Goal: Task Accomplishment & Management: Complete application form

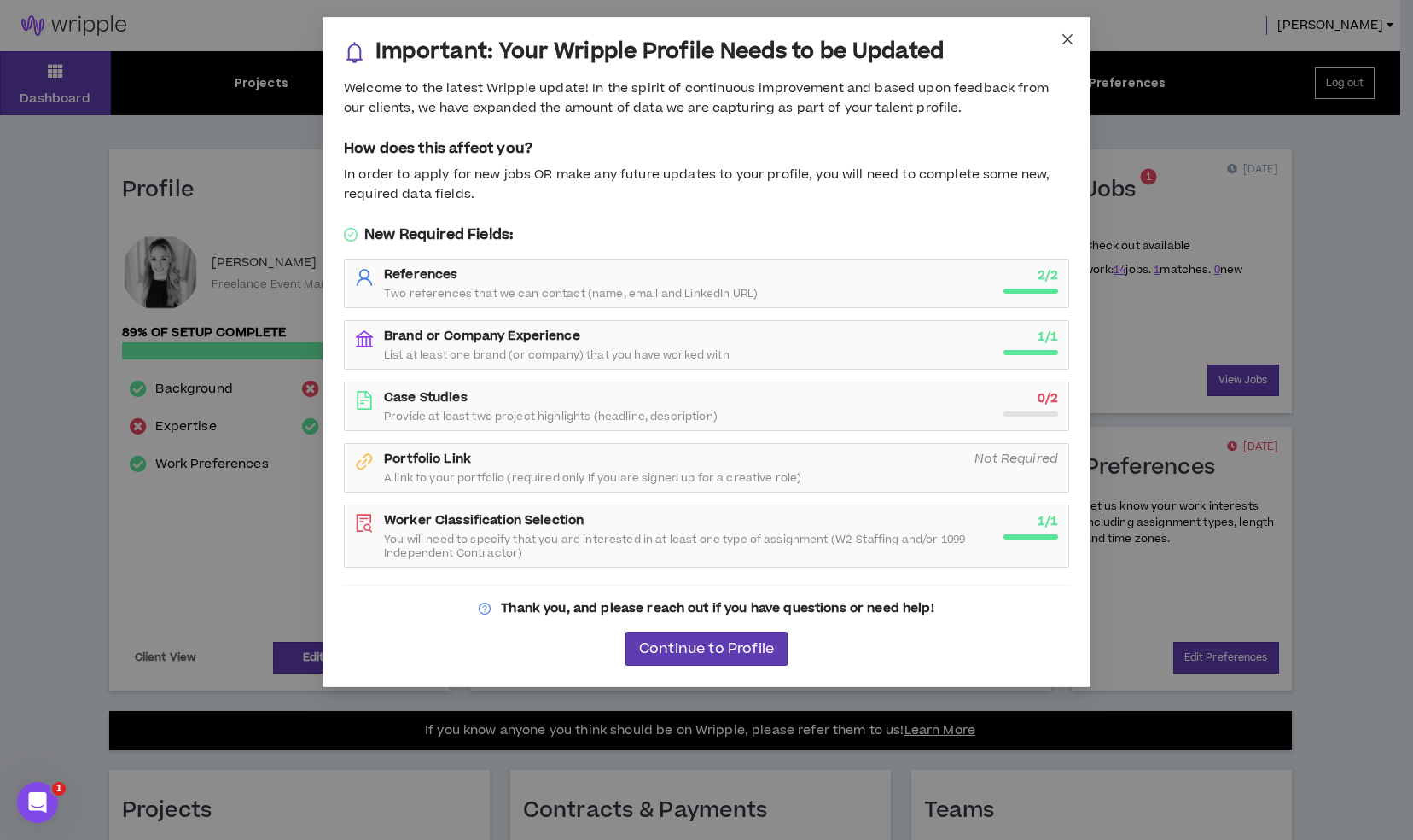
click at [1063, 33] on icon "close" at bounding box center [1068, 40] width 14 height 14
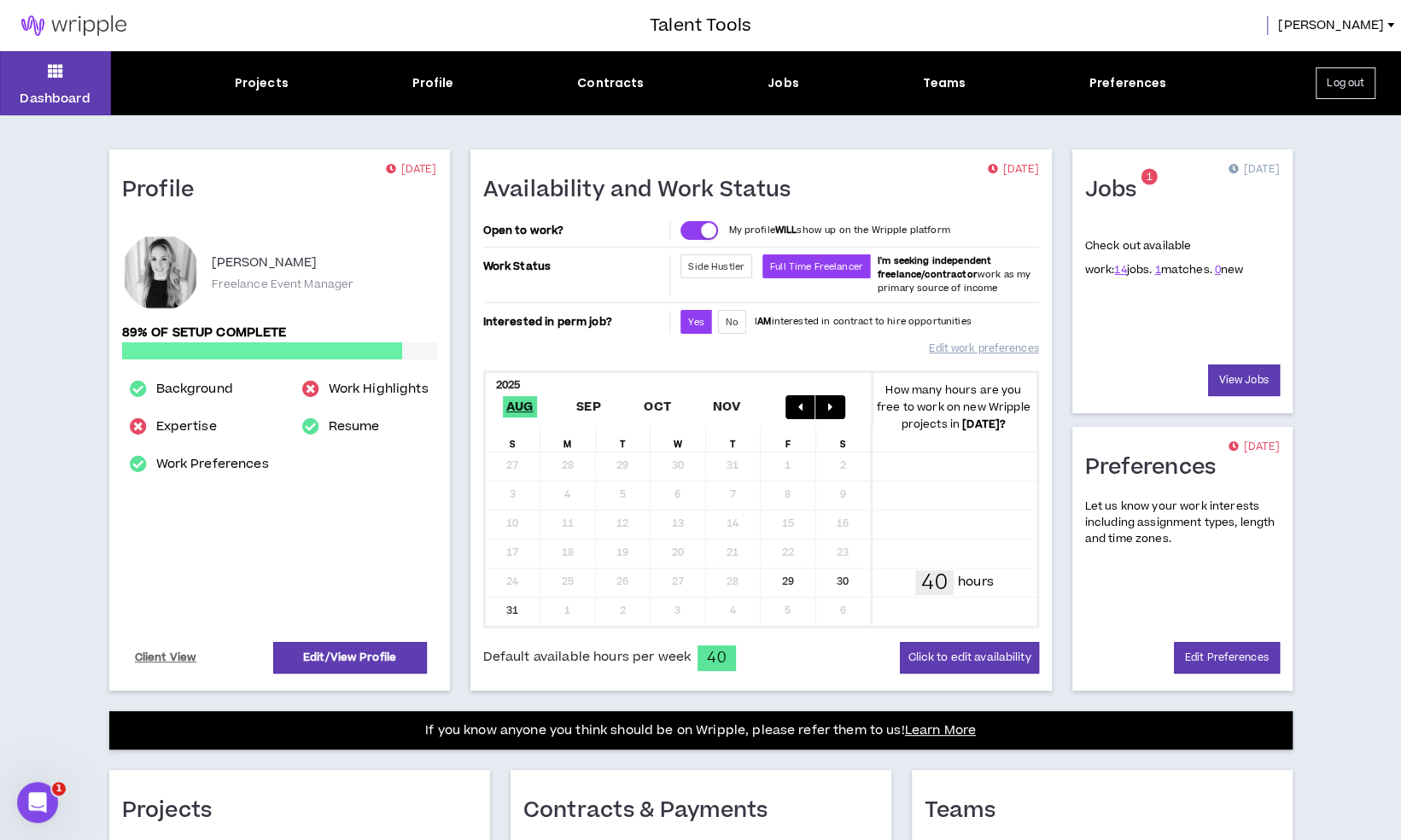
scroll to position [337, 0]
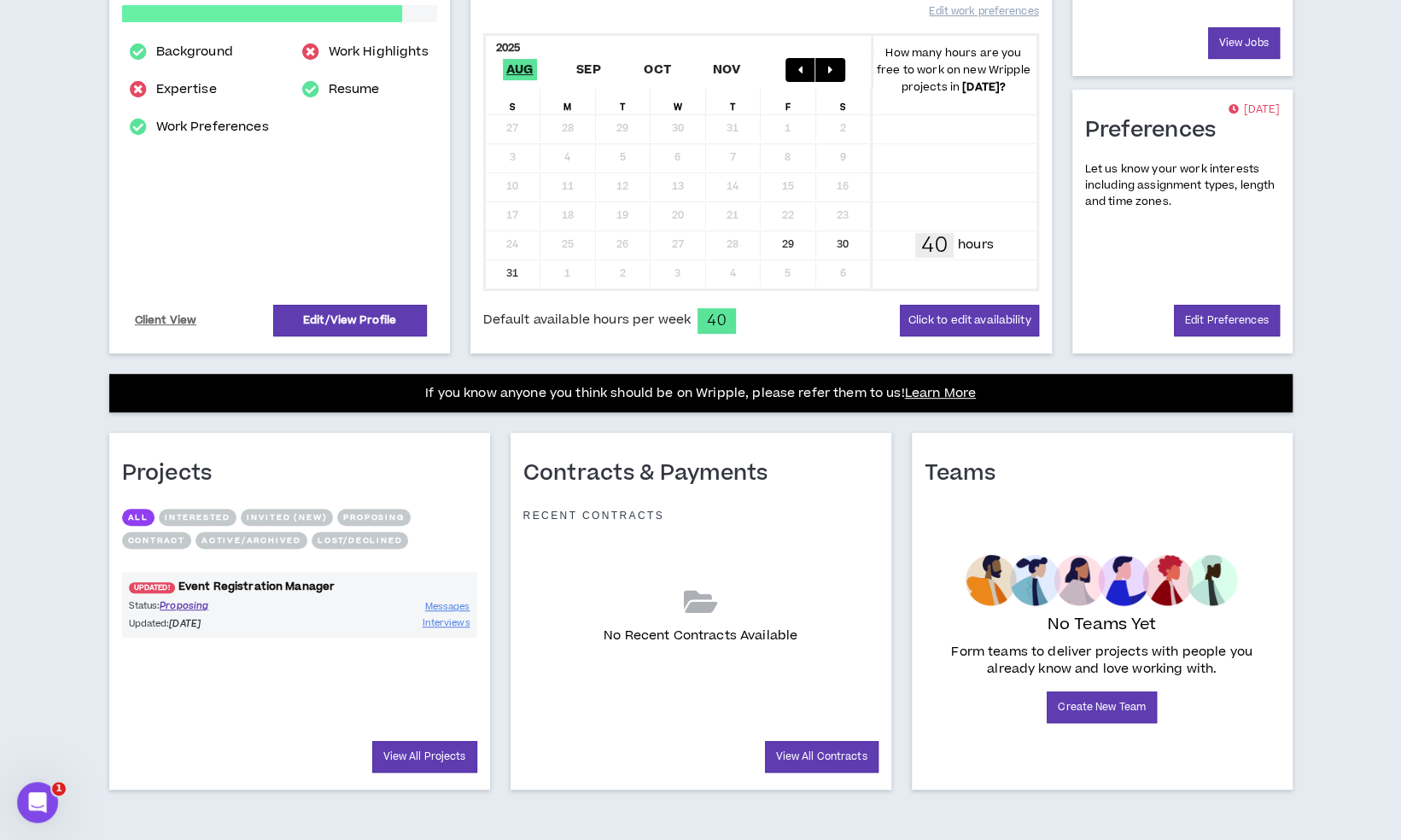
click at [287, 584] on link "UPDATED! Event Registration Manager" at bounding box center [300, 586] width 355 height 16
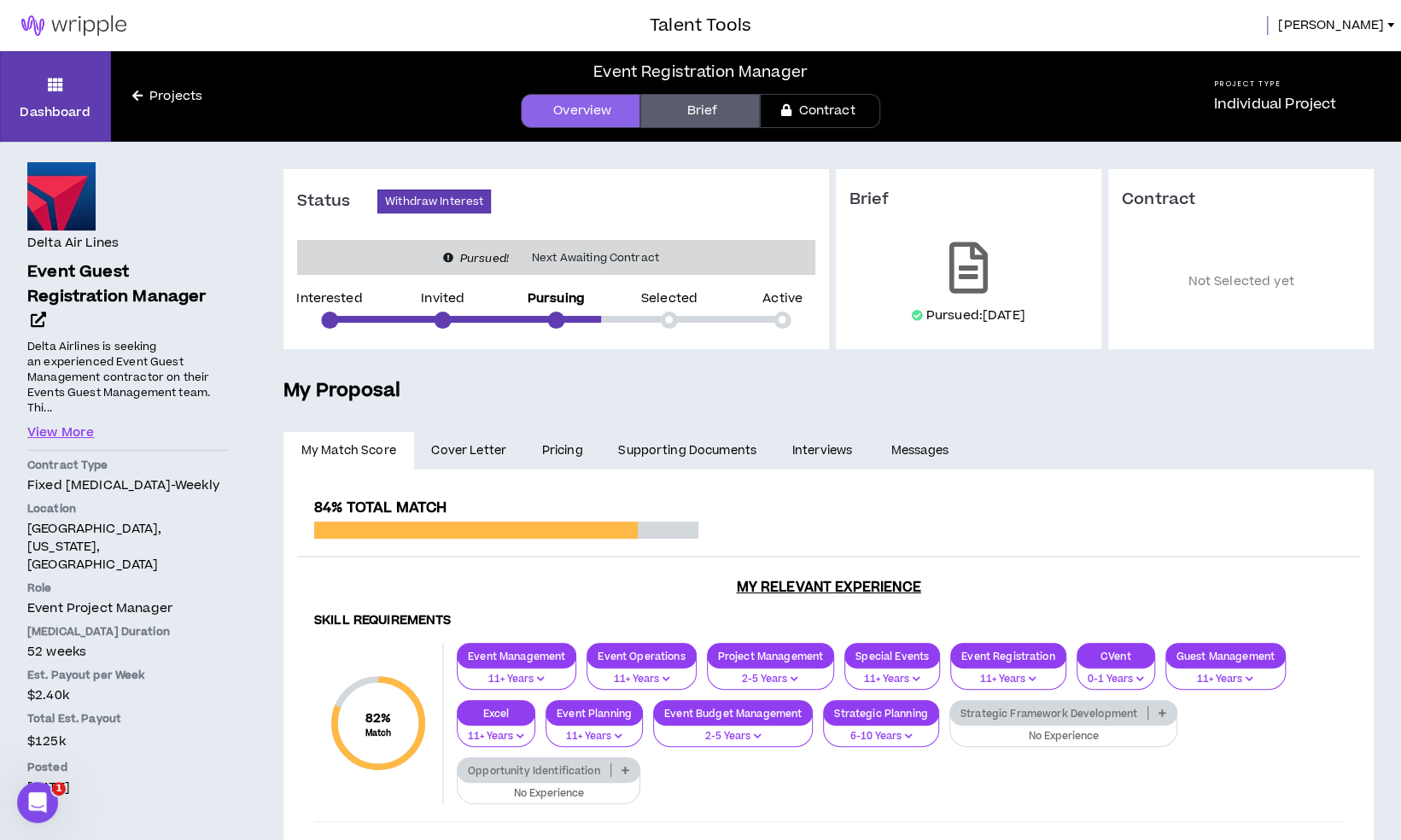
click at [566, 446] on link "Pricing" at bounding box center [562, 450] width 76 height 38
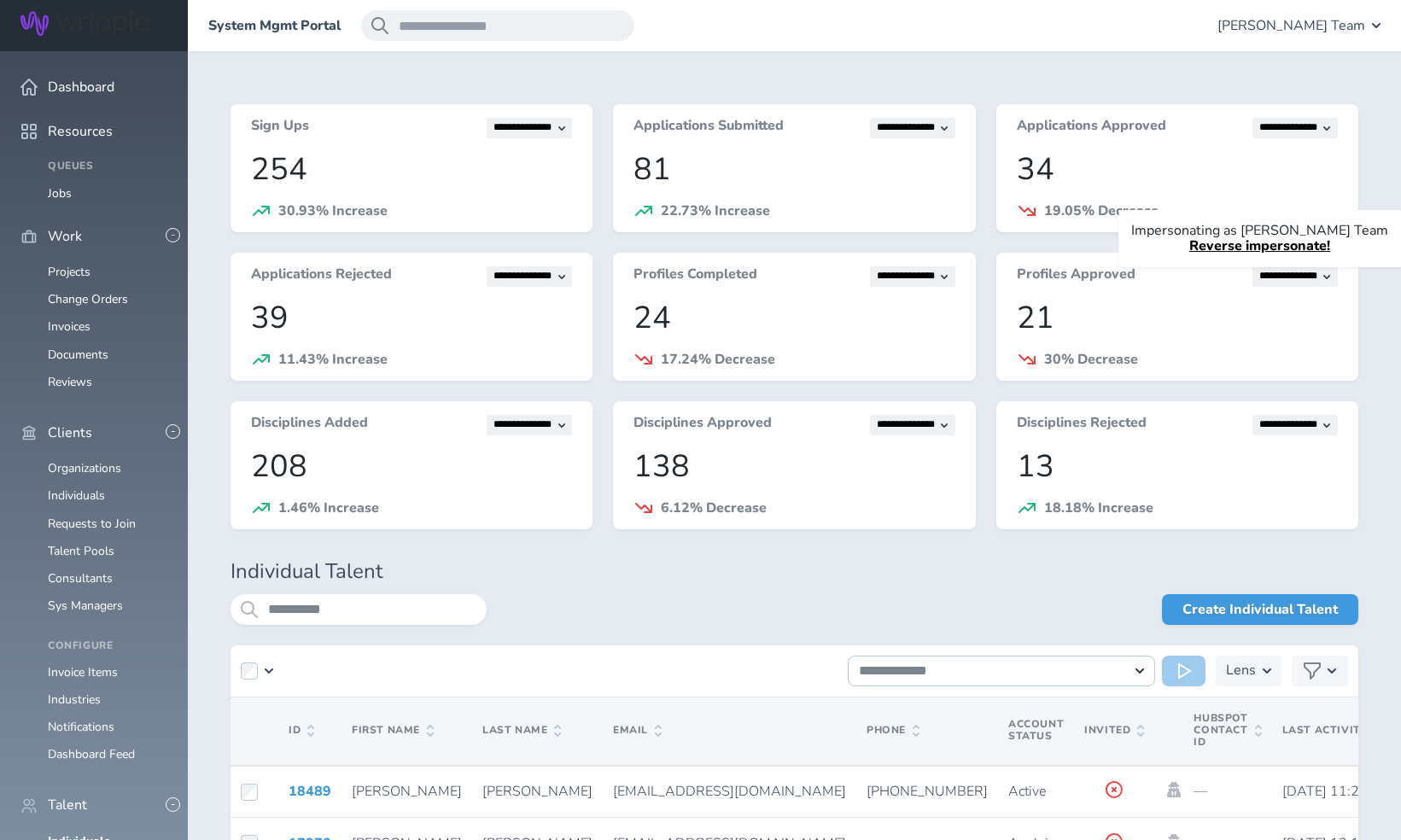
click at [671, 594] on div "Create Individual Talent" at bounding box center [923, 609] width 872 height 31
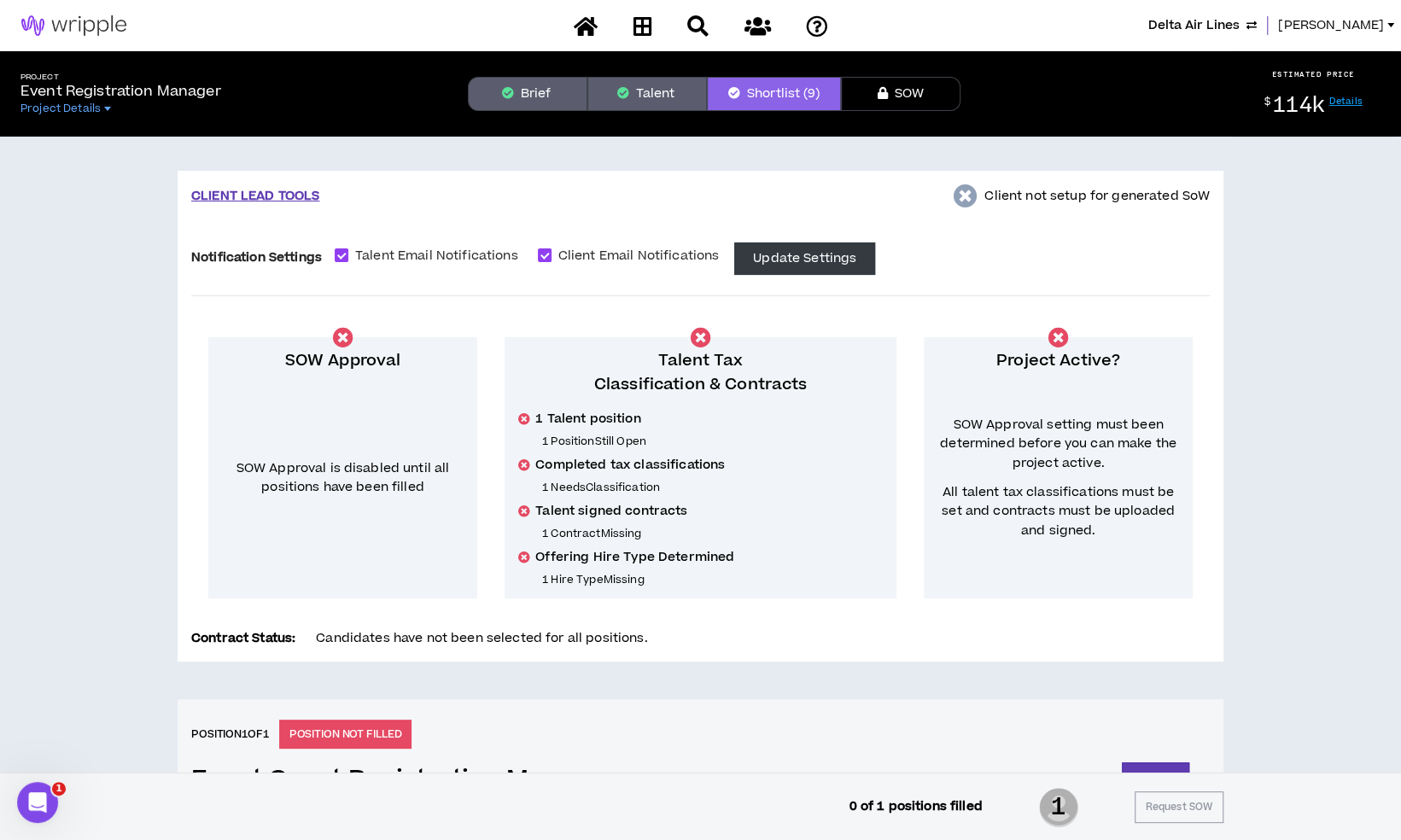
click at [1329, 33] on span "Lauren-Bridget" at bounding box center [1331, 25] width 105 height 18
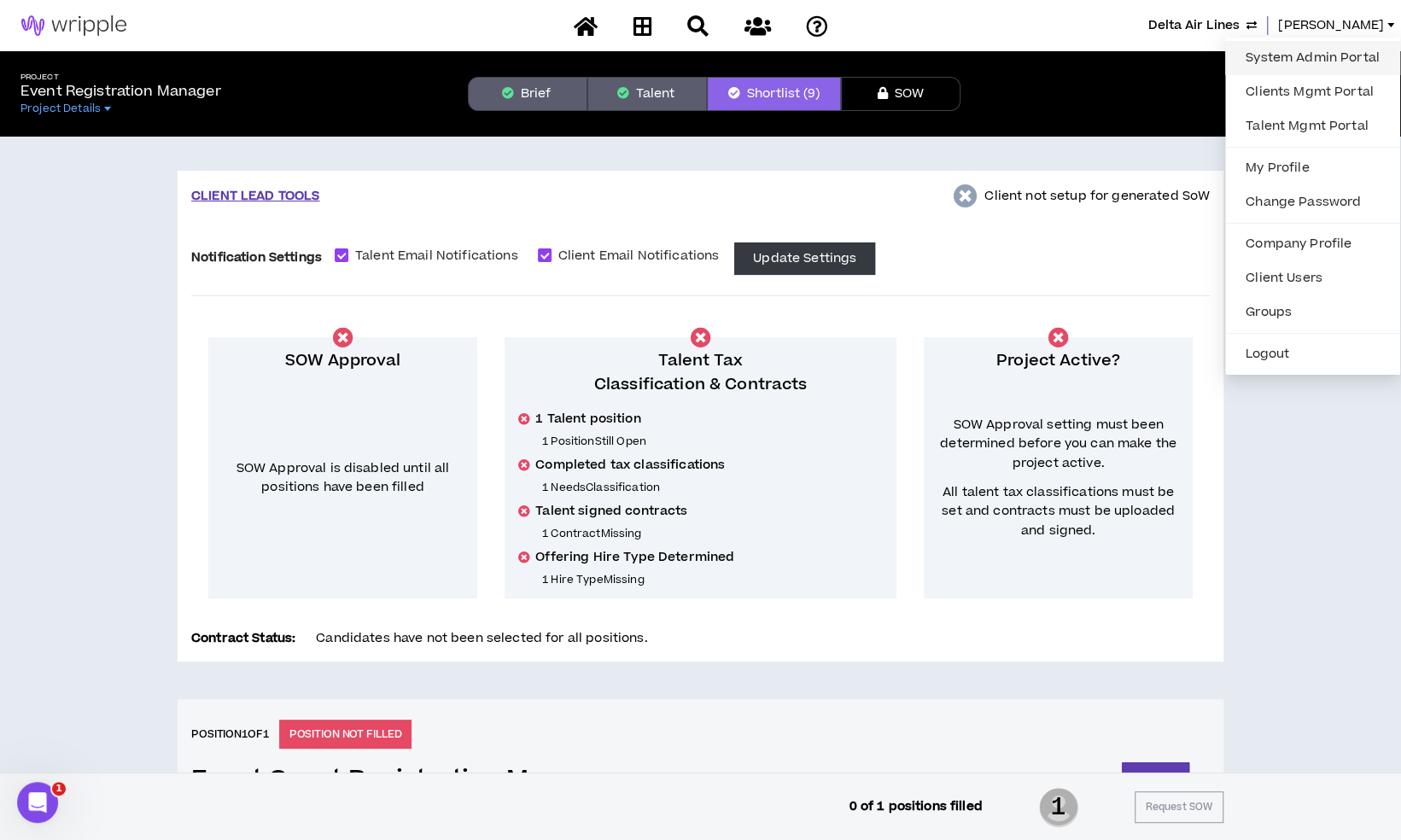
click at [1275, 60] on link "System Admin Portal" at bounding box center [1312, 57] width 155 height 25
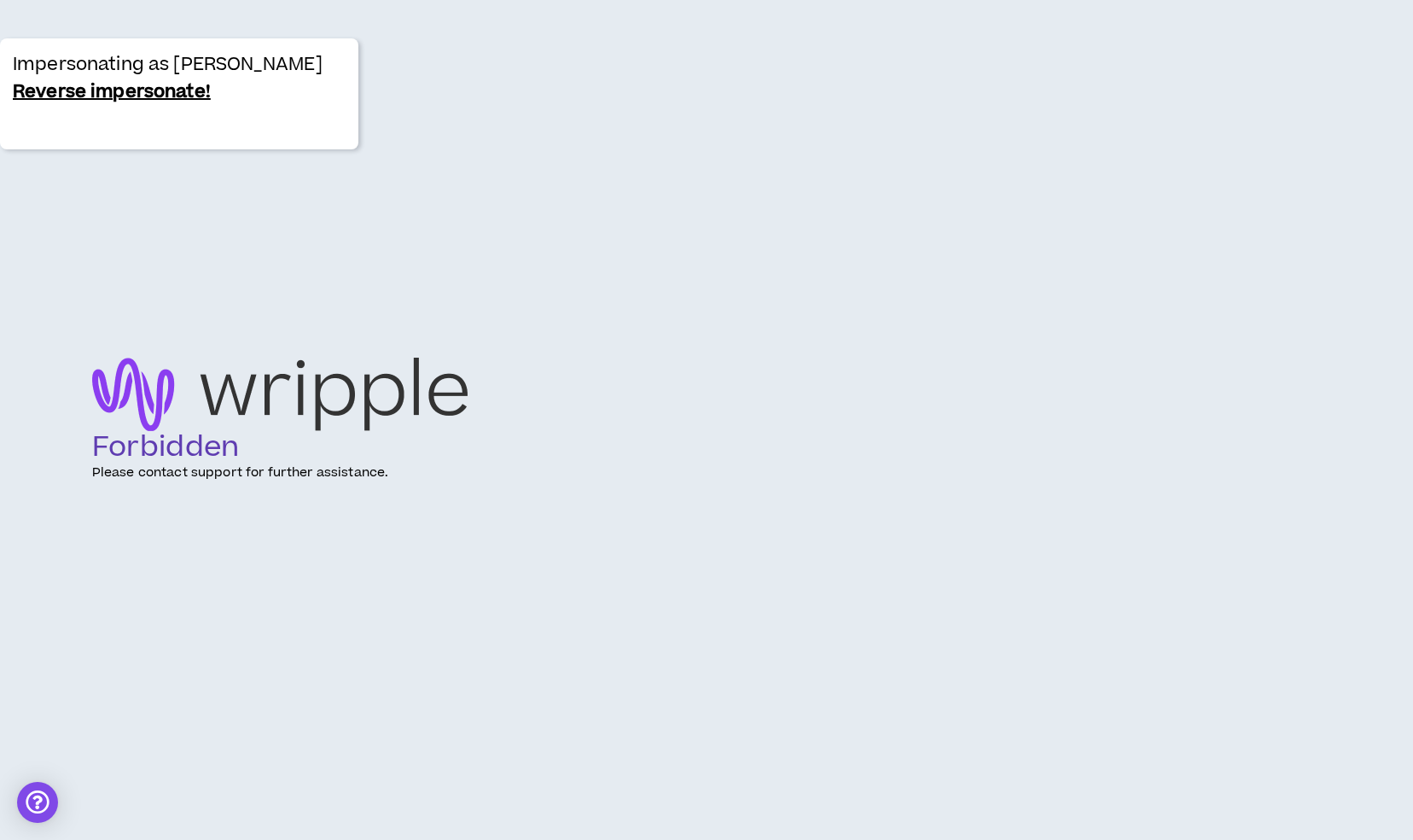
click at [13, 54] on p "Impersonating as [PERSON_NAME]" at bounding box center [168, 64] width 310 height 27
click at [70, 85] on link "Reverse impersonate!" at bounding box center [112, 91] width 198 height 27
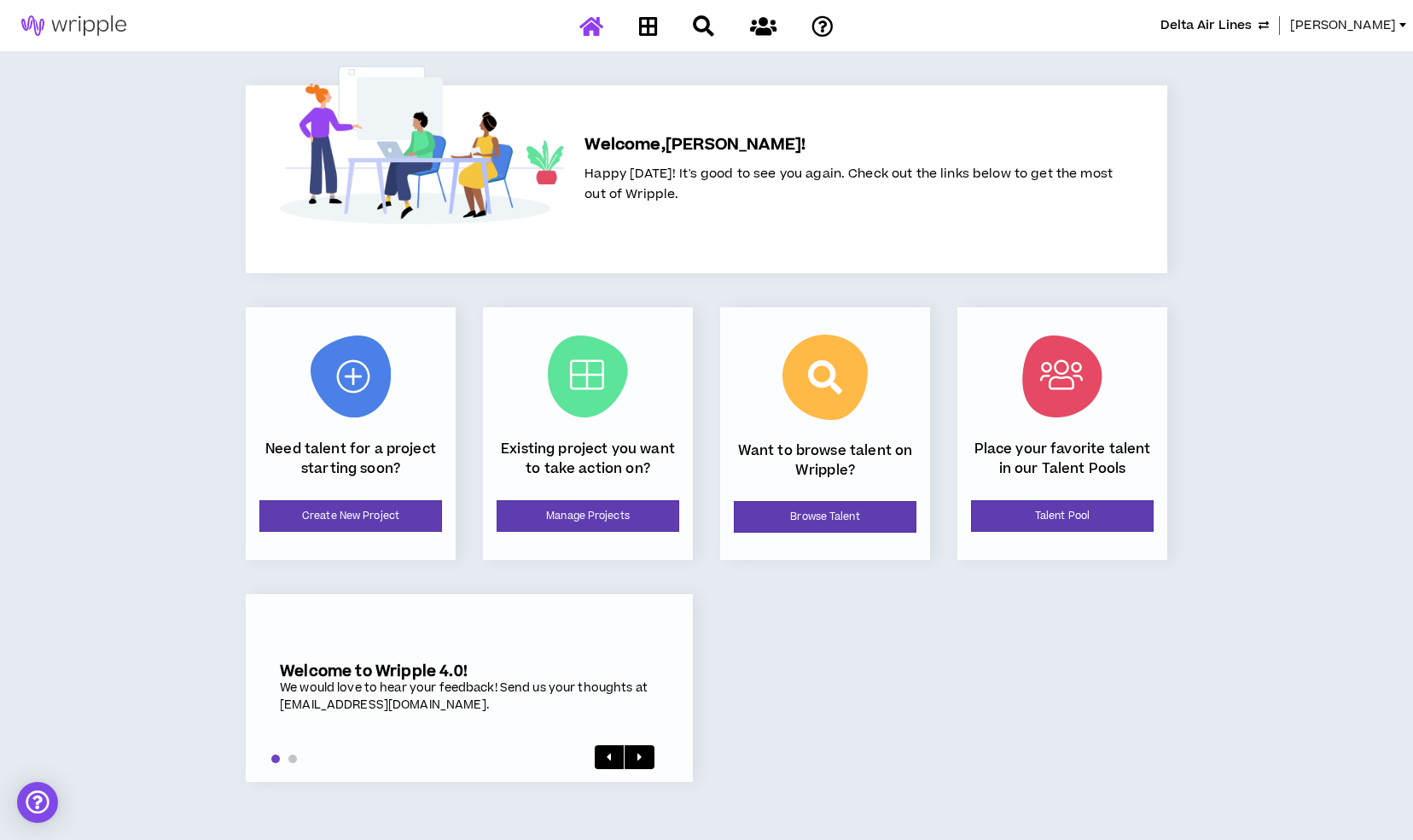
click at [1328, 24] on span "[PERSON_NAME]" at bounding box center [1343, 25] width 105 height 18
click at [598, 511] on link "Manage Projects" at bounding box center [588, 516] width 183 height 32
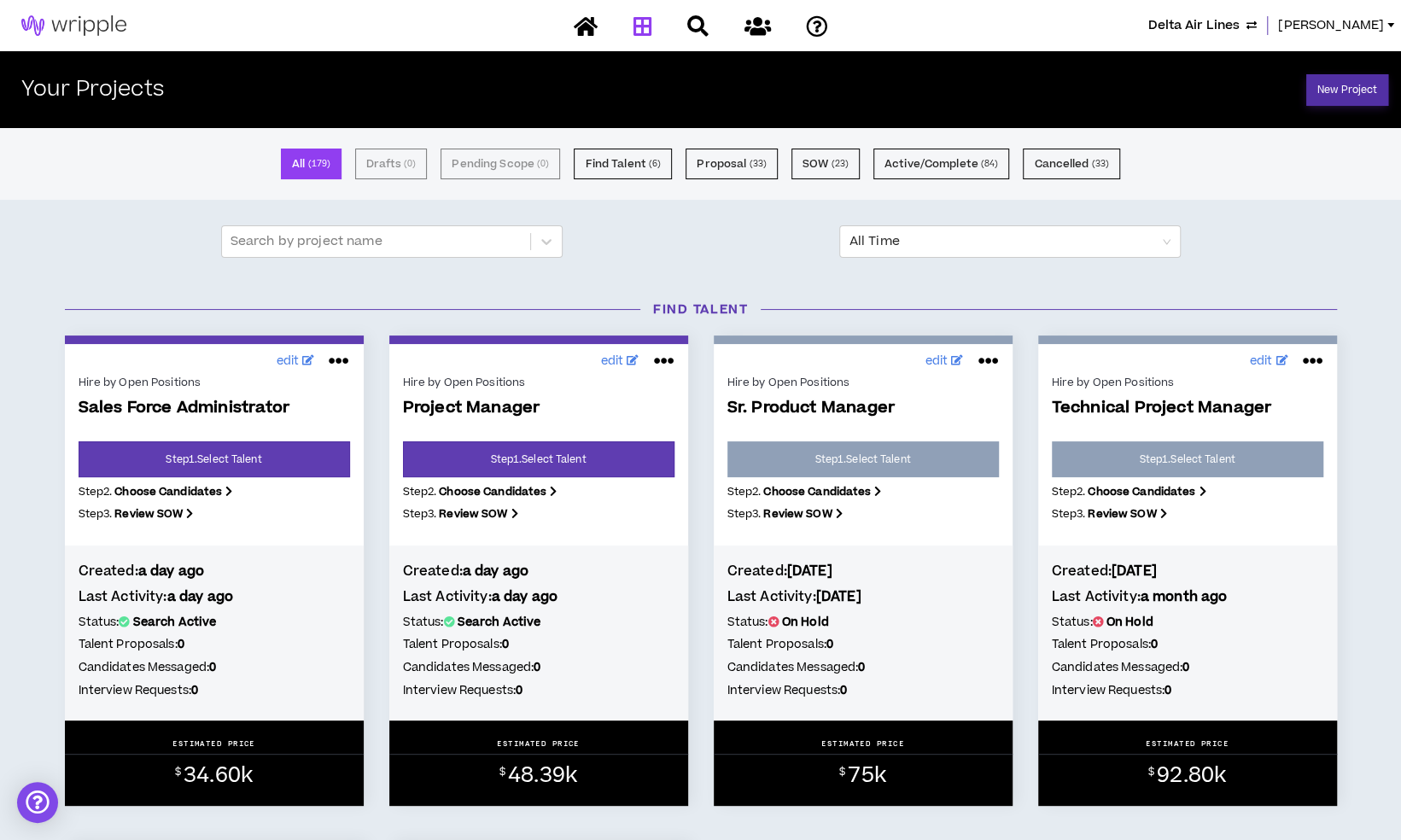
click at [1355, 93] on link "New Project" at bounding box center [1347, 90] width 82 height 32
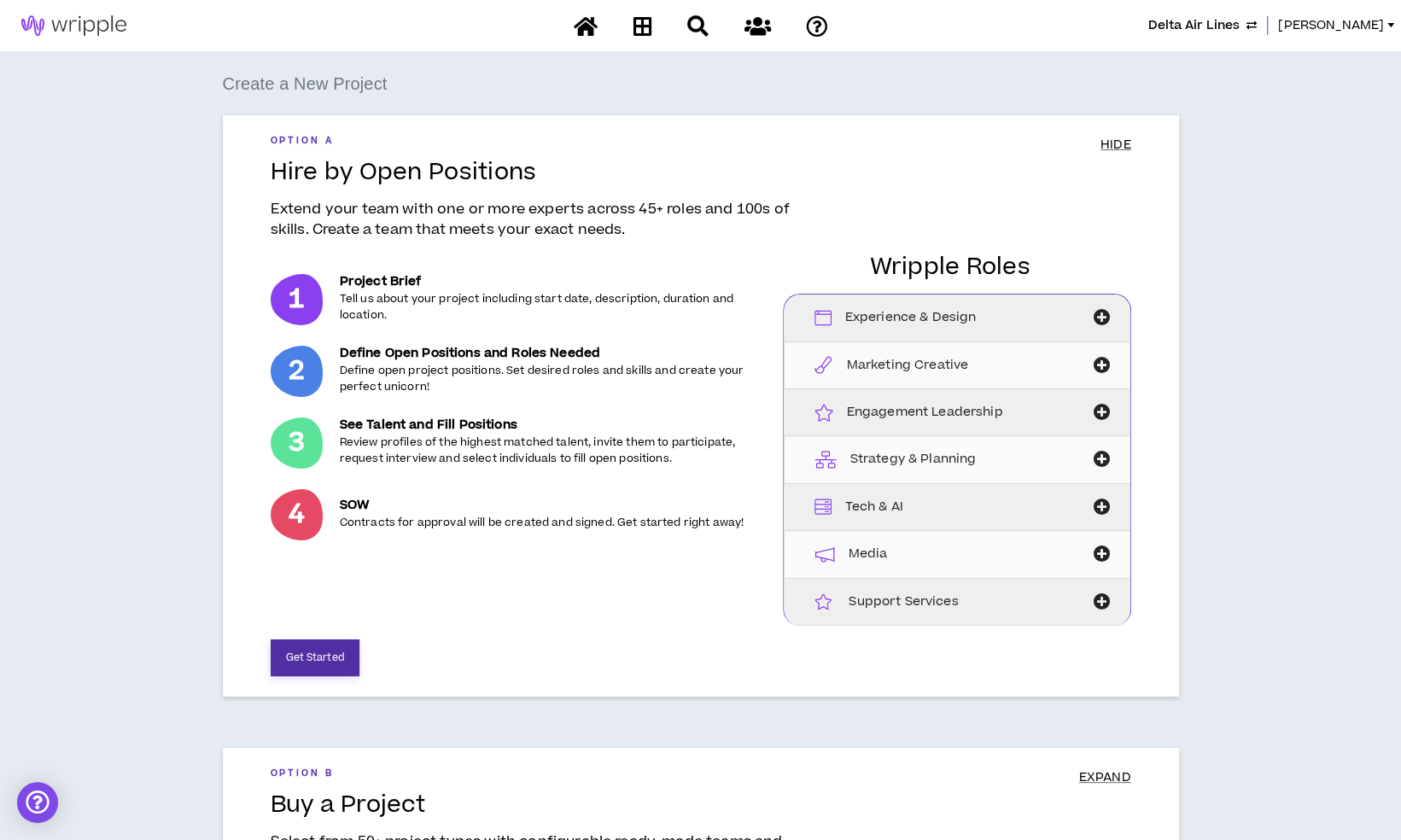
click at [335, 648] on button "Get Started" at bounding box center [315, 657] width 89 height 37
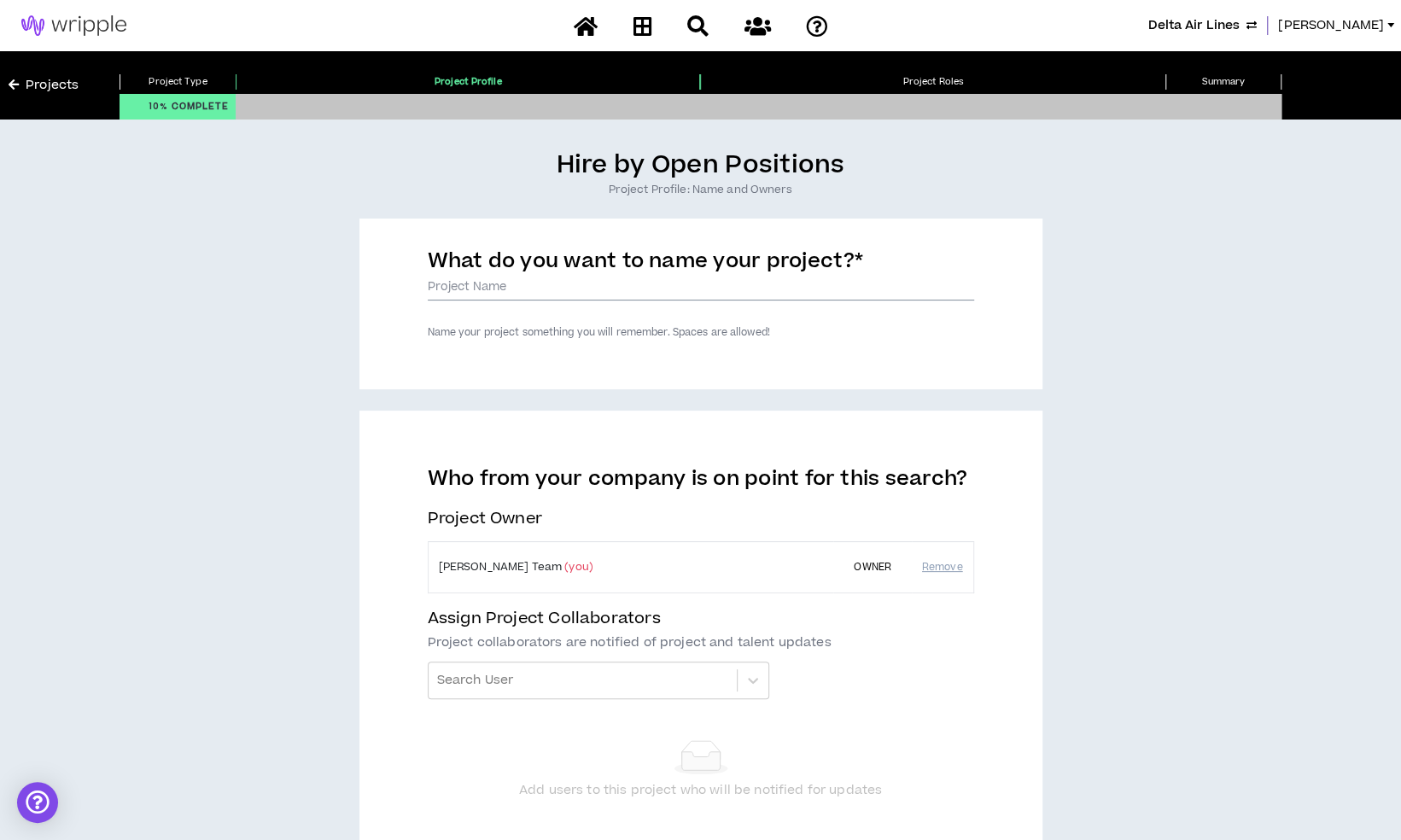
click at [582, 292] on input "What do you want to name your project? *" at bounding box center [701, 287] width 547 height 25
click at [546, 282] on input "What do you want to name your project? *" at bounding box center [701, 287] width 547 height 25
click at [589, 286] on input "Video Editing Support" at bounding box center [701, 287] width 547 height 25
type input "Video Editor (FR)"
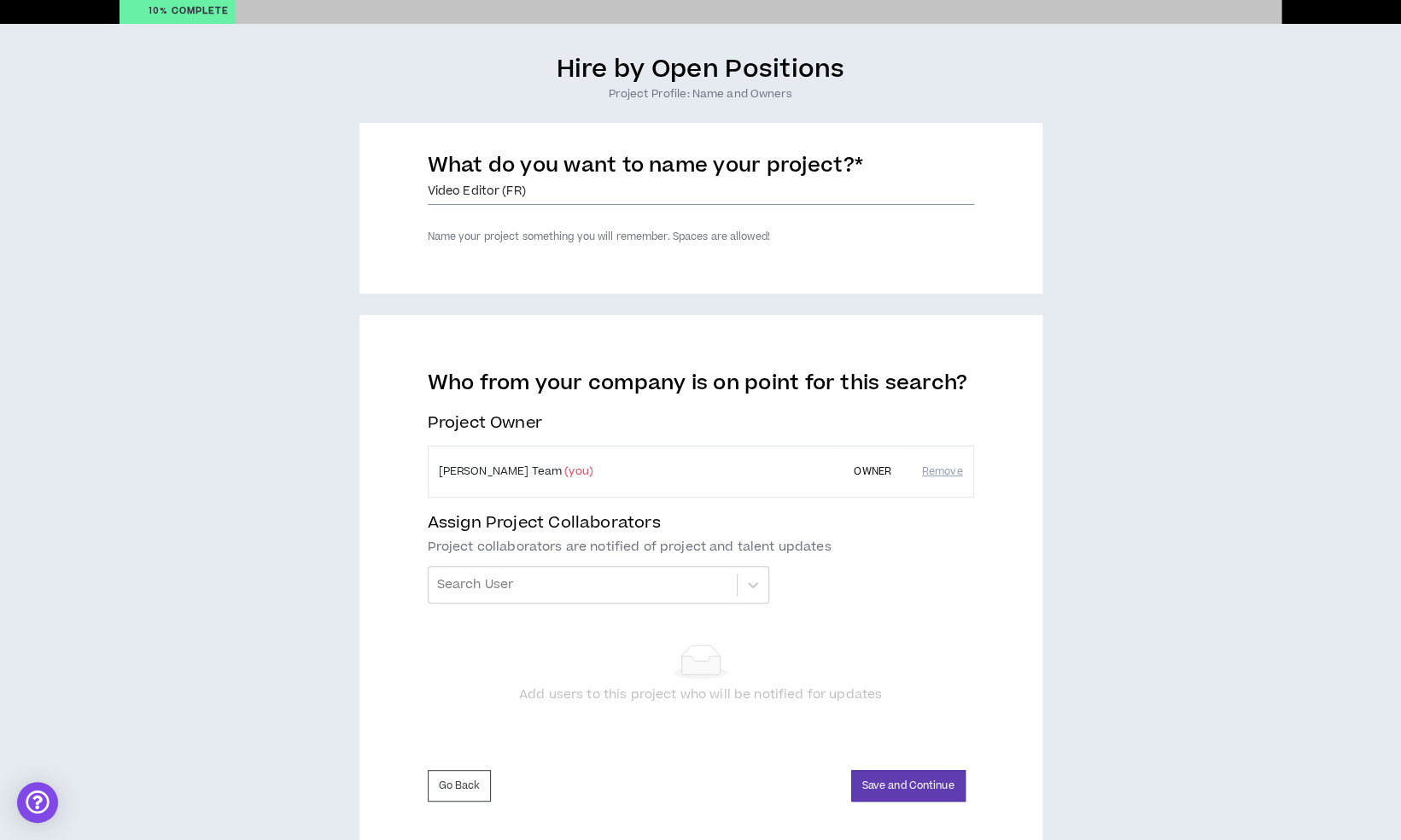
scroll to position [98, 0]
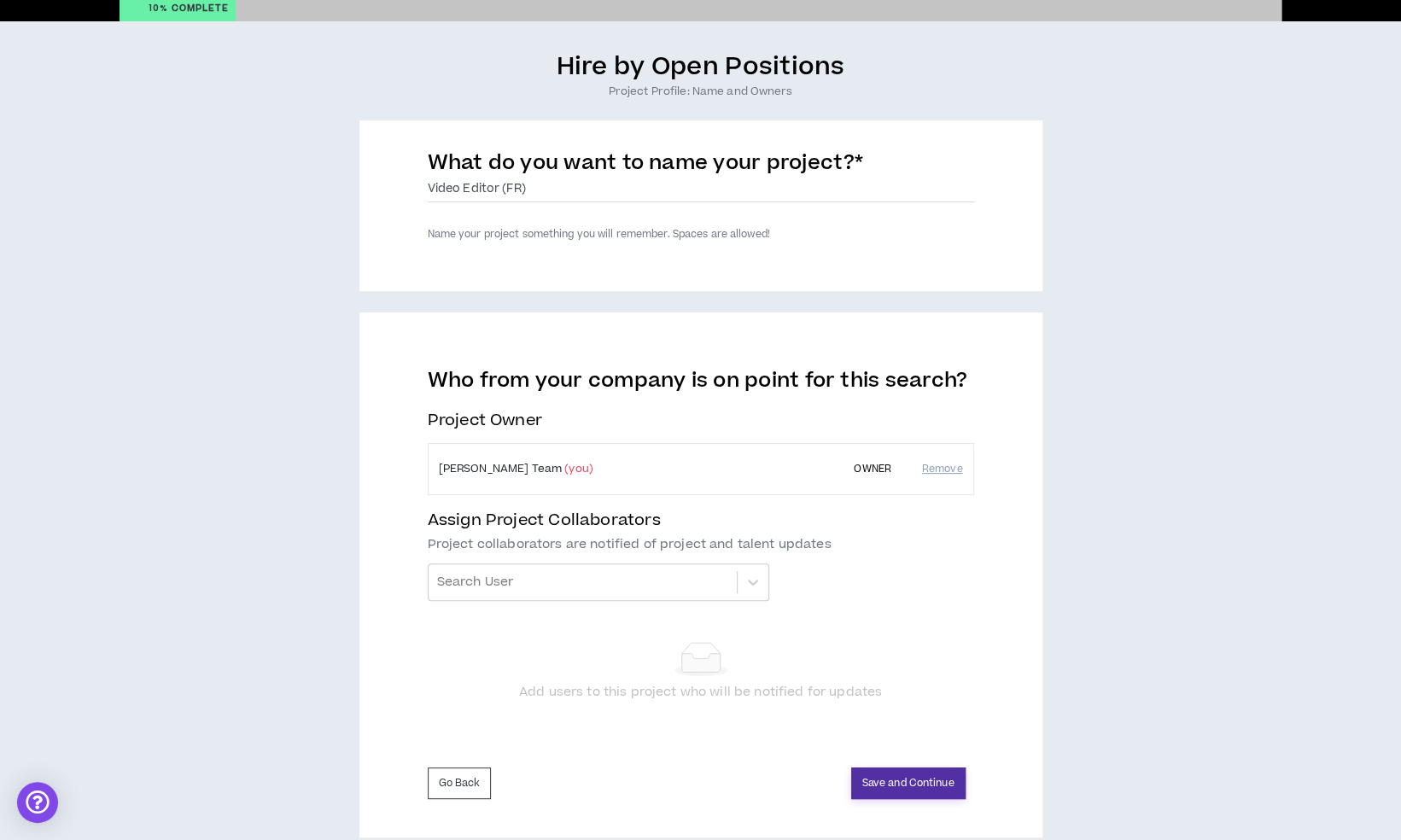
click at [891, 783] on button "Save and Continue" at bounding box center [908, 783] width 114 height 32
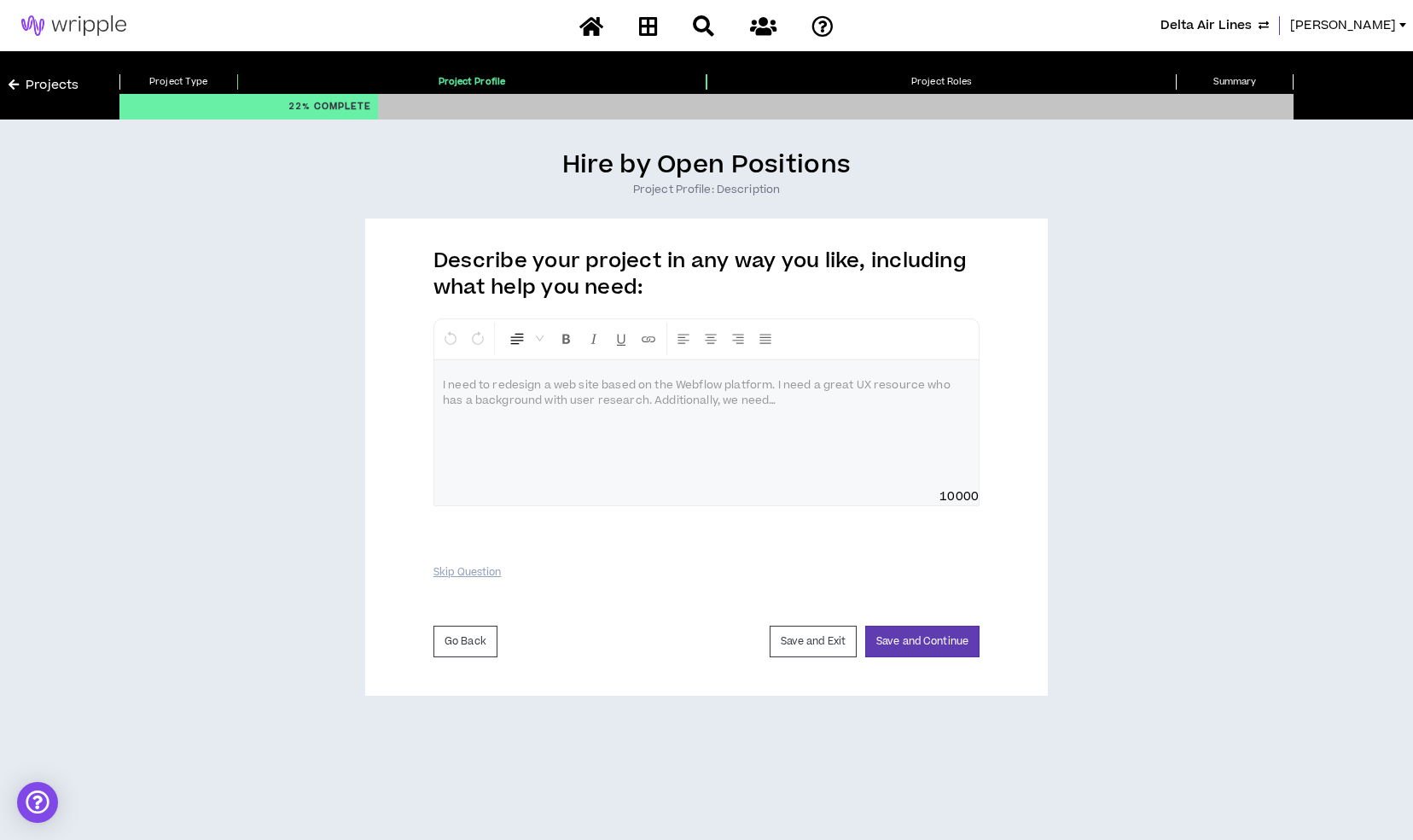
click at [103, 17] on img at bounding box center [74, 25] width 148 height 20
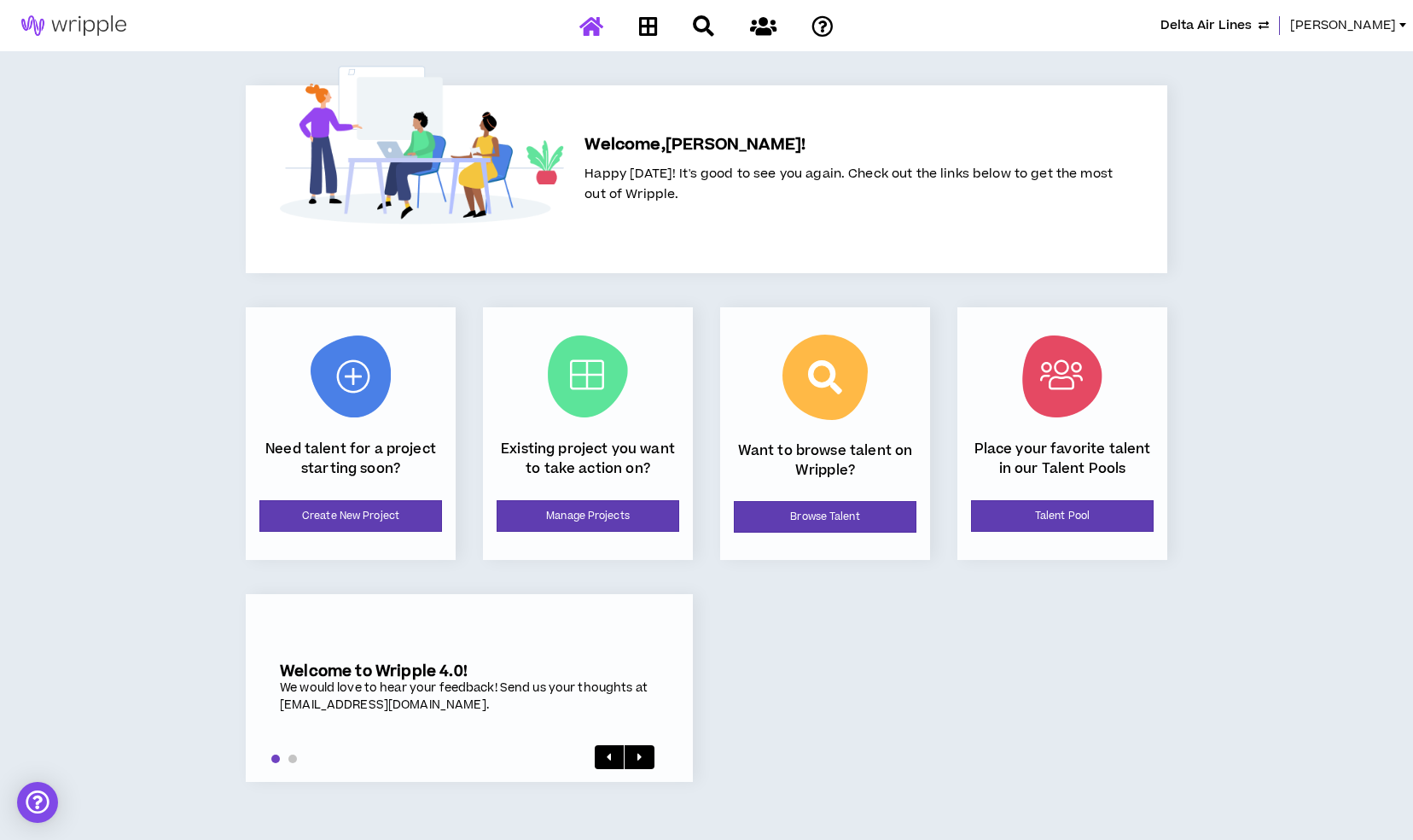
click at [1353, 21] on span "Lauren-Bridget" at bounding box center [1343, 25] width 105 height 18
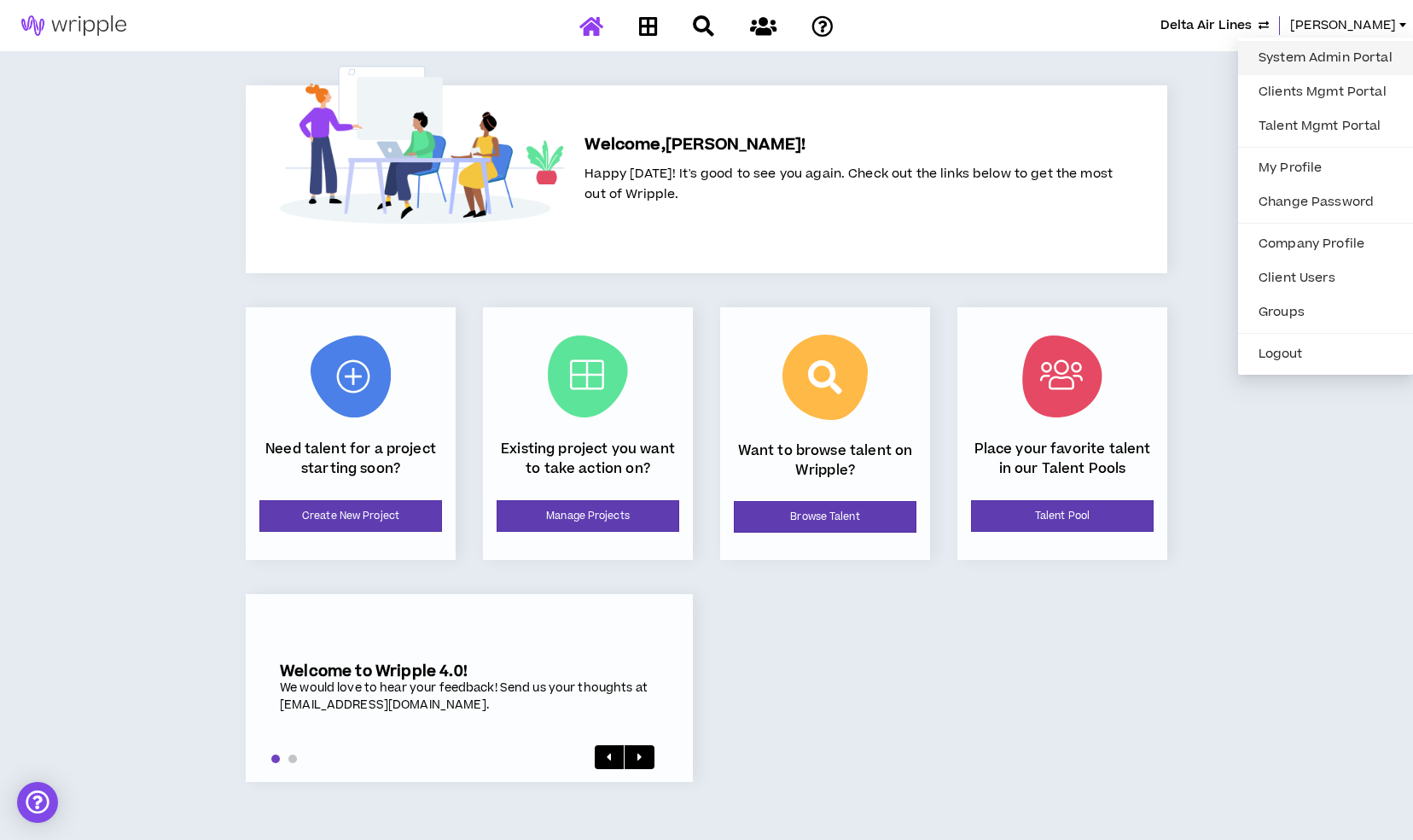
click at [1284, 46] on link "System Admin Portal" at bounding box center [1326, 57] width 155 height 25
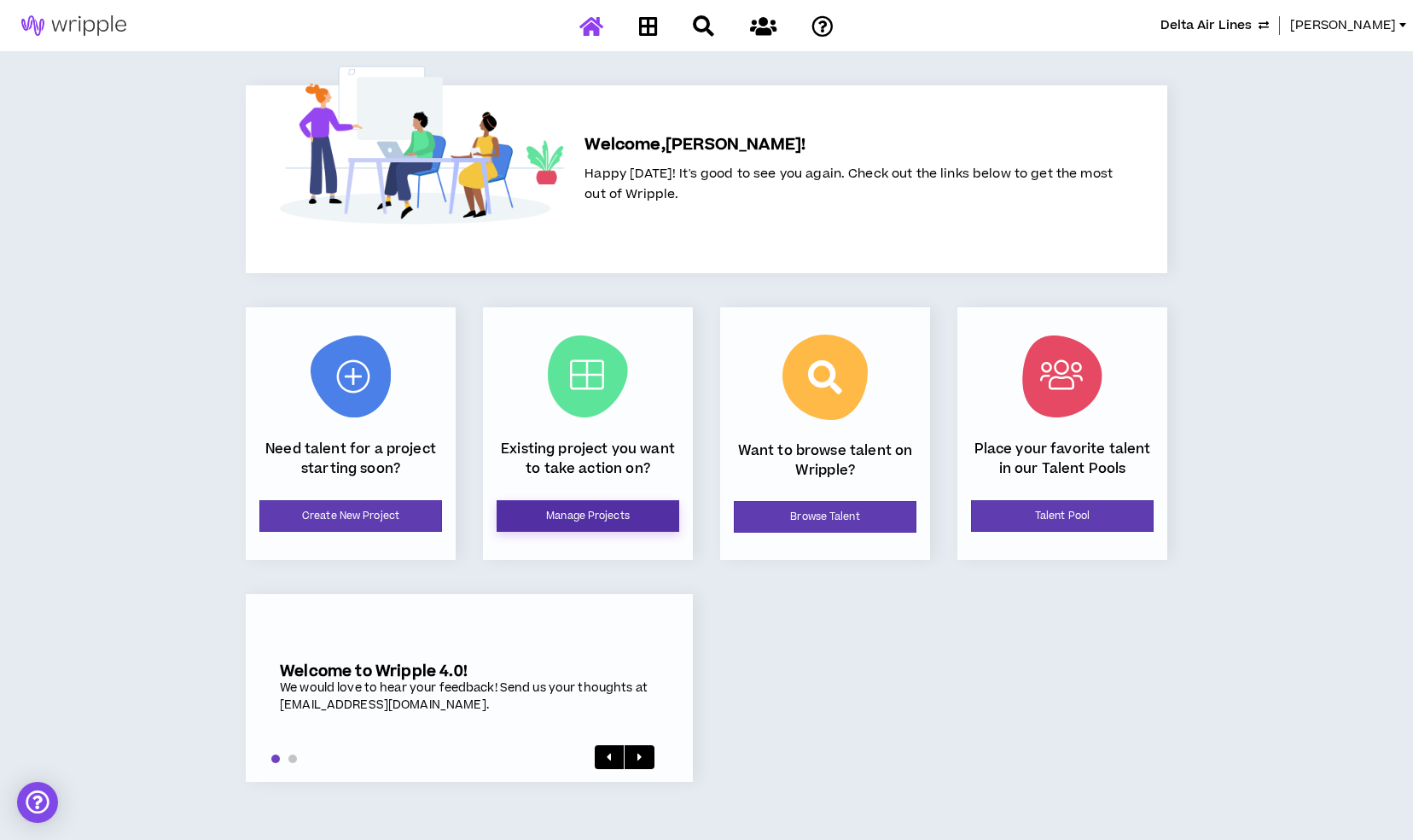
click at [549, 524] on link "Manage Projects" at bounding box center [588, 516] width 183 height 32
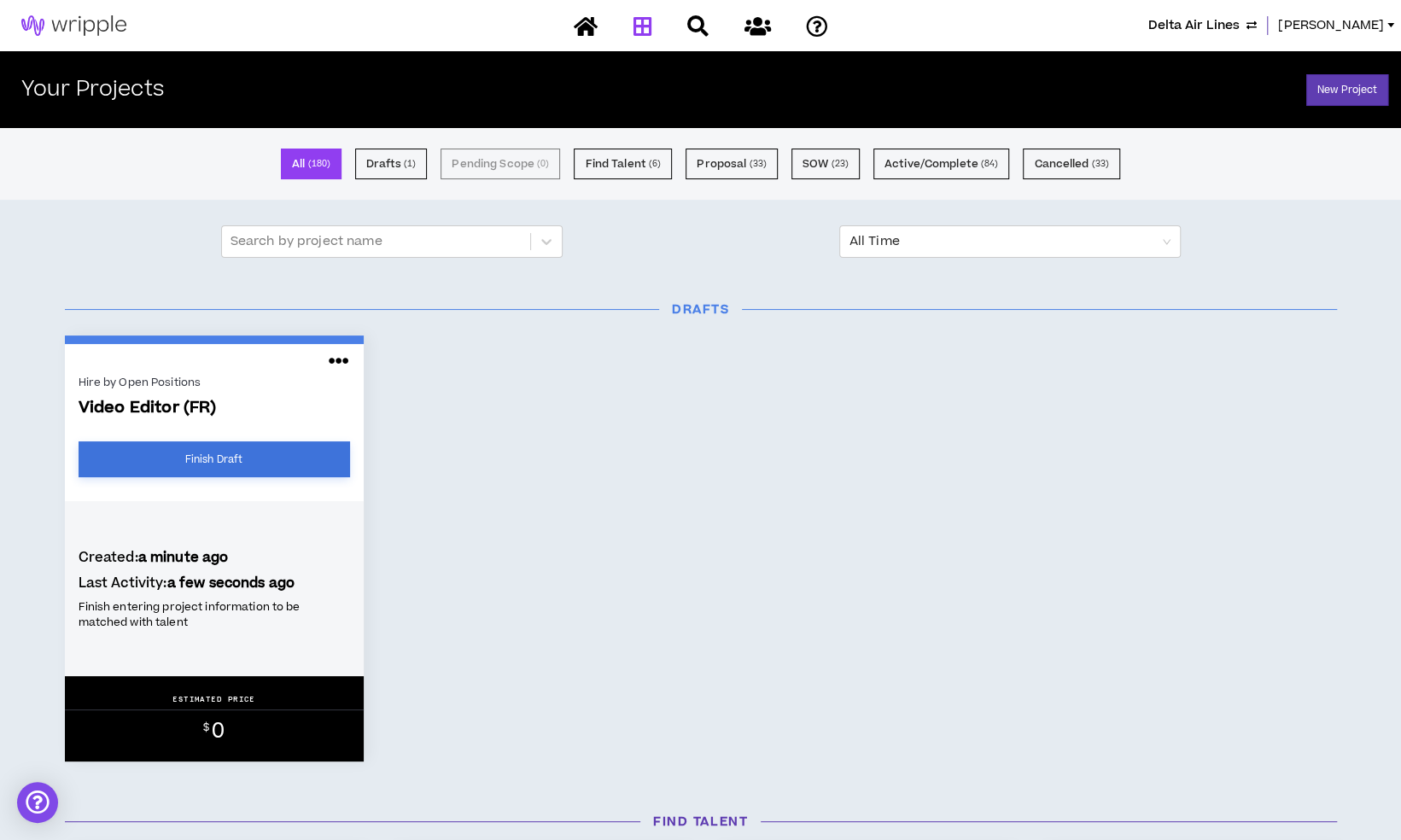
click at [286, 453] on link "Finish Draft" at bounding box center [214, 459] width 272 height 36
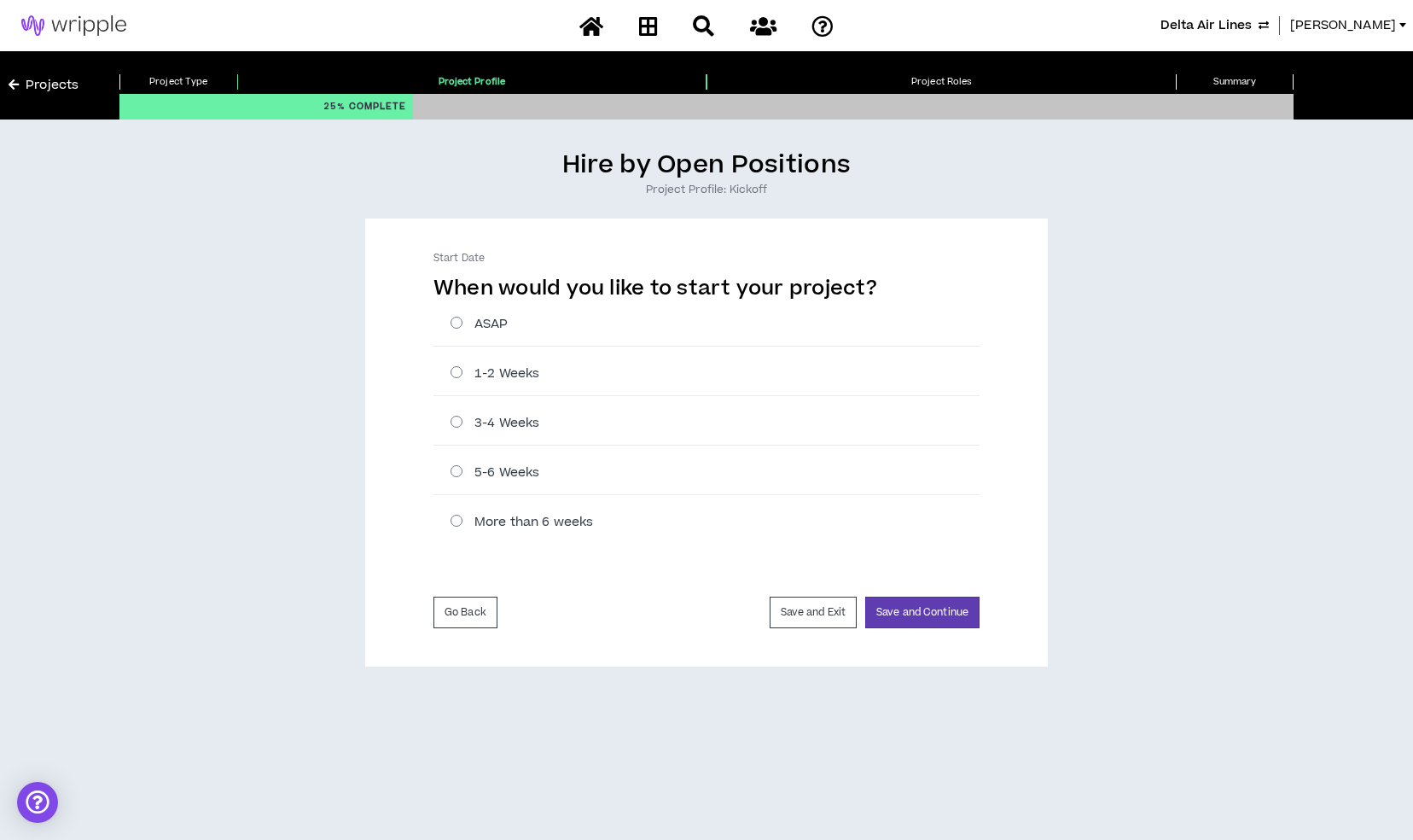
click at [482, 324] on label "ASAP" at bounding box center [715, 323] width 529 height 18
radio input "****"
click at [924, 603] on button "Save and Continue" at bounding box center [923, 612] width 114 height 32
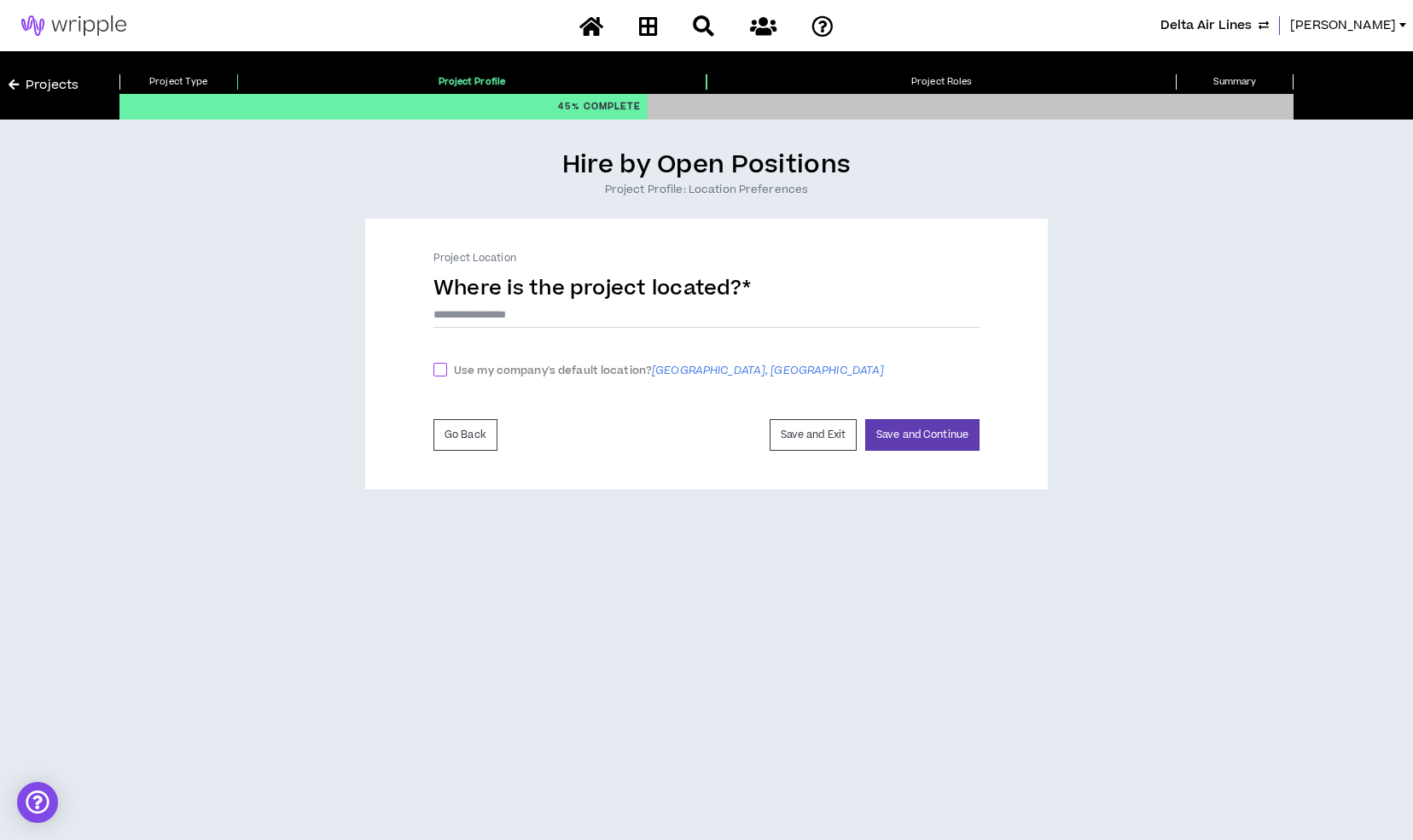
click at [540, 372] on span "Use my company's default location? Atlanta, GA" at bounding box center [669, 371] width 444 height 18
checkbox input "****"
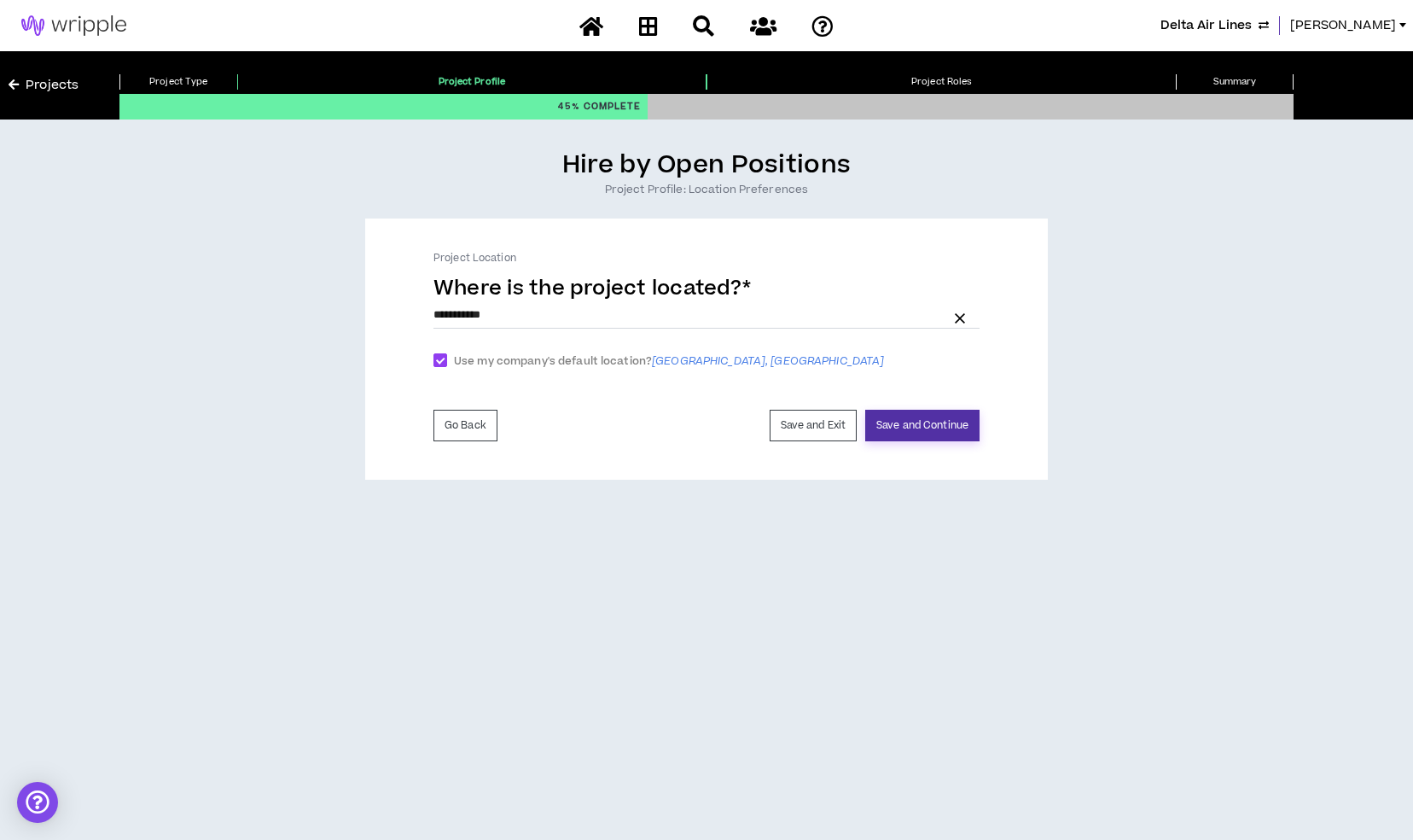
click at [953, 420] on button "Save and Continue" at bounding box center [923, 425] width 114 height 32
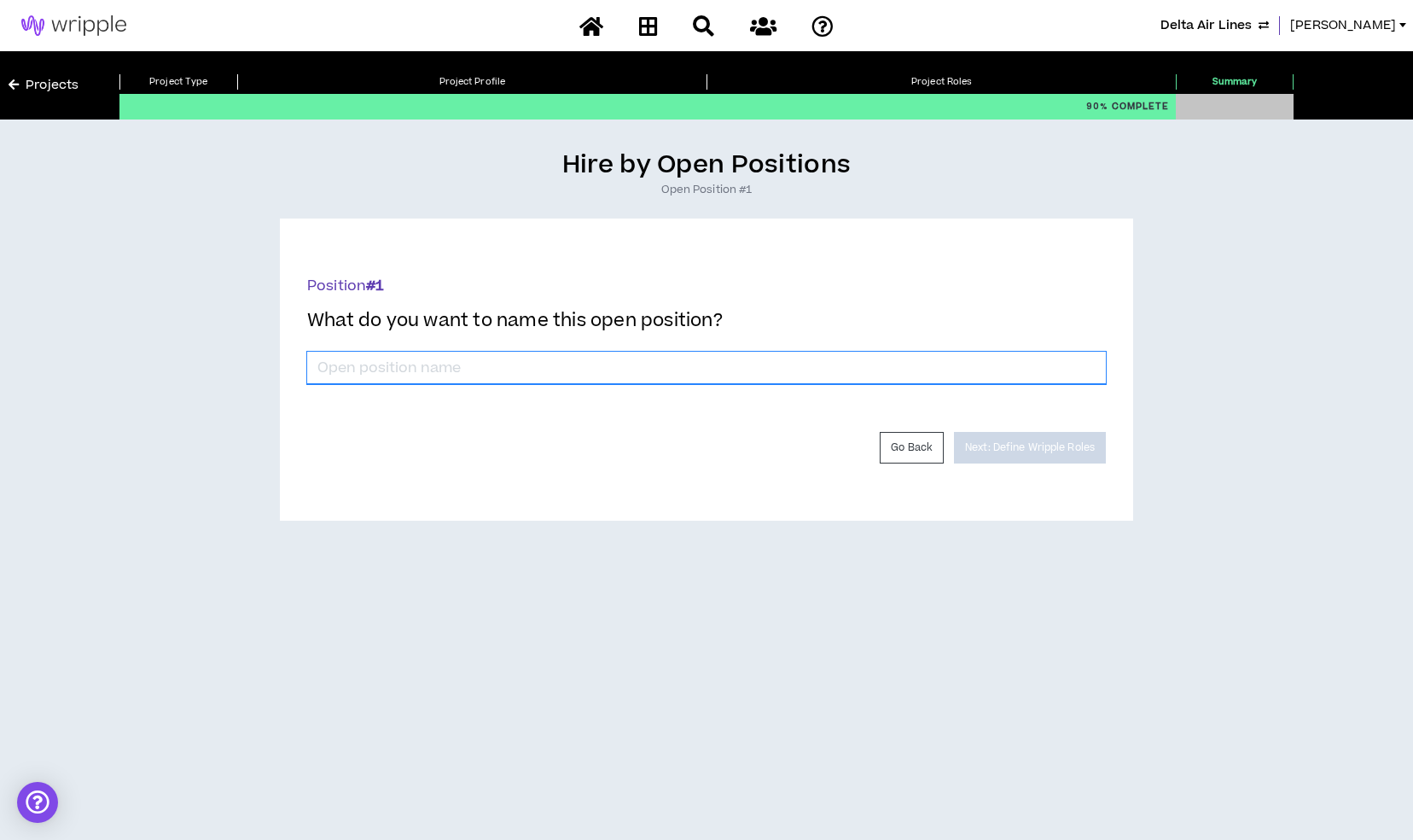
click at [543, 359] on input "*" at bounding box center [706, 367] width 799 height 33
type input "Video Editing Support (FR)"
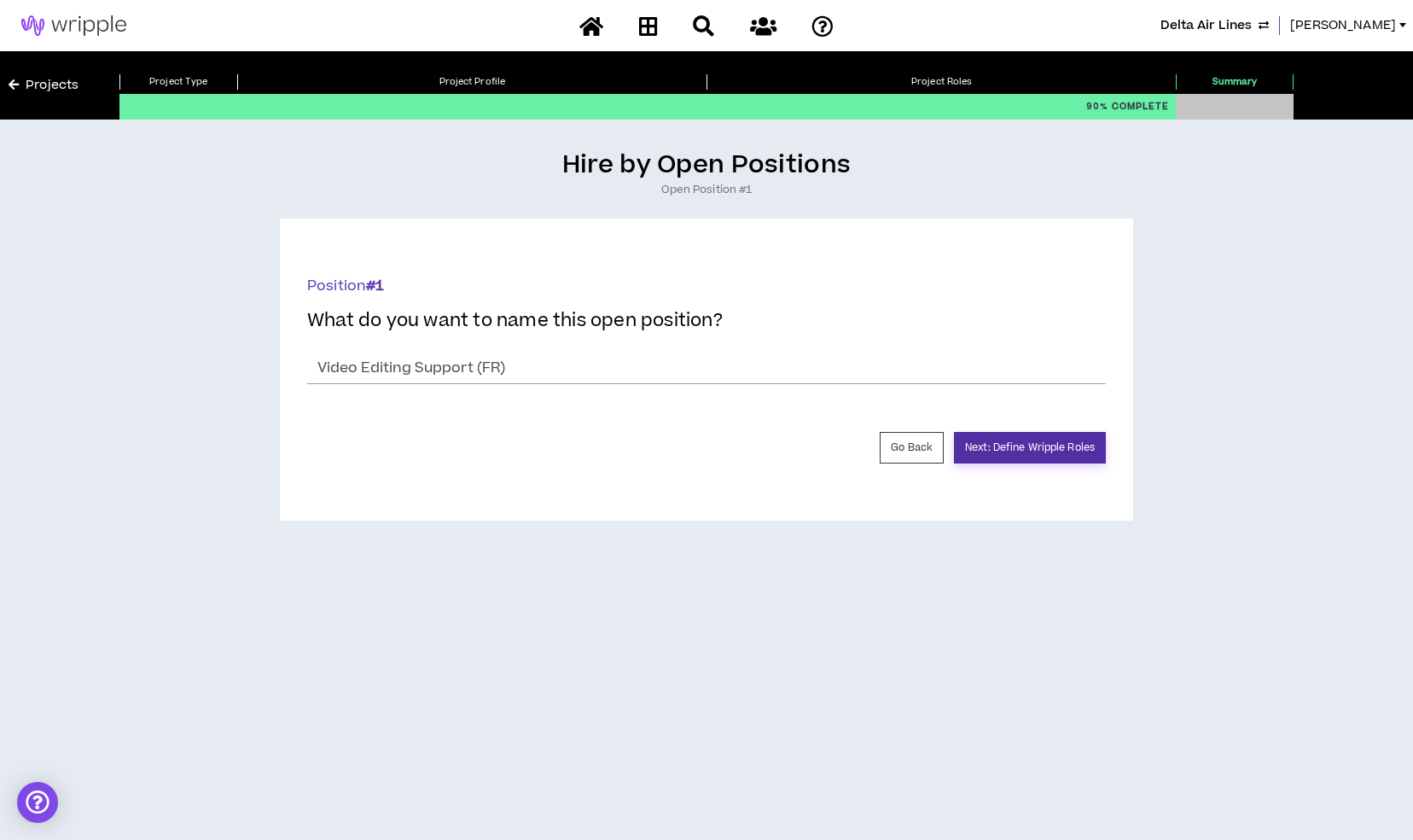
click at [1094, 450] on button "Next: Define Wripple Roles" at bounding box center [1030, 447] width 152 height 32
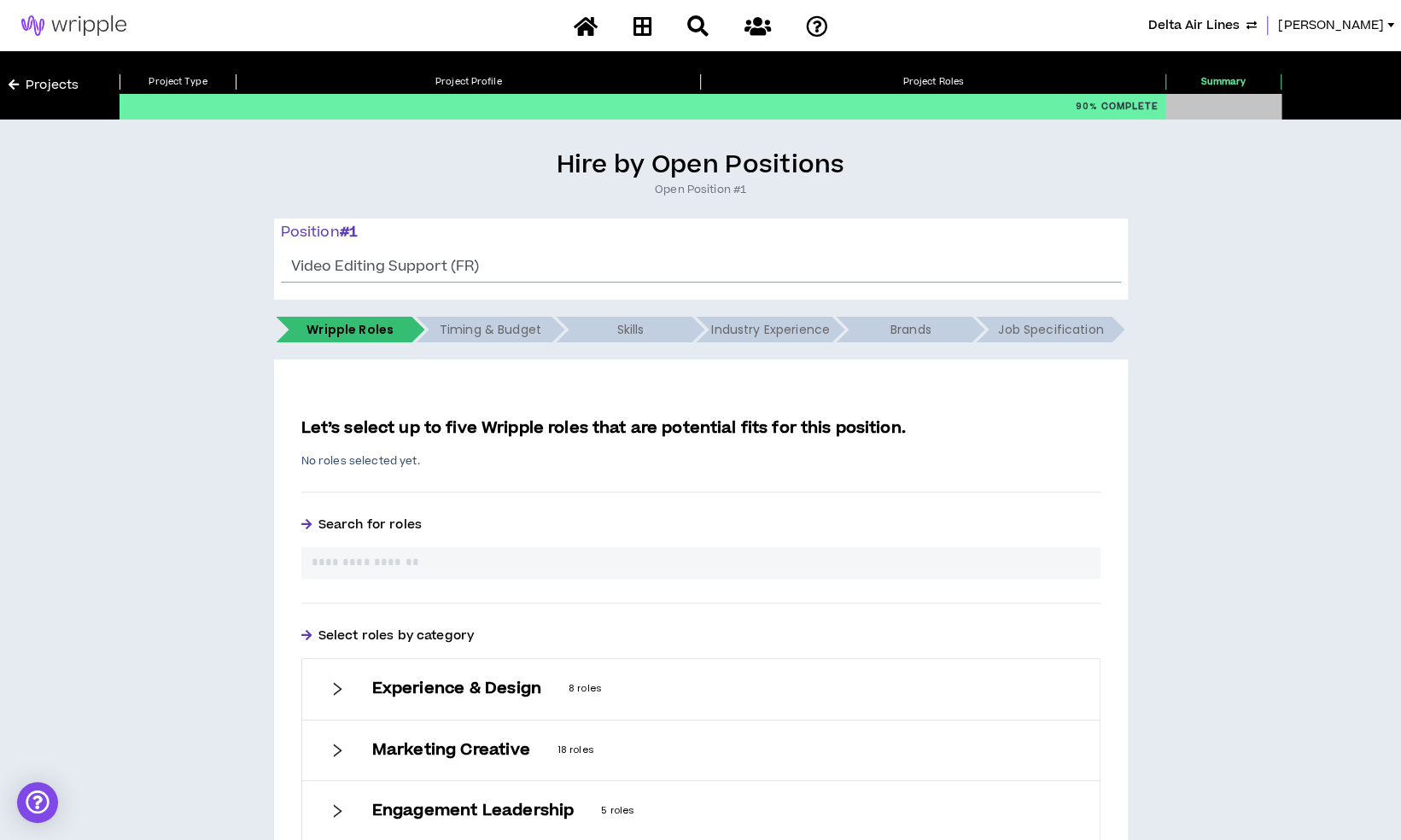
click at [397, 695] on h6 "Experience & Design" at bounding box center [456, 688] width 169 height 18
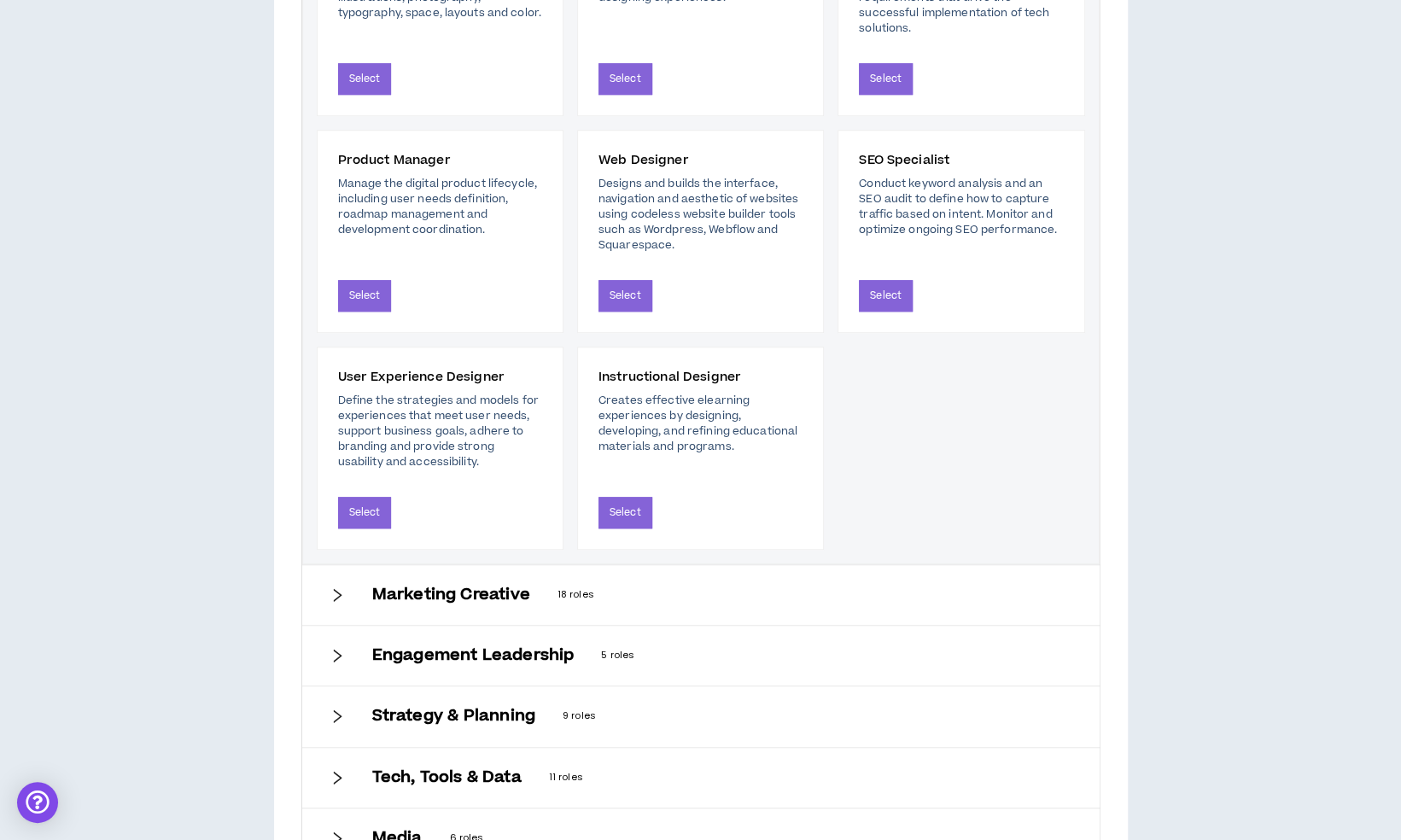
scroll to position [828, 0]
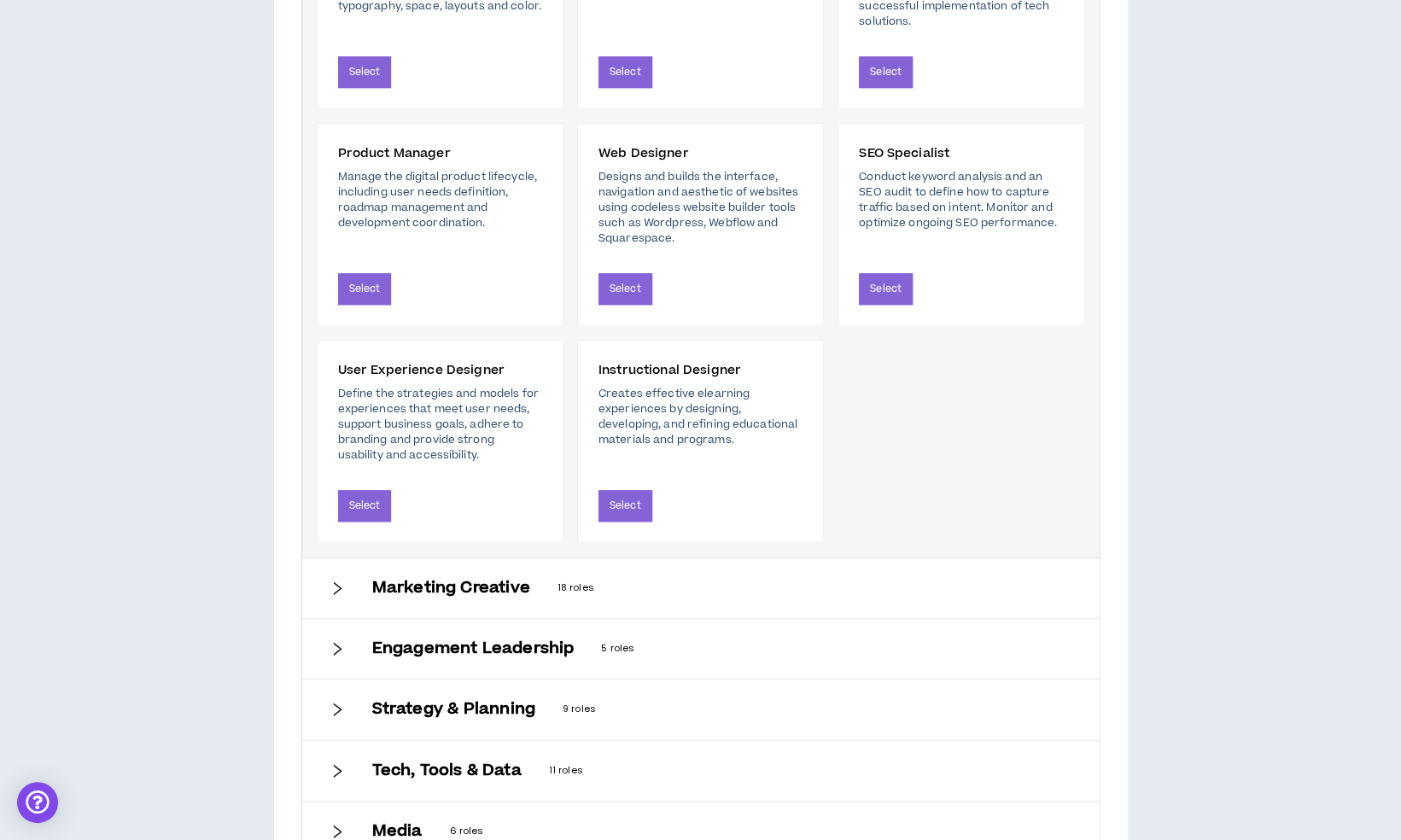
click at [485, 605] on div "Marketing Creative 18 roles" at bounding box center [700, 588] width 797 height 60
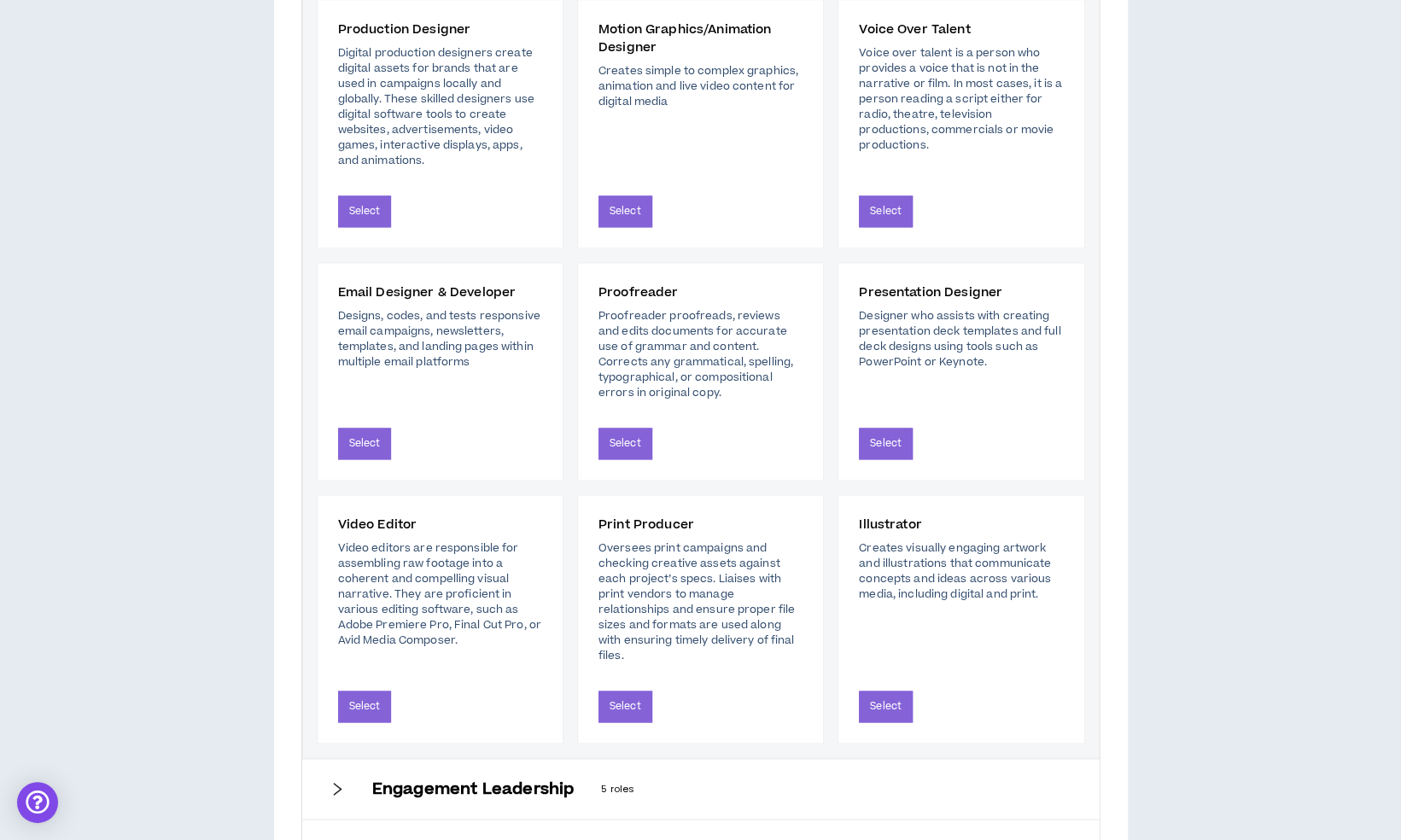
scroll to position [1369, 0]
drag, startPoint x: 538, startPoint y: 474, endPoint x: 381, endPoint y: 699, distance: 274.4
click at [381, 699] on button "Select" at bounding box center [365, 706] width 54 height 32
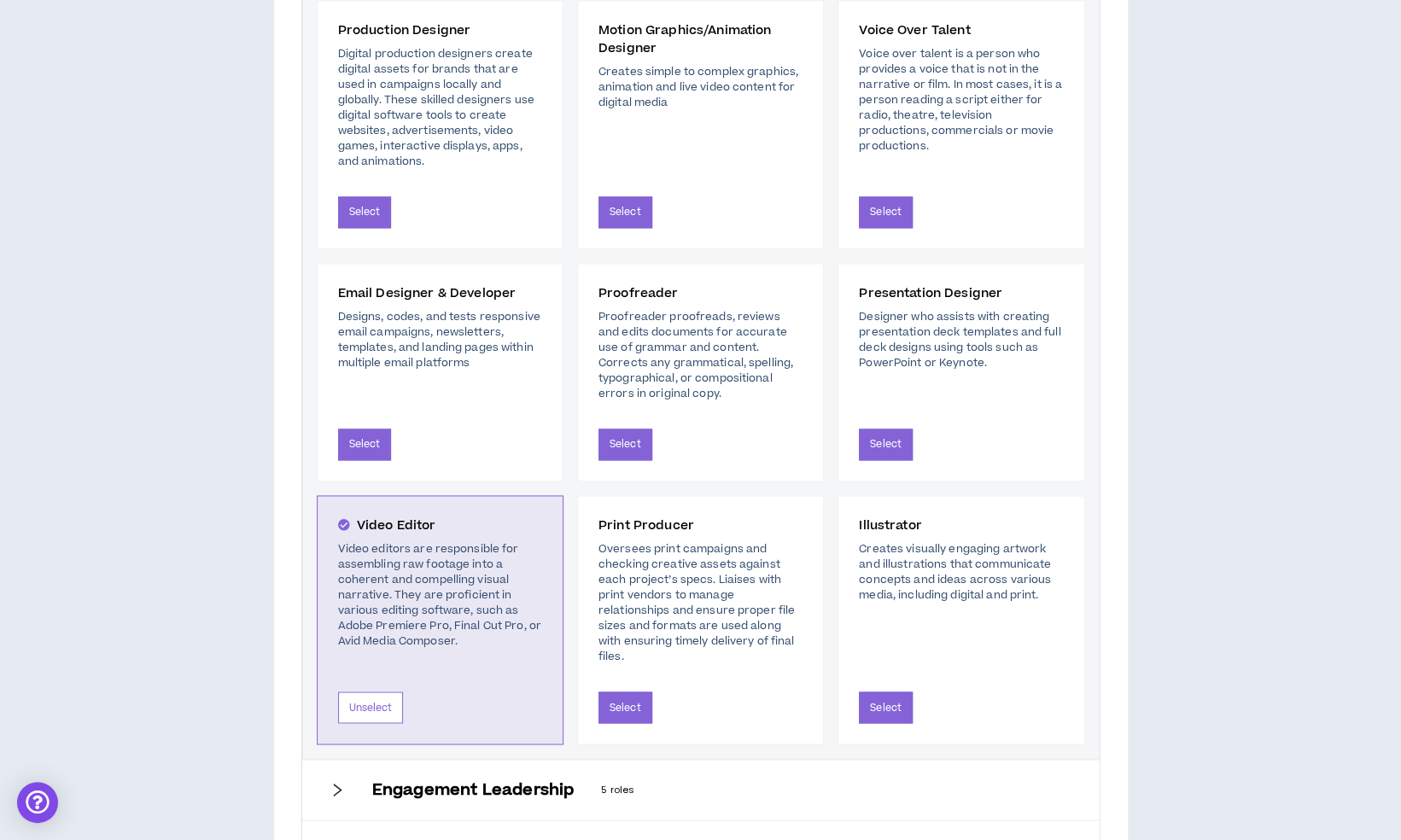
scroll to position [1697, 0]
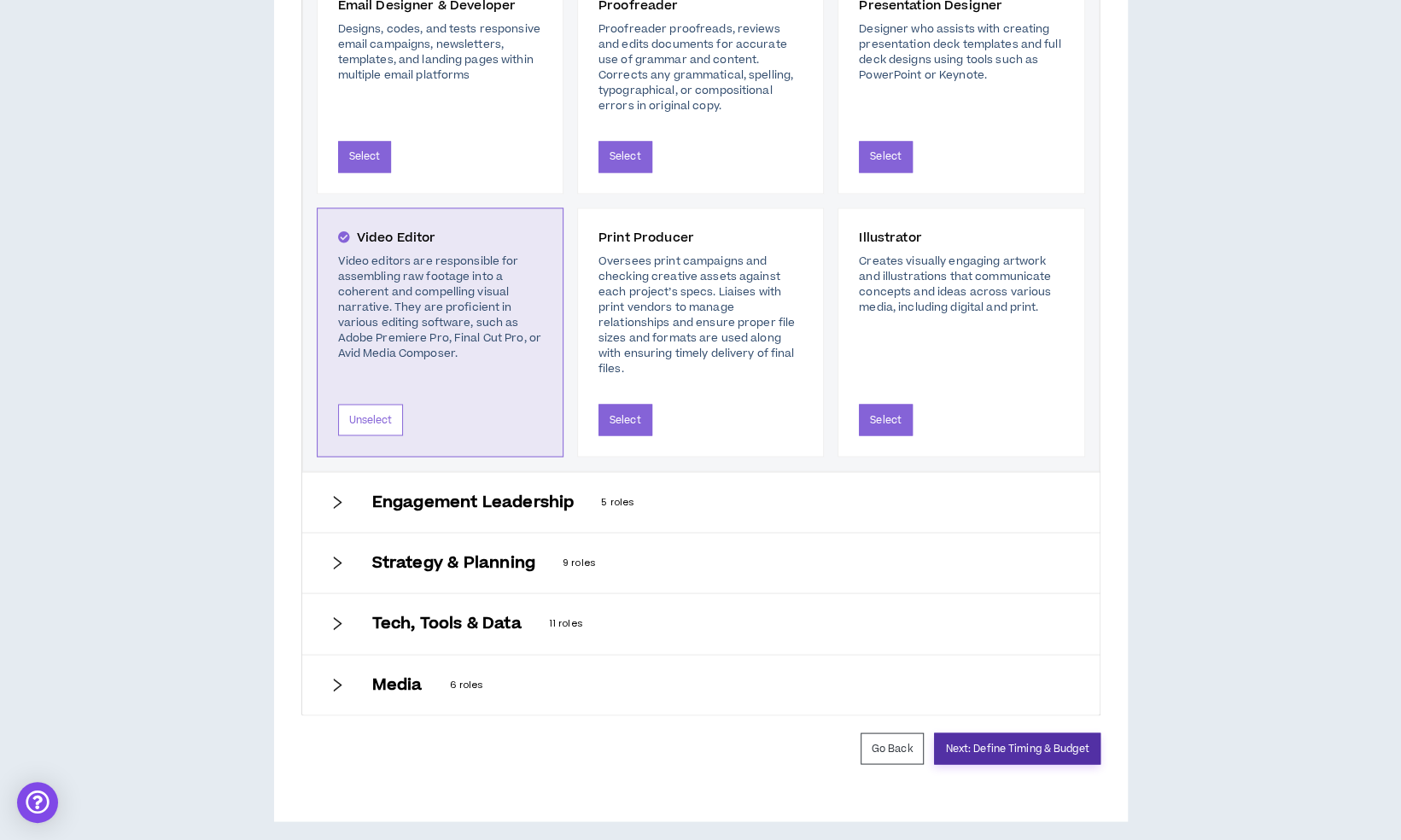
click at [970, 737] on button "Next: Define Timing & Budget" at bounding box center [1016, 748] width 165 height 32
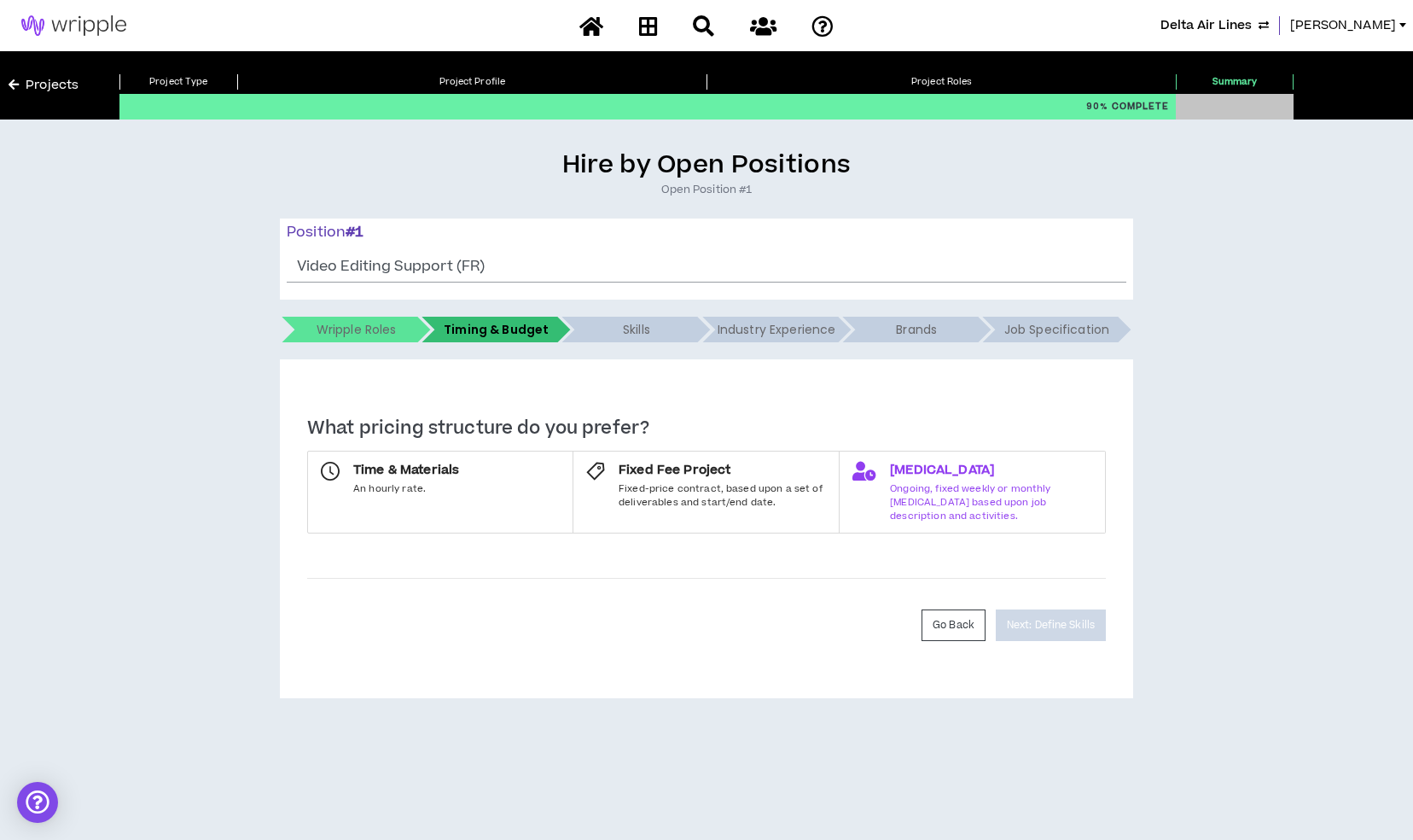
click at [996, 480] on div "Retainer Ongoing, fixed weekly or monthly retainer based upon job description a…" at bounding box center [991, 491] width 202 height 61
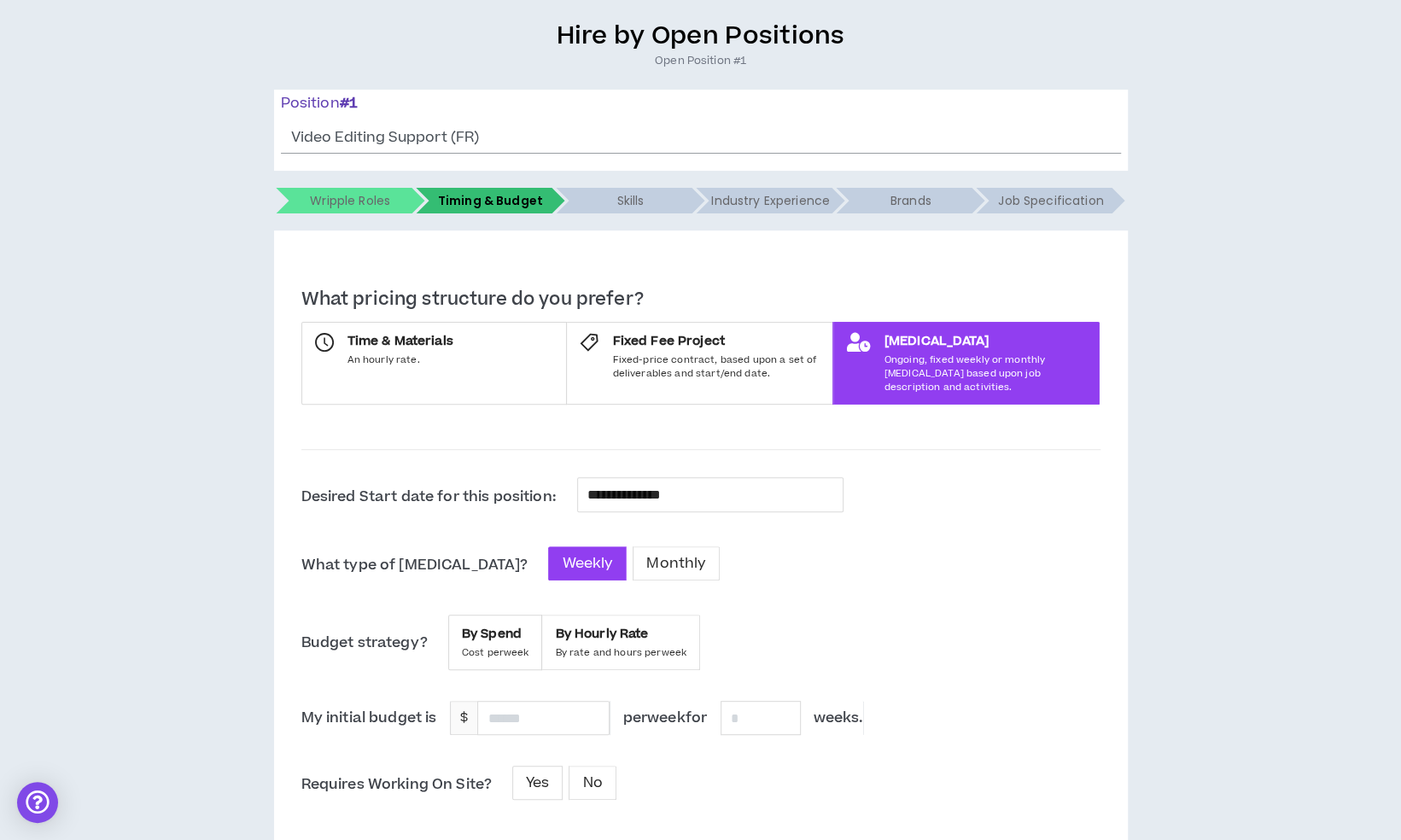
scroll to position [130, 0]
click at [724, 483] on input "**********" at bounding box center [710, 494] width 246 height 22
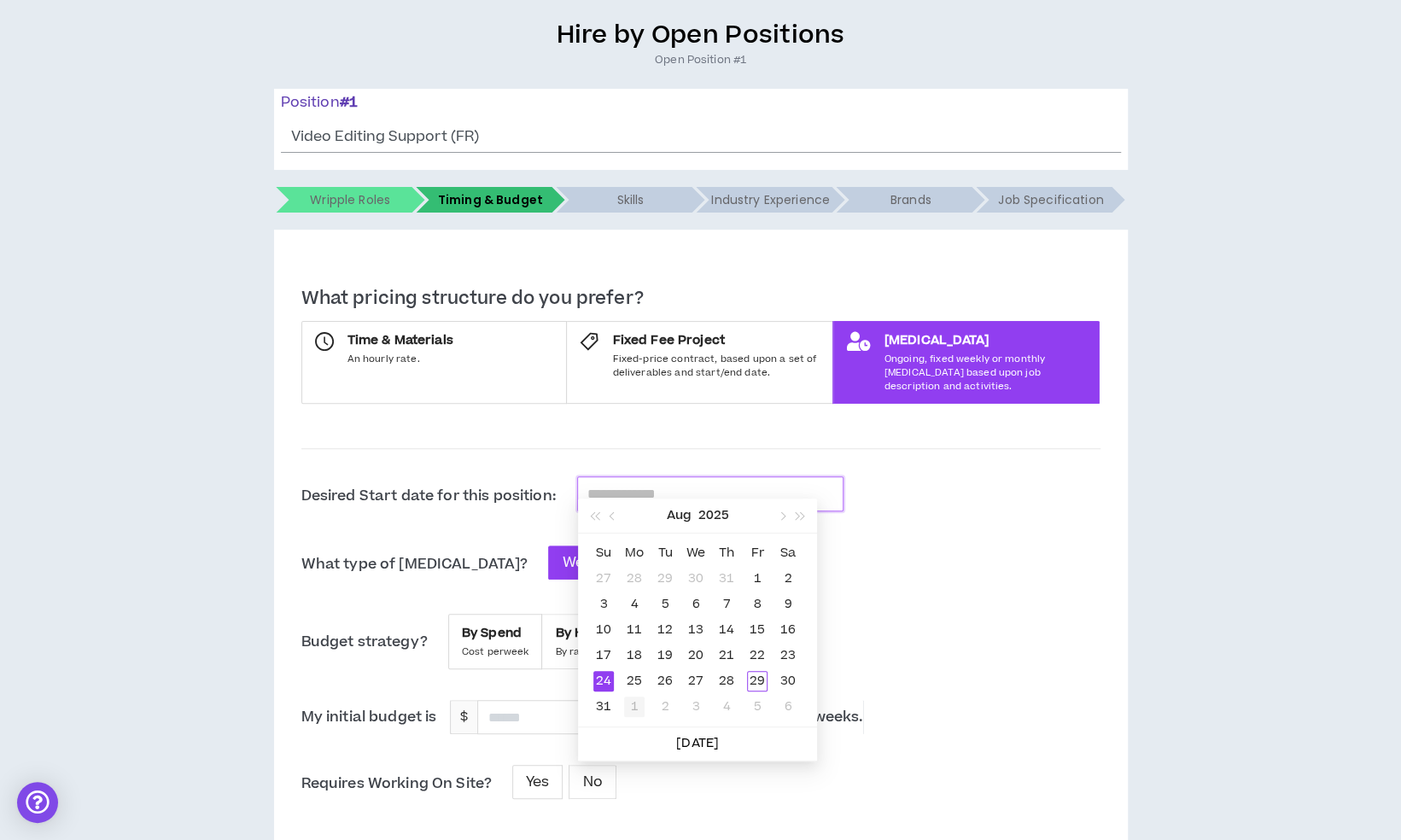
type input "**********"
click at [635, 699] on div "1" at bounding box center [634, 706] width 20 height 20
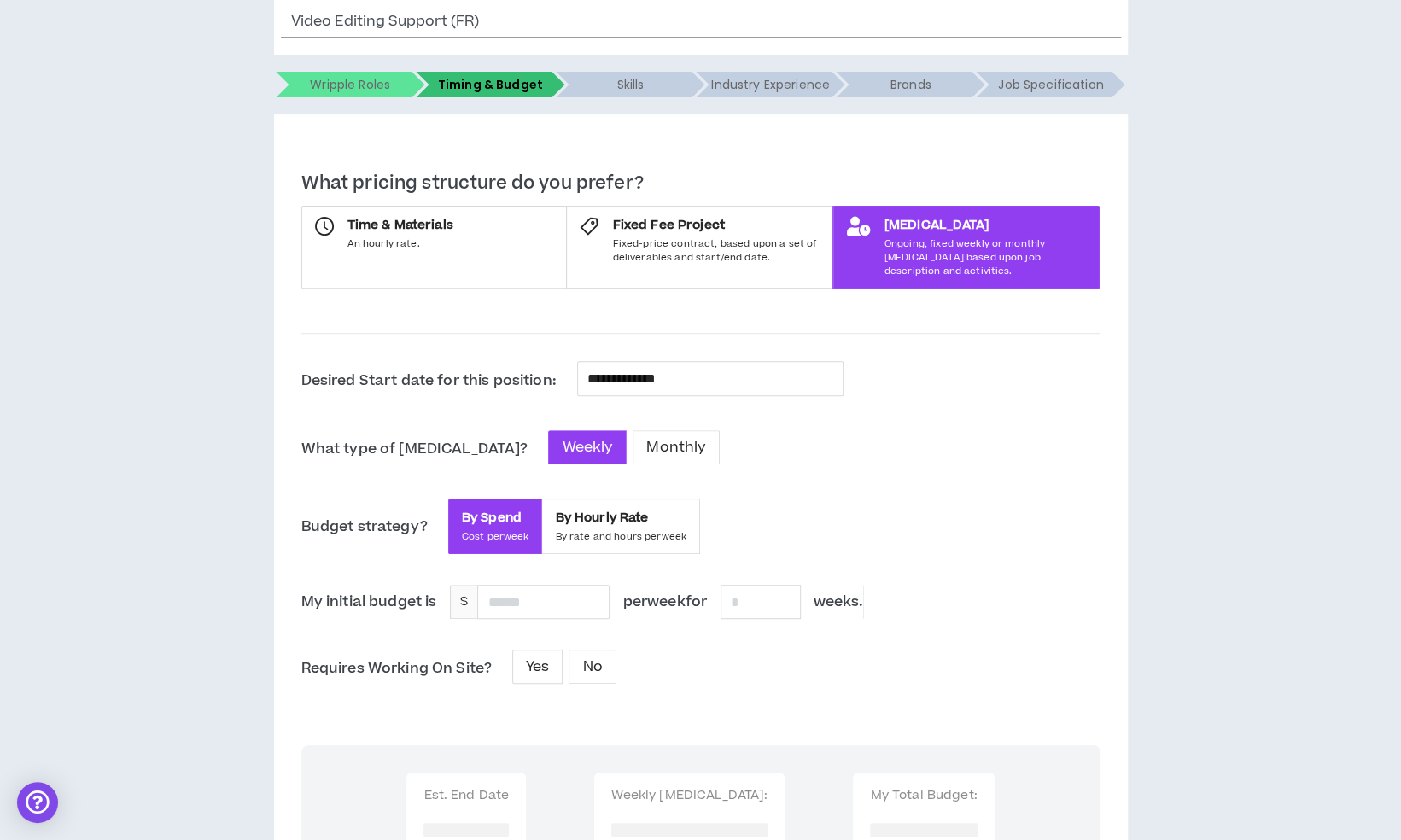
scroll to position [243, 0]
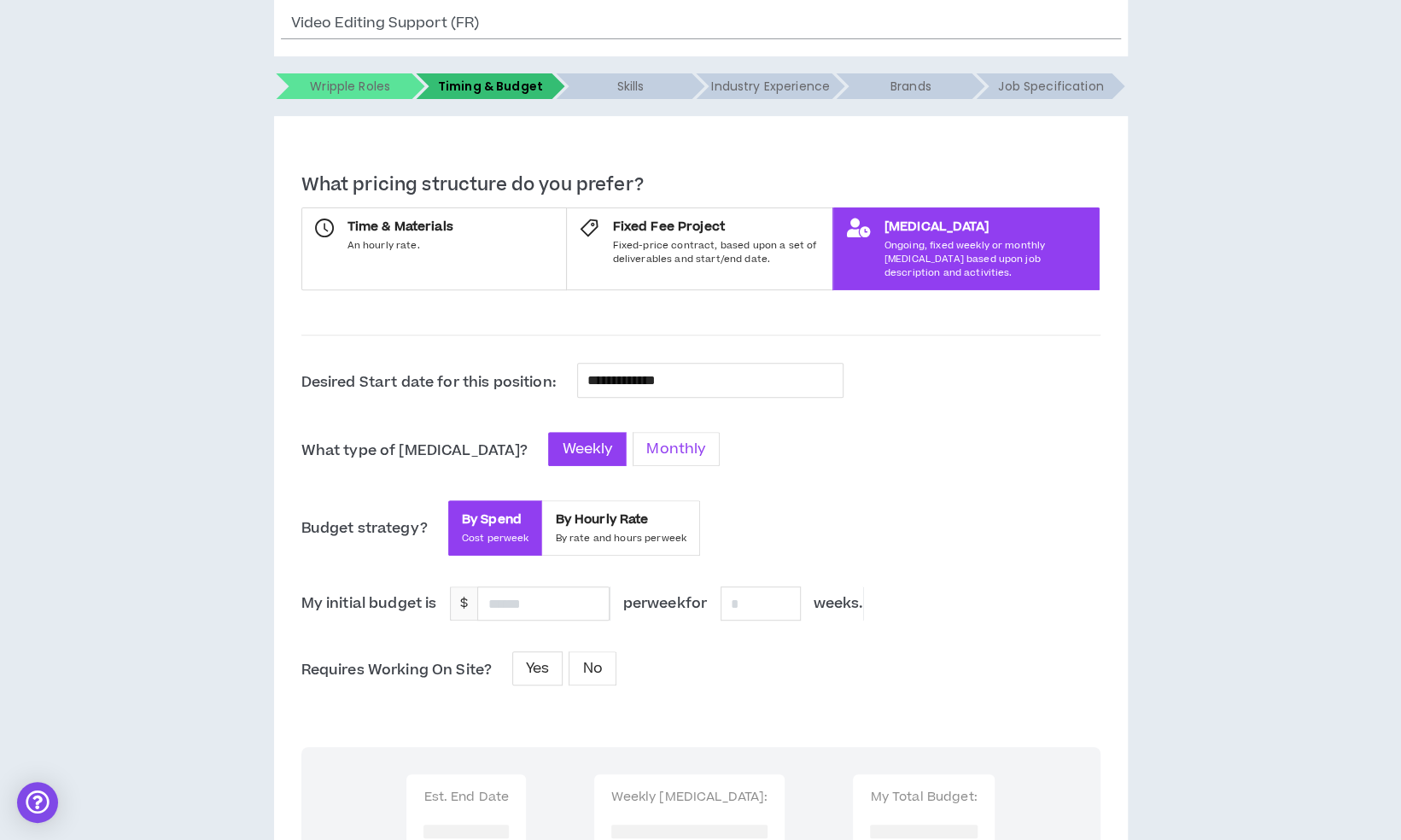
click at [646, 438] on span "Monthly" at bounding box center [676, 448] width 60 height 20
click at [548, 431] on label "Weekly" at bounding box center [586, 448] width 78 height 34
click at [529, 587] on input at bounding box center [543, 603] width 130 height 33
type input "*****"
click at [1008, 526] on div "Budget strategy? By Spend Cost per week By Hourly Rate By rate and hours per we…" at bounding box center [700, 528] width 799 height 56
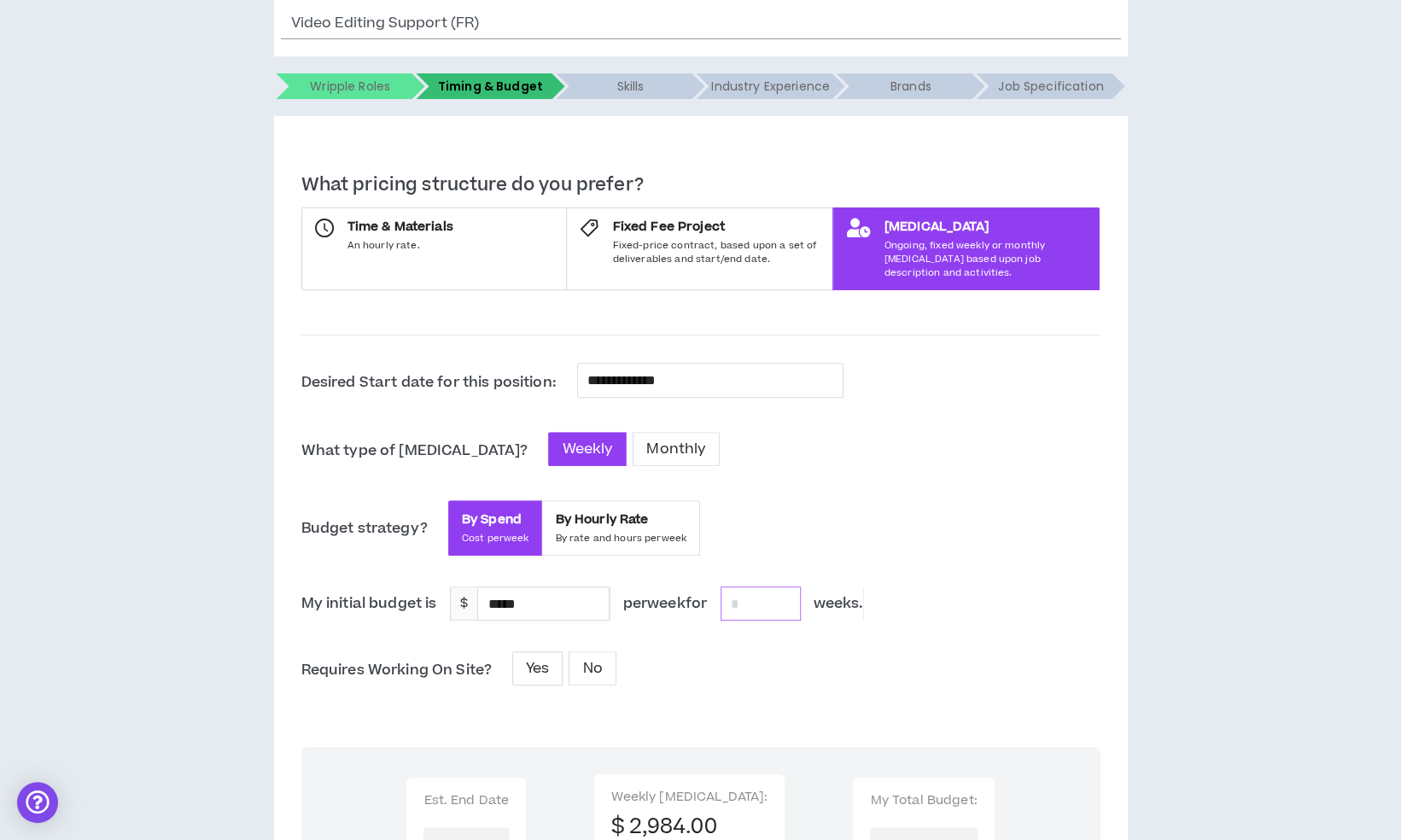
click at [763, 587] on input at bounding box center [760, 603] width 78 height 33
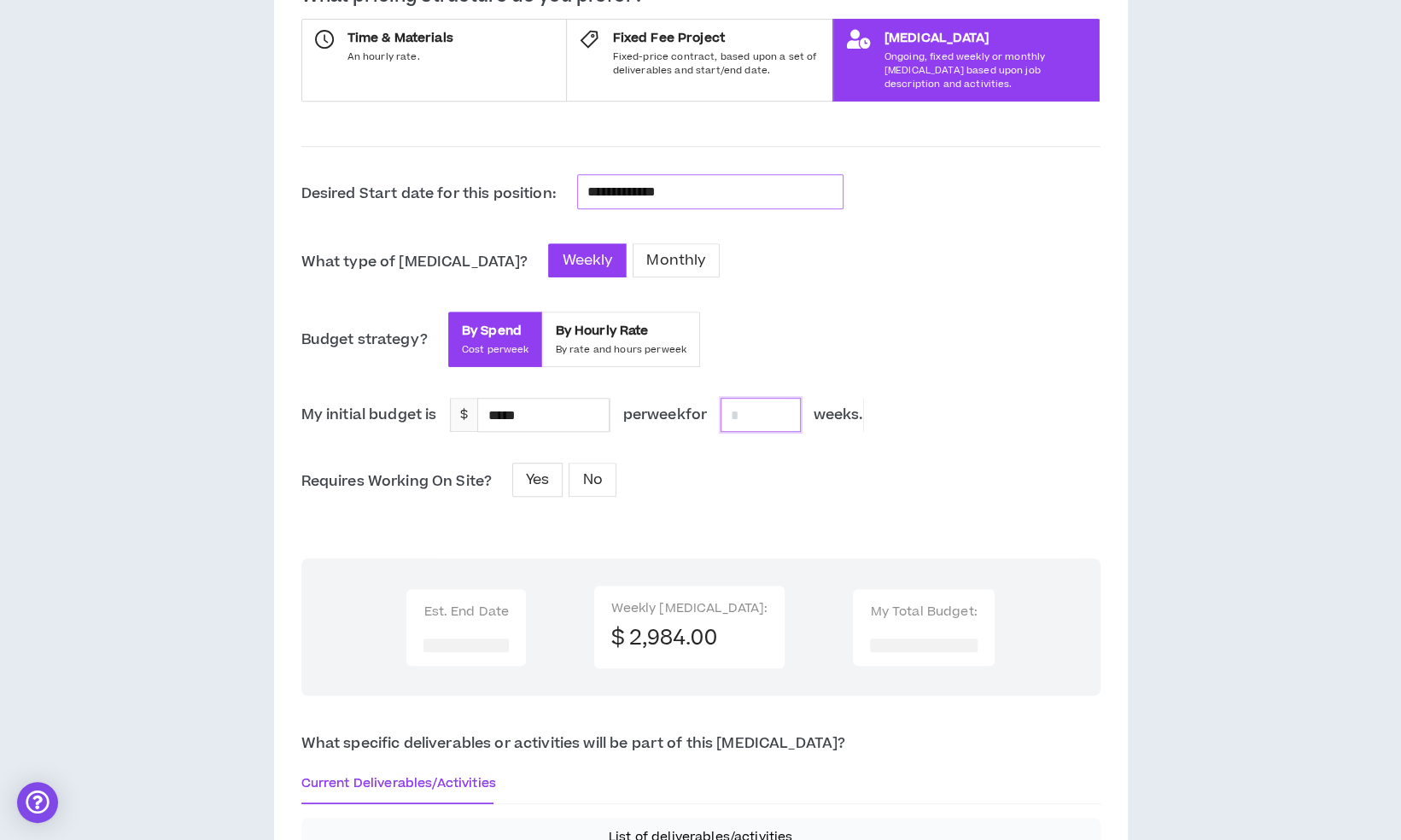
scroll to position [431, 0]
type input "***"
click at [580, 323] on span "By Hourly Rate" at bounding box center [621, 331] width 132 height 17
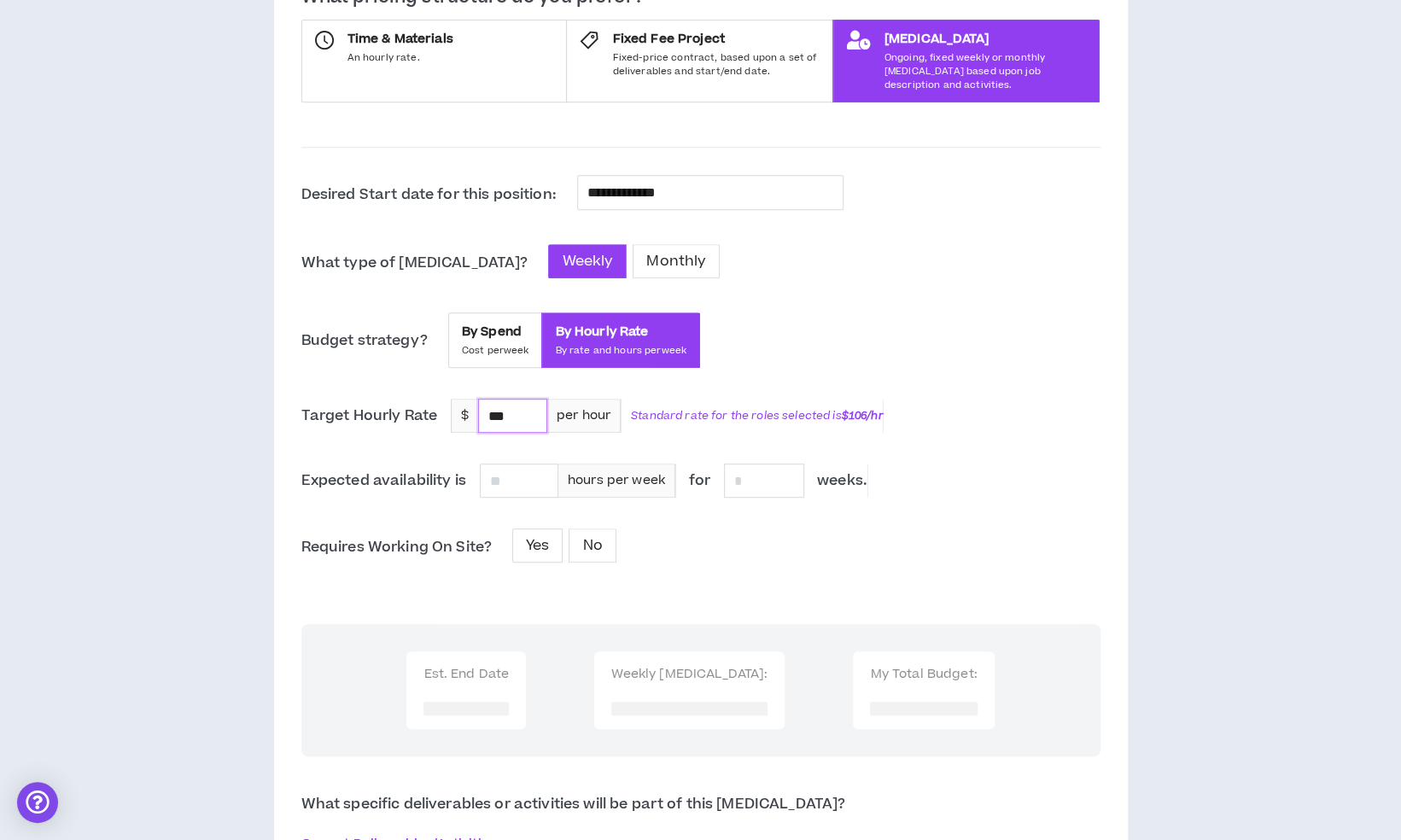
click at [517, 405] on input "***" at bounding box center [512, 415] width 68 height 33
type input "*"
click at [517, 405] on input "*" at bounding box center [512, 415] width 68 height 33
type input "*"
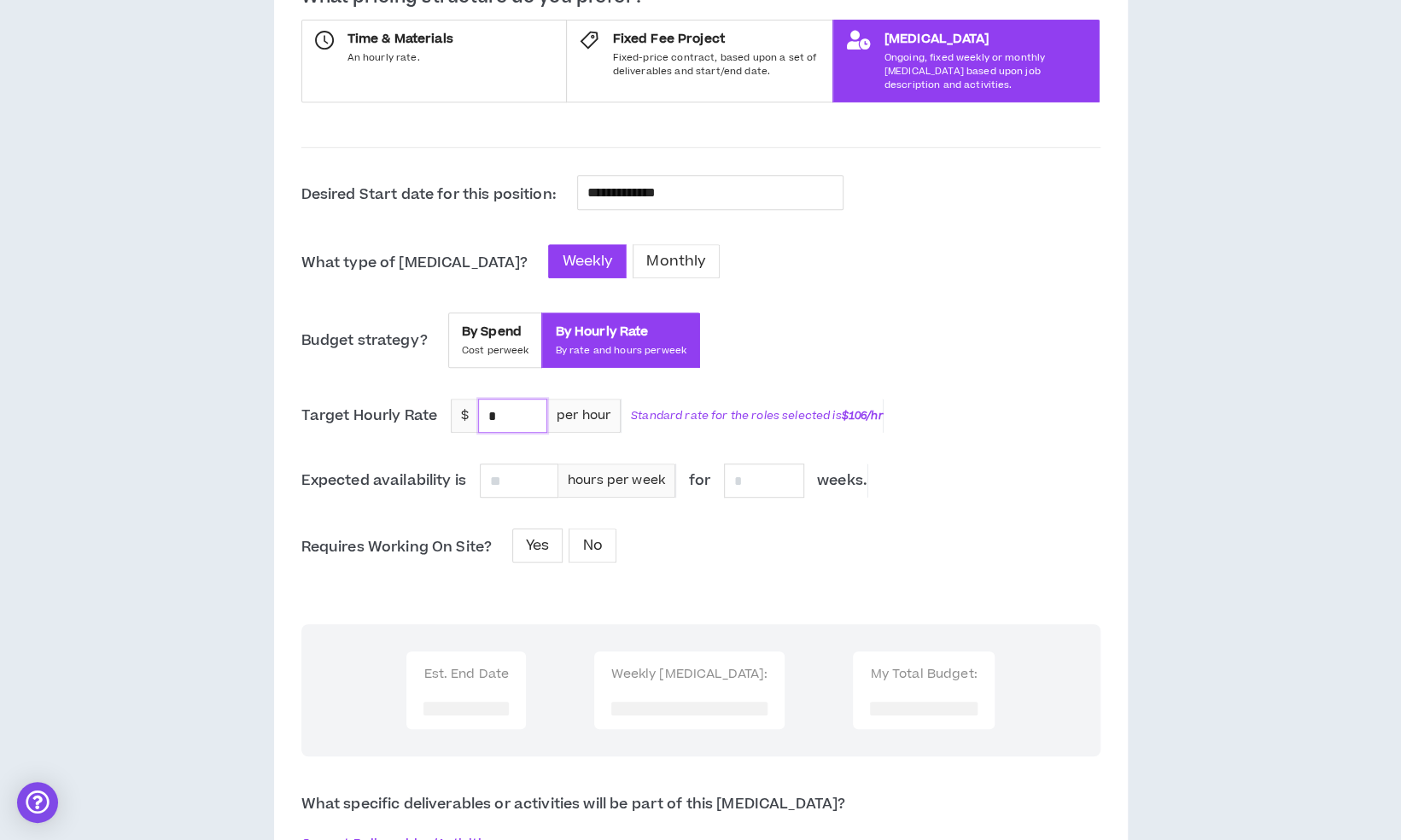
click at [490, 399] on input "*" at bounding box center [512, 415] width 68 height 33
type input "*"
click at [507, 399] on input "*" at bounding box center [512, 415] width 68 height 33
click at [499, 326] on div "By Spend Cost per week" at bounding box center [495, 340] width 68 height 34
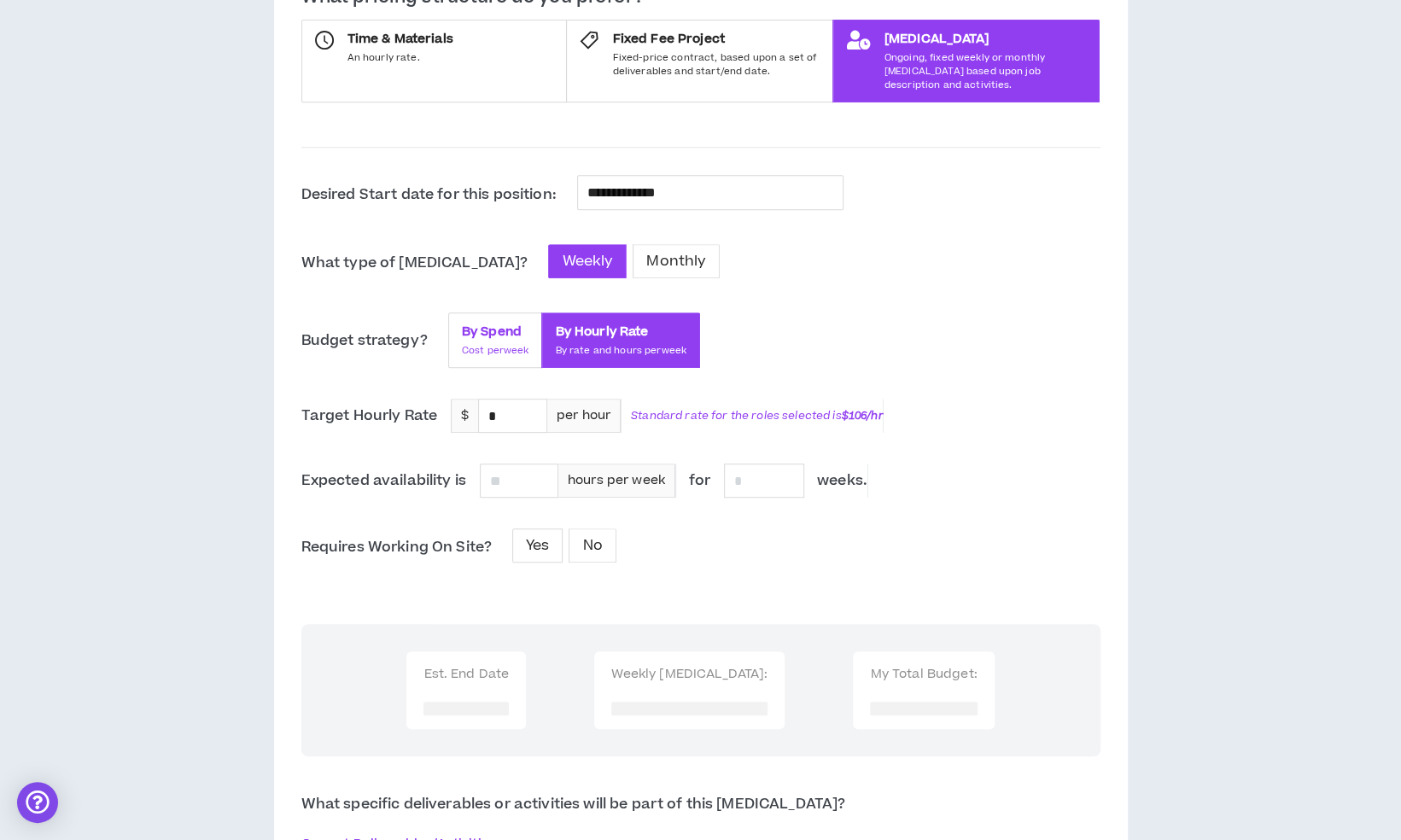
click at [487, 323] on span "By Spend" at bounding box center [495, 331] width 68 height 17
click at [576, 323] on span "By Hourly Rate" at bounding box center [621, 331] width 132 height 17
click at [508, 323] on span "By Spend" at bounding box center [495, 331] width 68 height 17
click at [620, 323] on span "By Hourly Rate" at bounding box center [621, 331] width 132 height 17
click at [509, 323] on span "By Spend" at bounding box center [495, 331] width 68 height 17
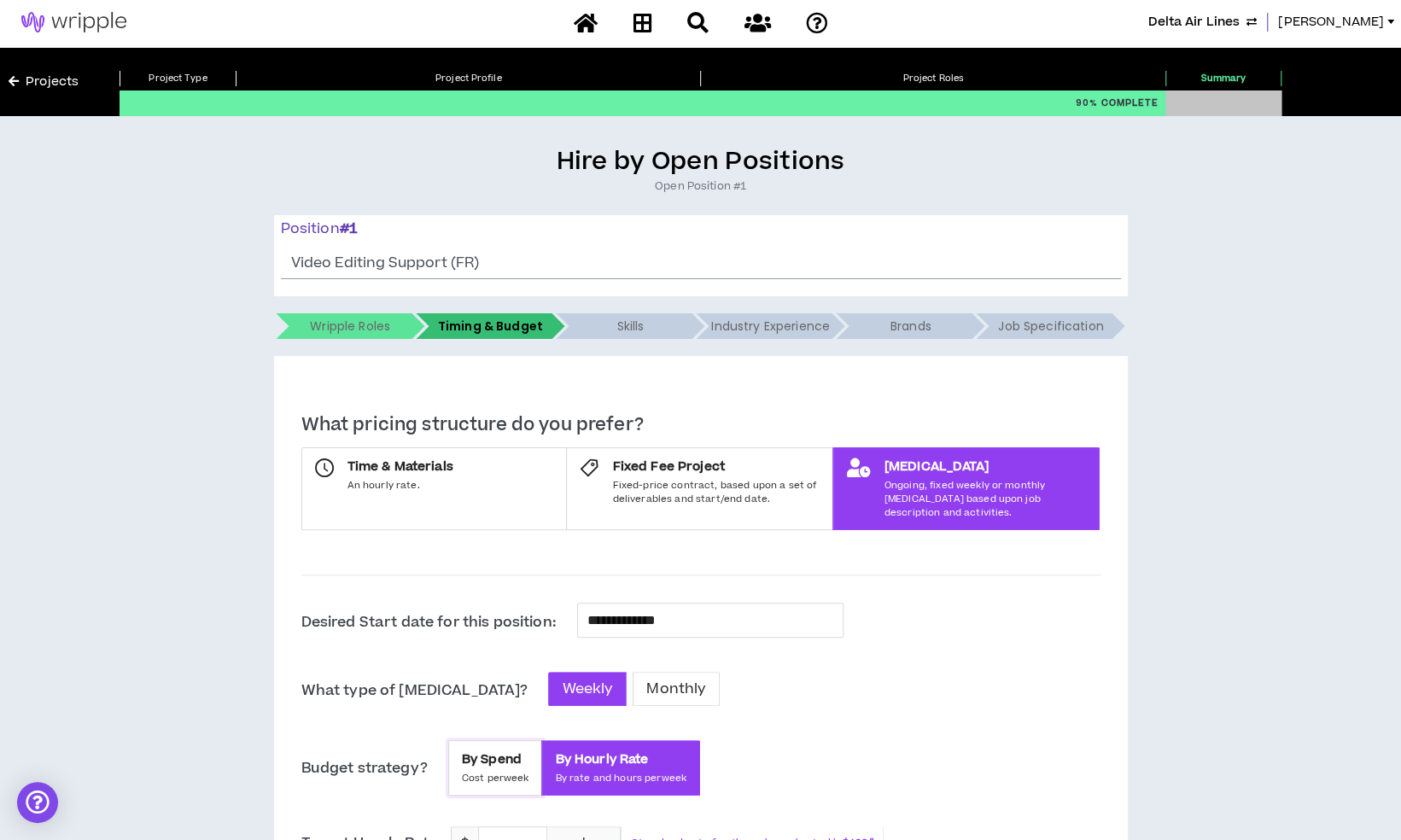
scroll to position [0, 0]
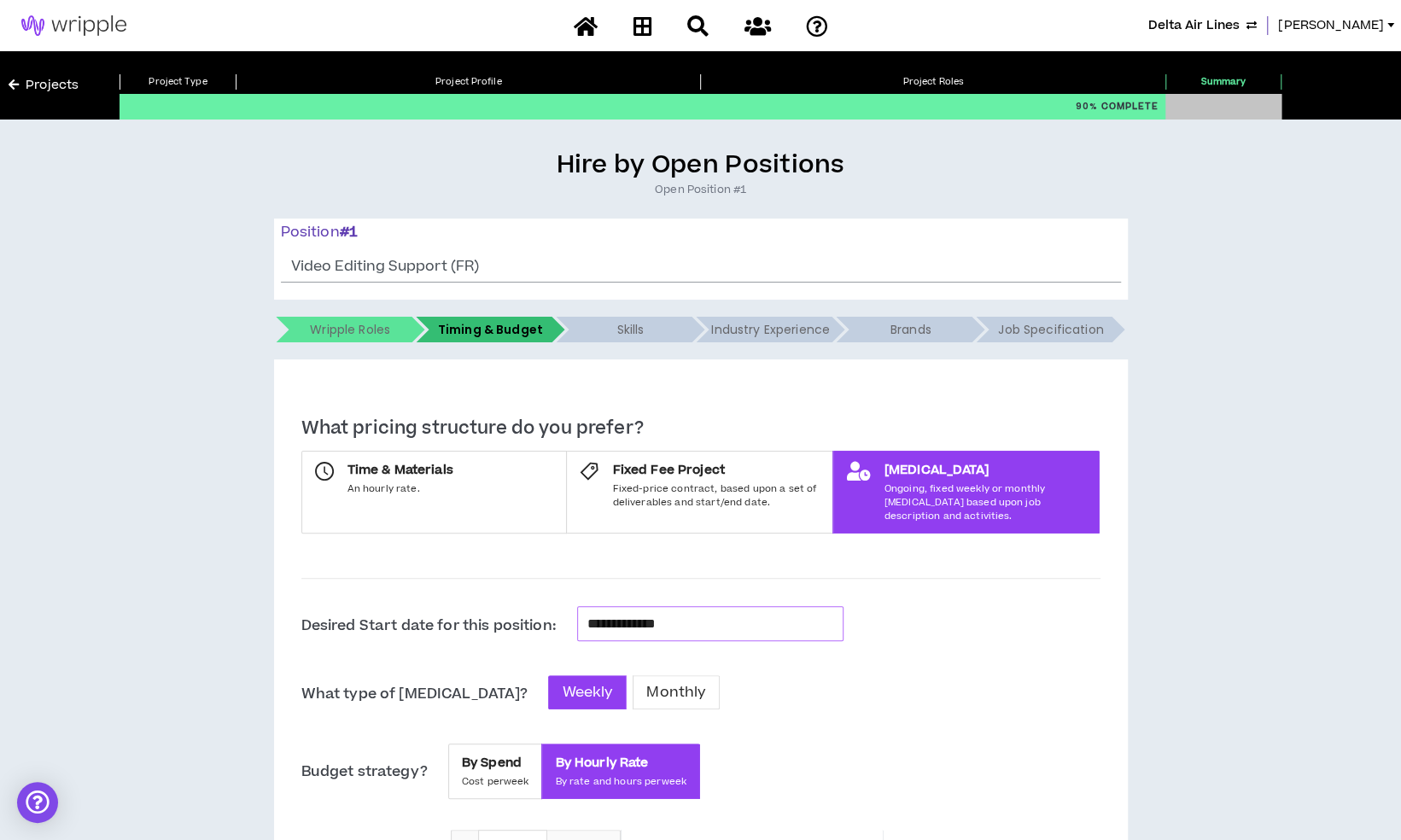
click at [671, 612] on input "**********" at bounding box center [710, 623] width 246 height 22
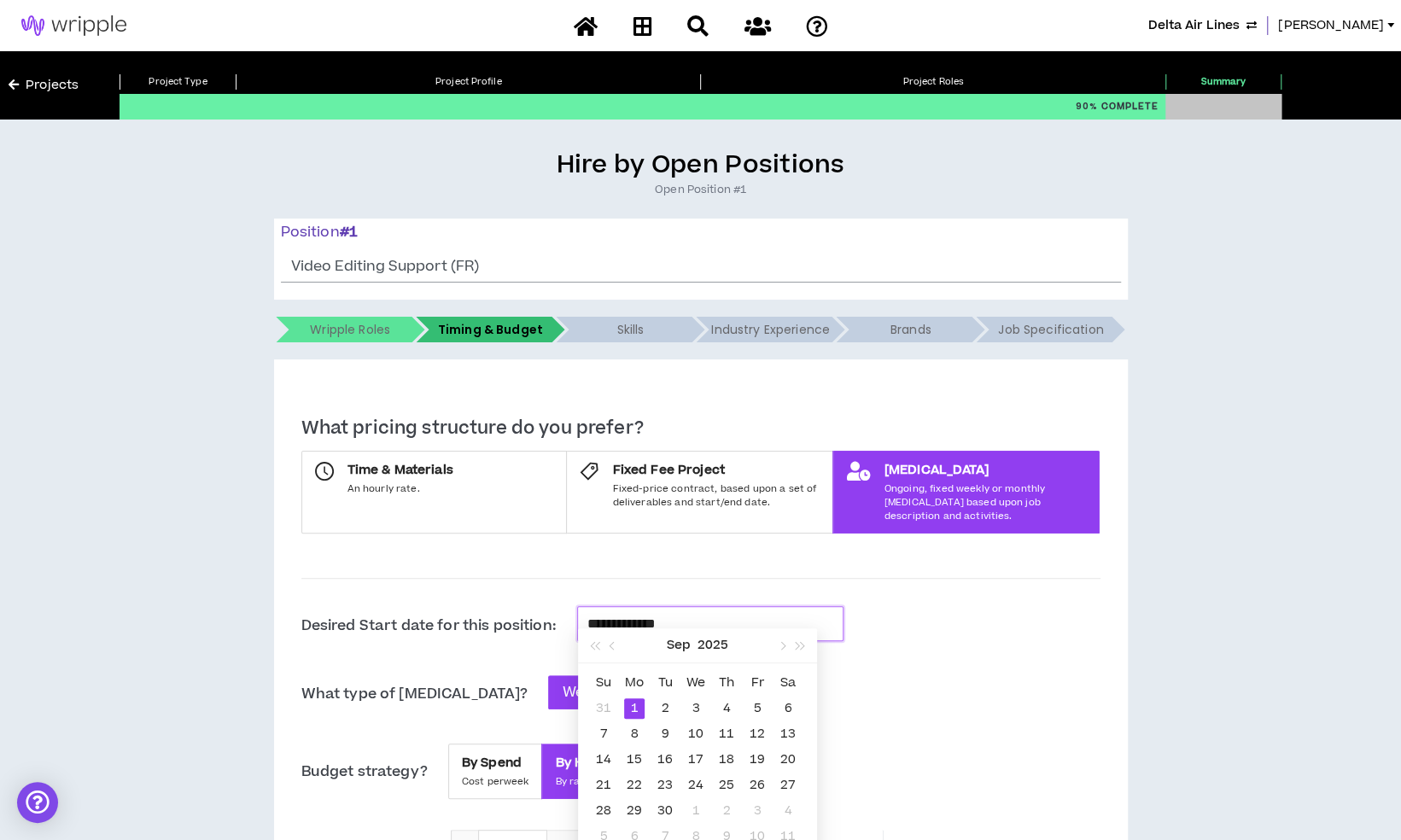
type input "**********"
click at [632, 708] on div "1" at bounding box center [634, 707] width 20 height 20
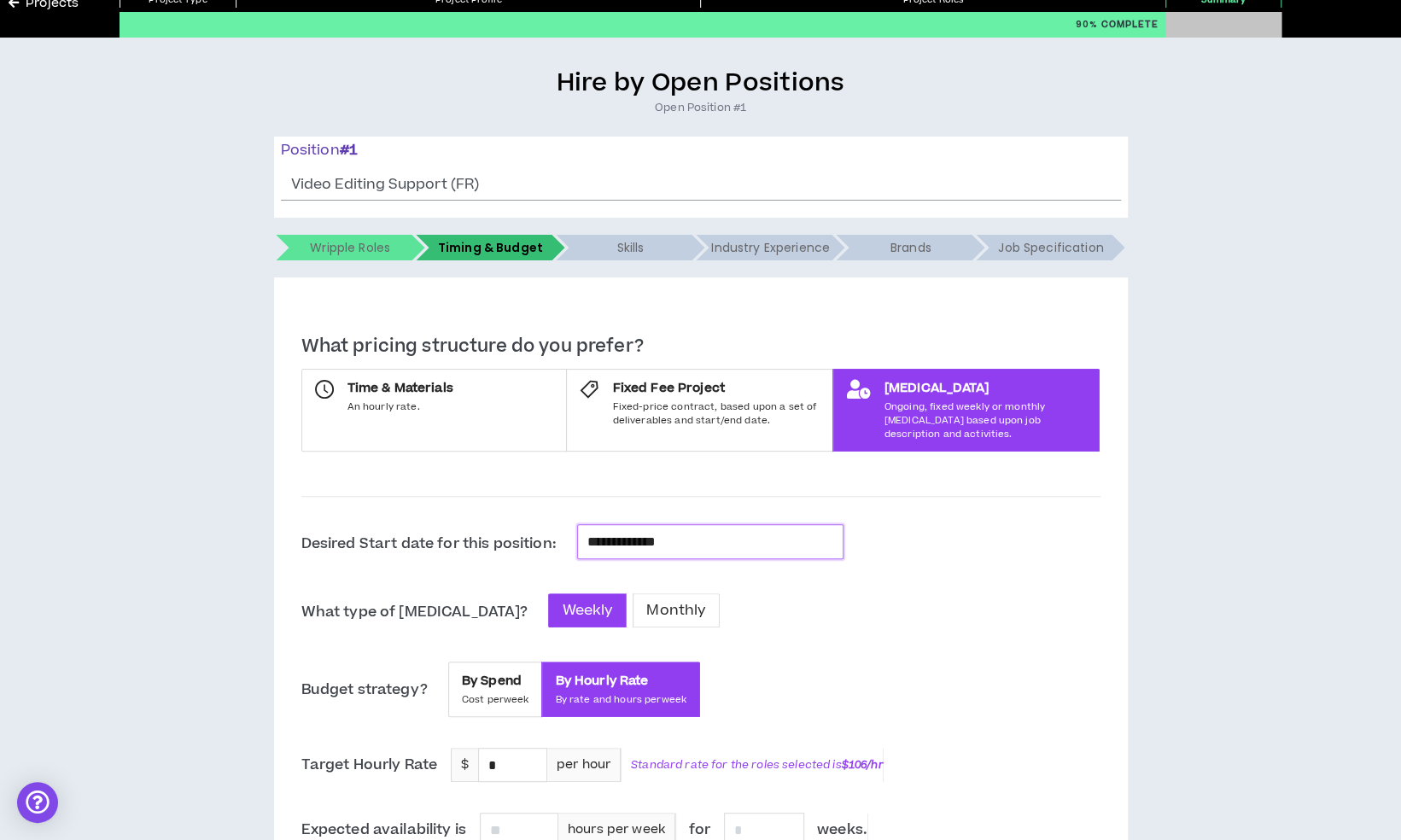
scroll to position [83, 0]
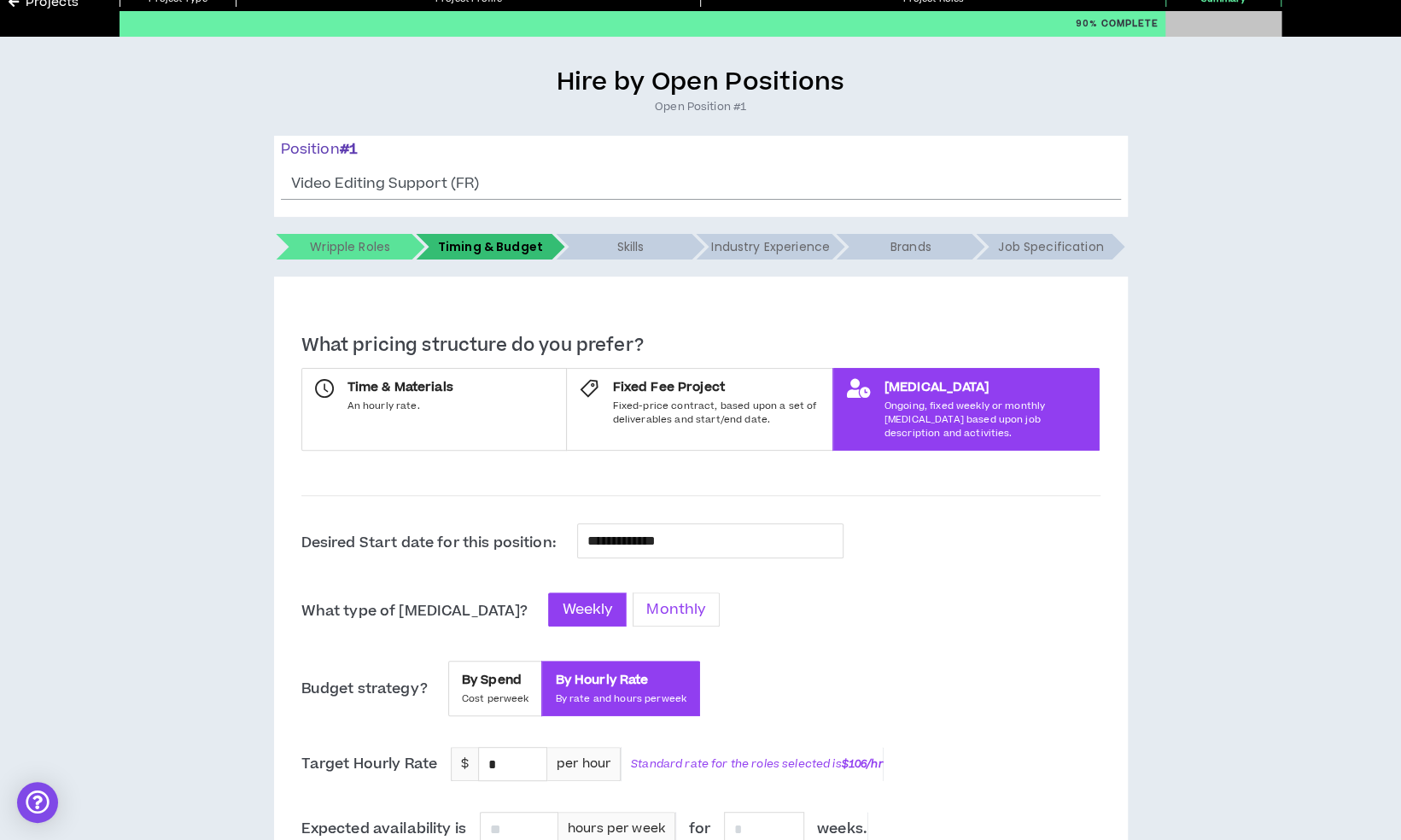
click at [646, 600] on span "Monthly" at bounding box center [676, 609] width 60 height 20
click at [562, 599] on span "Weekly" at bounding box center [587, 609] width 51 height 20
click at [505, 671] on span "By Spend" at bounding box center [495, 679] width 68 height 17
click at [613, 671] on span "By Hourly Rate" at bounding box center [621, 679] width 132 height 17
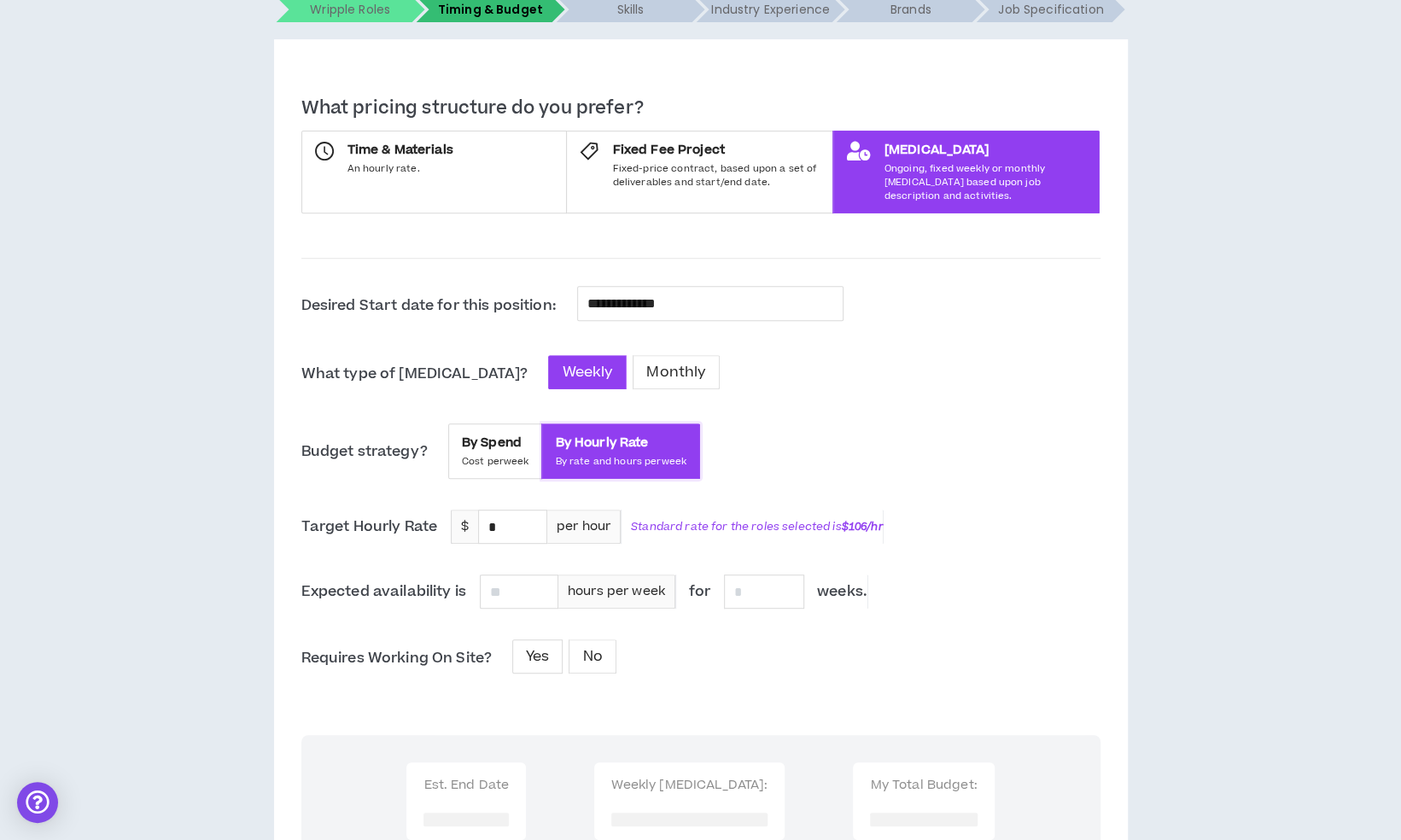
scroll to position [322, 0]
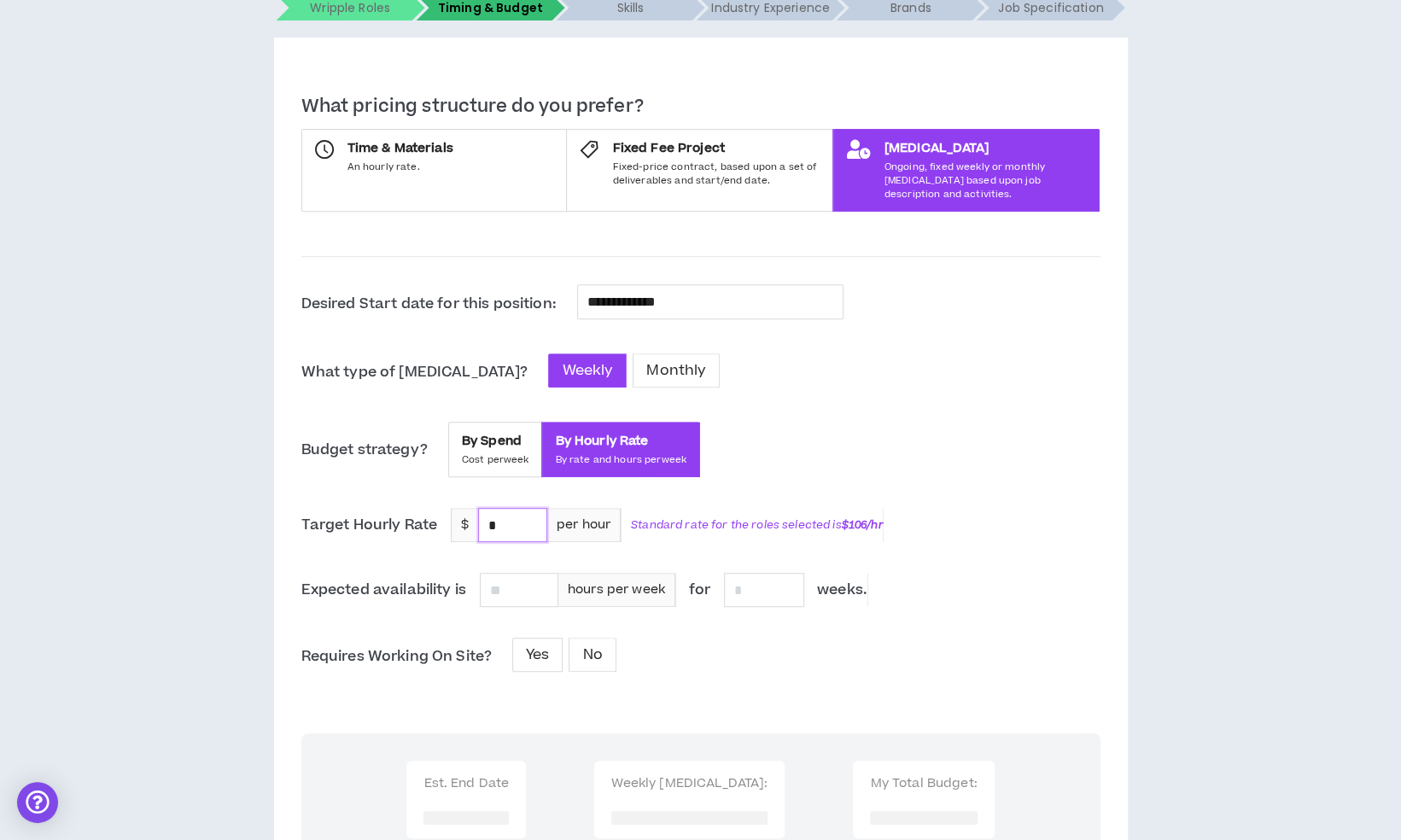
click at [507, 509] on input "*" at bounding box center [512, 525] width 68 height 33
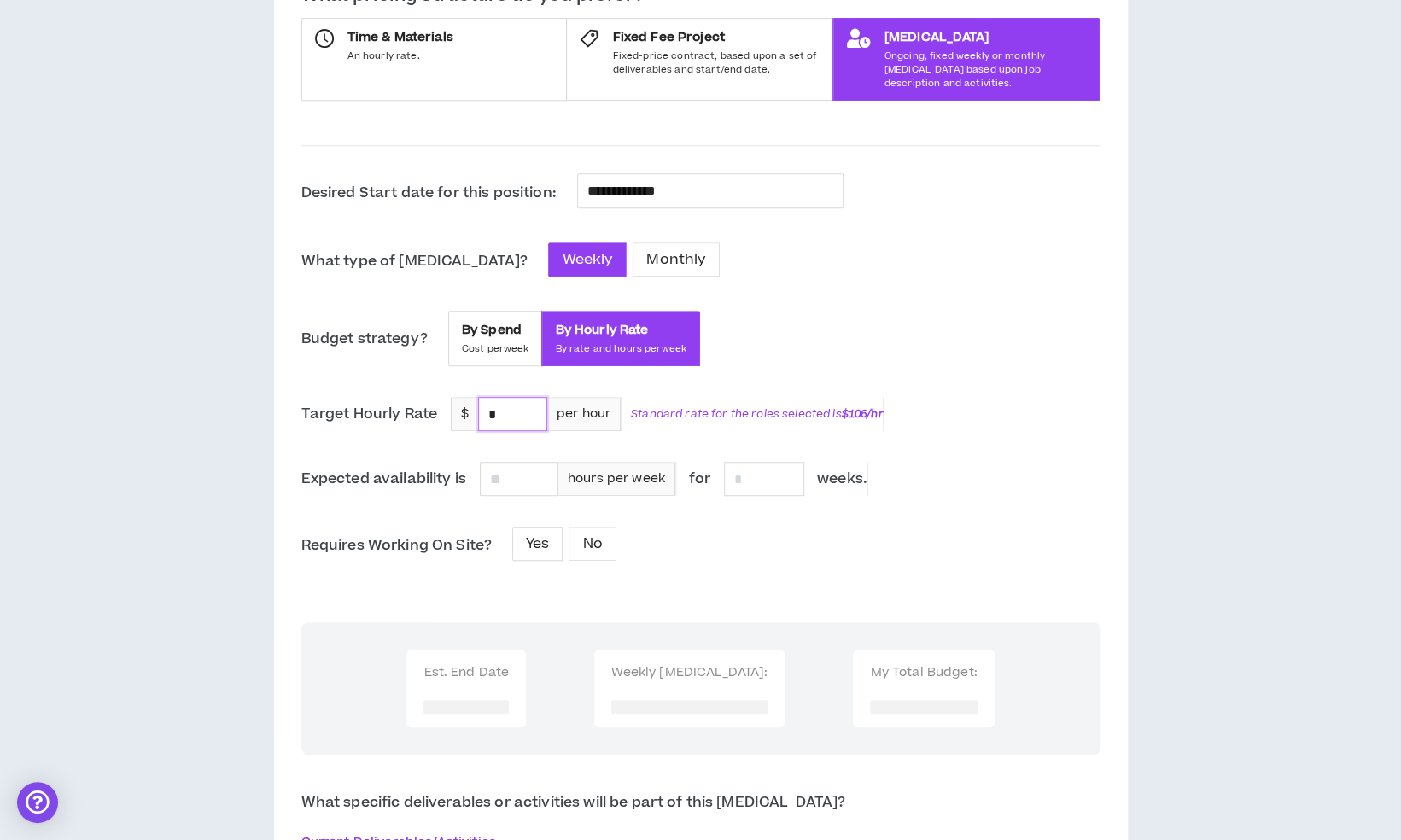
scroll to position [431, 0]
click at [505, 399] on input "*" at bounding box center [512, 415] width 68 height 33
click at [496, 399] on input "******" at bounding box center [512, 415] width 68 height 33
type input "*****"
click at [684, 420] on div "**********" at bounding box center [700, 647] width 799 height 946
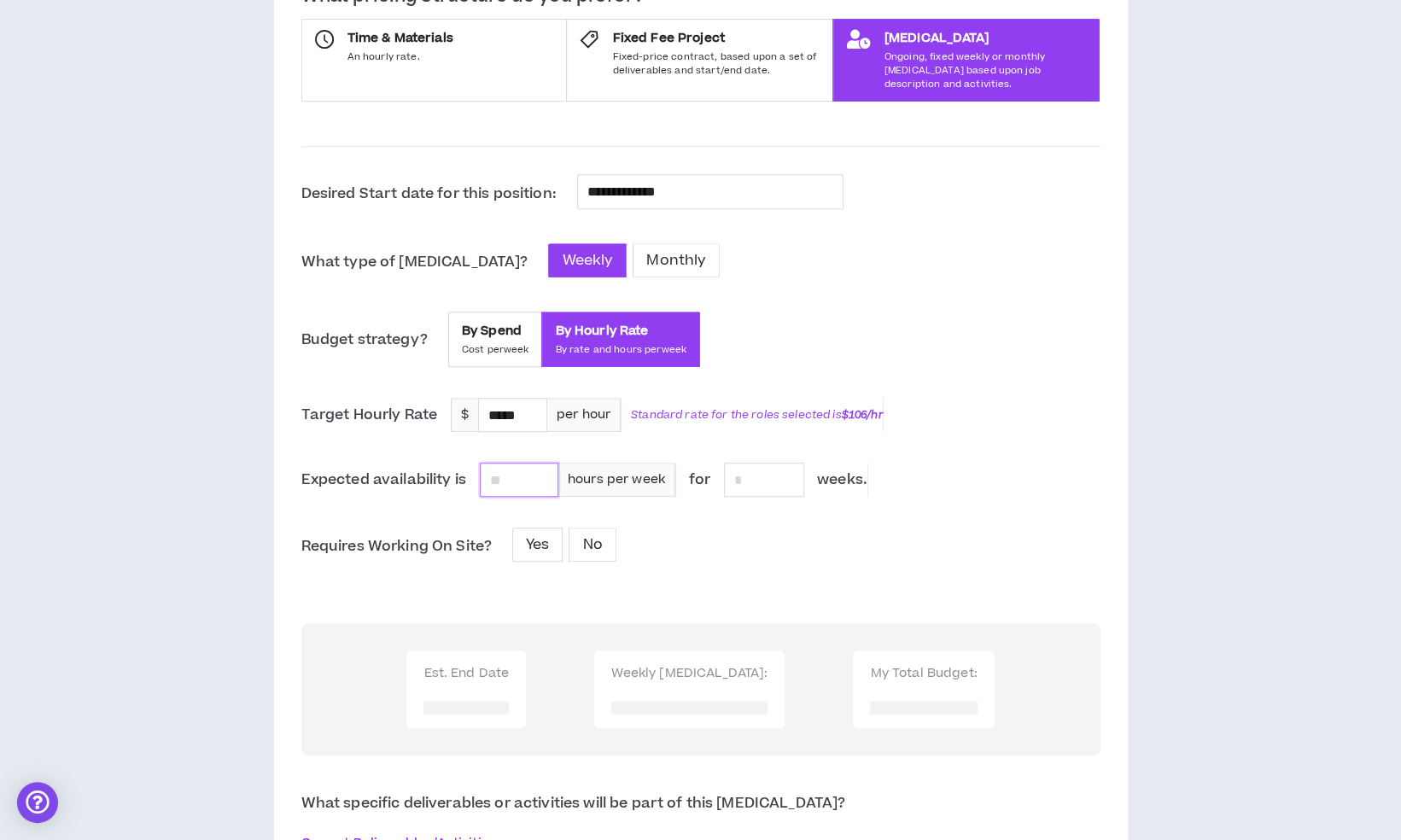
click at [492, 463] on input at bounding box center [519, 479] width 76 height 33
type input "**"
click at [744, 422] on div "**********" at bounding box center [700, 649] width 799 height 952
click at [766, 464] on input at bounding box center [763, 479] width 78 height 33
click at [530, 402] on input "*****" at bounding box center [512, 415] width 68 height 33
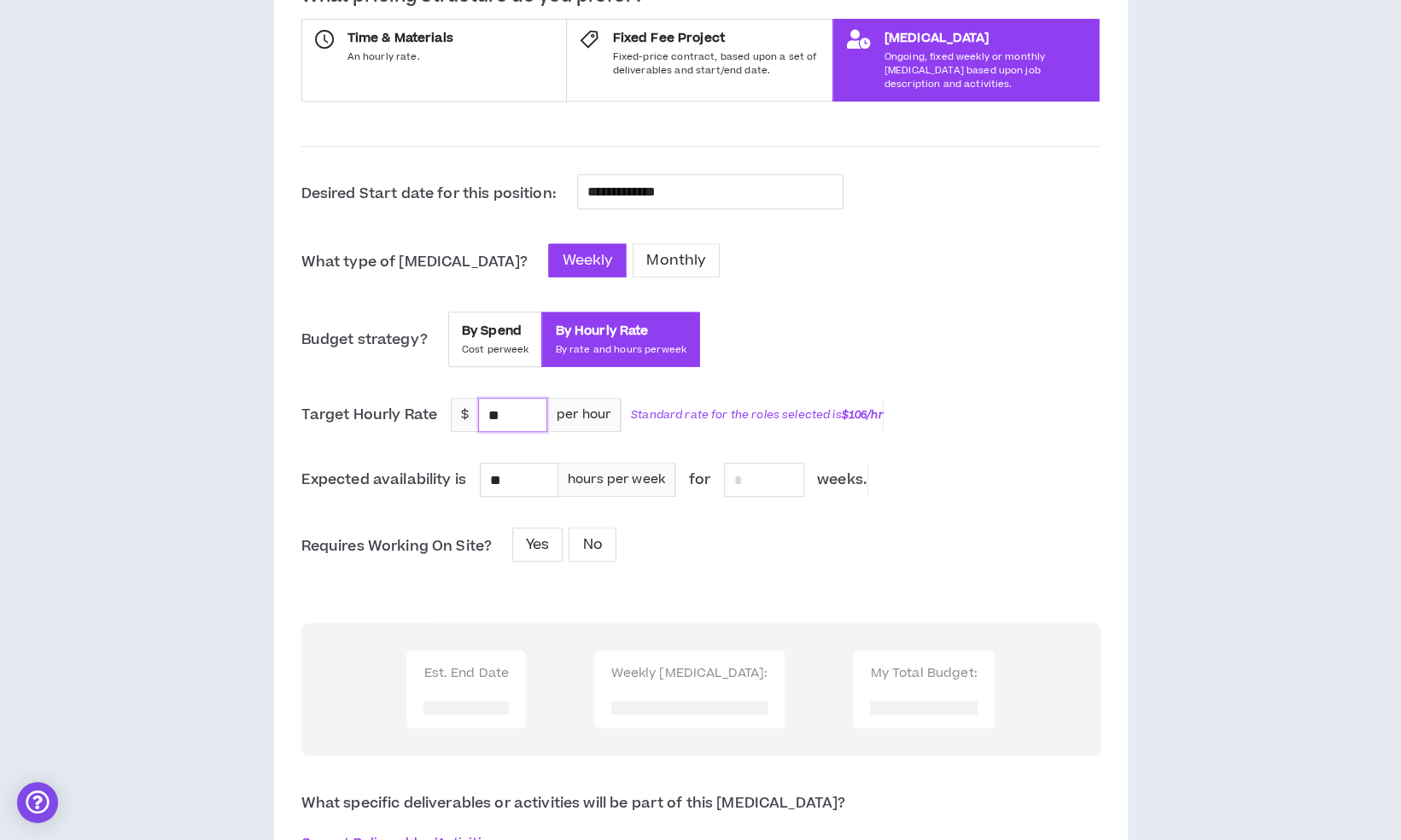
type input "*"
click at [530, 402] on input "*" at bounding box center [512, 415] width 68 height 33
click at [495, 399] on input "******" at bounding box center [512, 415] width 68 height 33
type input "*****"
click at [859, 379] on div "**********" at bounding box center [700, 649] width 799 height 952
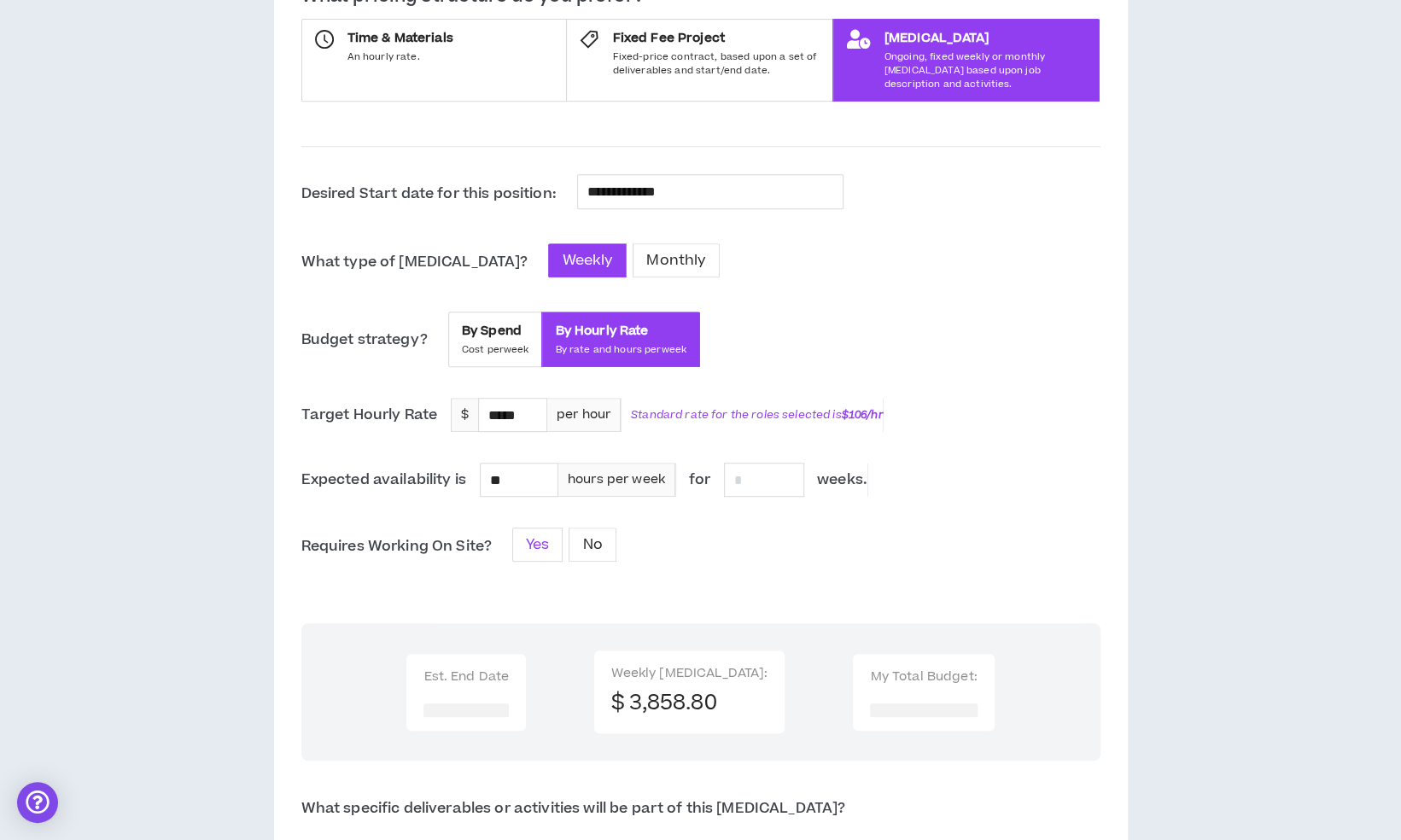
click at [536, 534] on span "Yes" at bounding box center [537, 544] width 23 height 20
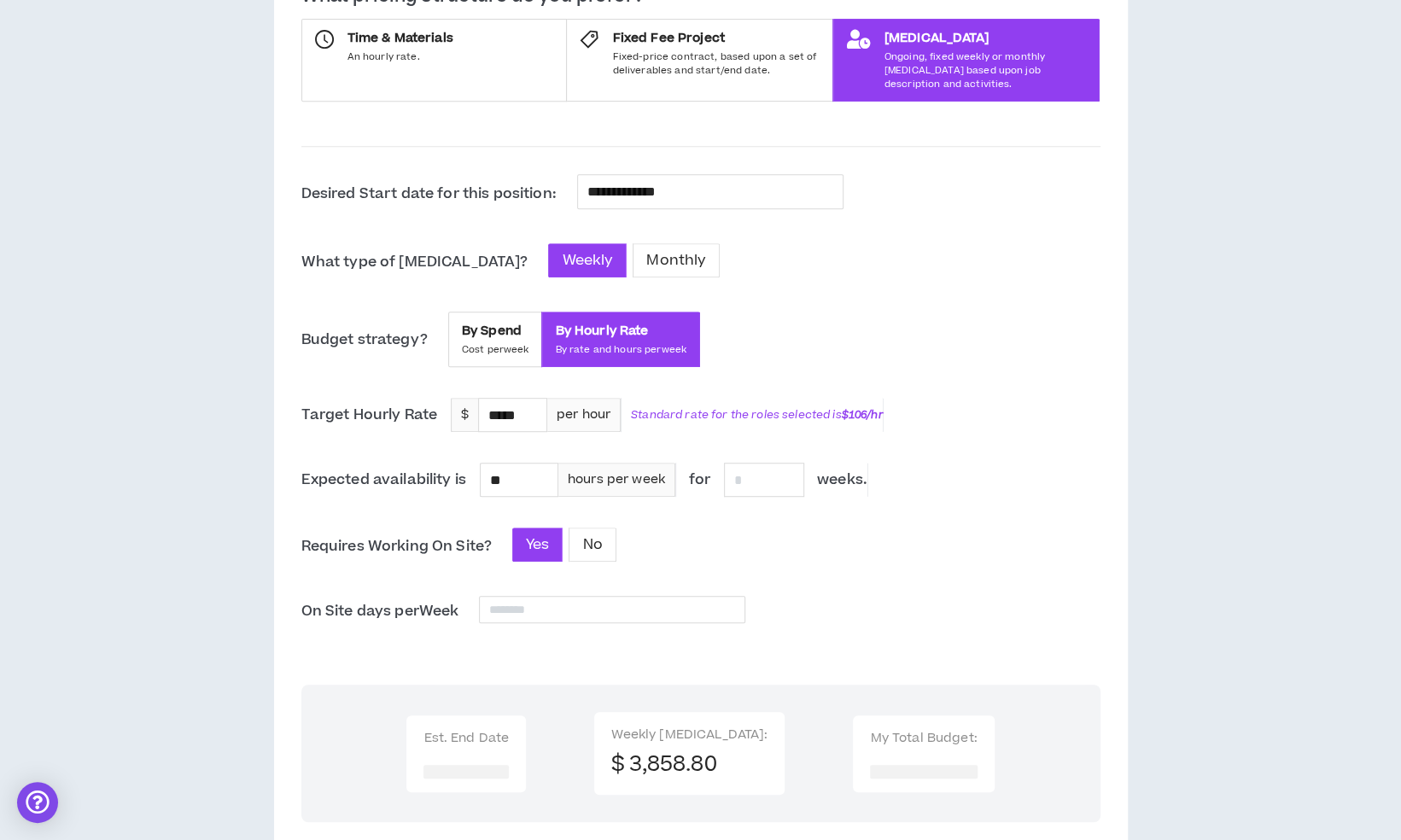
click at [752, 558] on div "**********" at bounding box center [700, 680] width 799 height 1013
click at [763, 472] on input at bounding box center [763, 479] width 78 height 33
type input "**"
click at [969, 499] on div "**********" at bounding box center [700, 680] width 799 height 1013
click at [1004, 420] on div "**********" at bounding box center [700, 680] width 799 height 1013
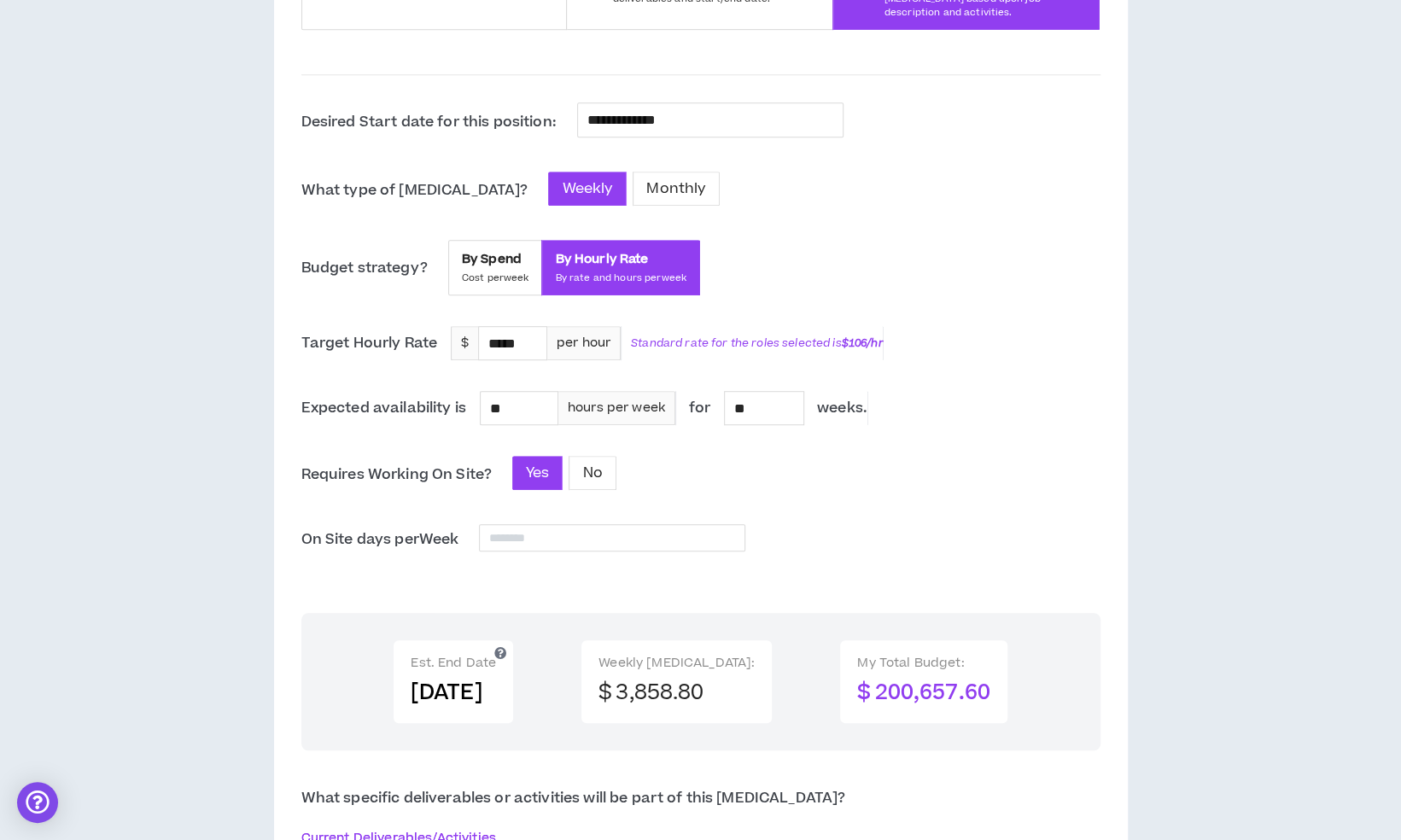
scroll to position [498, 0]
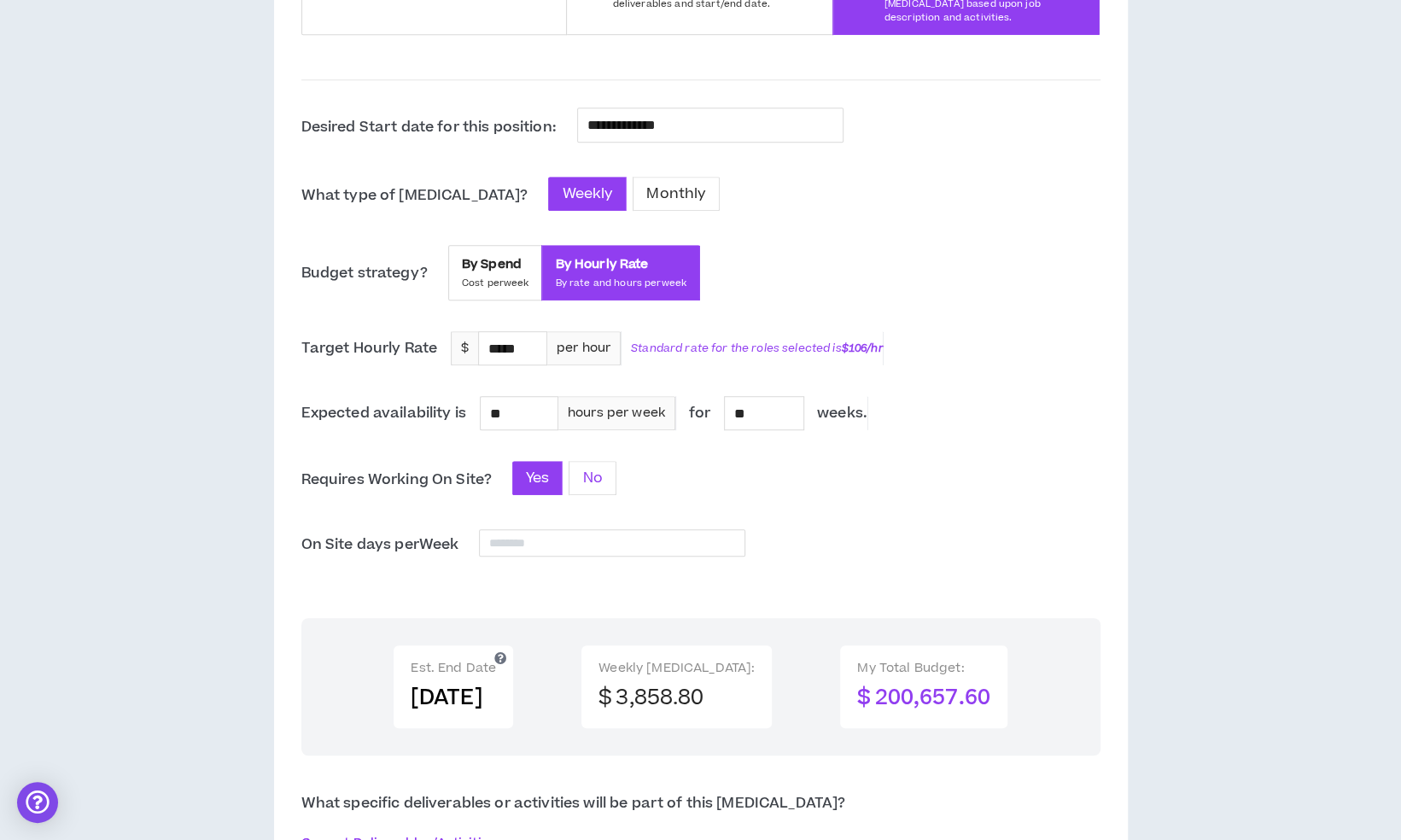
click at [584, 467] on span "No" at bounding box center [592, 477] width 19 height 20
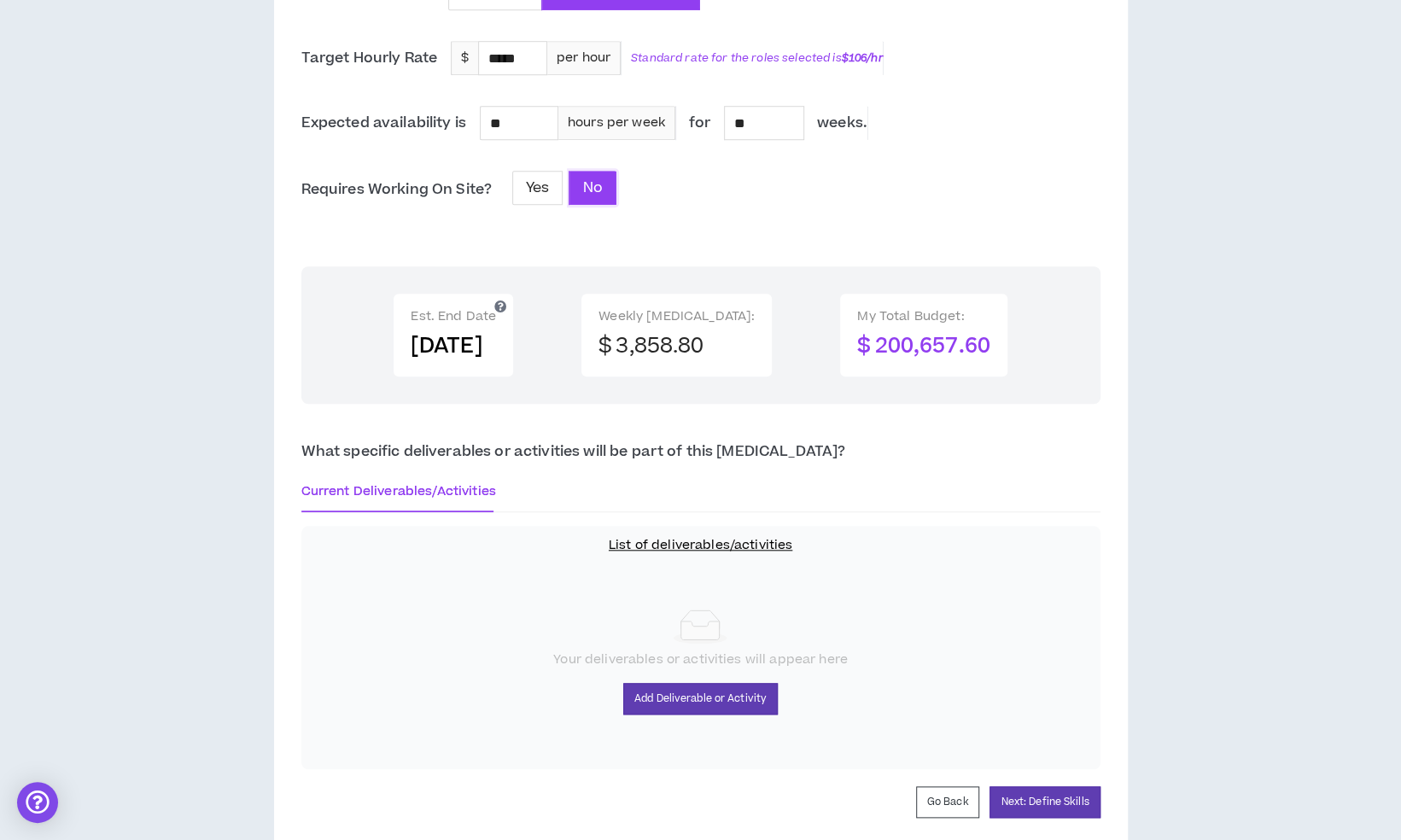
scroll to position [837, 0]
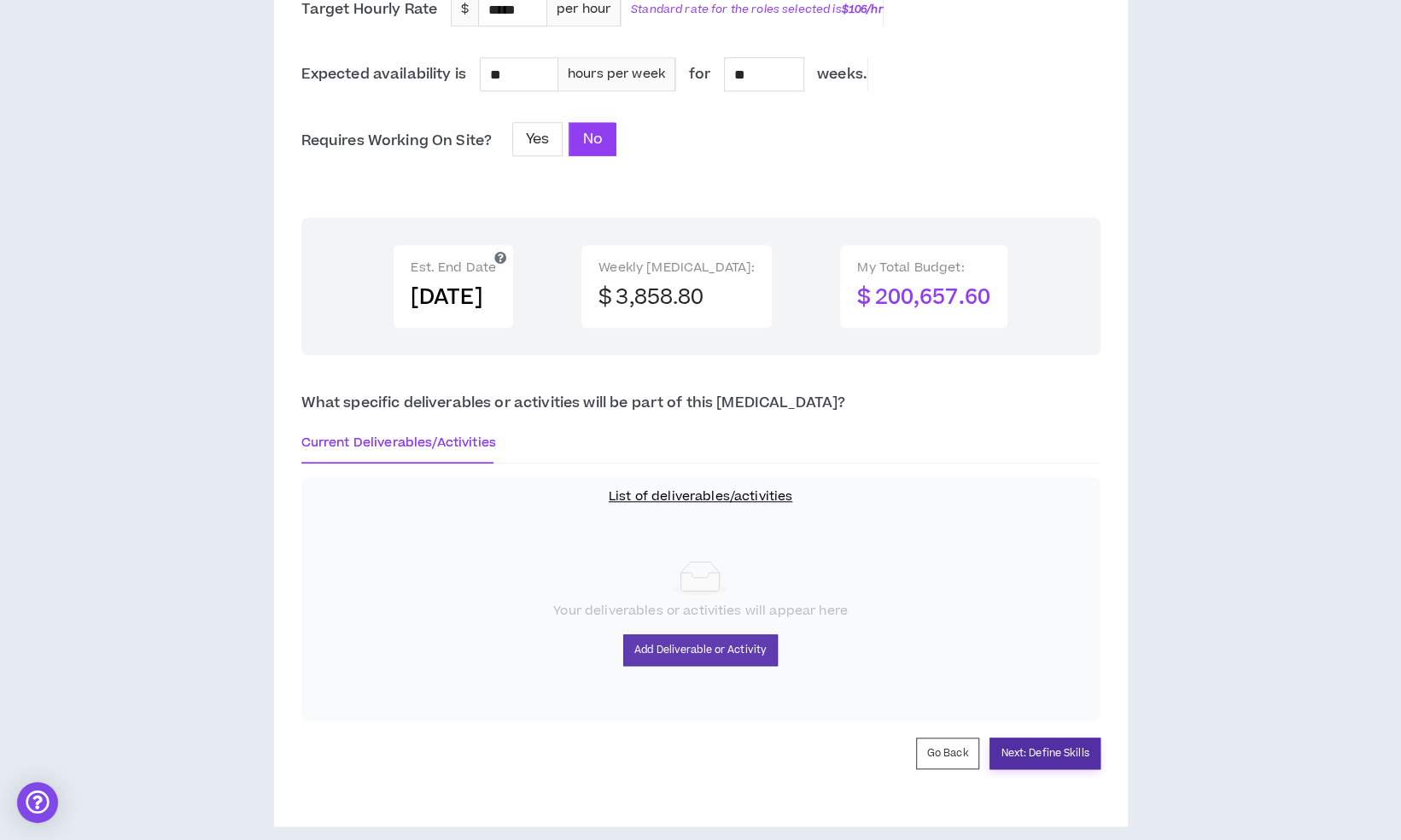
drag, startPoint x: 1037, startPoint y: 734, endPoint x: 996, endPoint y: 539, distance: 199.3
click at [996, 539] on form "**********" at bounding box center [700, 174] width 799 height 1190
click at [1055, 742] on button "Next: Define Skills" at bounding box center [1044, 753] width 110 height 32
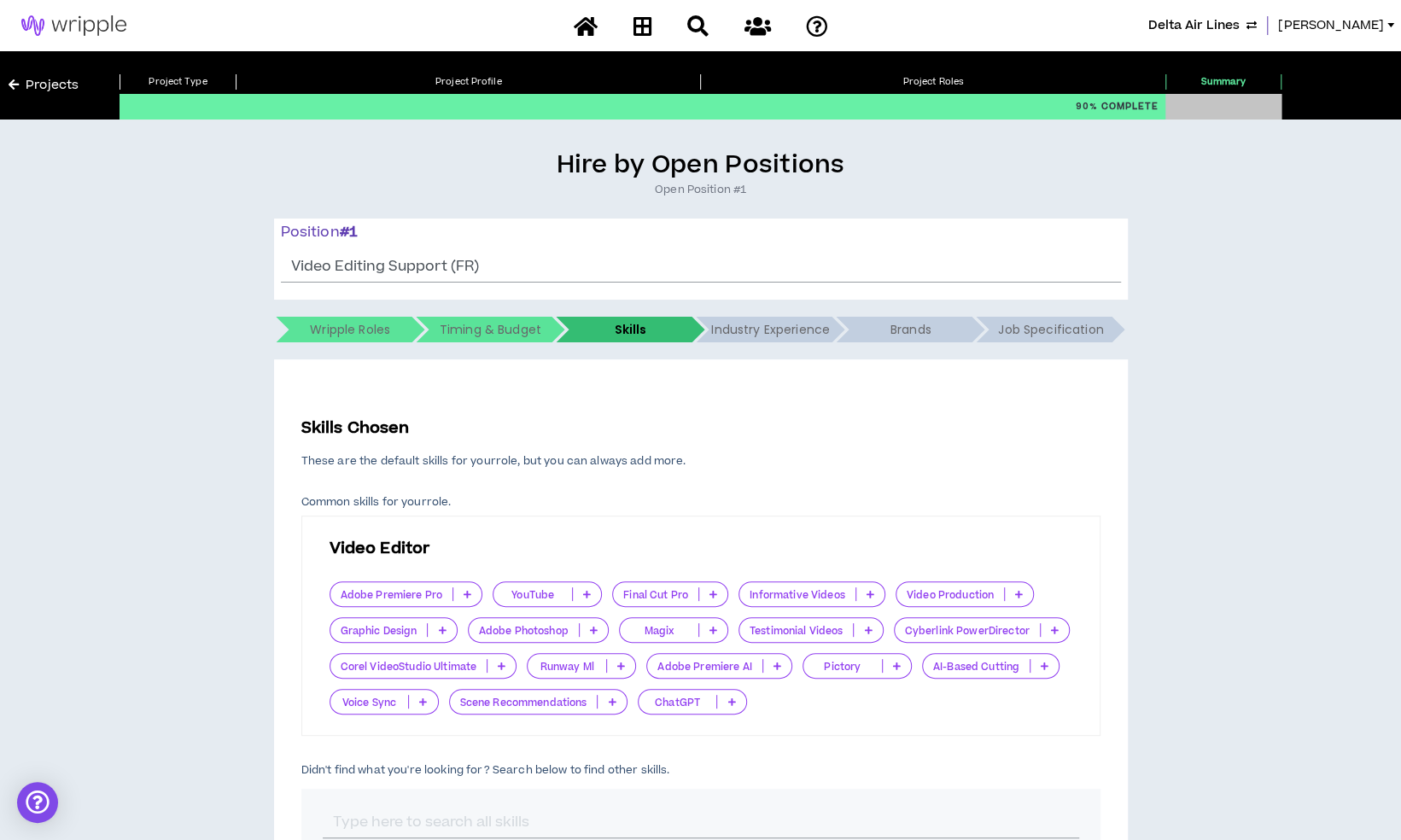
click at [440, 628] on icon at bounding box center [441, 630] width 8 height 9
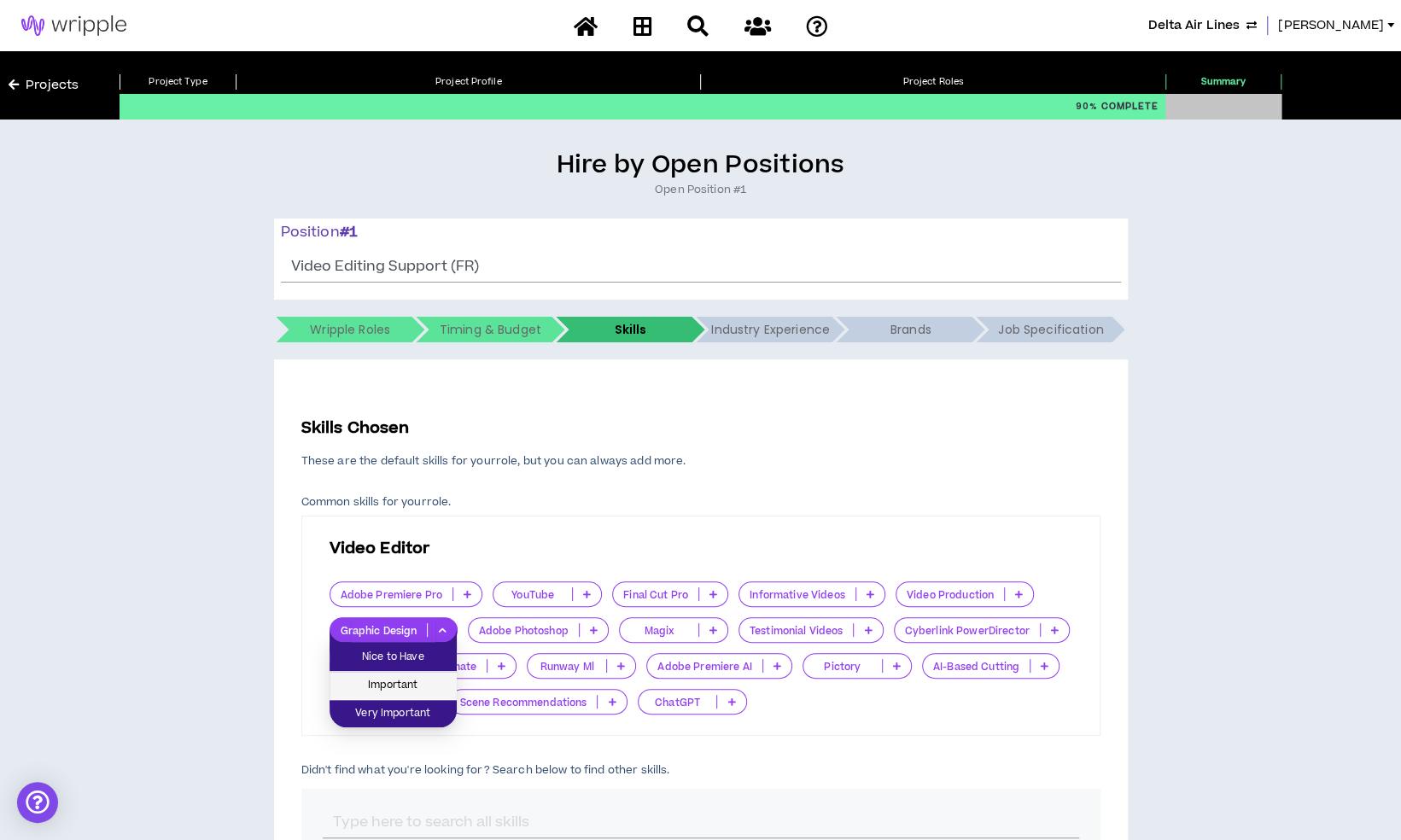
click at [425, 676] on span "Important" at bounding box center [393, 684] width 106 height 18
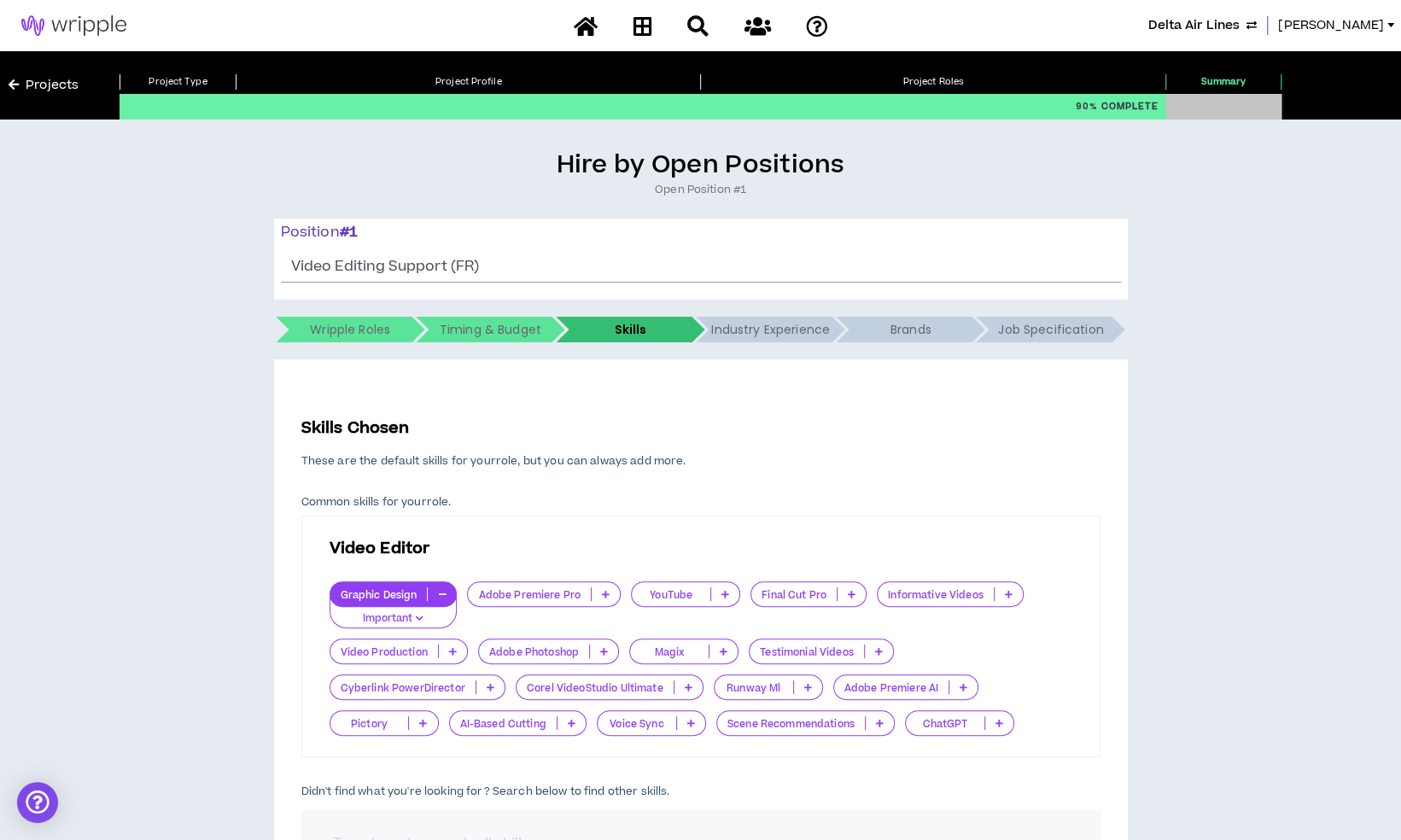
scroll to position [384, 0]
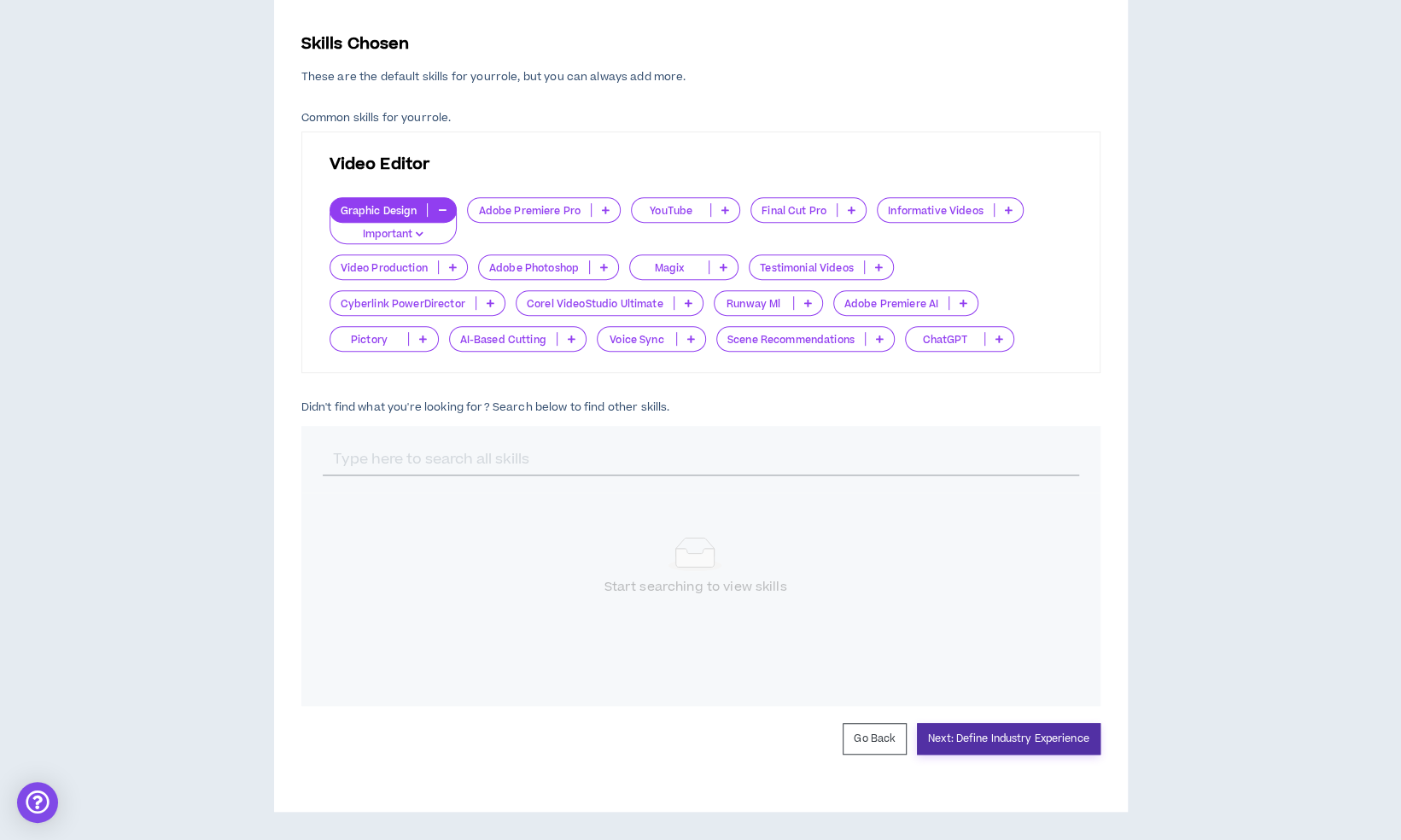
click at [1022, 743] on button "Next: Define Industry Experience" at bounding box center [1008, 739] width 184 height 32
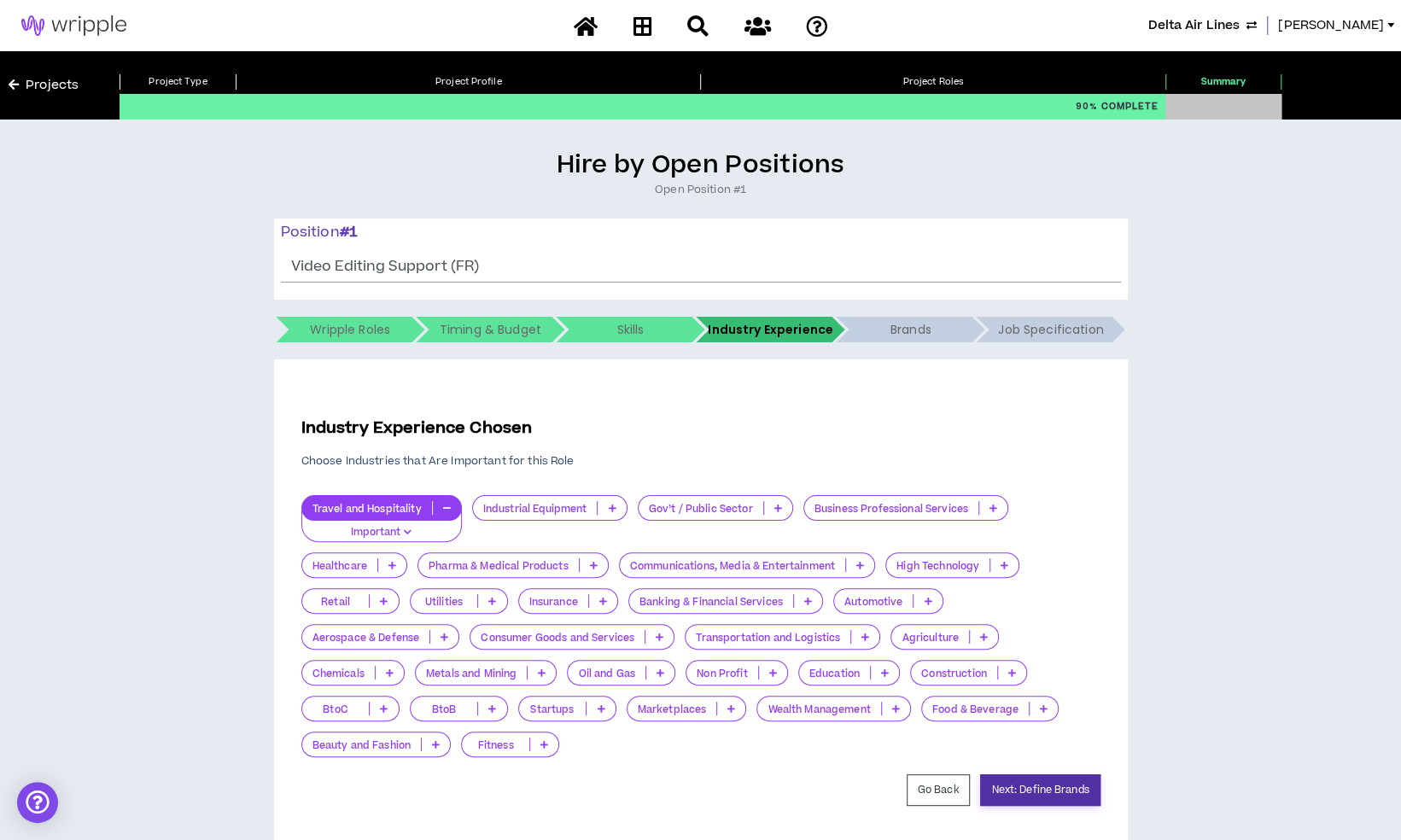
click at [1031, 786] on button "Next: Define Brands" at bounding box center [1040, 790] width 120 height 32
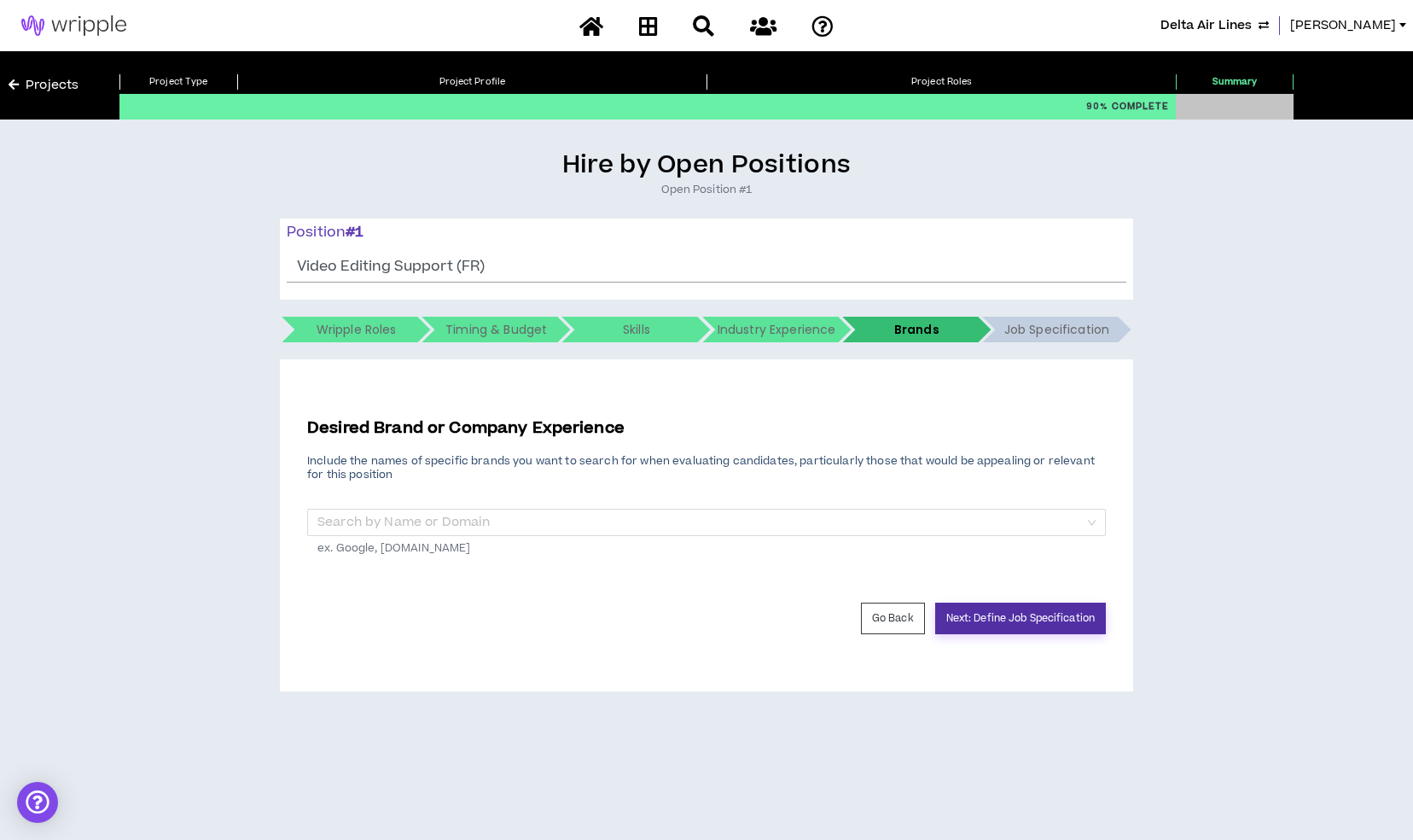
click at [1028, 615] on button "Next: Define Job Specification" at bounding box center [1020, 619] width 170 height 32
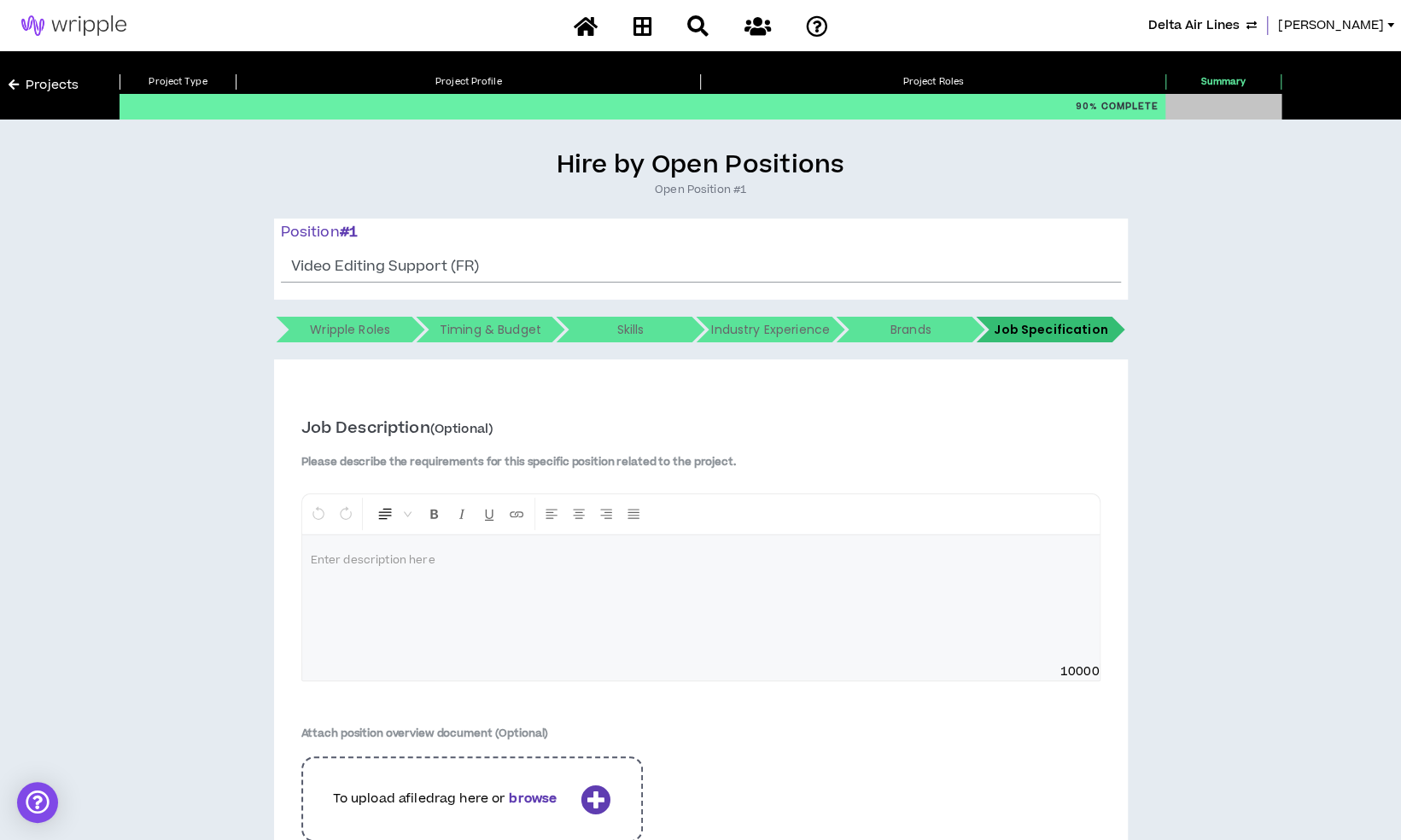
scroll to position [326, 0]
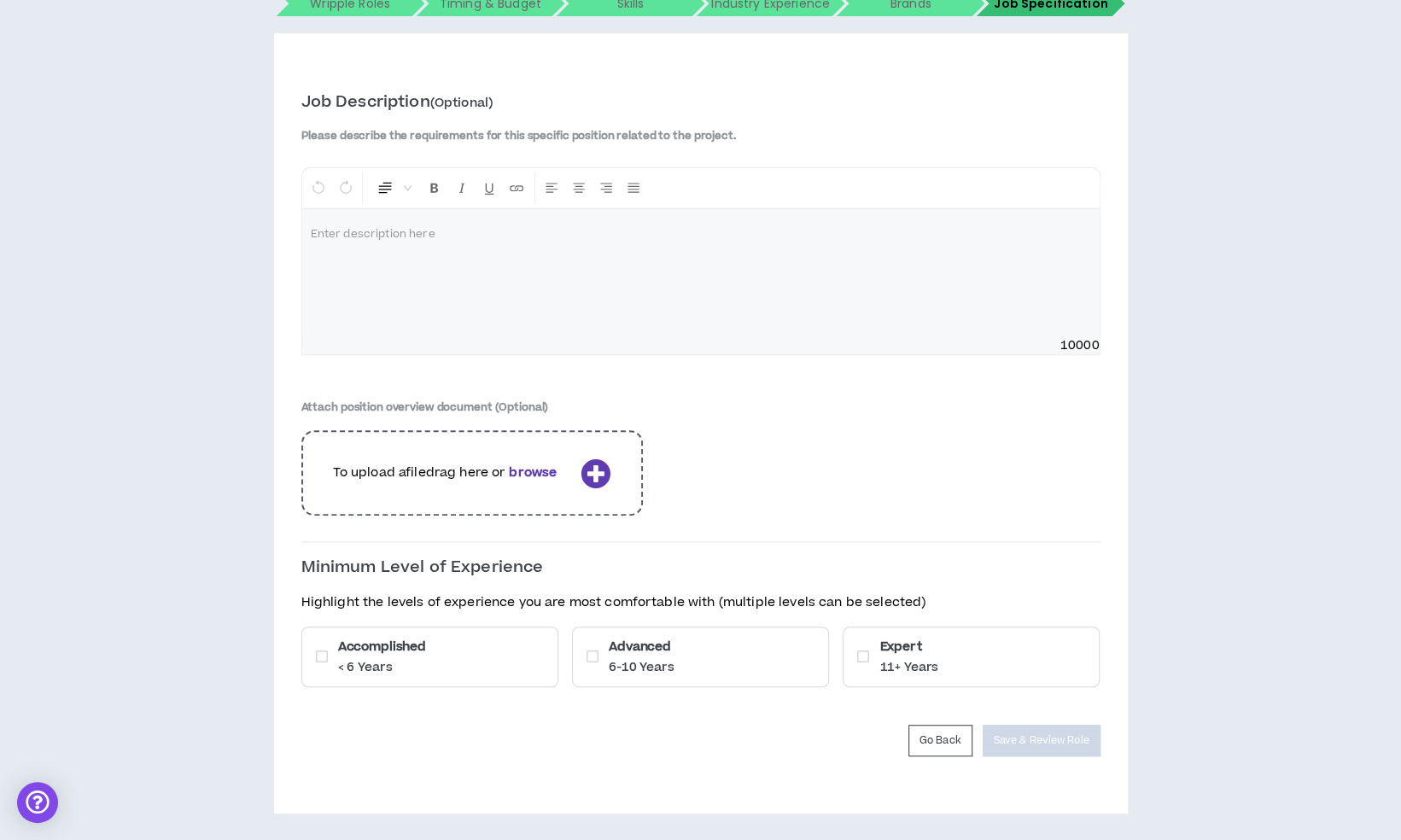
click at [526, 635] on div "Accomplished < 6 Years" at bounding box center [430, 656] width 257 height 61
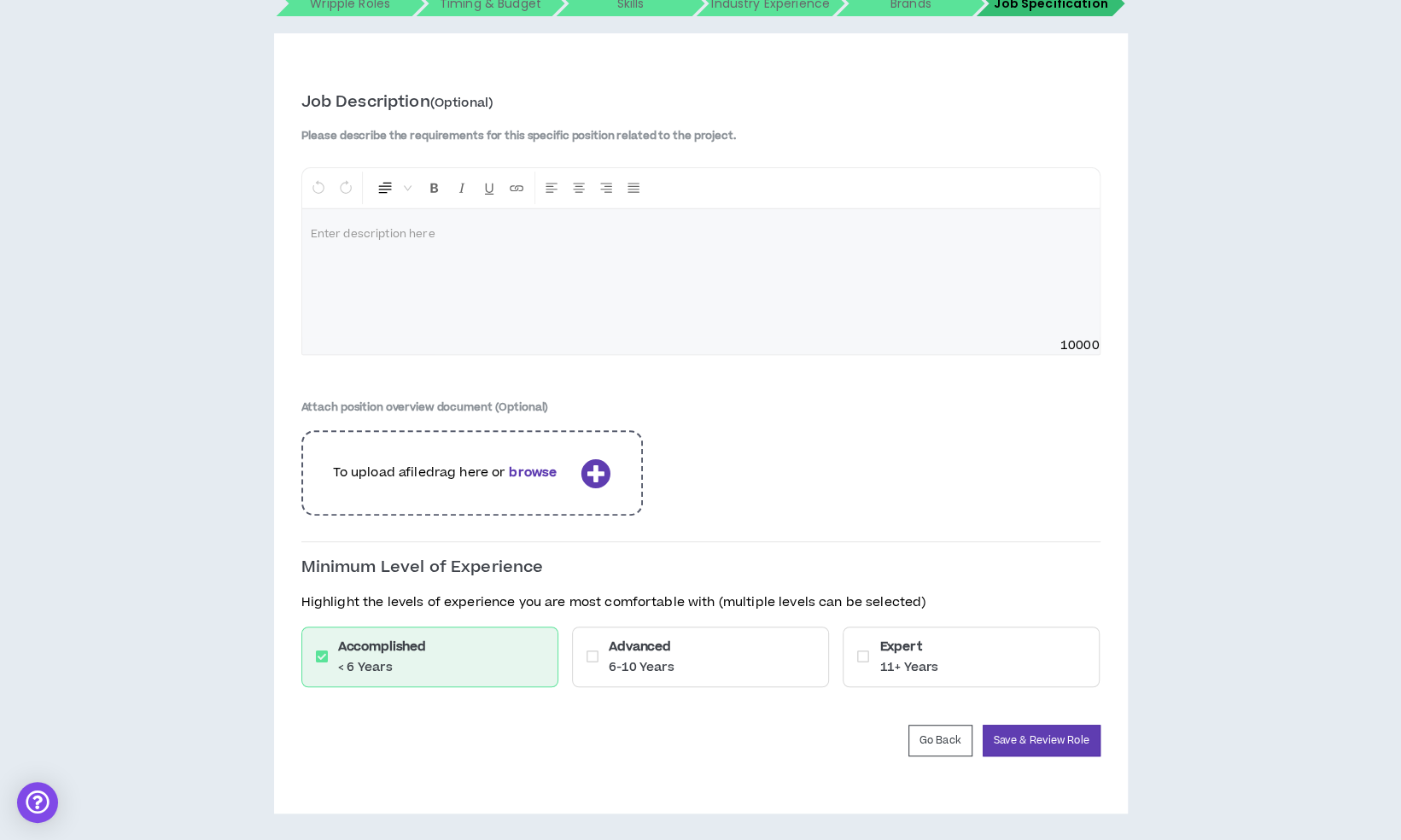
click at [640, 642] on h6 "Advanced" at bounding box center [641, 646] width 66 height 18
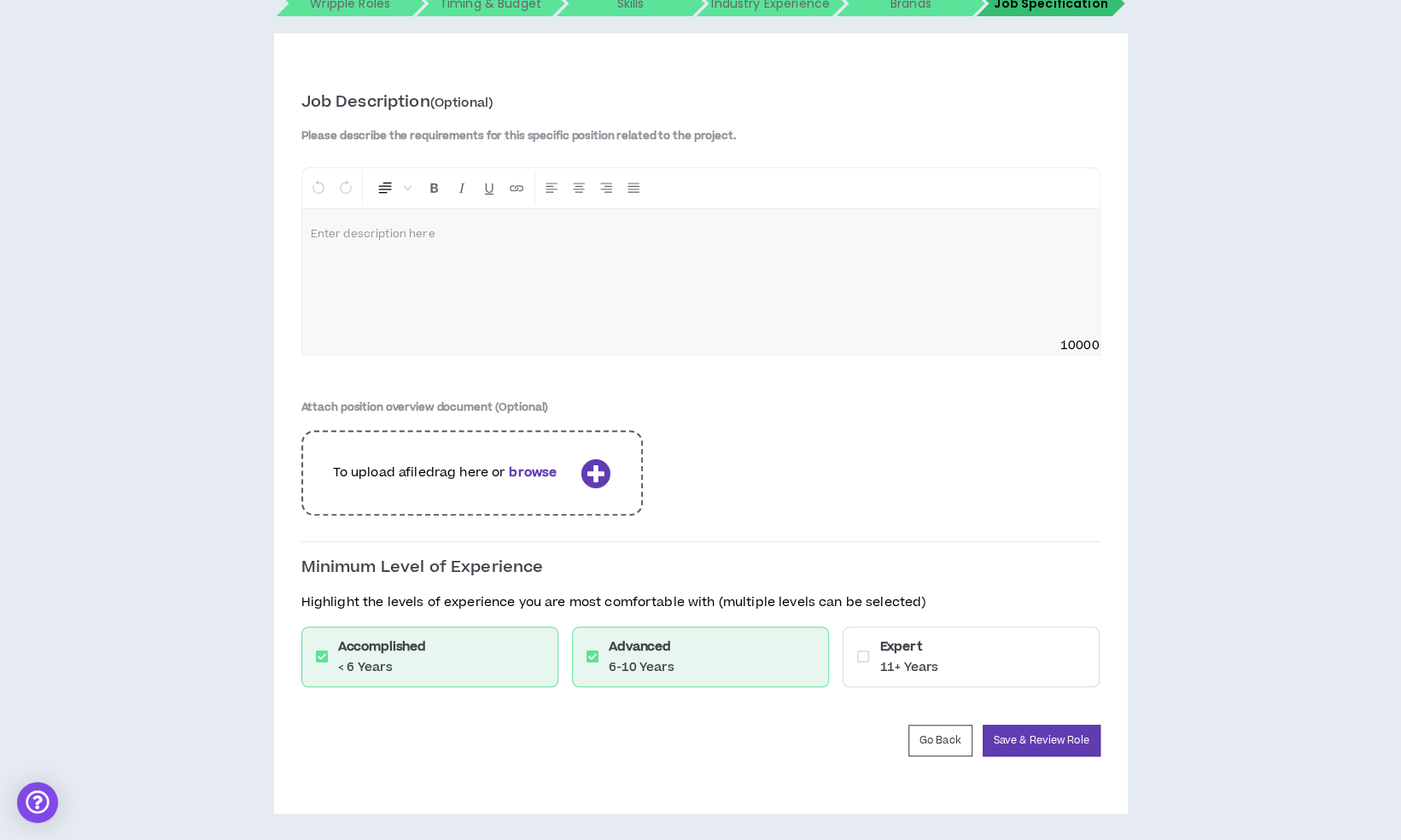
click at [926, 669] on p "11+ Years" at bounding box center [908, 667] width 59 height 17
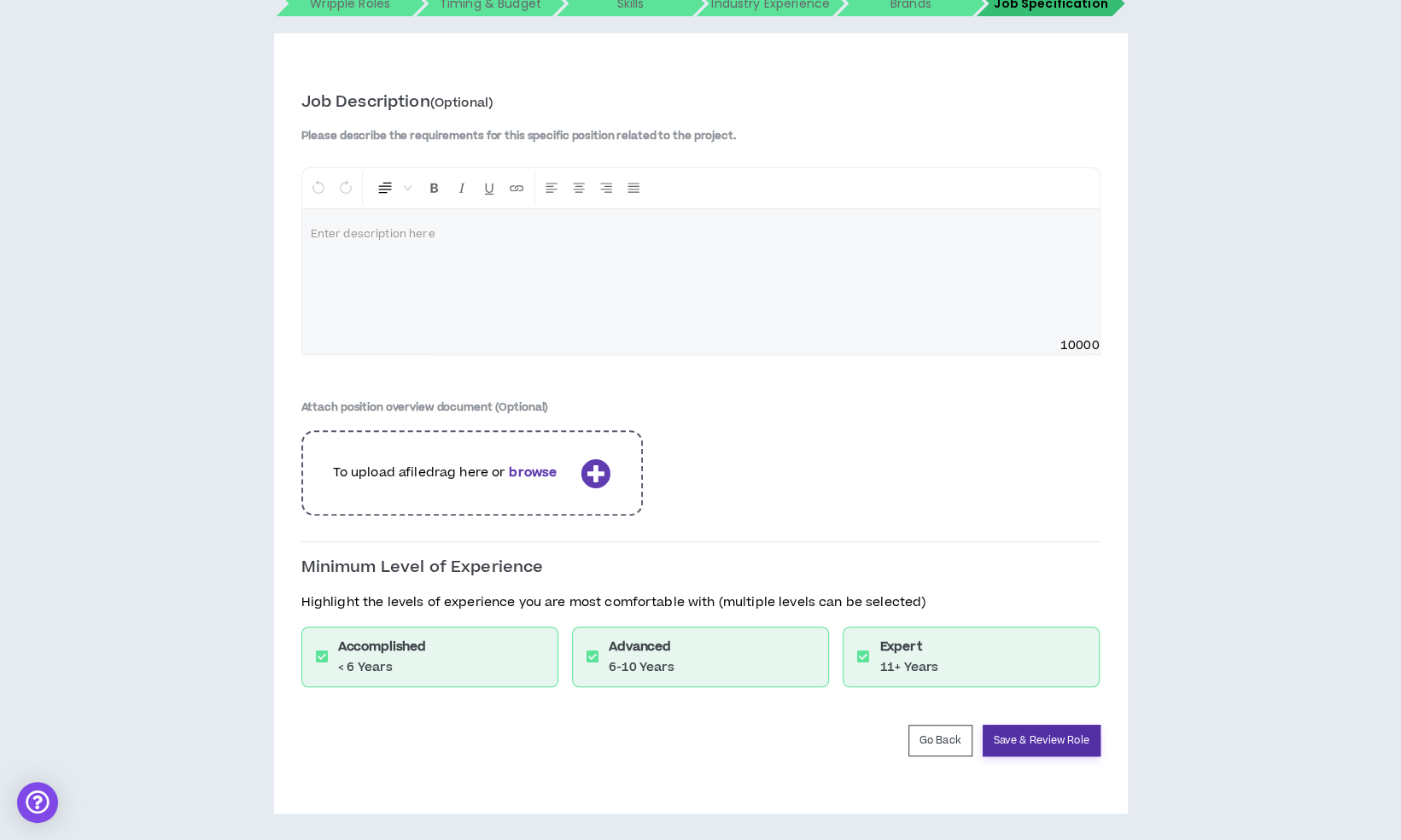
click at [1031, 734] on button "Save & Review Role" at bounding box center [1042, 740] width 118 height 32
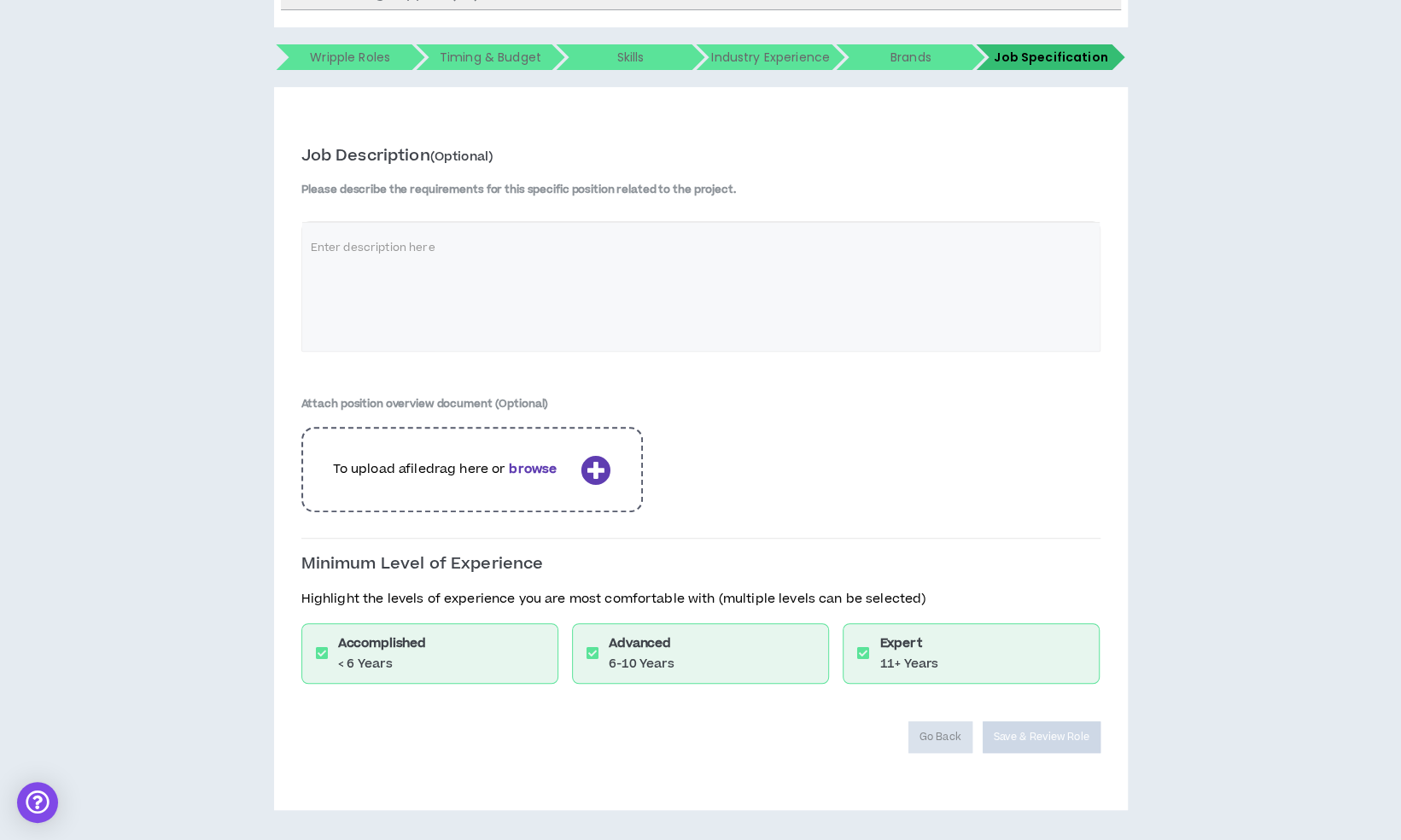
scroll to position [270, 0]
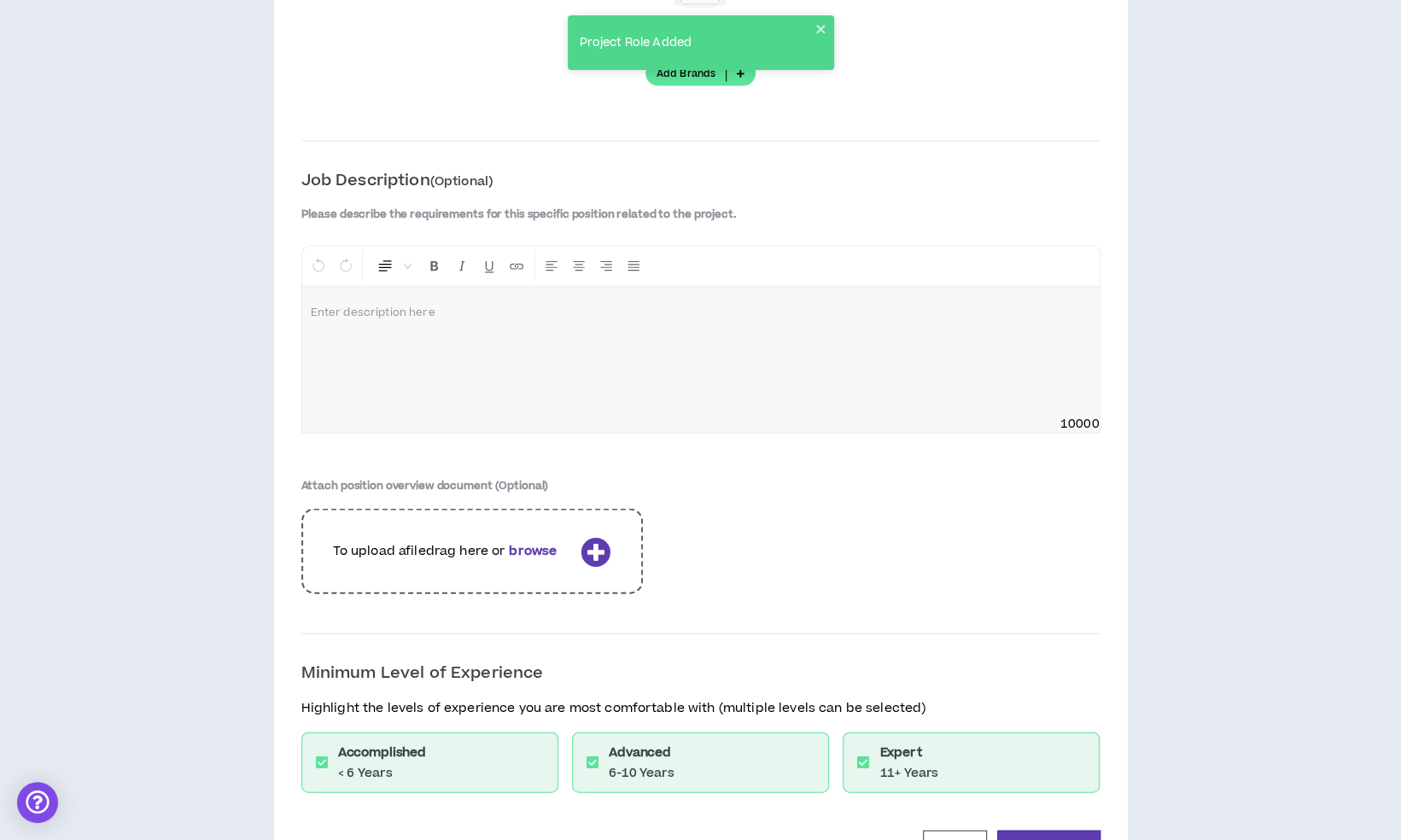
scroll to position [2201, 0]
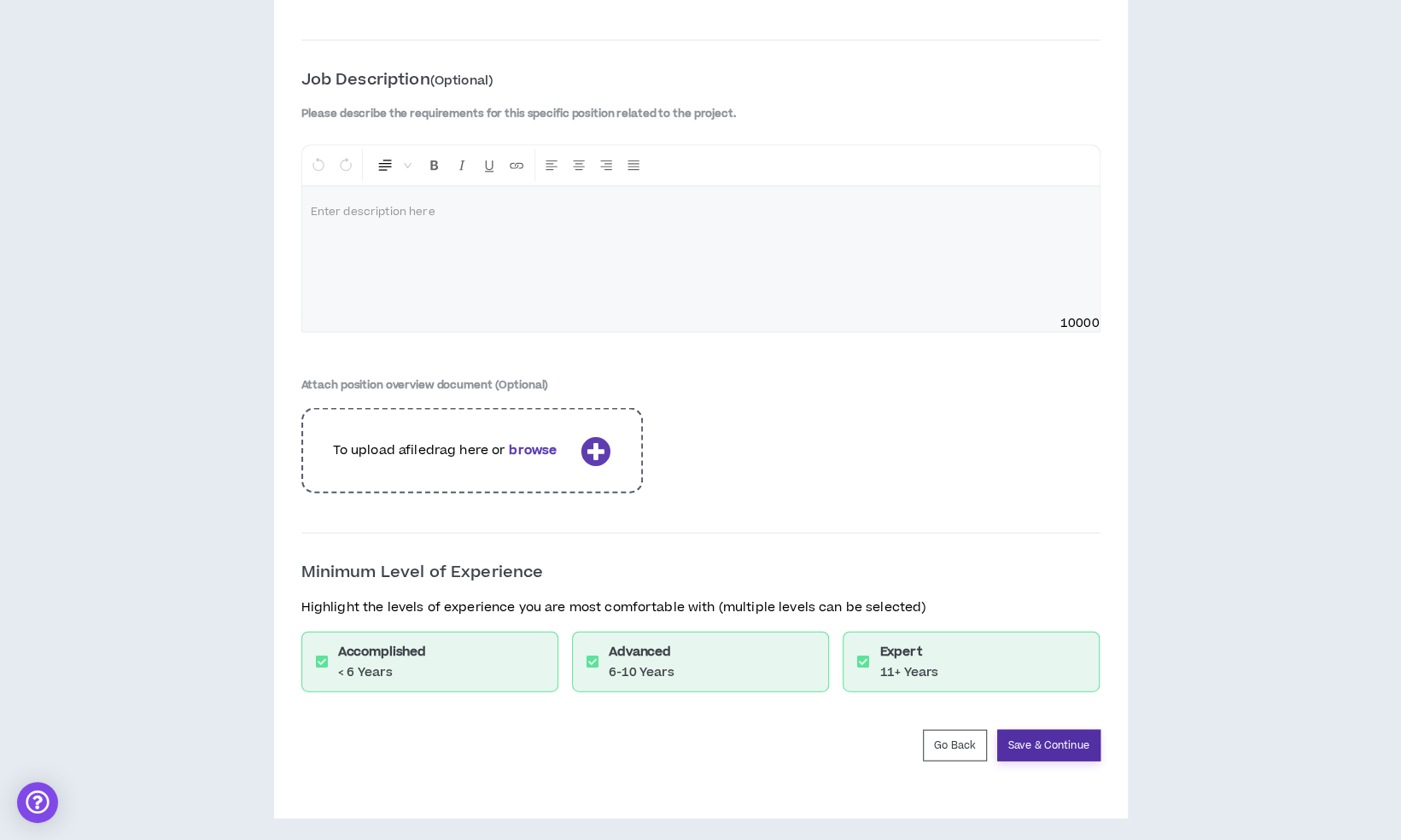
click at [1053, 729] on button "Save & Continue" at bounding box center [1049, 745] width 104 height 32
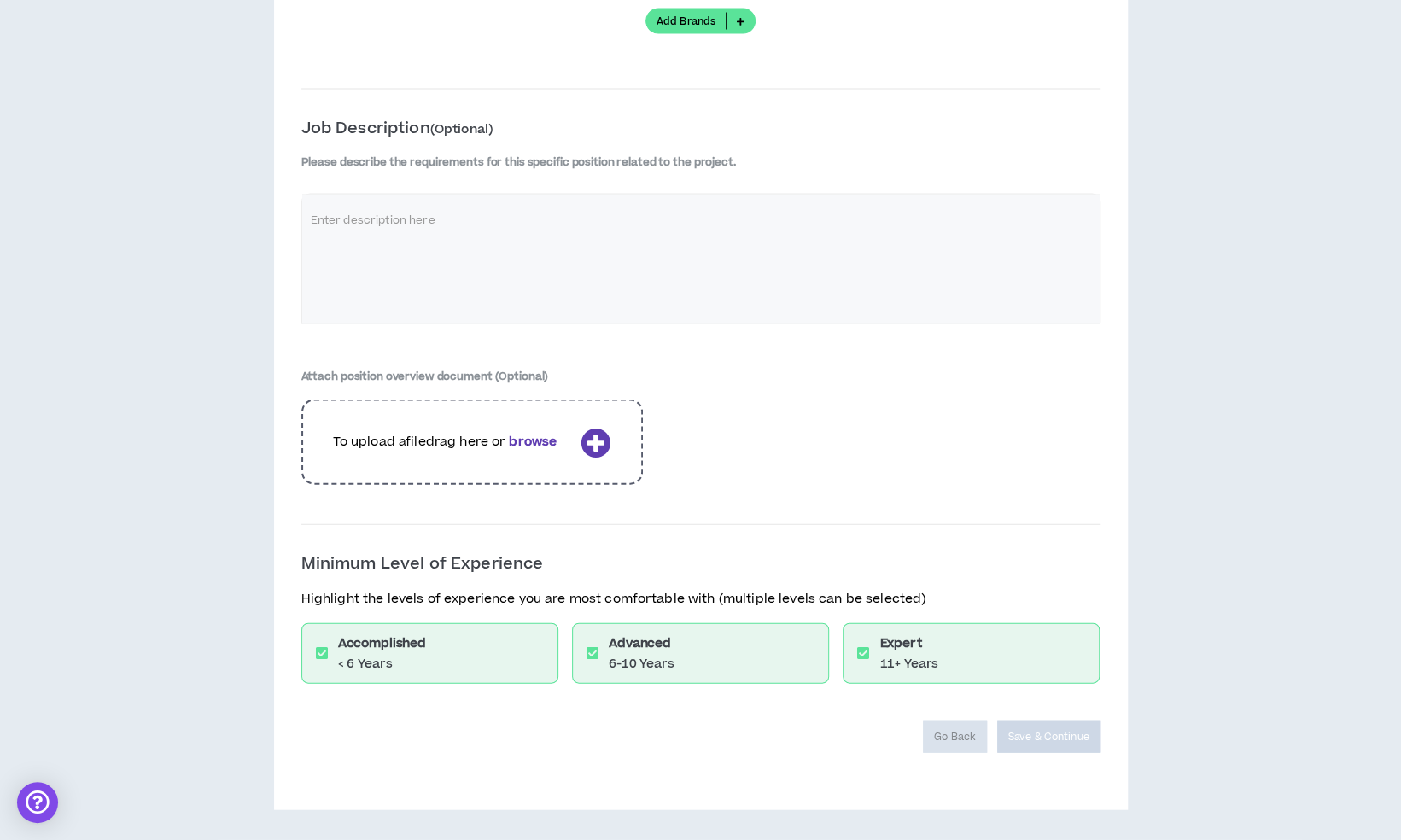
scroll to position [2145, 0]
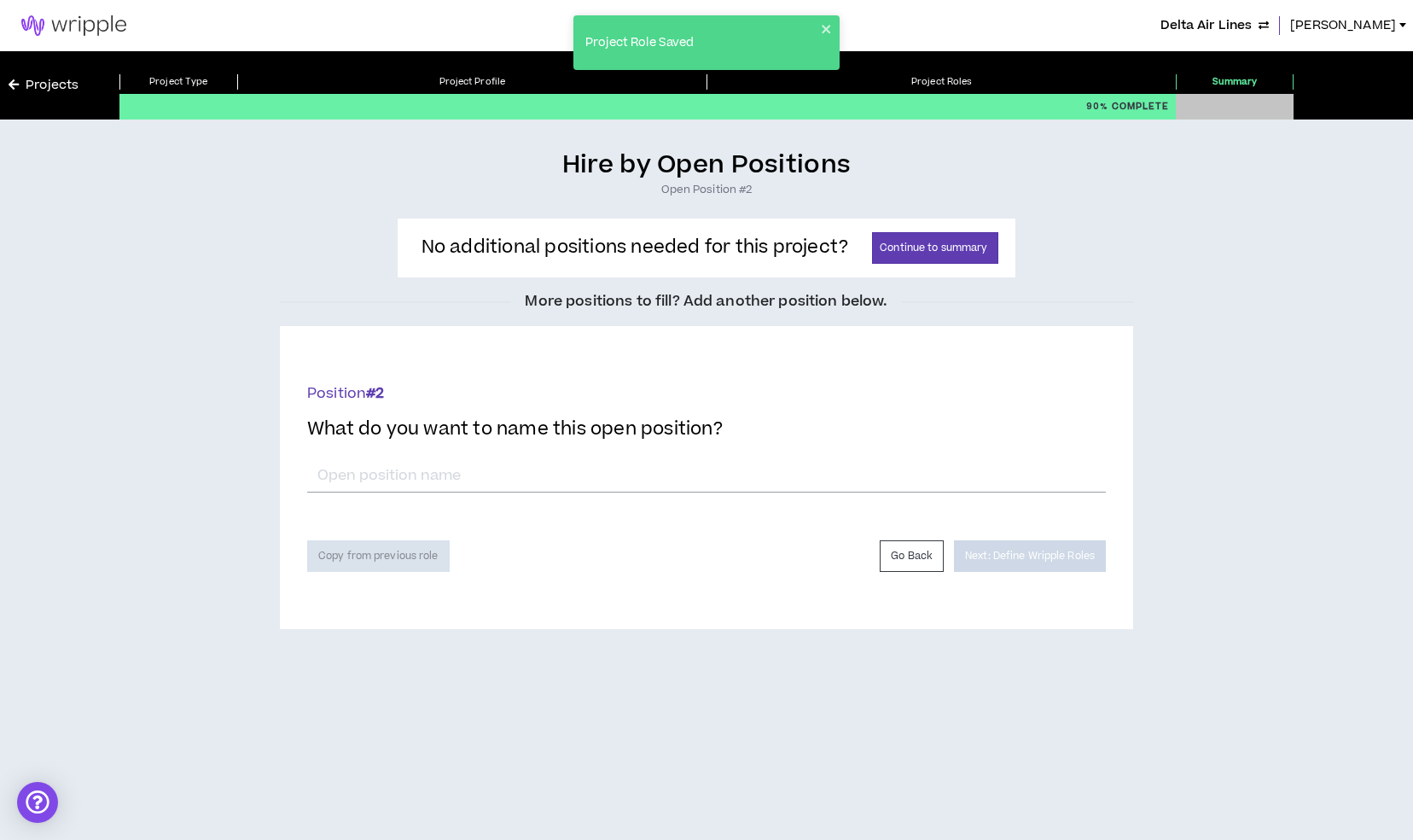
click at [984, 225] on div "No additional positions needed for this project? Continue to summary" at bounding box center [706, 247] width 605 height 52
click at [932, 246] on button "Continue to summary" at bounding box center [935, 248] width 127 height 32
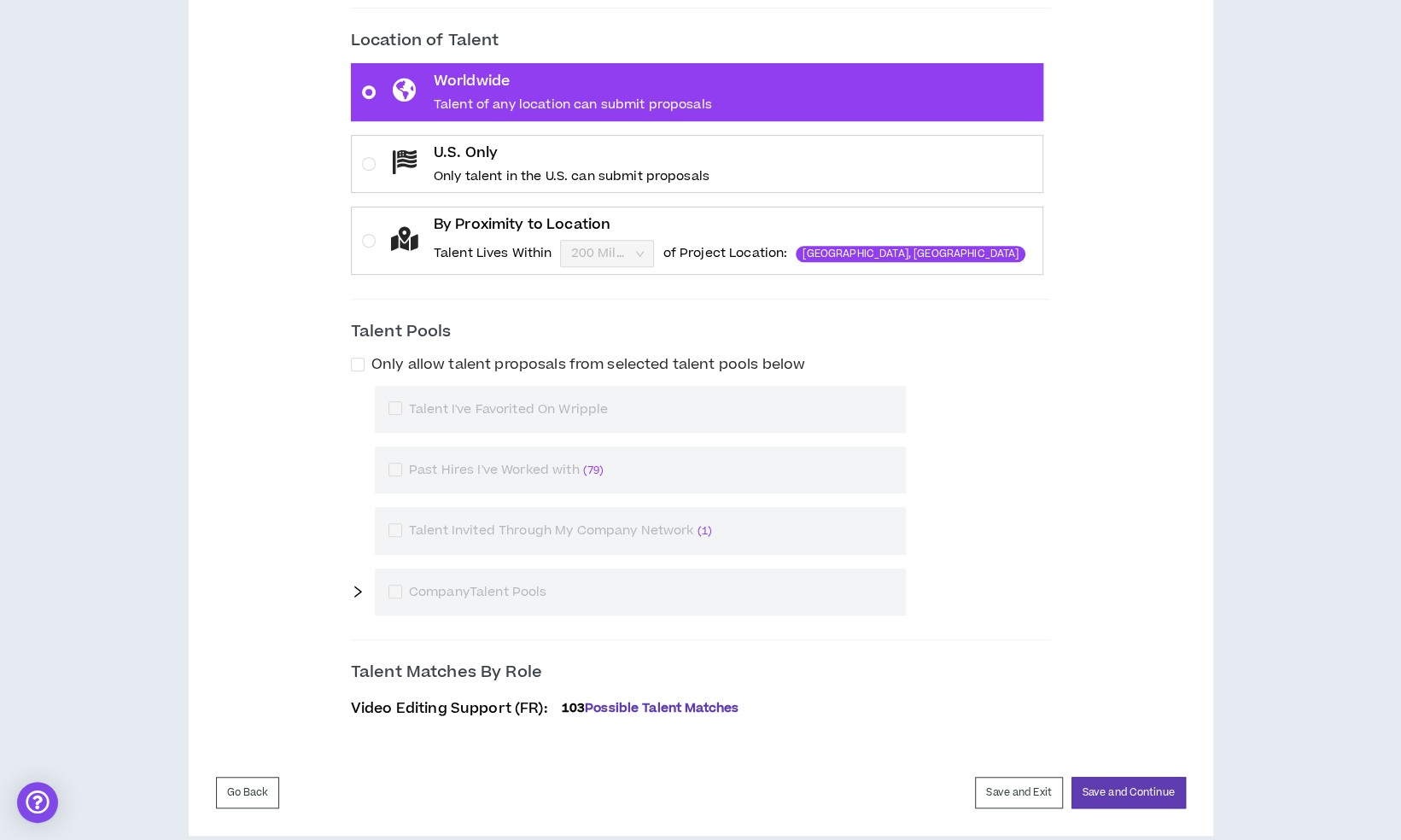
scroll to position [501, 0]
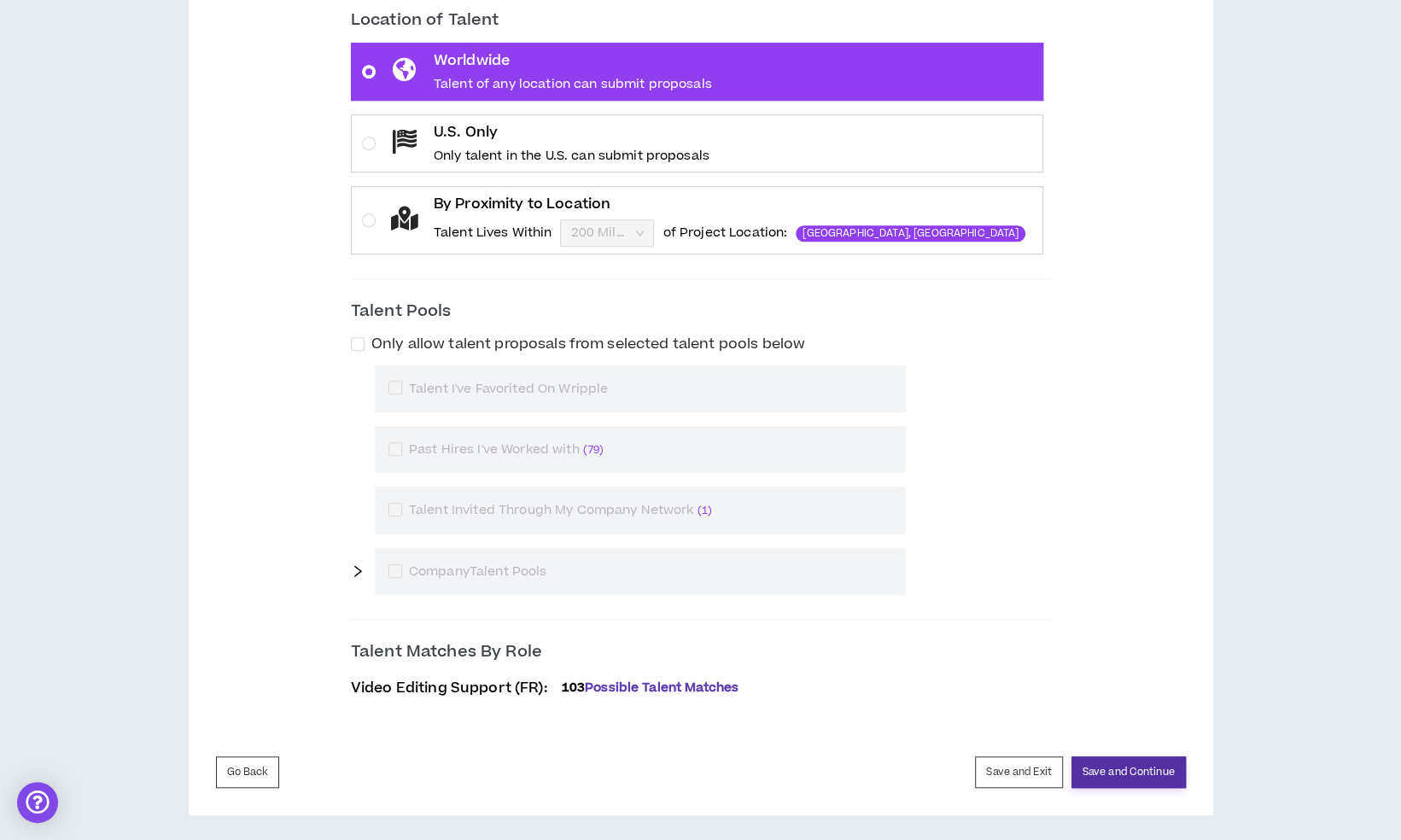
click at [1130, 765] on button "Save and Continue" at bounding box center [1129, 771] width 114 height 32
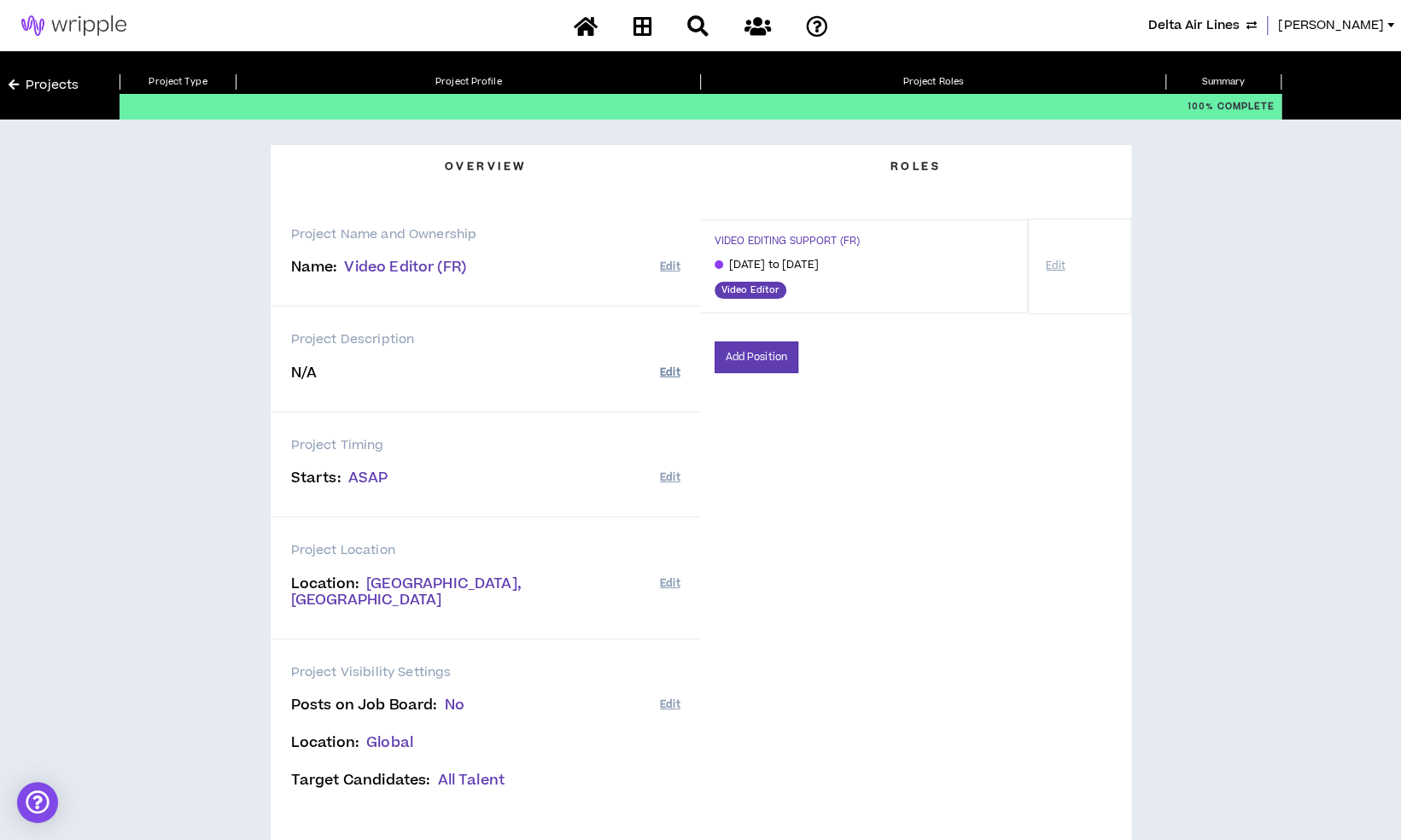
click at [664, 370] on button "Edit" at bounding box center [670, 373] width 19 height 28
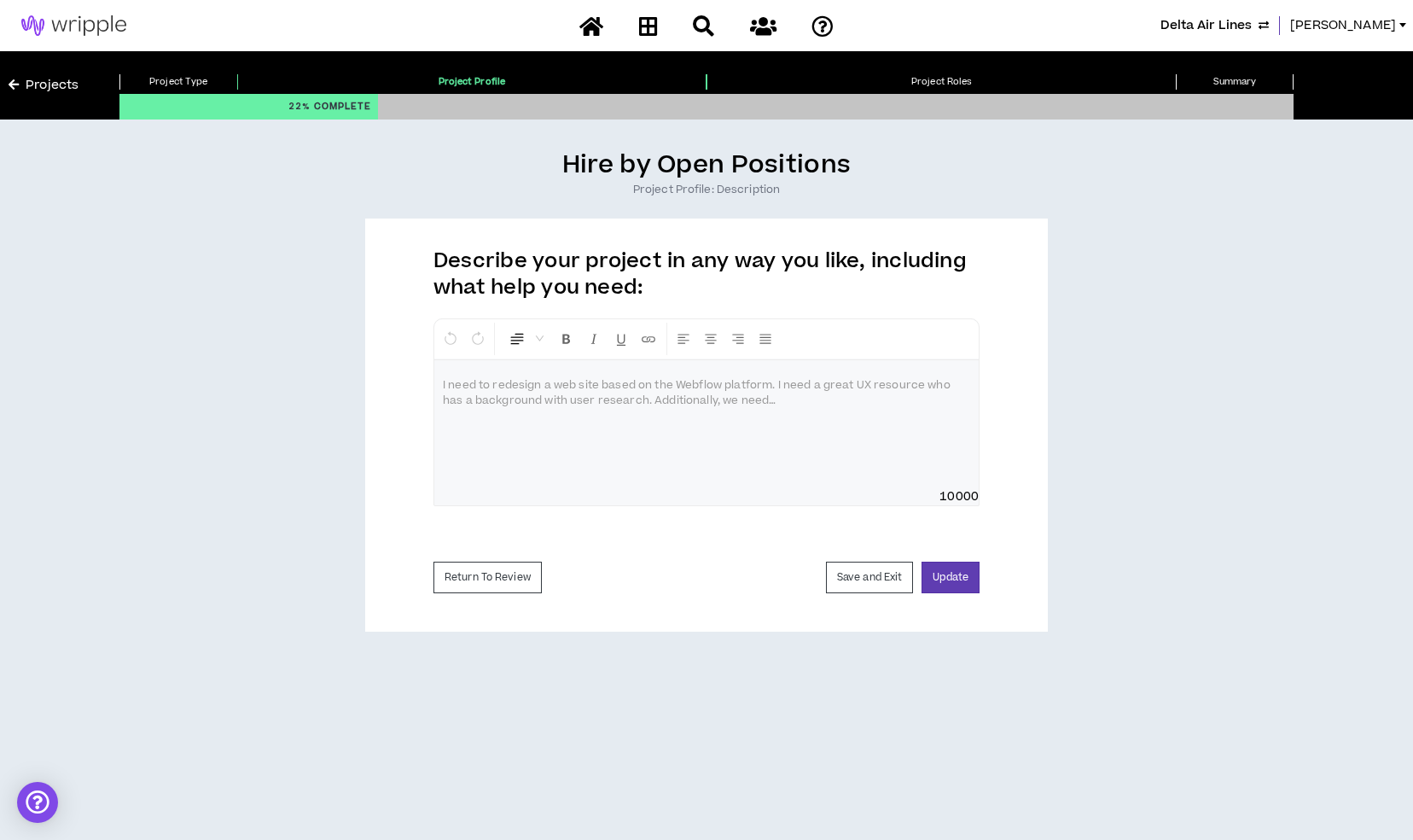
click at [607, 409] on div at bounding box center [706, 424] width 545 height 128
paste div
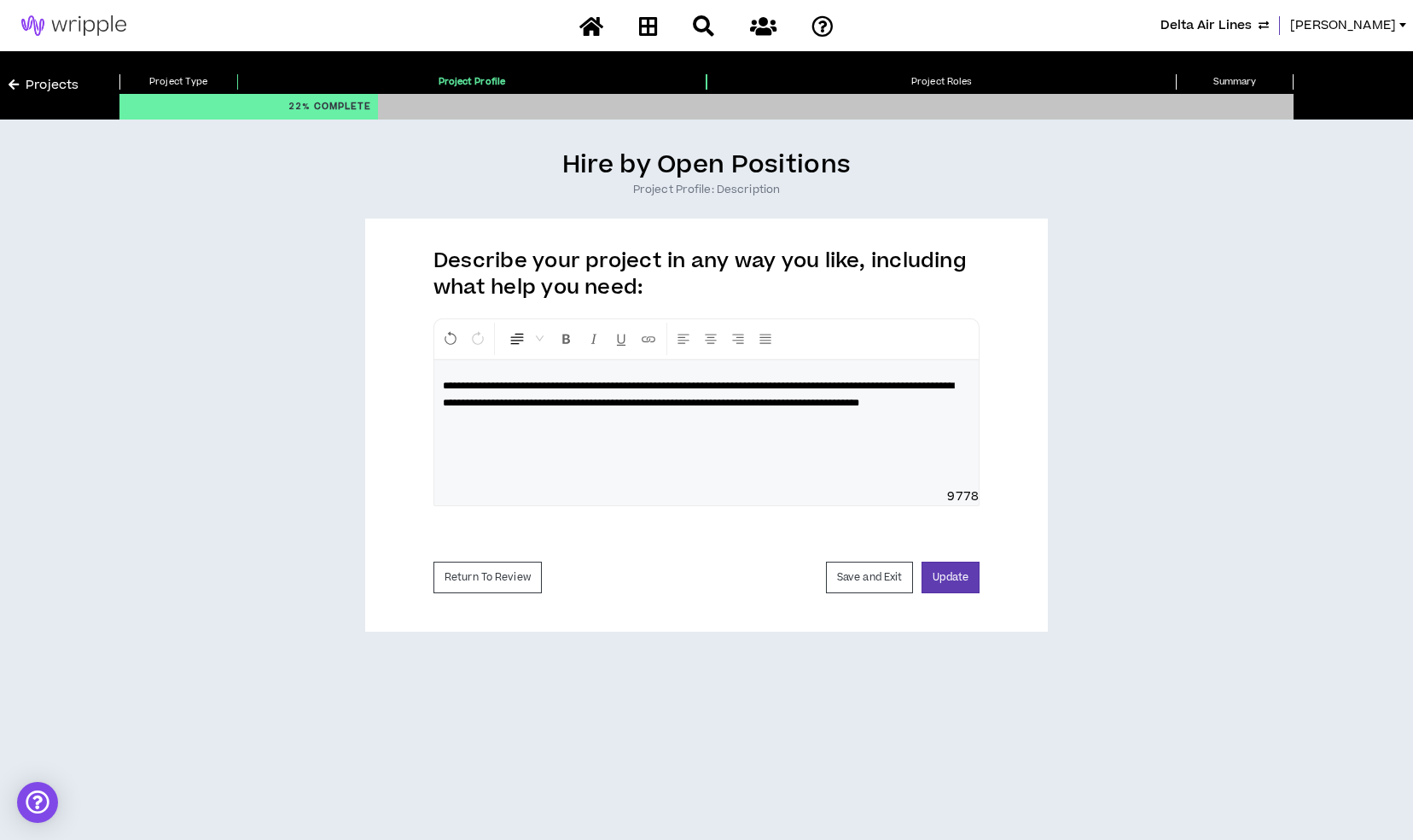
click at [843, 384] on span "**********" at bounding box center [699, 394] width 511 height 27
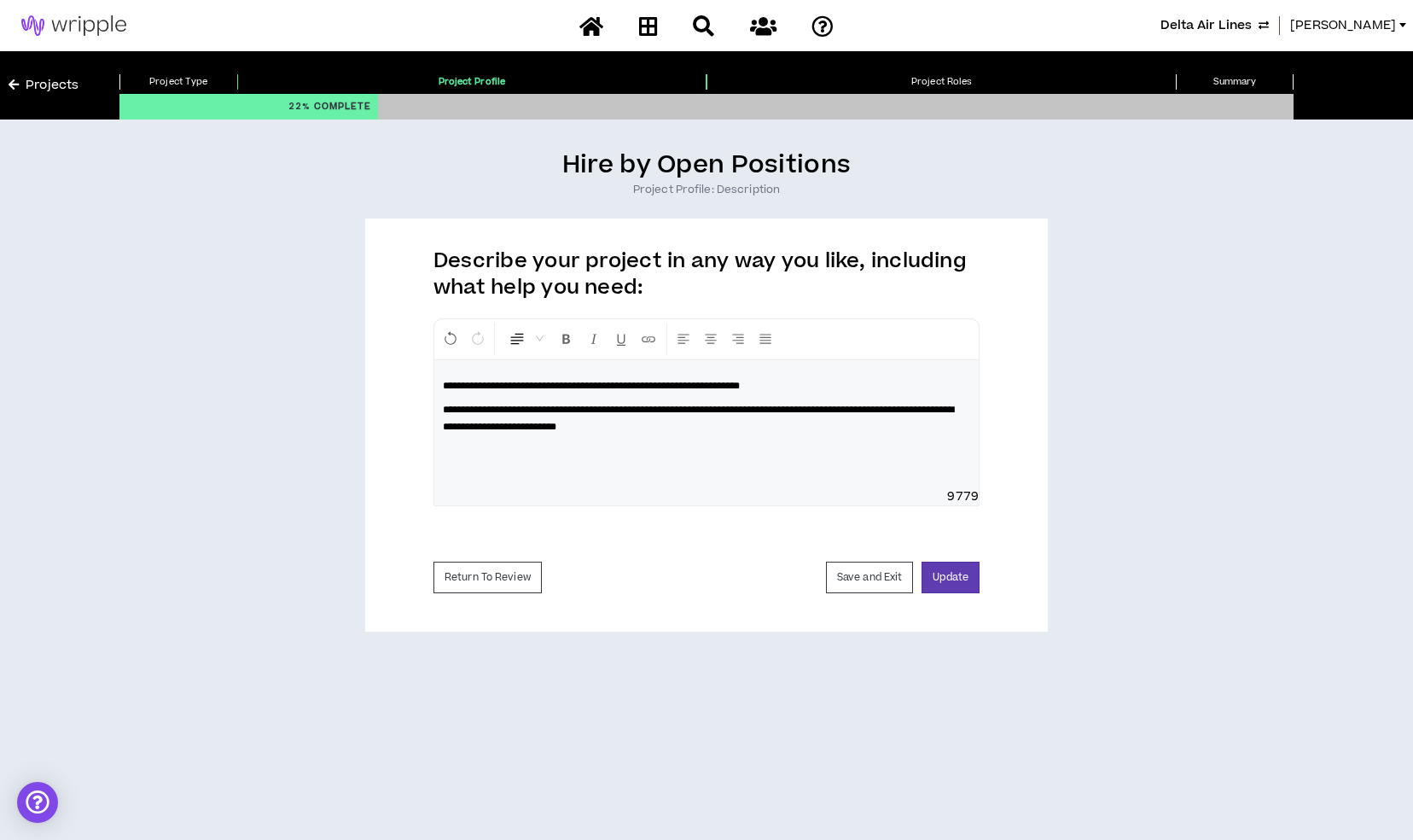
click at [706, 408] on span "**********" at bounding box center [699, 417] width 511 height 27
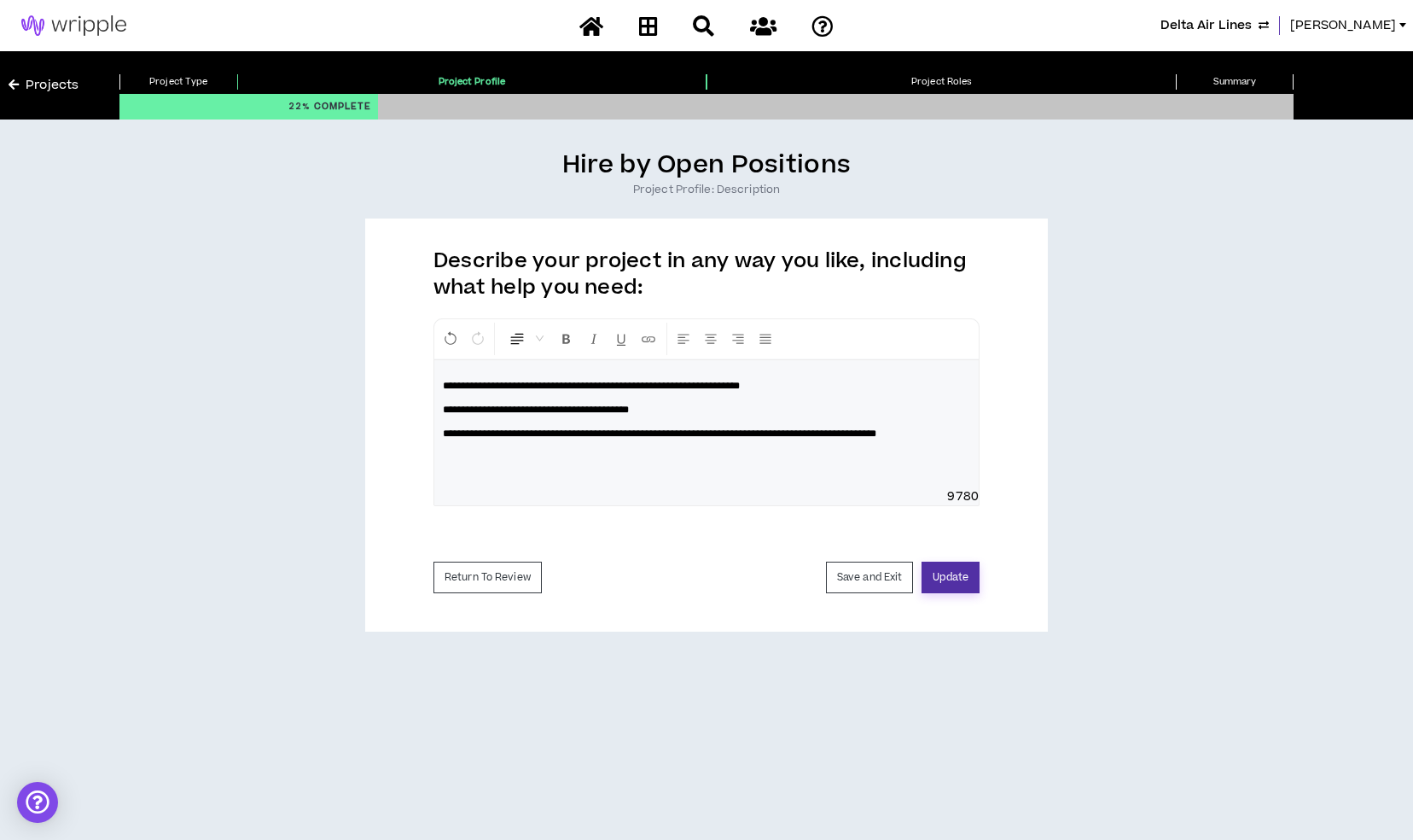
click at [955, 583] on button "Update" at bounding box center [951, 577] width 58 height 32
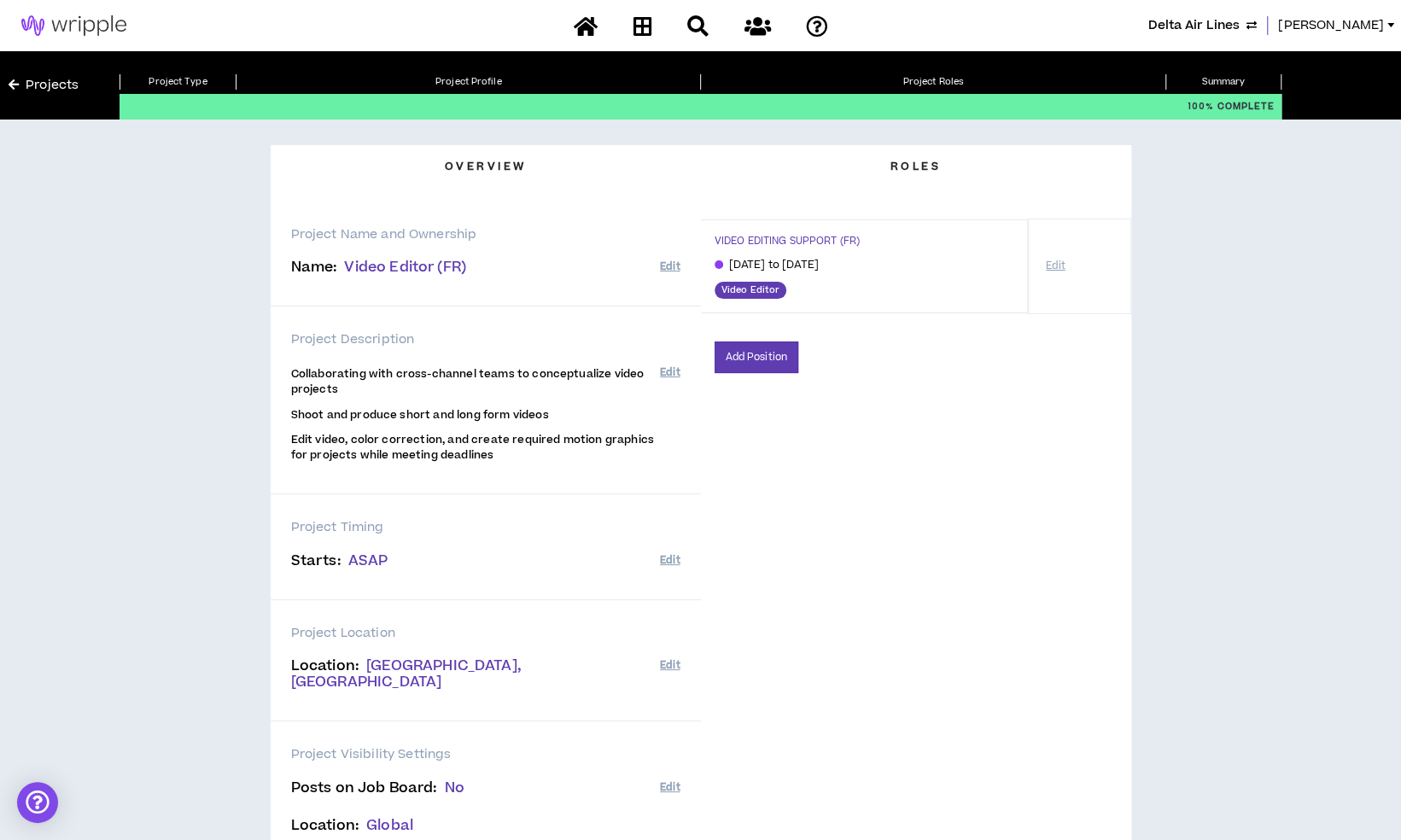
scroll to position [196, 0]
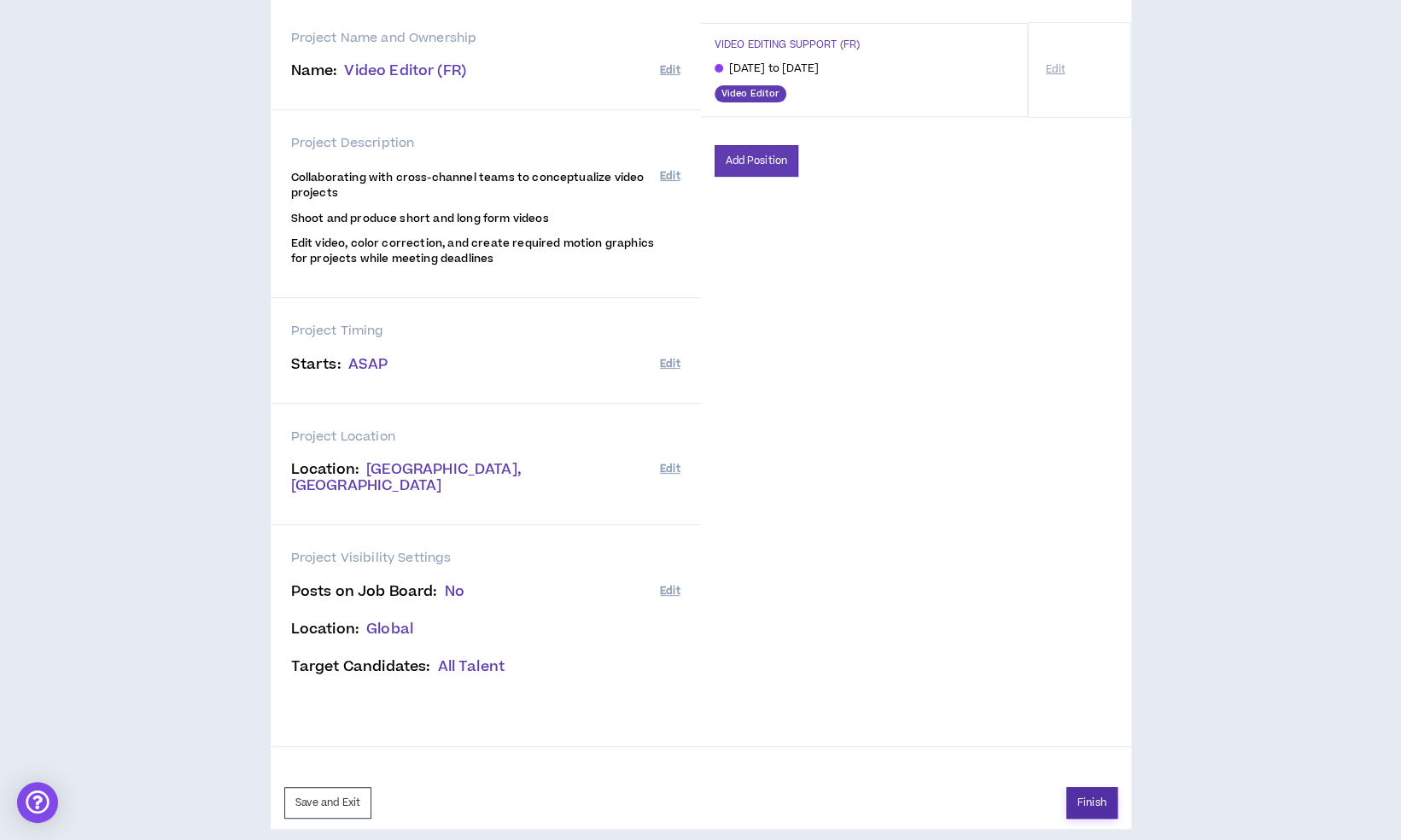
click at [1104, 788] on button "Finish" at bounding box center [1092, 802] width 51 height 32
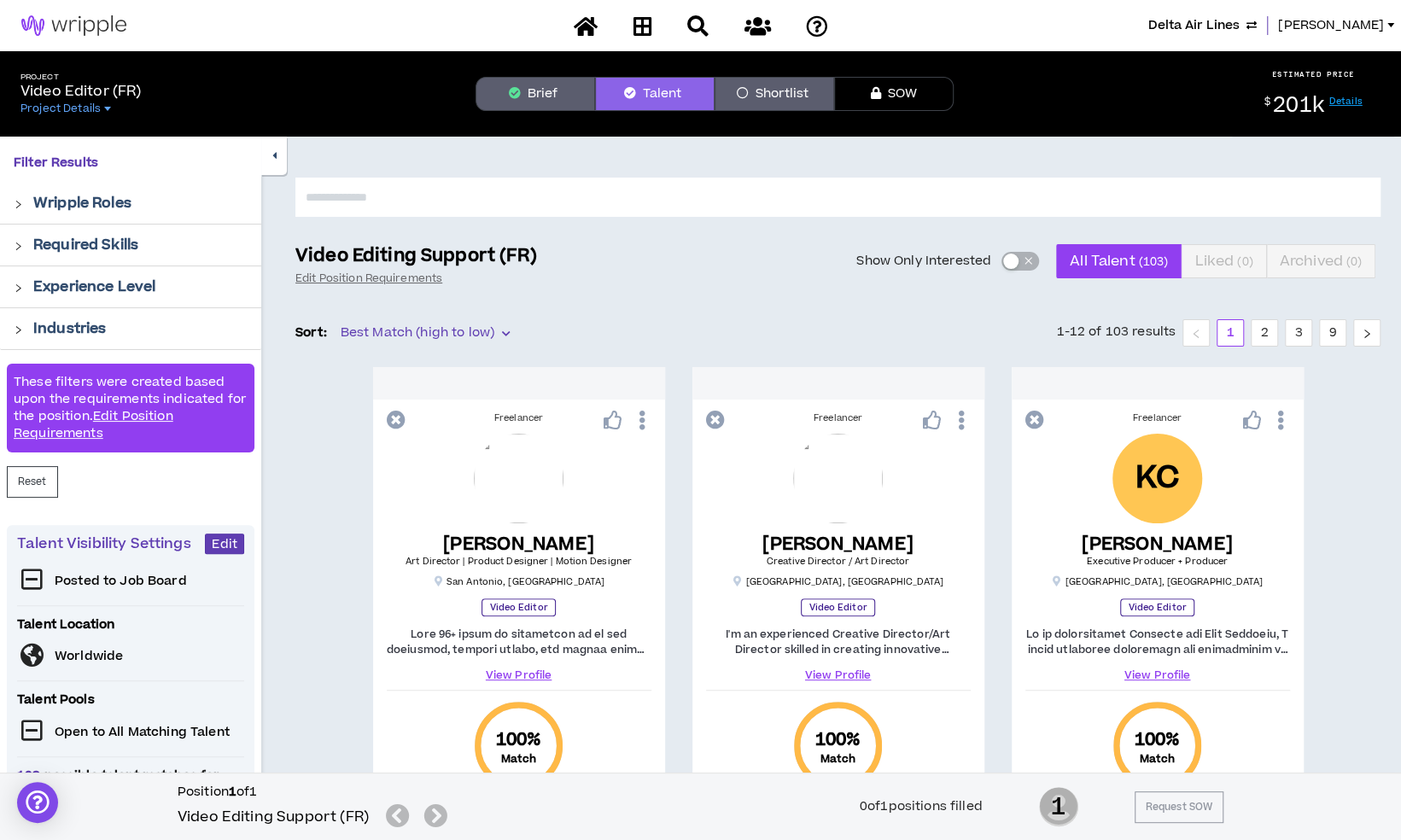
click at [577, 179] on input "text" at bounding box center [838, 197] width 1085 height 40
type input "******"
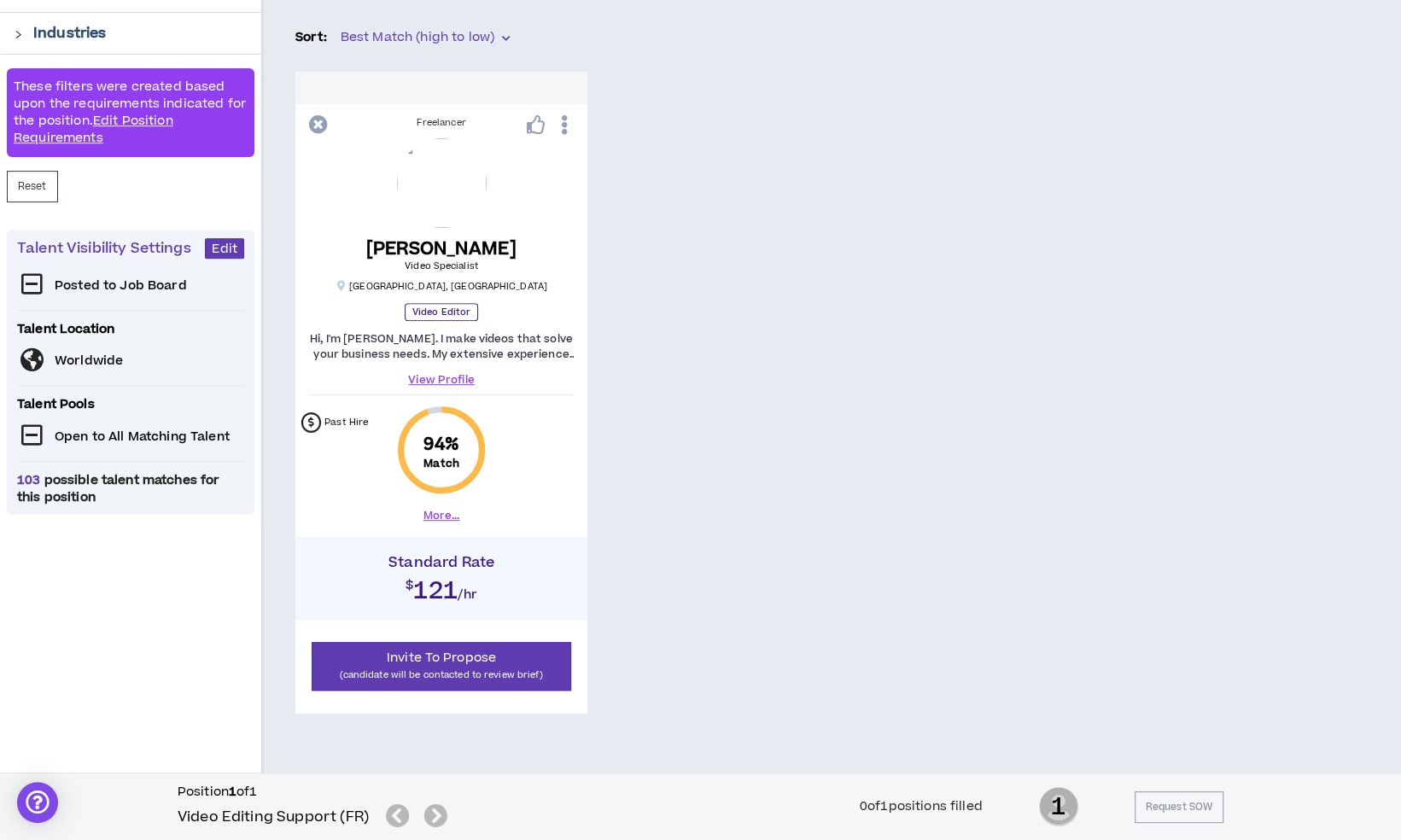
scroll to position [298, 0]
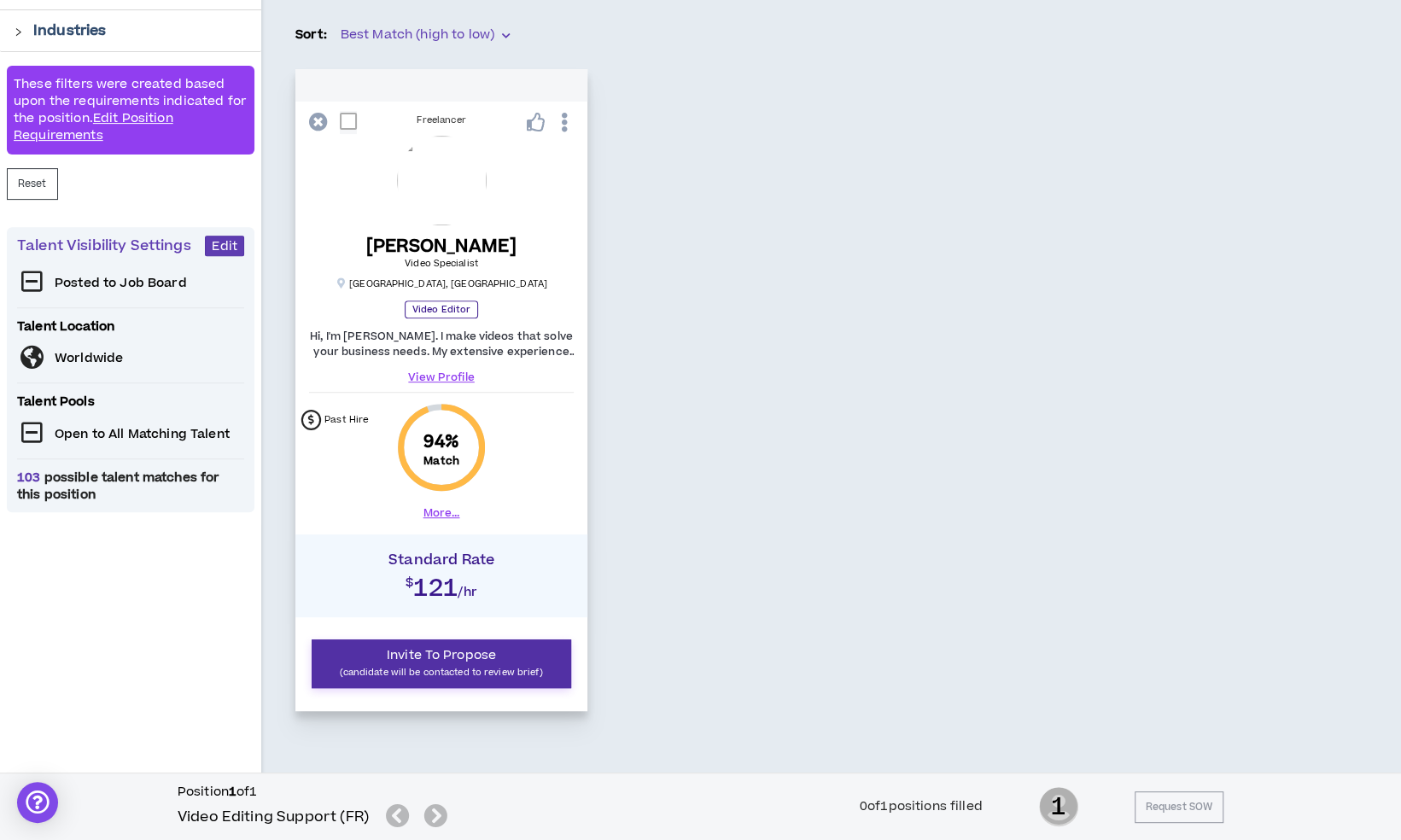
click at [491, 659] on span "Invite To Propose" at bounding box center [441, 655] width 109 height 18
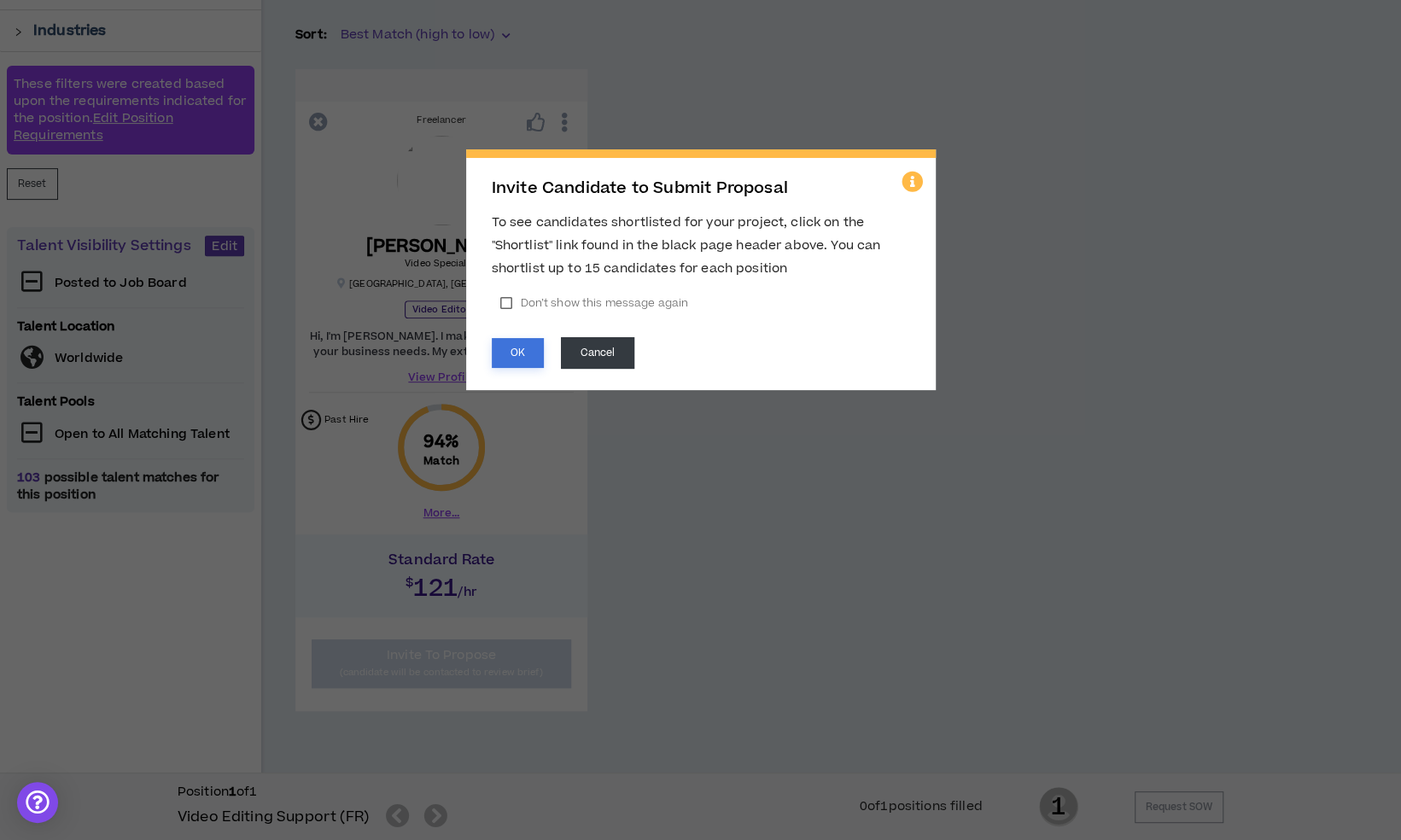
click at [511, 341] on button "OK" at bounding box center [517, 353] width 52 height 30
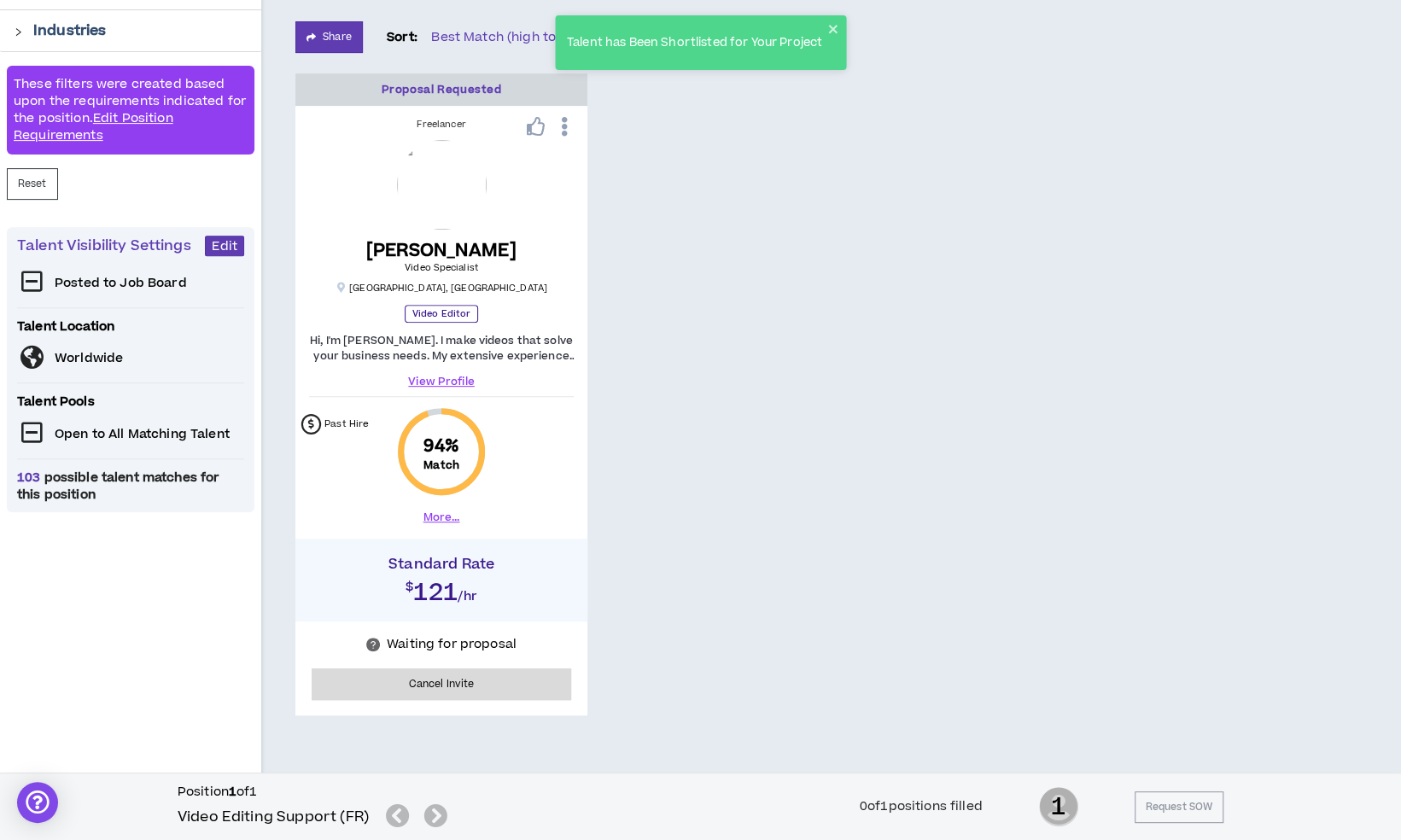
scroll to position [0, 0]
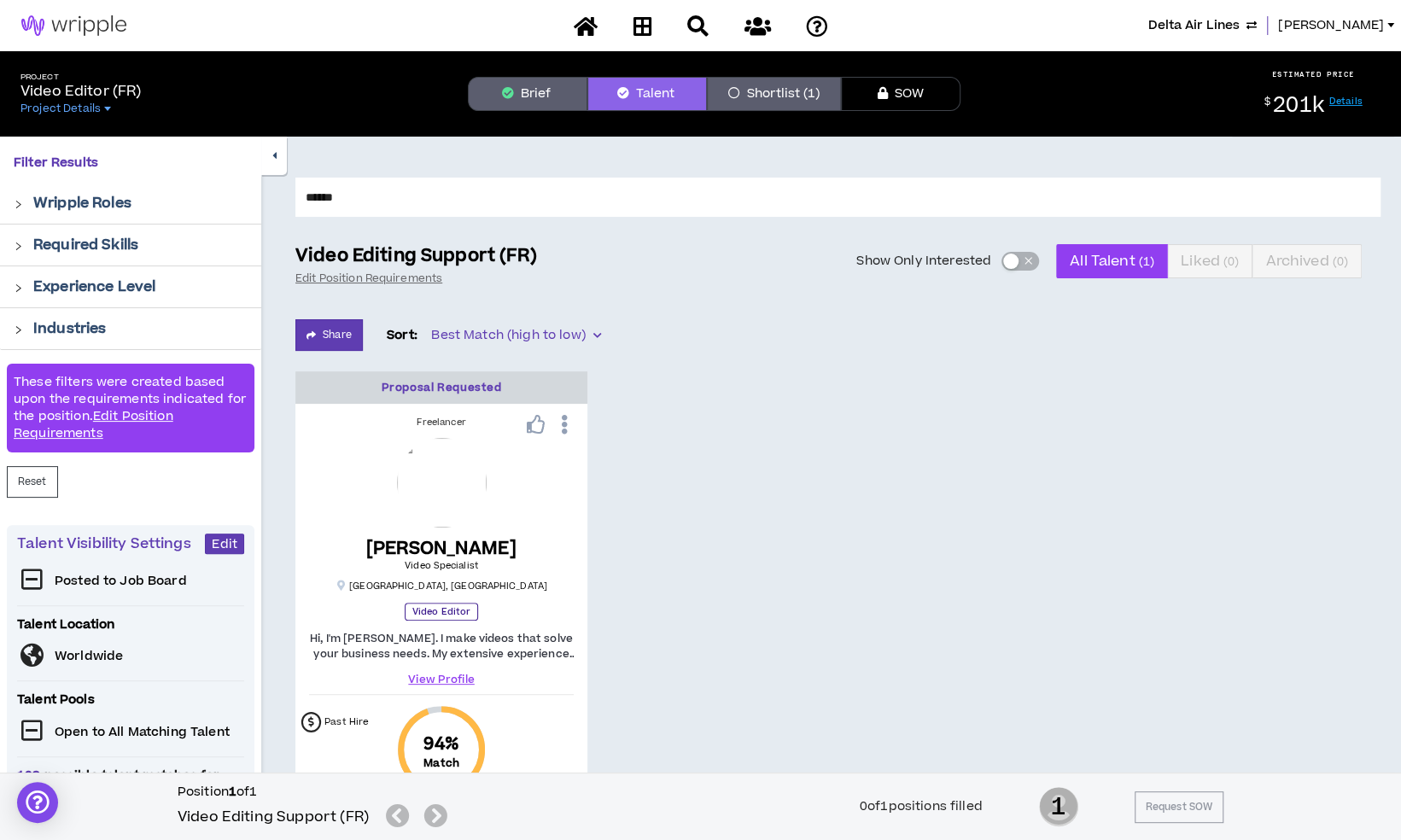
click at [787, 97] on button "Shortlist (1)" at bounding box center [773, 93] width 134 height 34
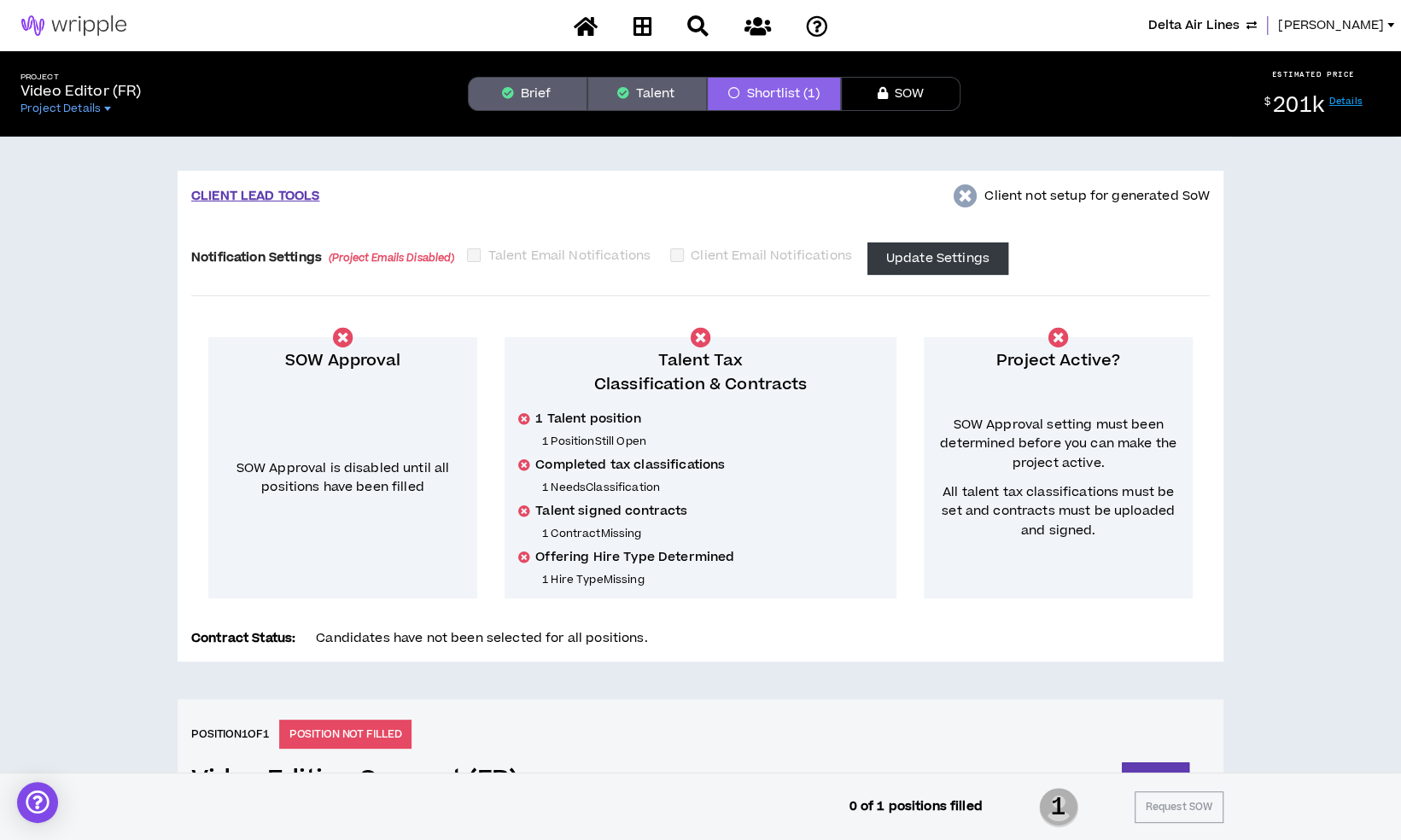
click at [1329, 29] on span "Lauren-Bridget" at bounding box center [1331, 25] width 105 height 18
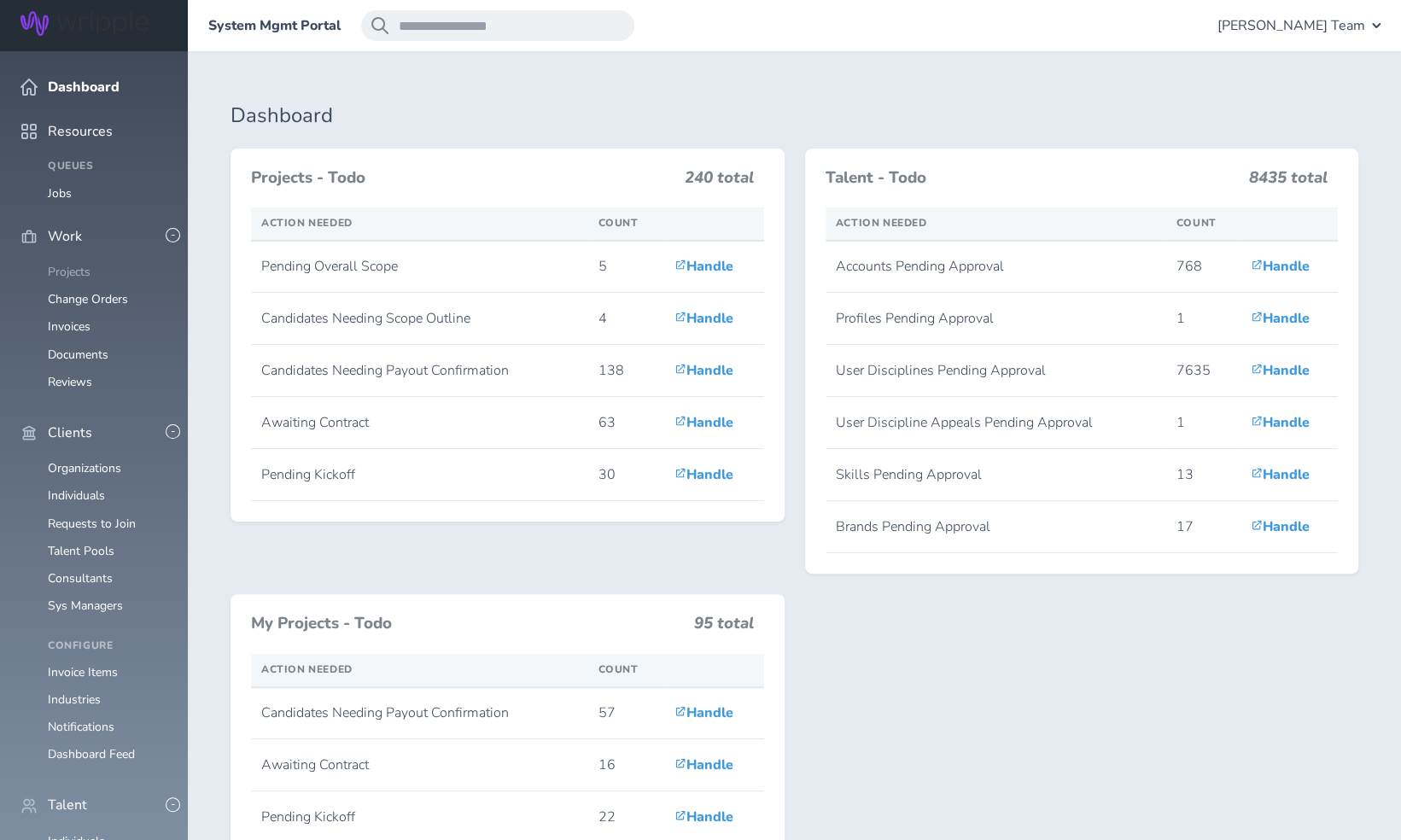
click at [64, 264] on link "Projects" at bounding box center [69, 272] width 43 height 16
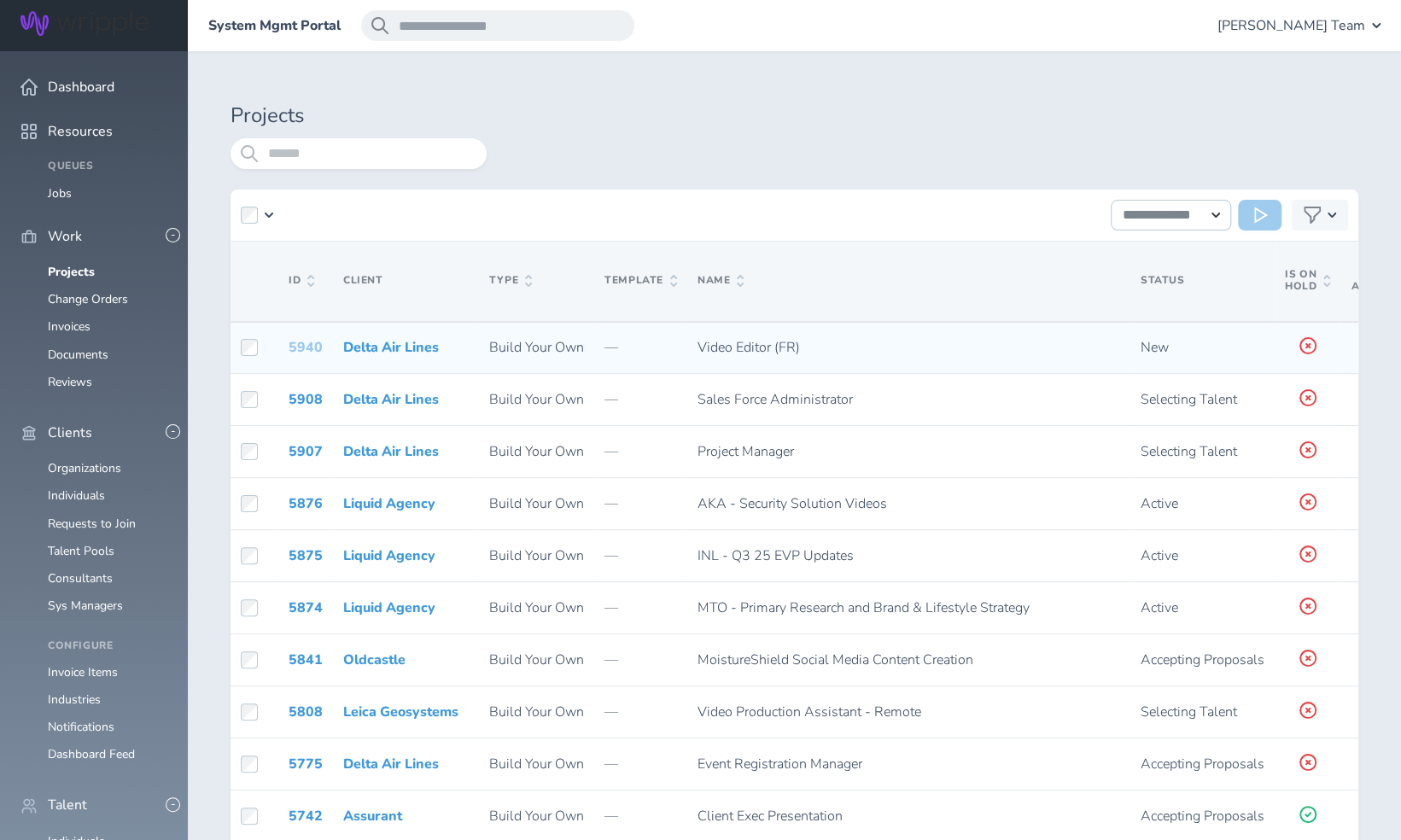
click at [308, 344] on link "5940" at bounding box center [305, 347] width 34 height 18
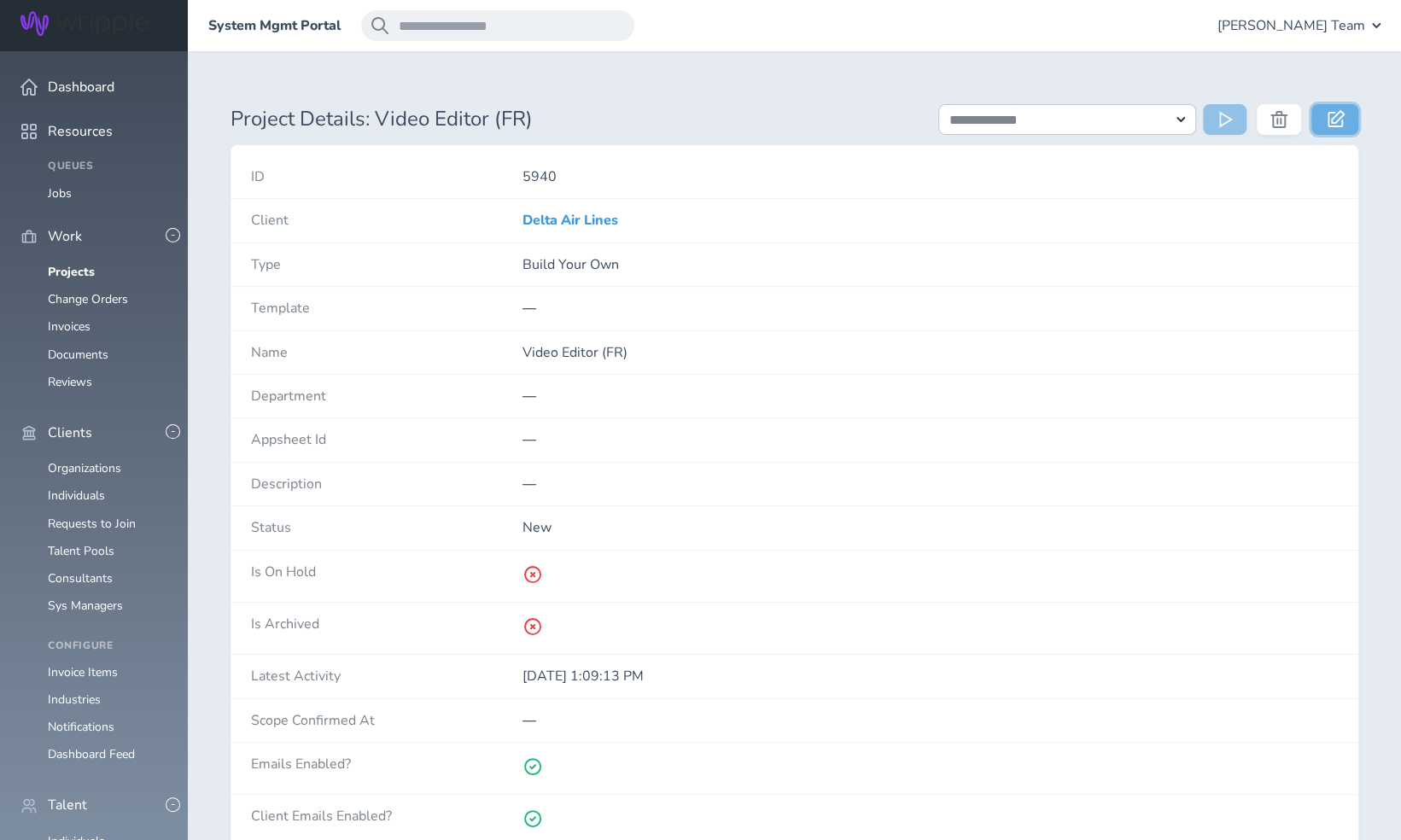
click at [1341, 121] on icon at bounding box center [1335, 118] width 17 height 17
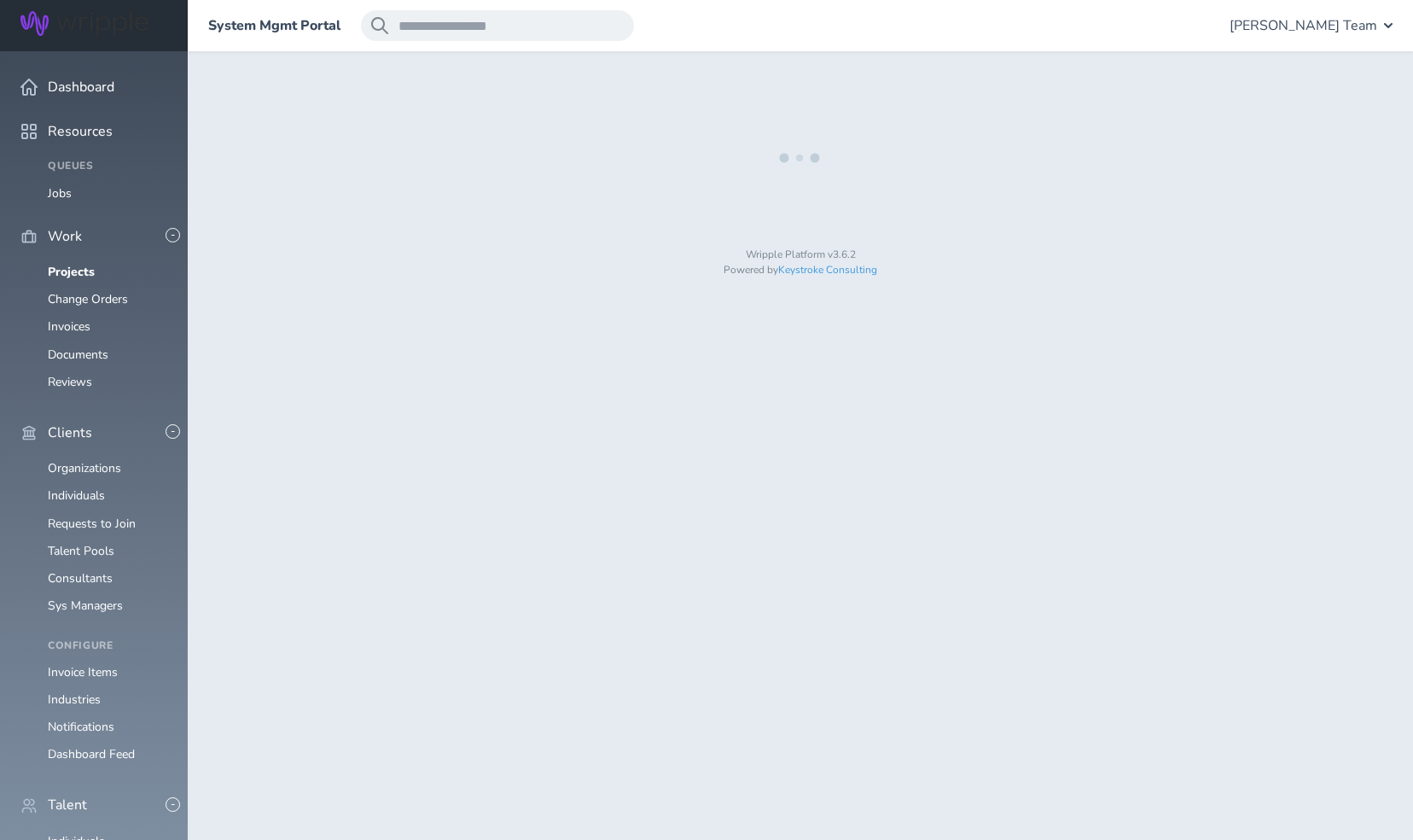
select select "*"
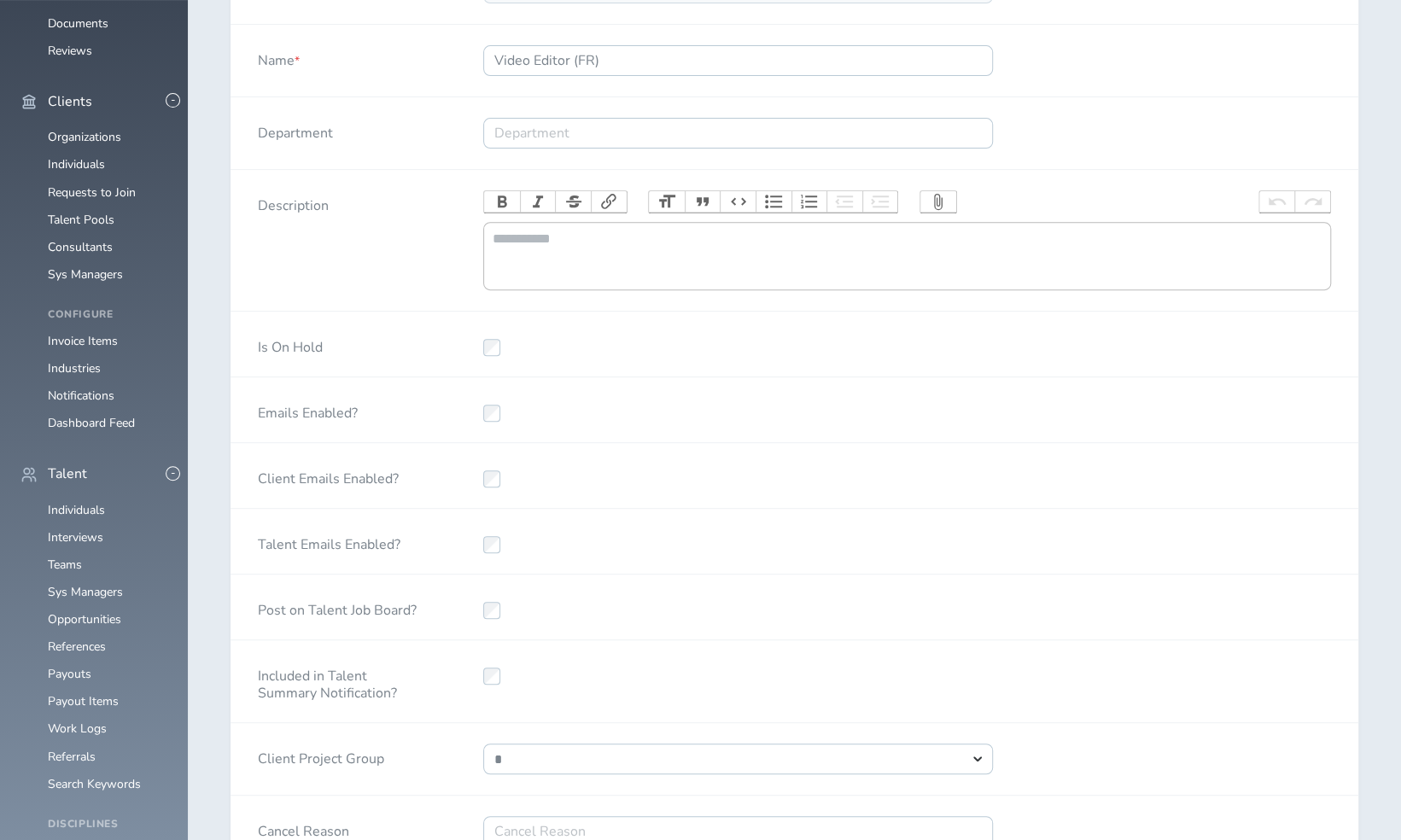
scroll to position [505, 0]
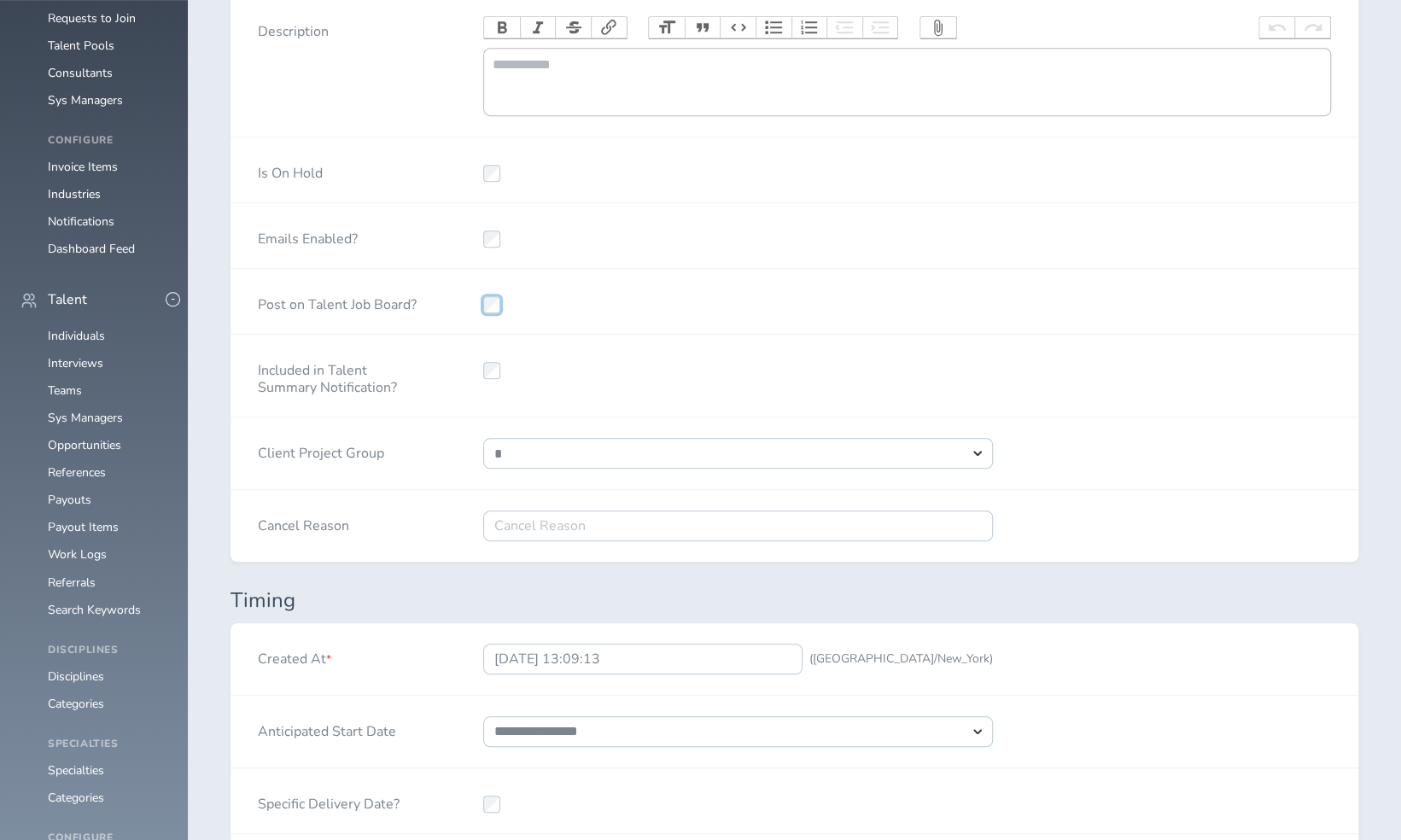
select select "***"
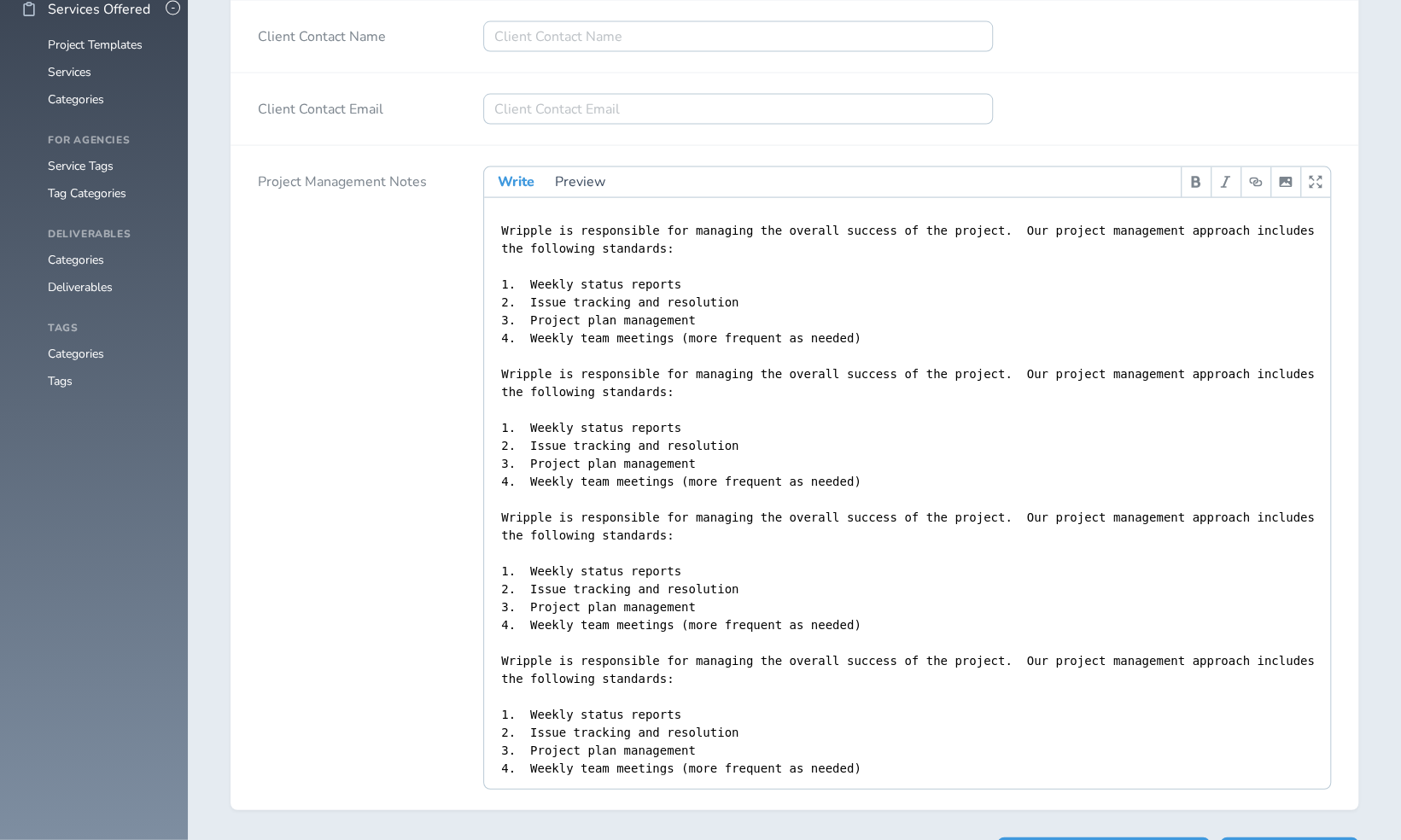
scroll to position [2415, 0]
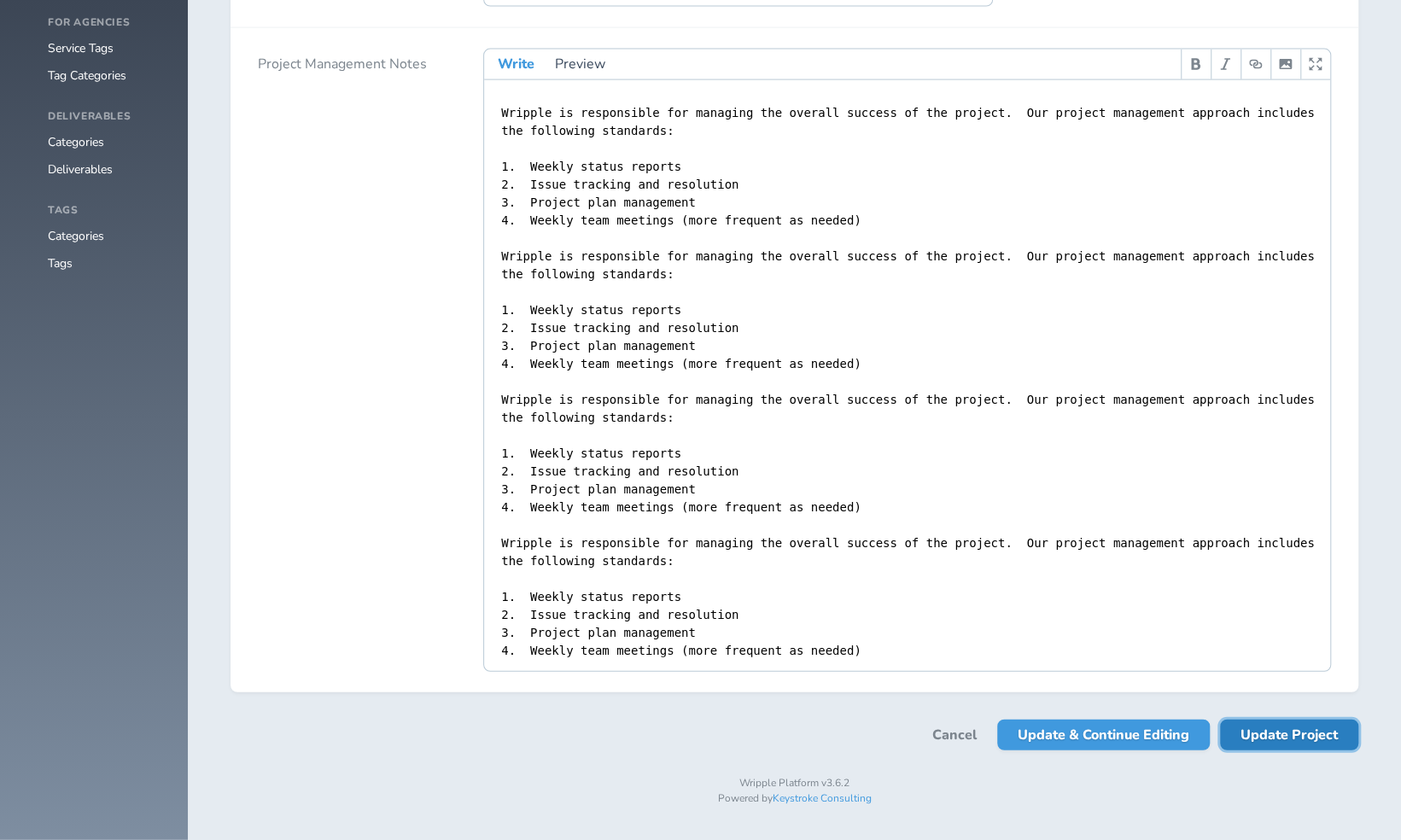
click at [1290, 739] on span "Update Project" at bounding box center [1288, 735] width 98 height 31
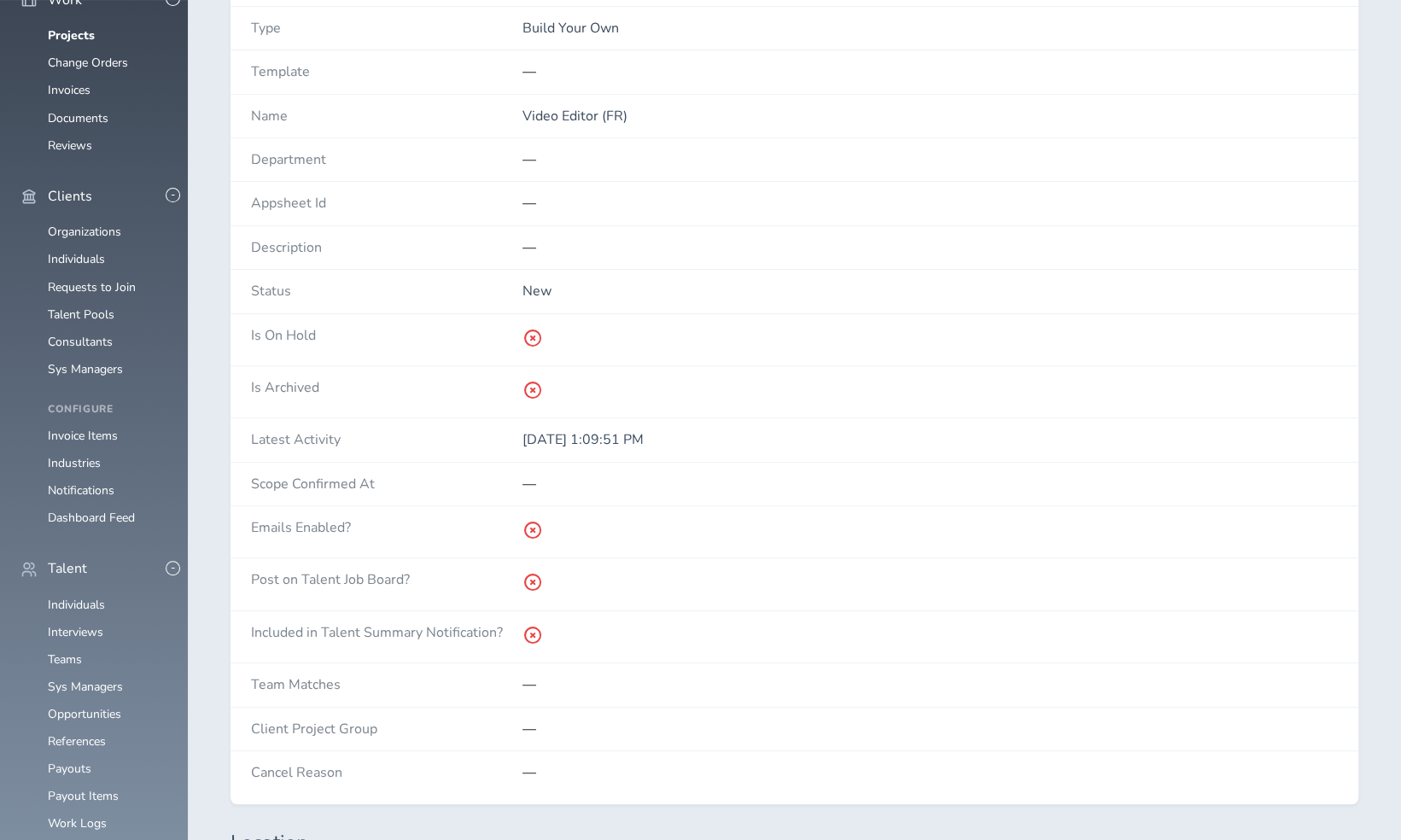
scroll to position [89, 0]
click at [89, 612] on link "Individuals" at bounding box center [76, 605] width 57 height 16
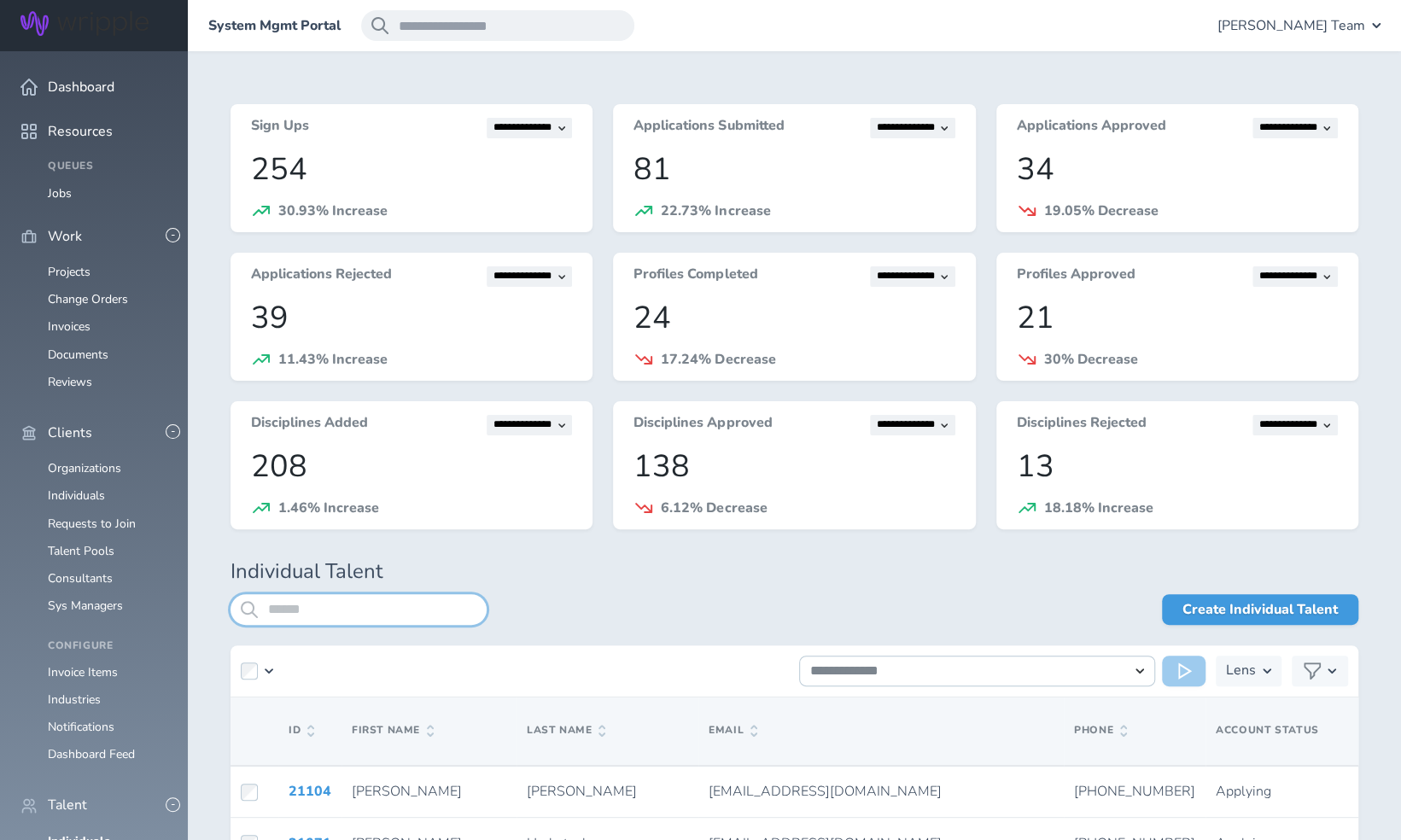
click at [340, 609] on input "search" at bounding box center [358, 609] width 256 height 31
type input "******"
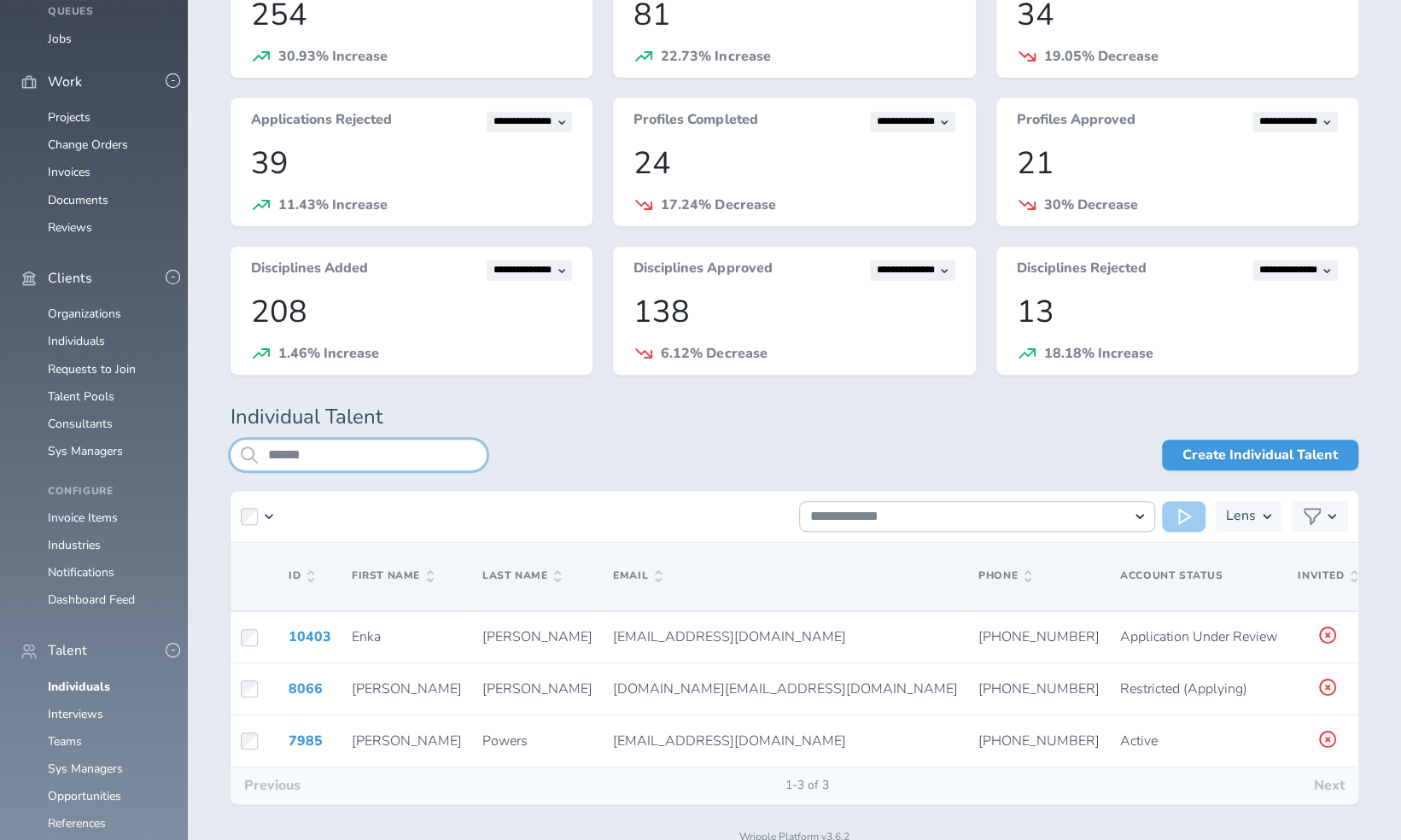
scroll to position [156, 0]
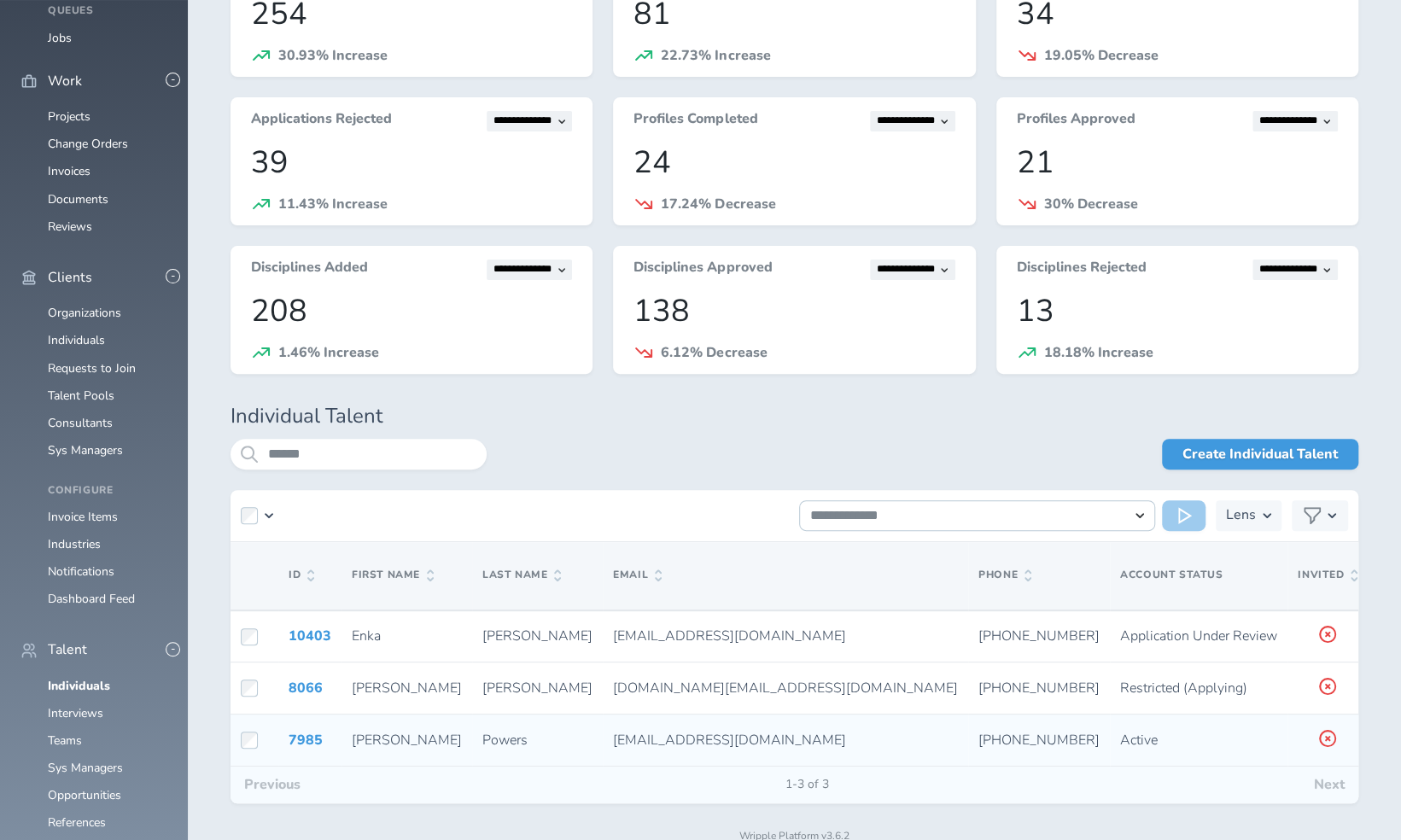
click at [1377, 735] on icon at bounding box center [1386, 737] width 18 height 15
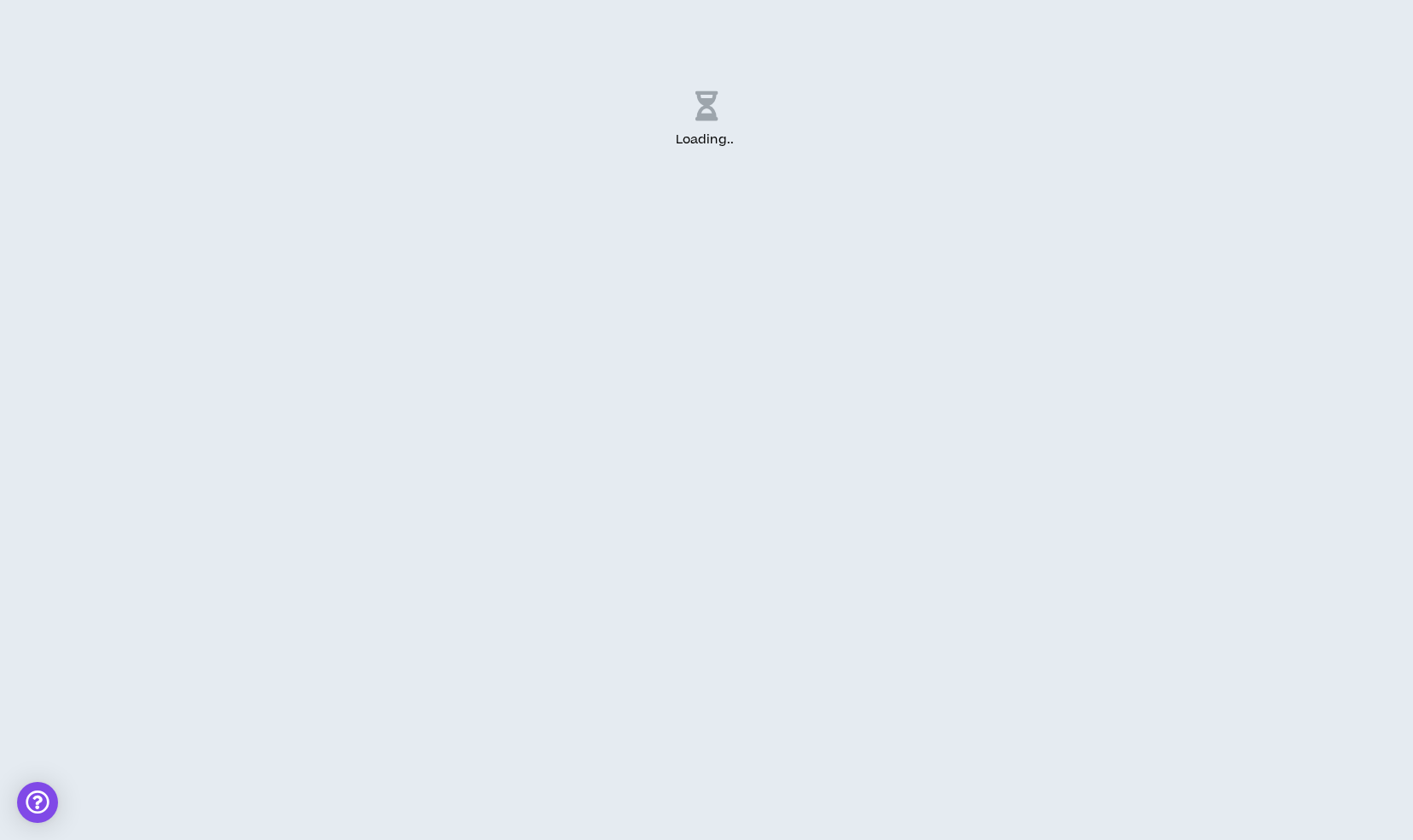
click at [1274, 517] on div "Loading .. ." at bounding box center [706, 420] width 1413 height 840
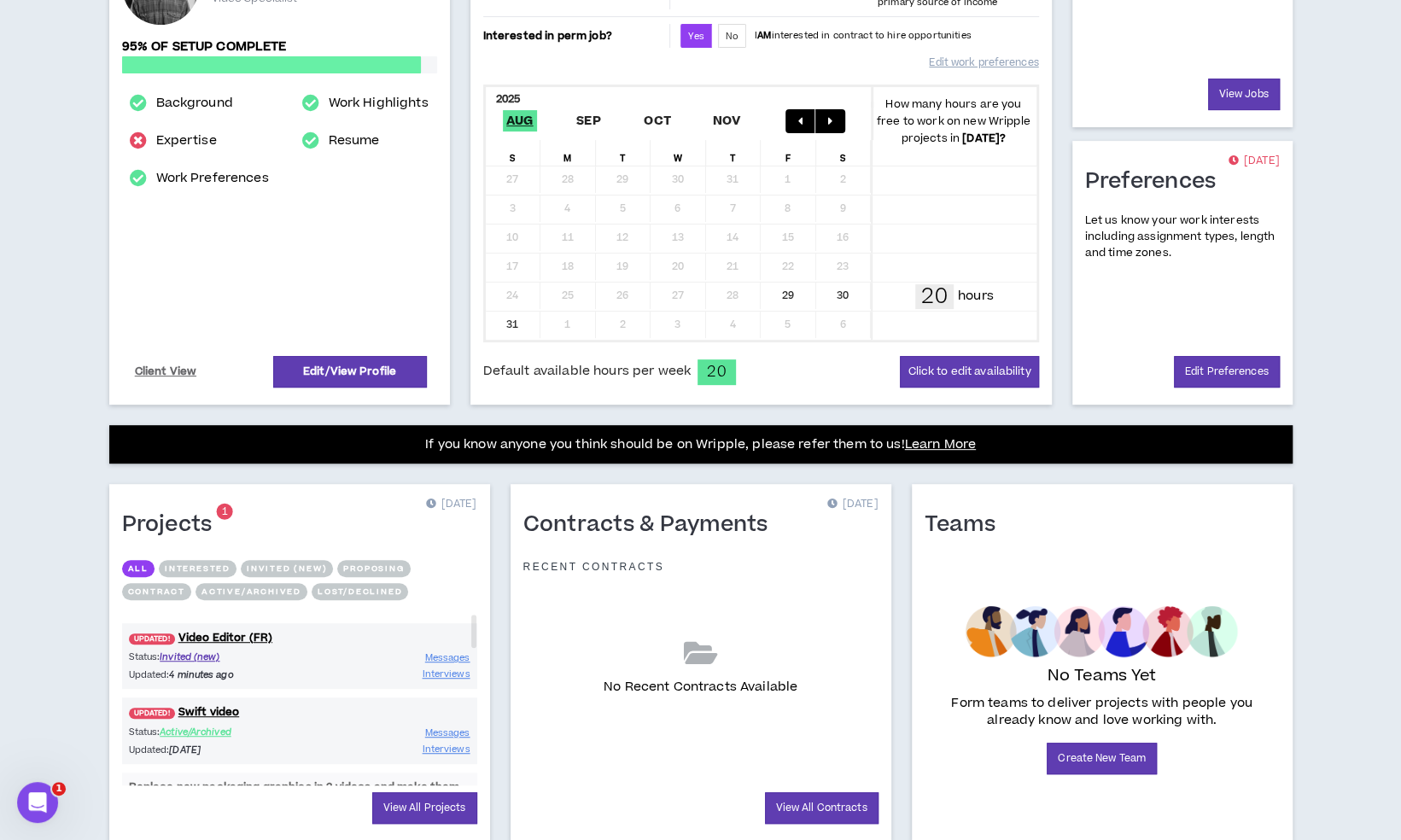
scroll to position [288, 0]
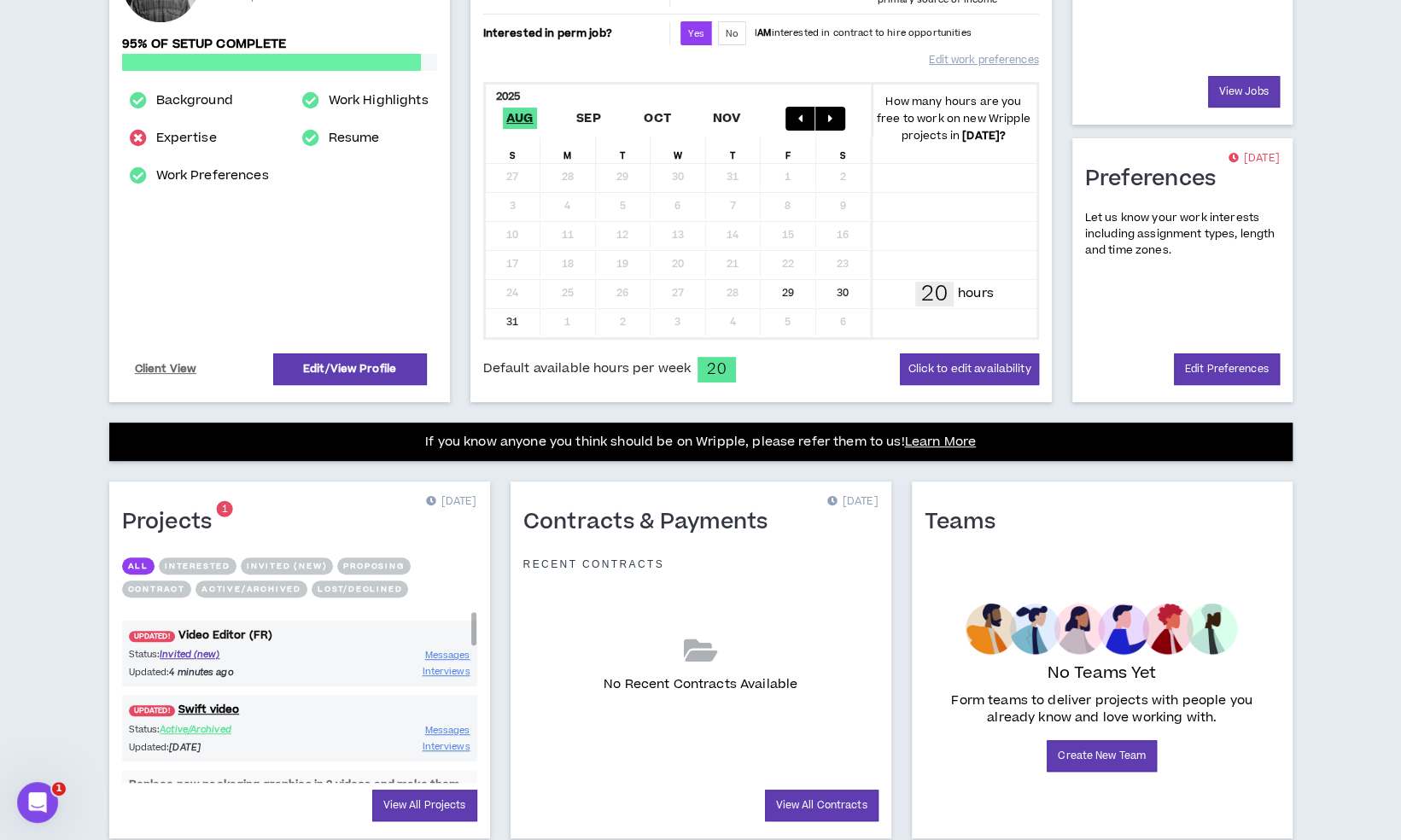
click at [242, 630] on link "UPDATED! Video Editor (FR)" at bounding box center [300, 635] width 355 height 16
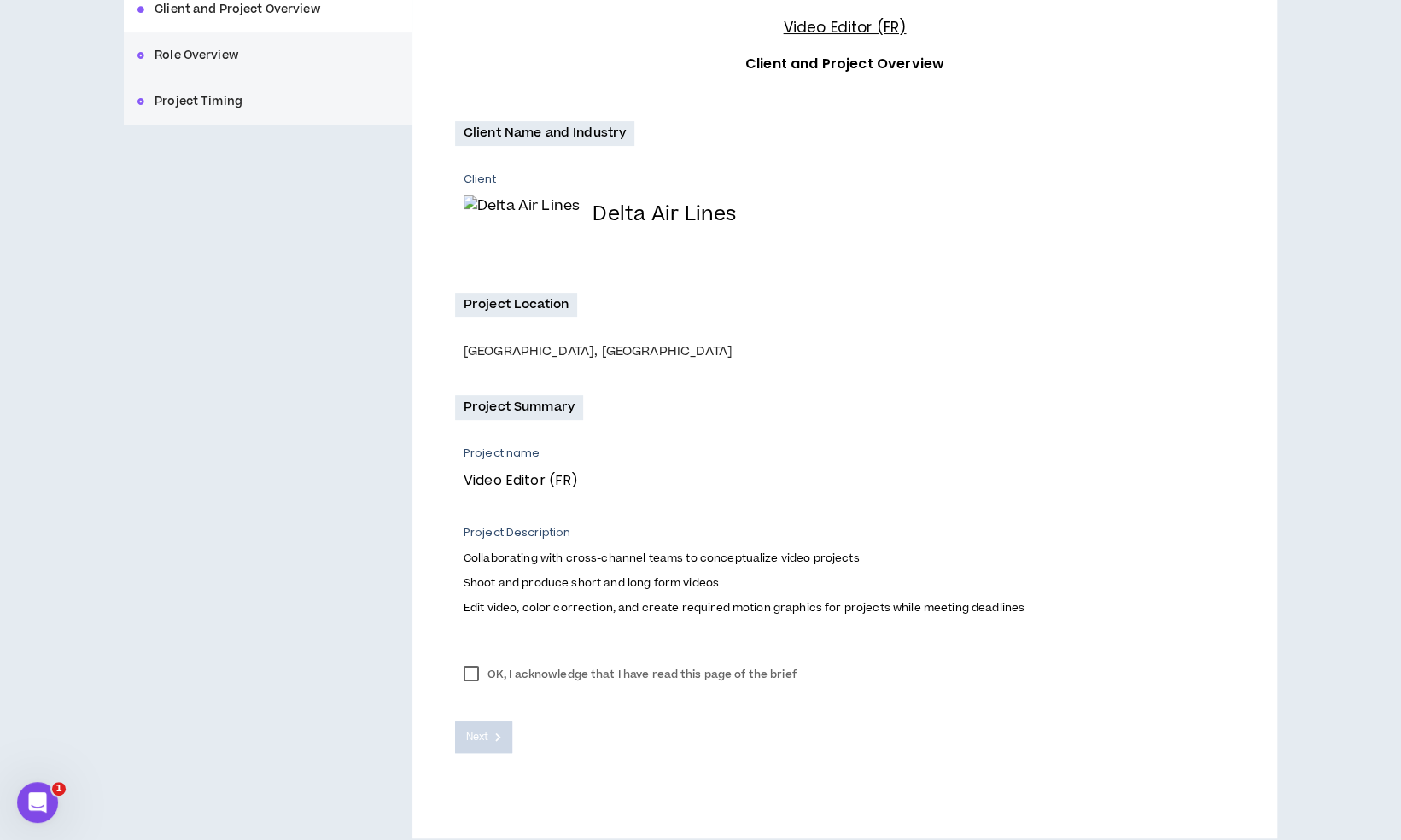
scroll to position [243, 0]
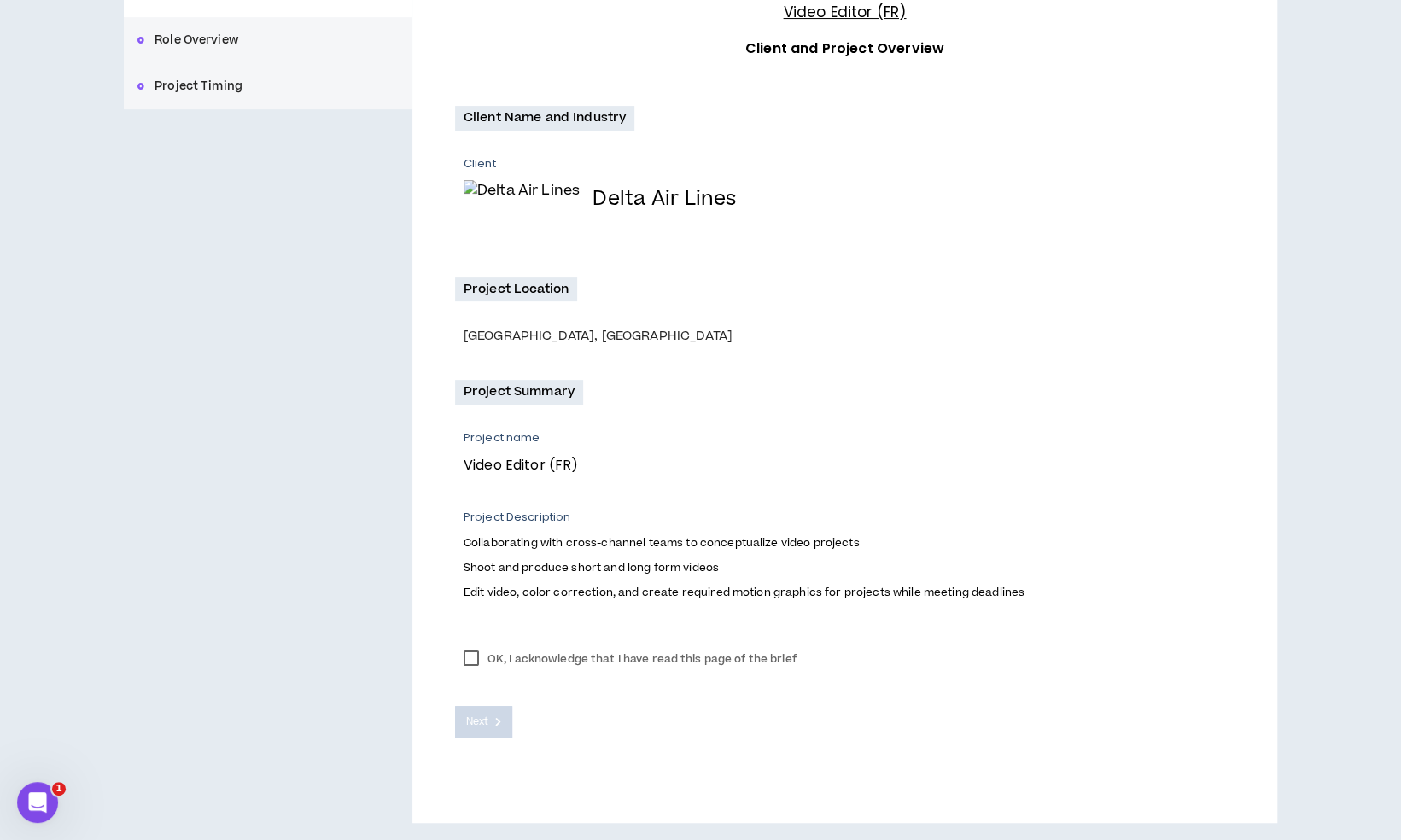
click at [468, 655] on label "OK, I acknowledge that I have read this page of the brief" at bounding box center [630, 658] width 350 height 25
click at [489, 723] on button "Next" at bounding box center [484, 721] width 58 height 32
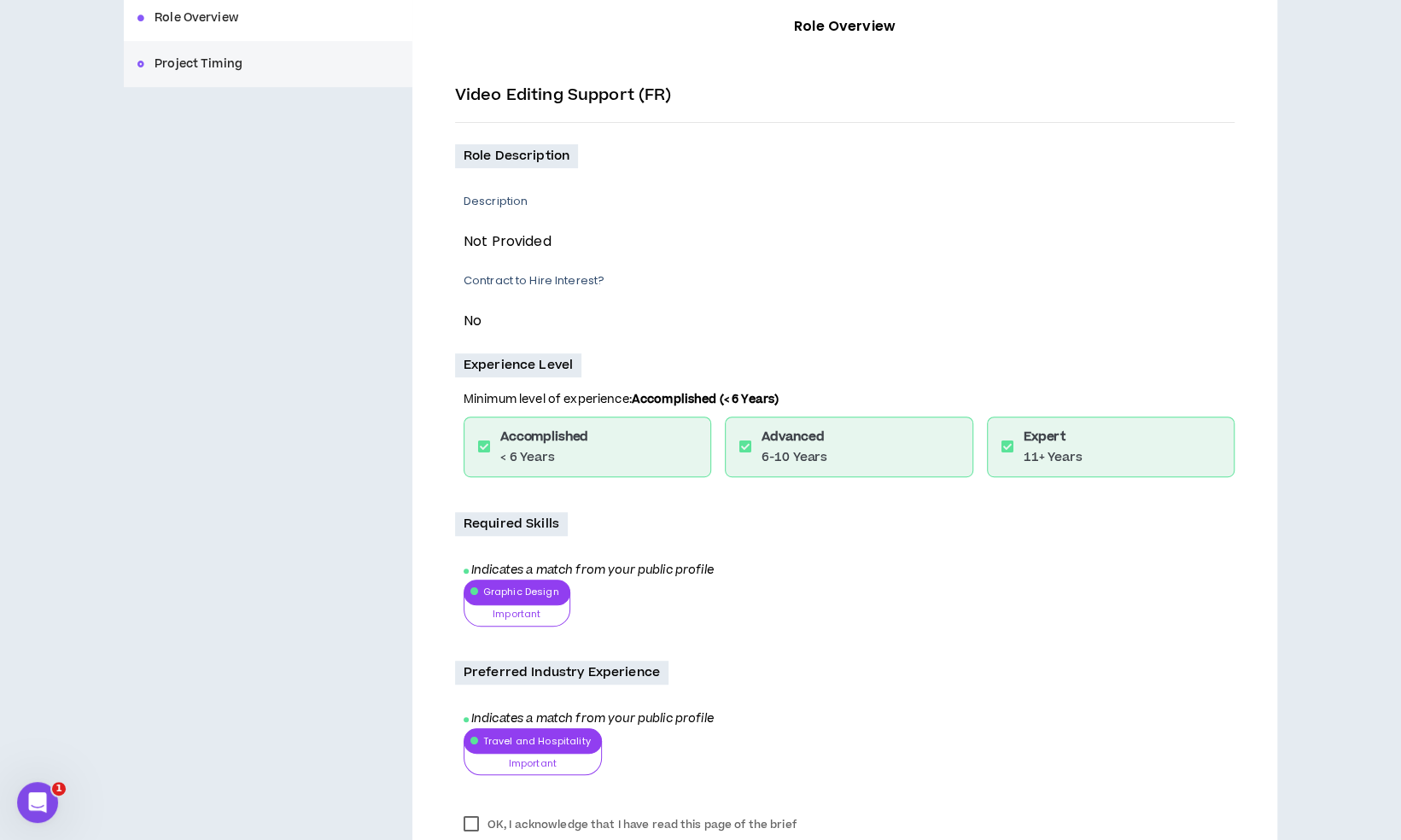
scroll to position [429, 0]
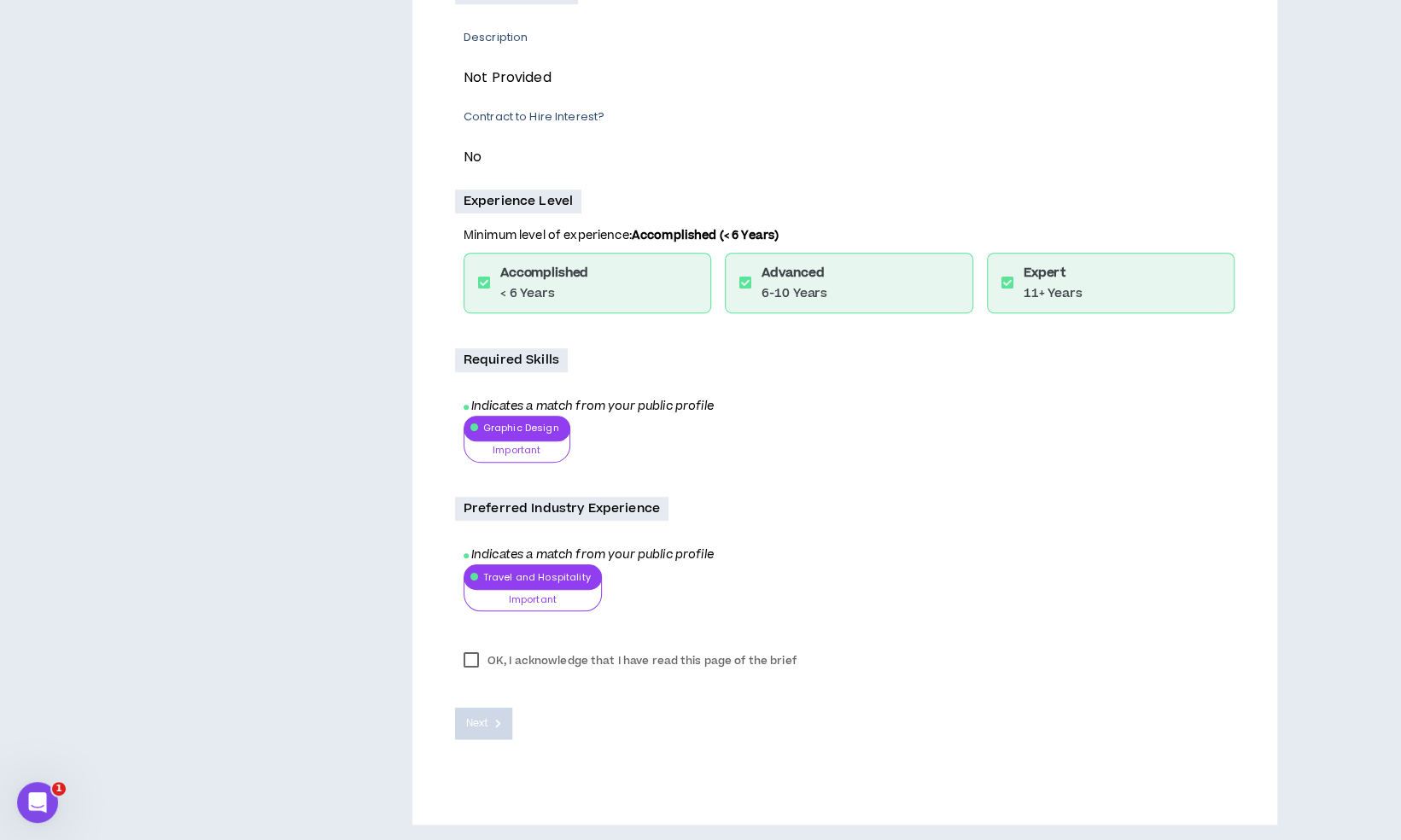
click at [476, 659] on label "OK, I acknowledge that I have read this page of the brief" at bounding box center [630, 660] width 350 height 25
click at [469, 721] on span "Next" at bounding box center [476, 723] width 22 height 16
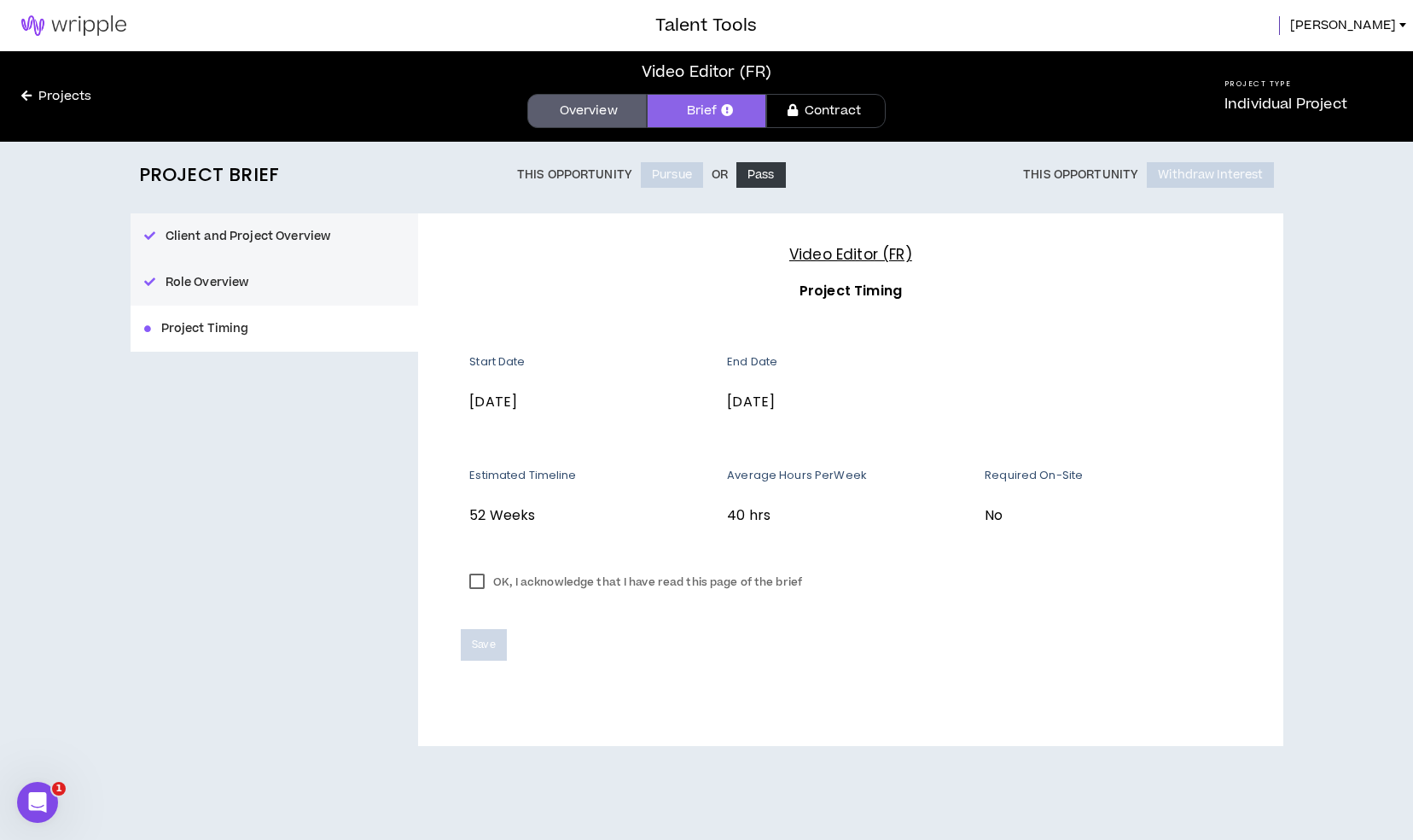
click at [484, 576] on label "OK, I acknowledge that I have read this page of the brief" at bounding box center [635, 582] width 350 height 25
click at [488, 649] on span "Save" at bounding box center [483, 644] width 23 height 16
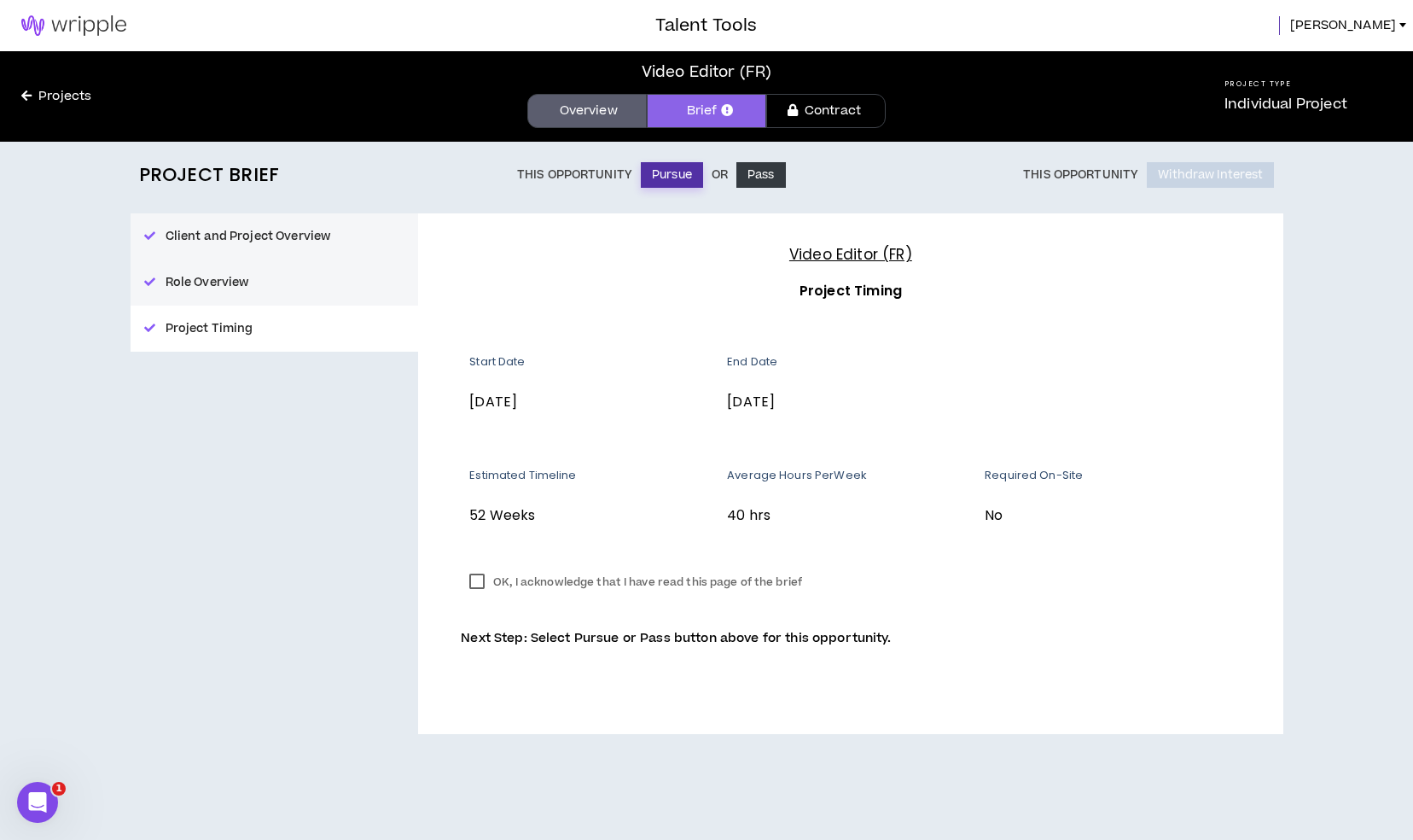
click at [671, 171] on button "Pursue" at bounding box center [671, 175] width 62 height 25
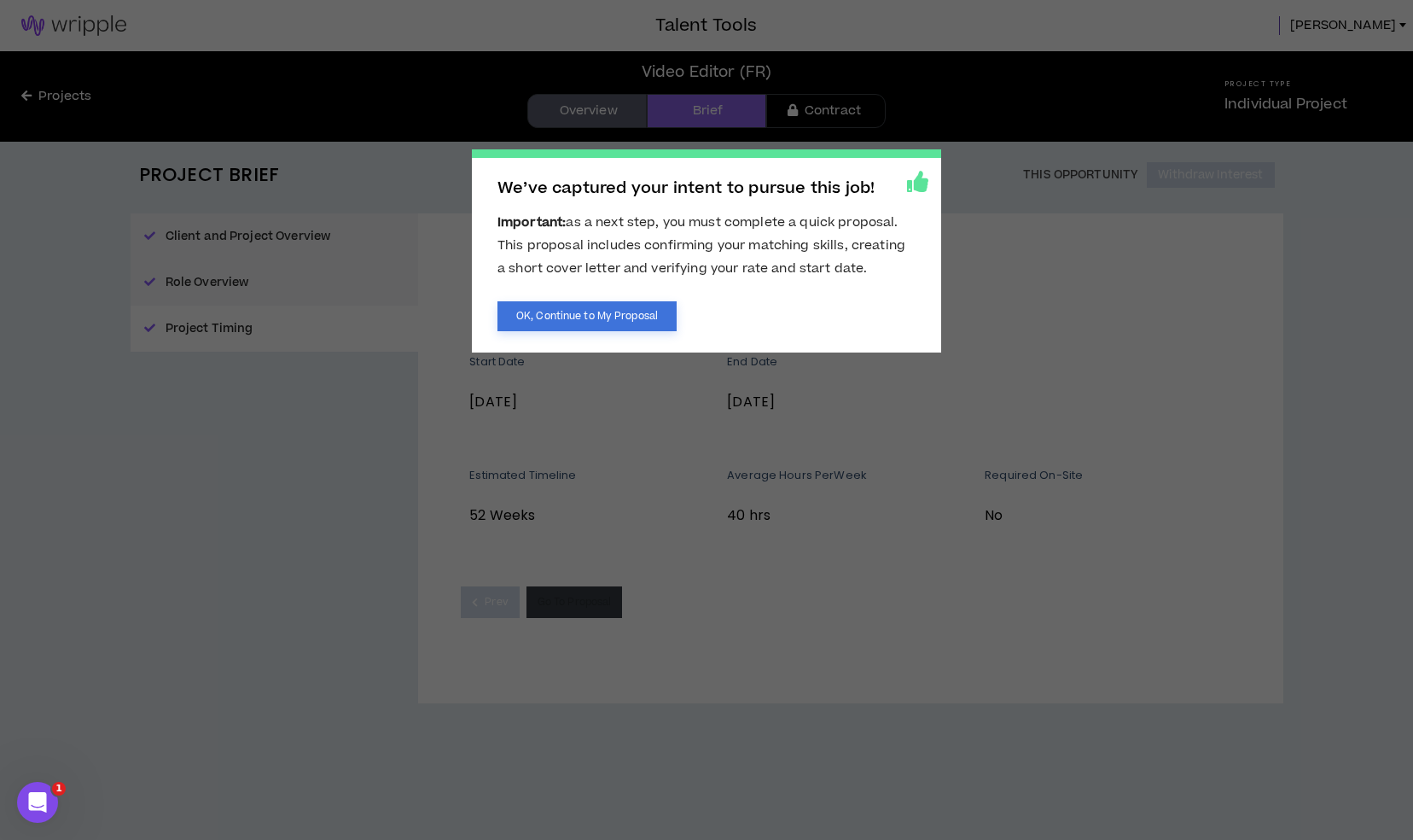
click at [610, 319] on button "OK, Continue to My Proposal" at bounding box center [587, 316] width 179 height 30
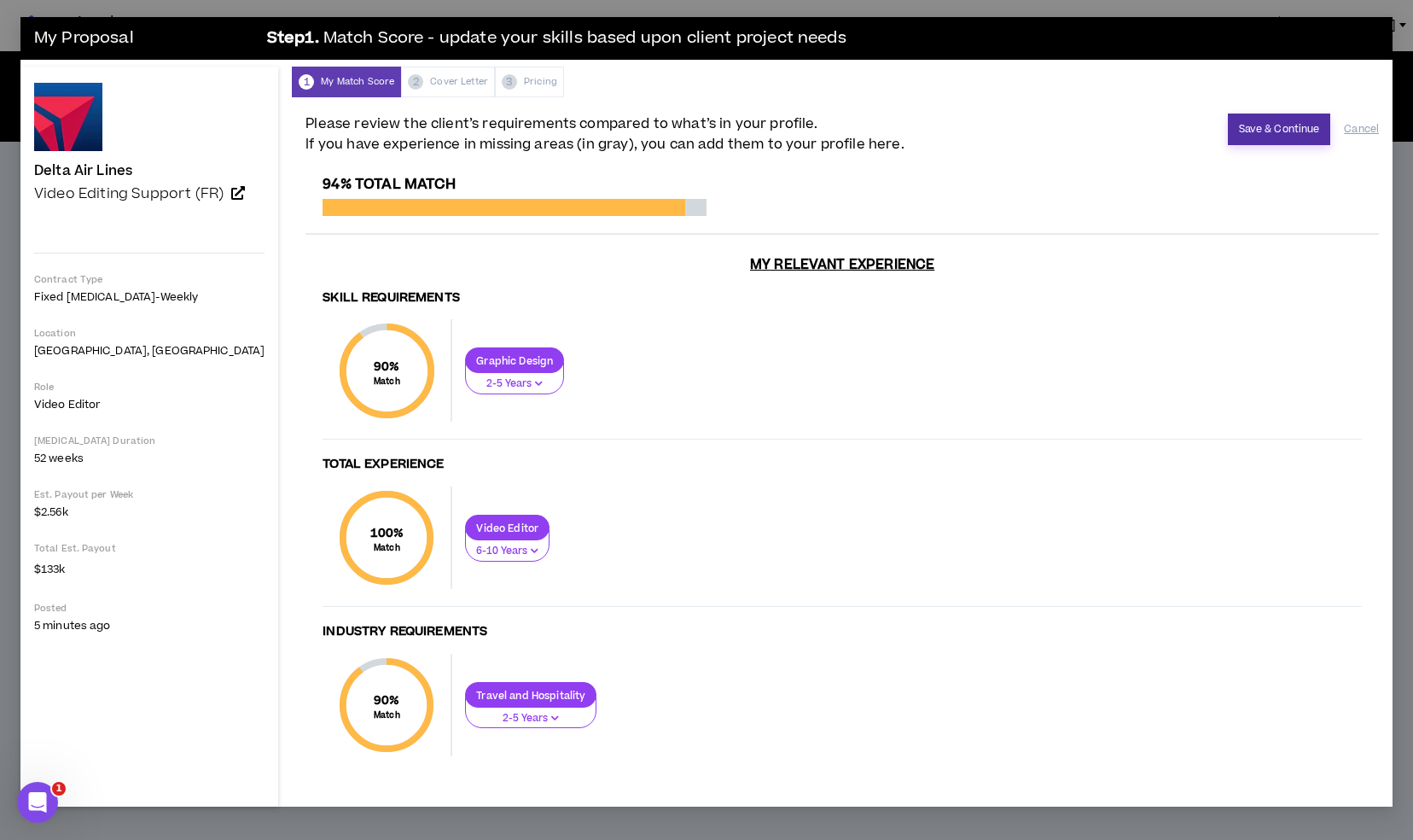
click at [1266, 130] on button "Save & Continue" at bounding box center [1279, 129] width 104 height 32
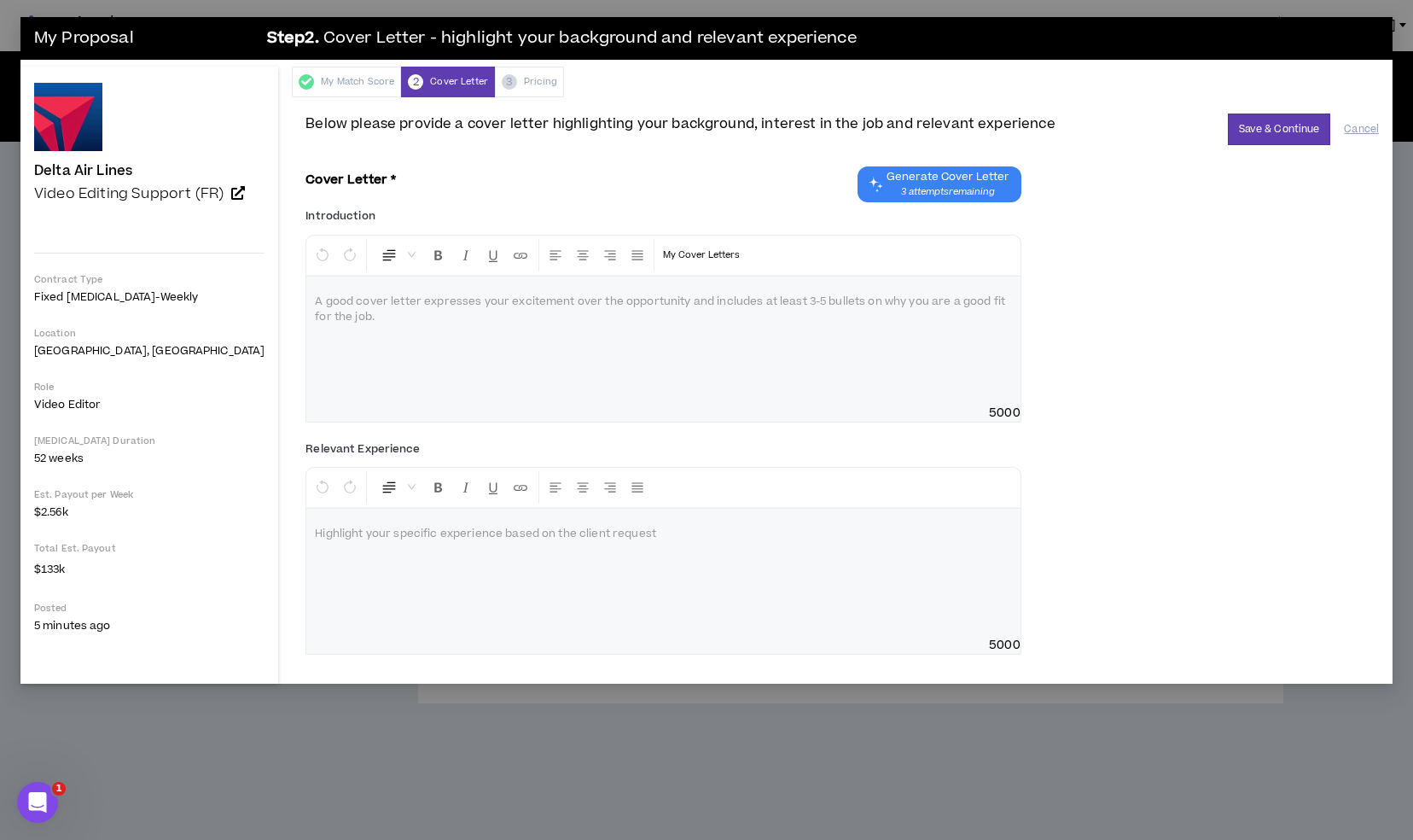
click at [495, 335] on div at bounding box center [663, 341] width 714 height 128
click at [1269, 133] on button "Save & Continue" at bounding box center [1279, 129] width 104 height 32
click at [627, 302] on p "**********" at bounding box center [663, 301] width 696 height 17
click at [1293, 113] on button "Save & Continue" at bounding box center [1279, 129] width 104 height 32
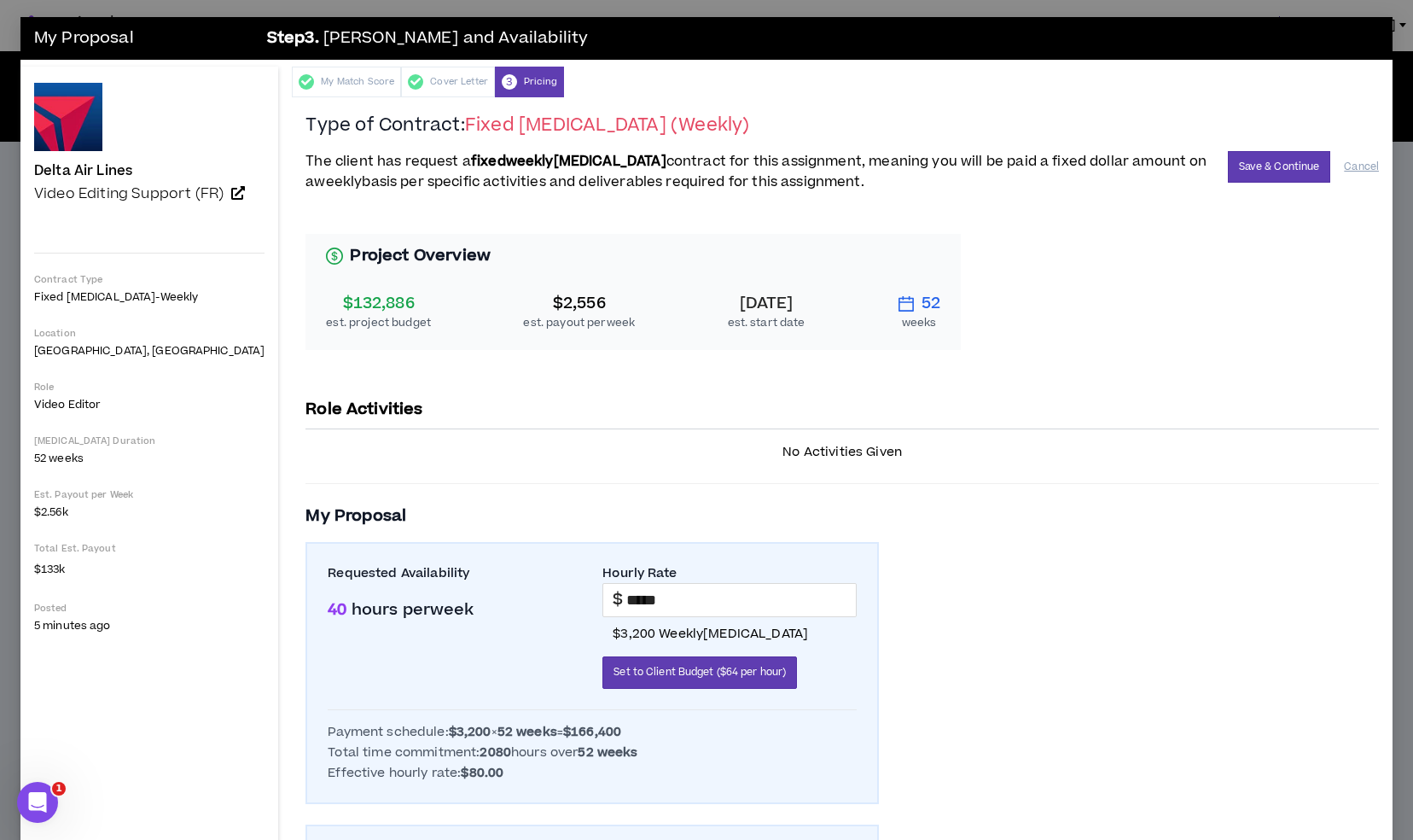
click at [604, 332] on div "Project Overview $132,886 est. project budget $2,556 est. payout per week [DATE…" at bounding box center [634, 292] width 656 height 116
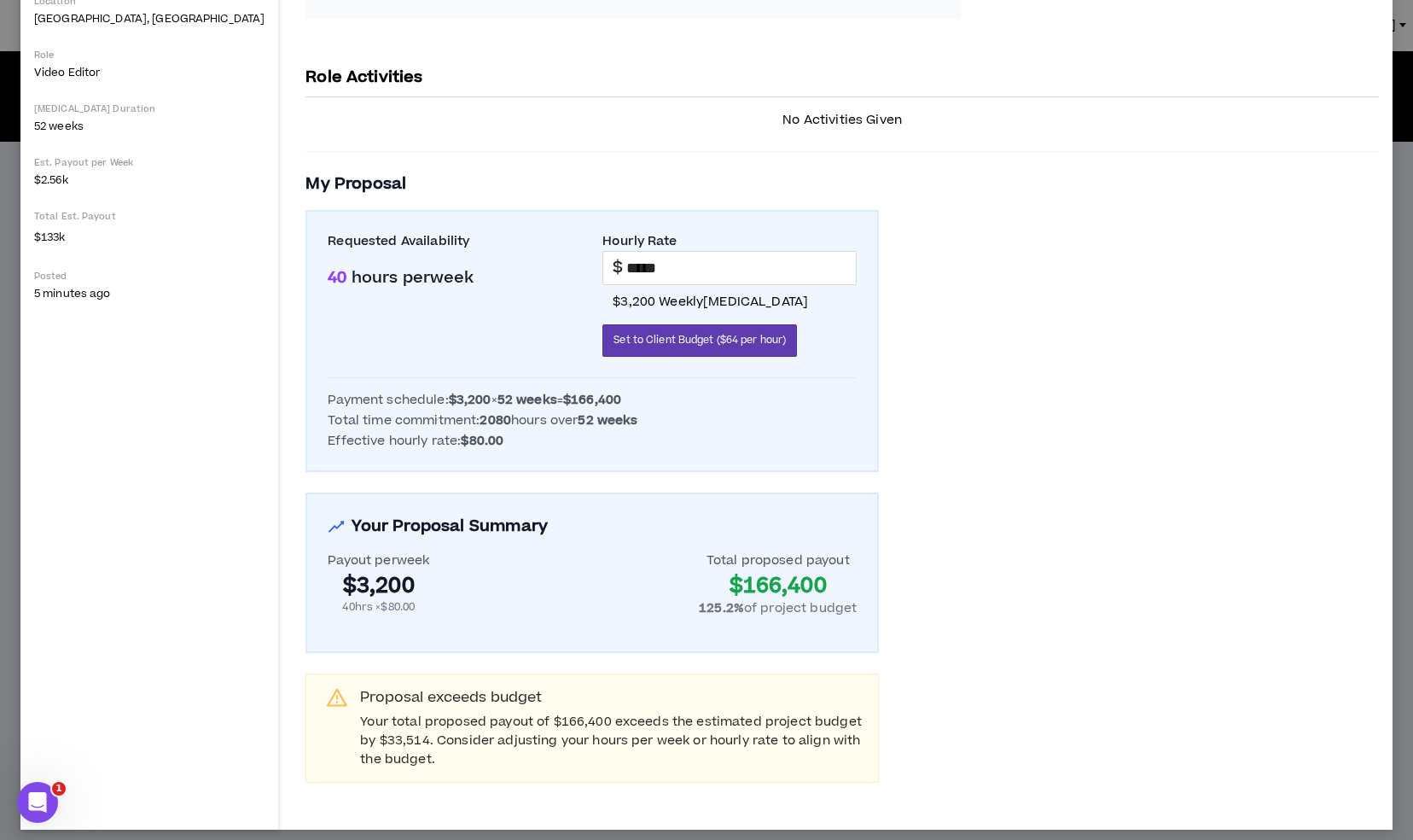
scroll to position [340, 0]
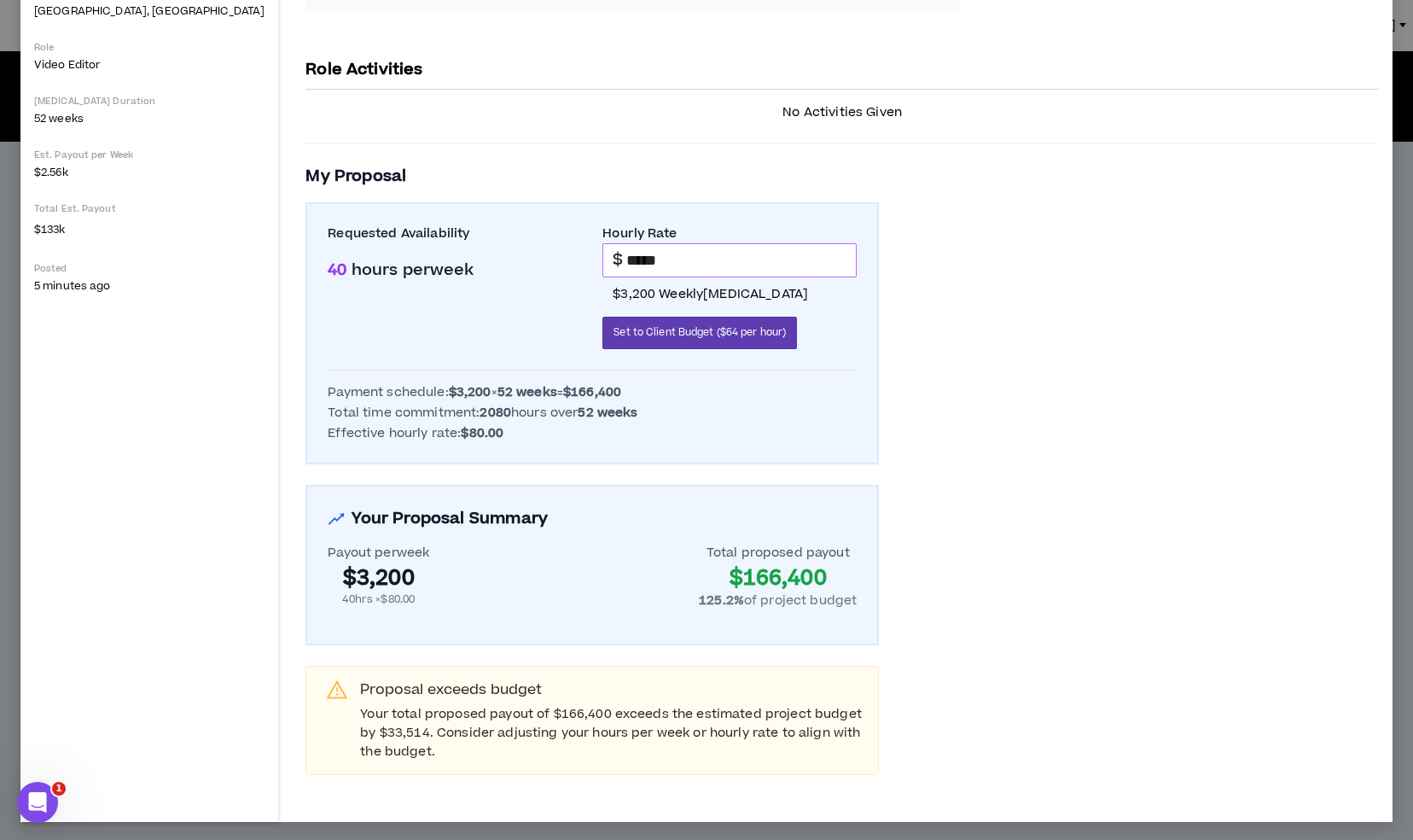
click at [679, 258] on input "*****" at bounding box center [741, 260] width 229 height 33
type input "*"
type input "*****"
click at [1004, 441] on div "Project Overview $132,886 est. project budget $2,556 est. payout per week [DATE…" at bounding box center [843, 323] width 1074 height 901
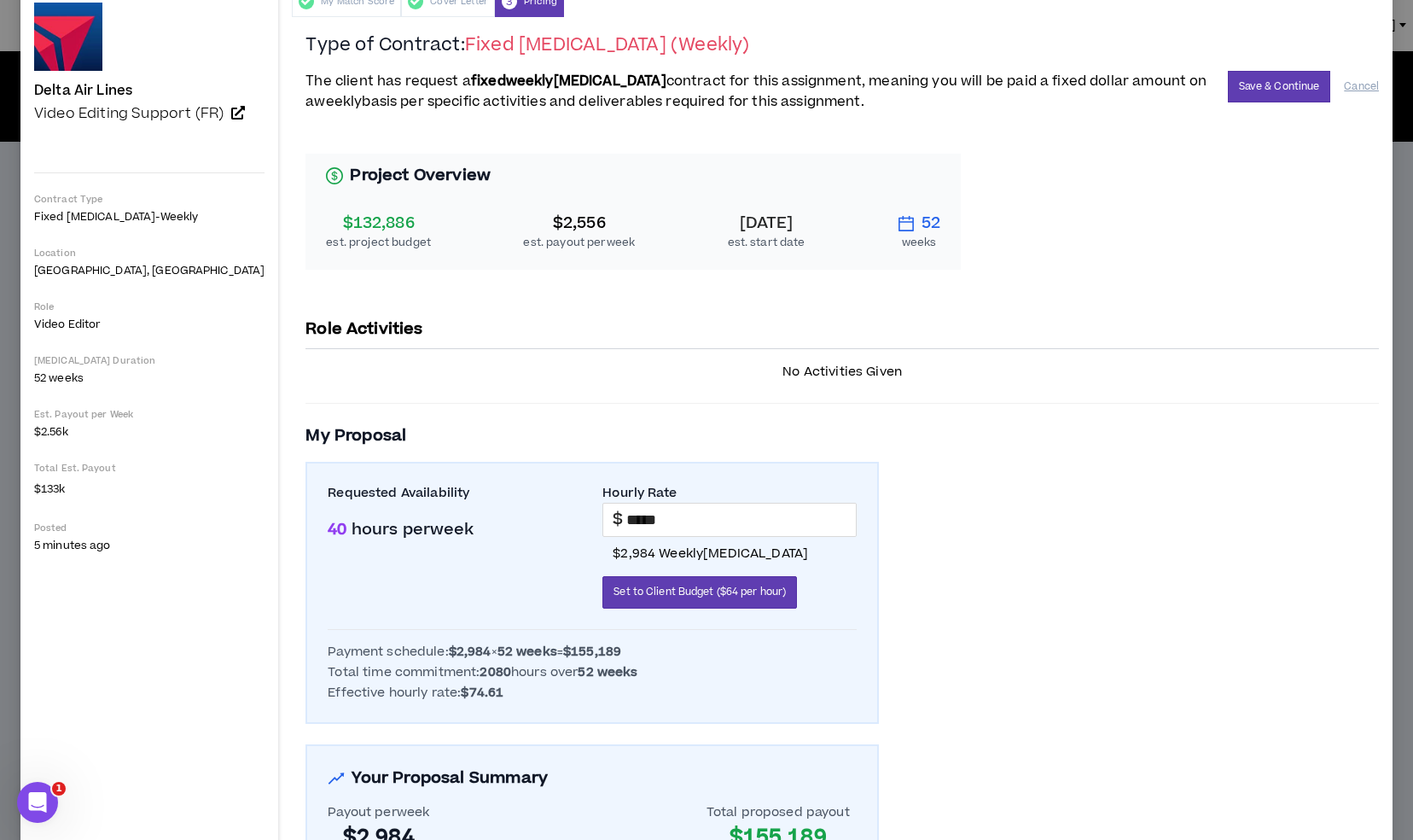
scroll to position [66, 0]
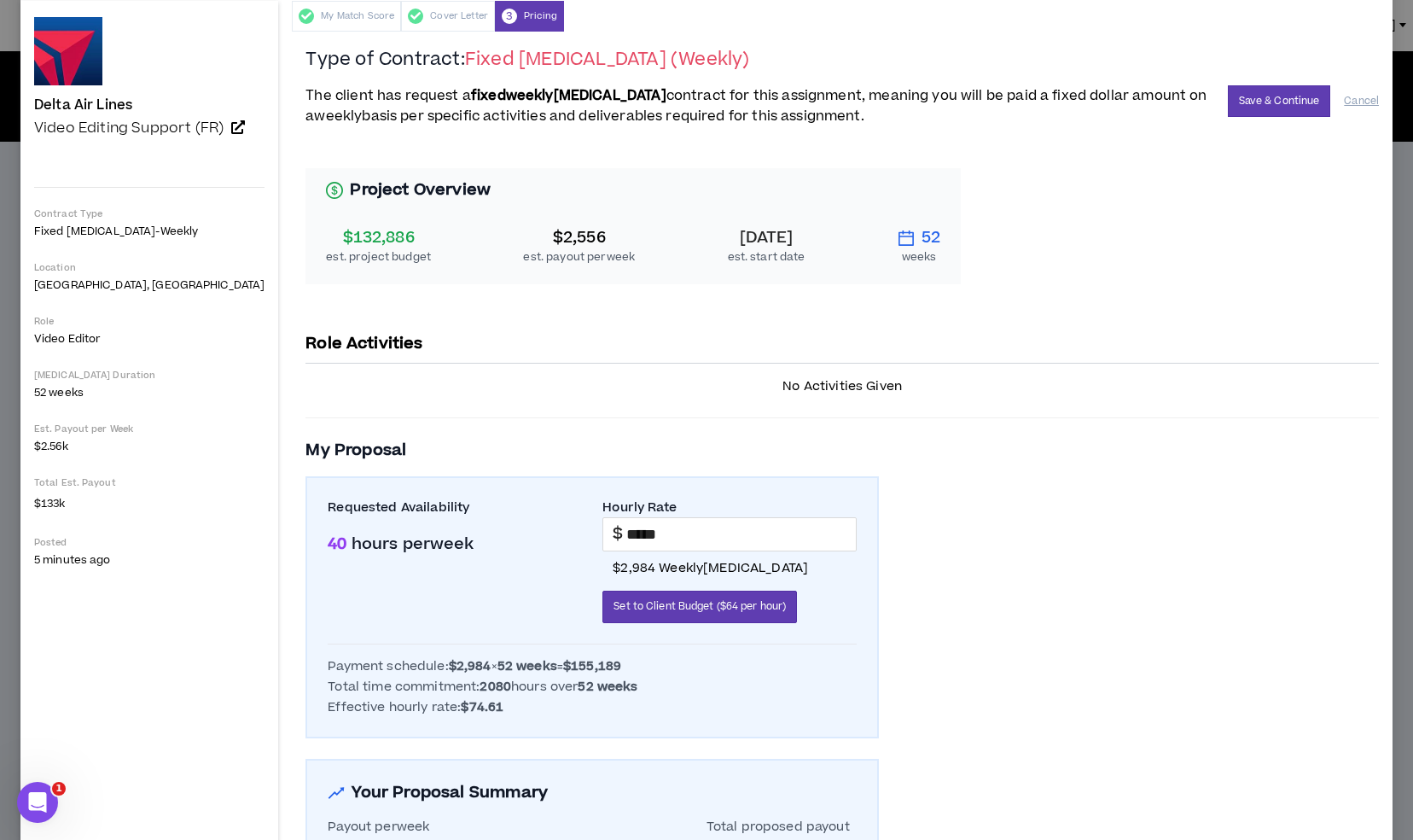
click at [1058, 411] on div "Project Overview $132,886 est. project budget $2,556 est. payout per week [DATE…" at bounding box center [843, 597] width 1074 height 901
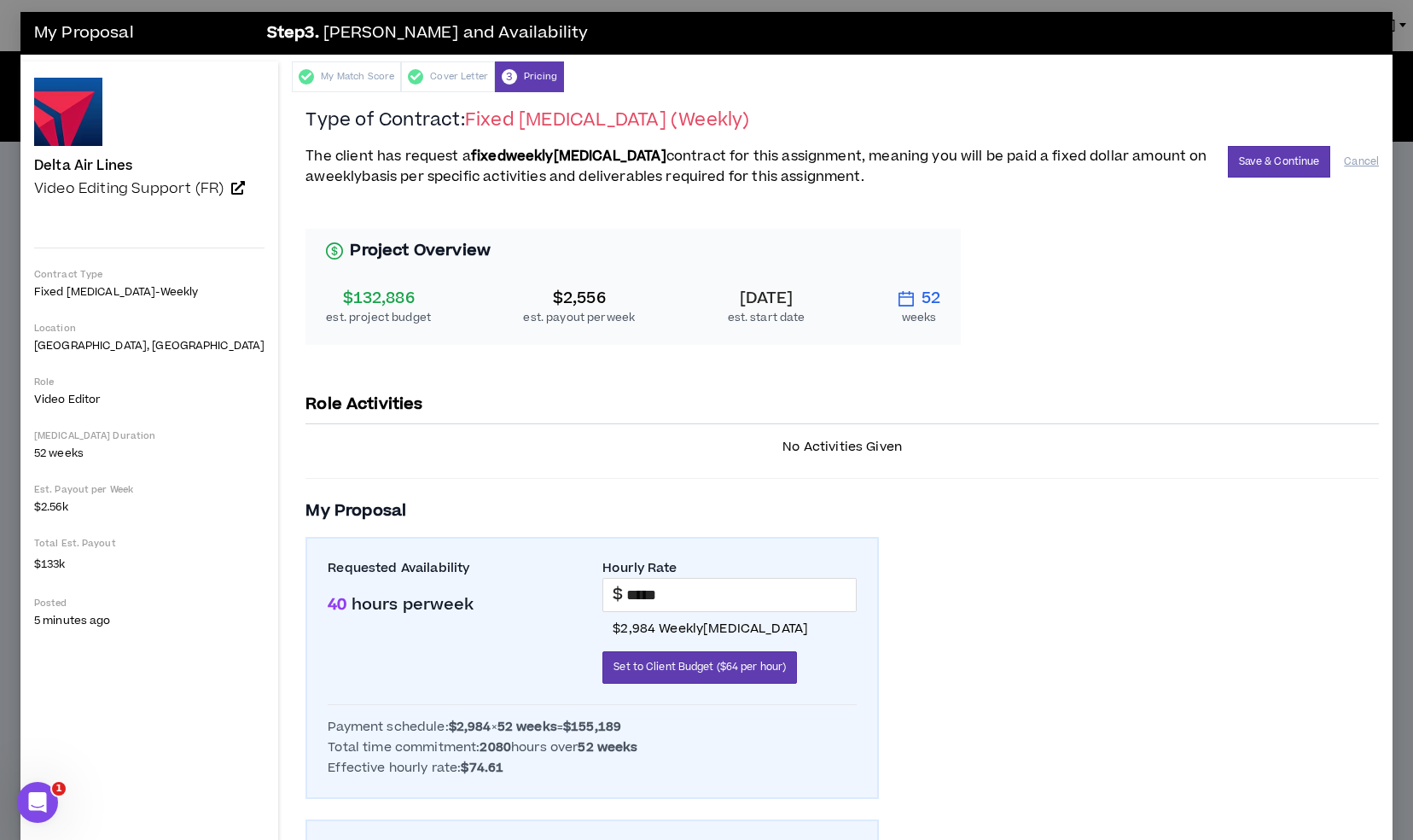
scroll to position [0, 0]
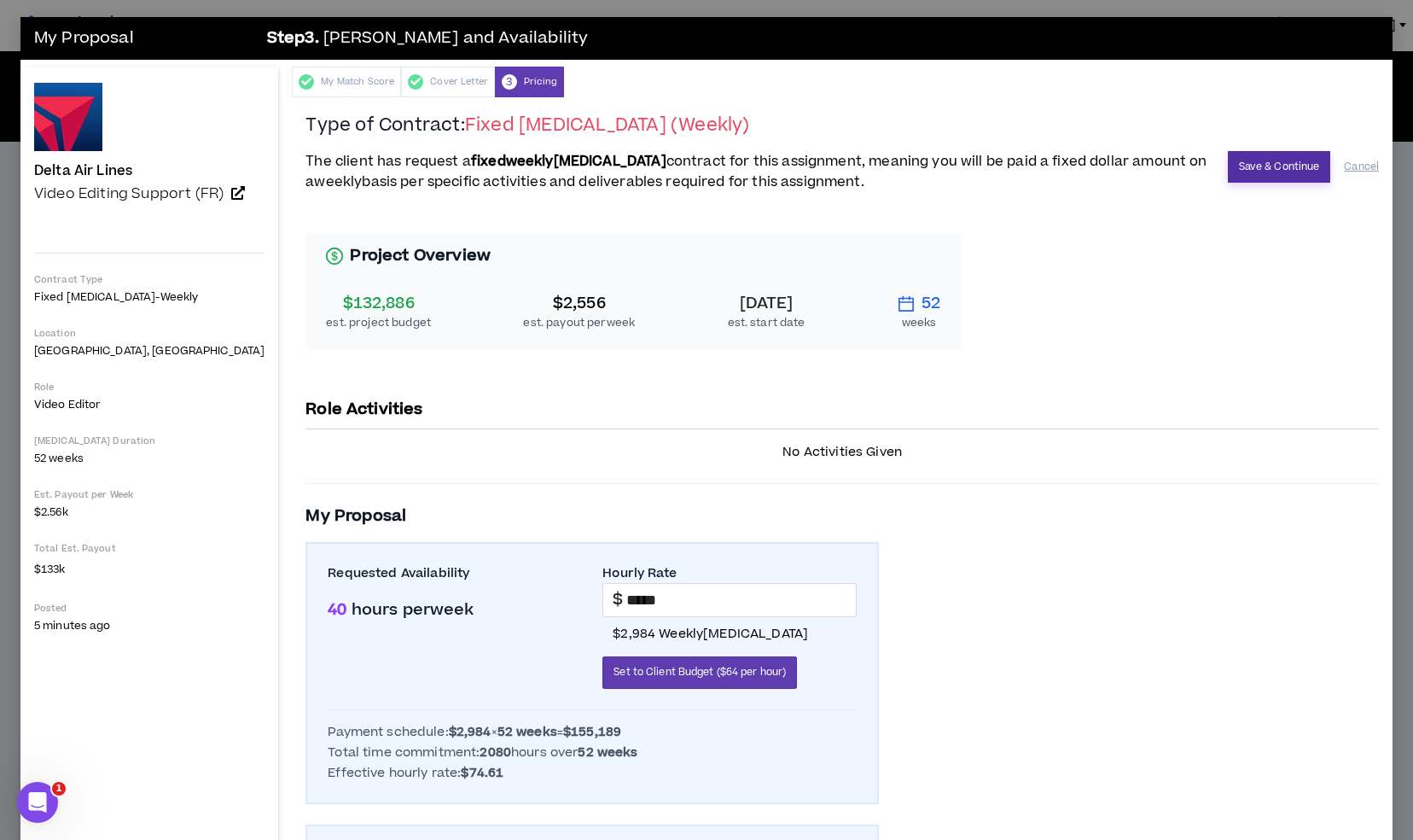
drag, startPoint x: 1239, startPoint y: 170, endPoint x: 1007, endPoint y: 475, distance: 383.2
click at [1007, 475] on div "Type of Contract: Fixed [MEDICAL_DATA] ( Weekly ) The client has request a fixe…" at bounding box center [843, 628] width 1074 height 1031
click at [1236, 178] on button "Save & Continue" at bounding box center [1279, 167] width 104 height 32
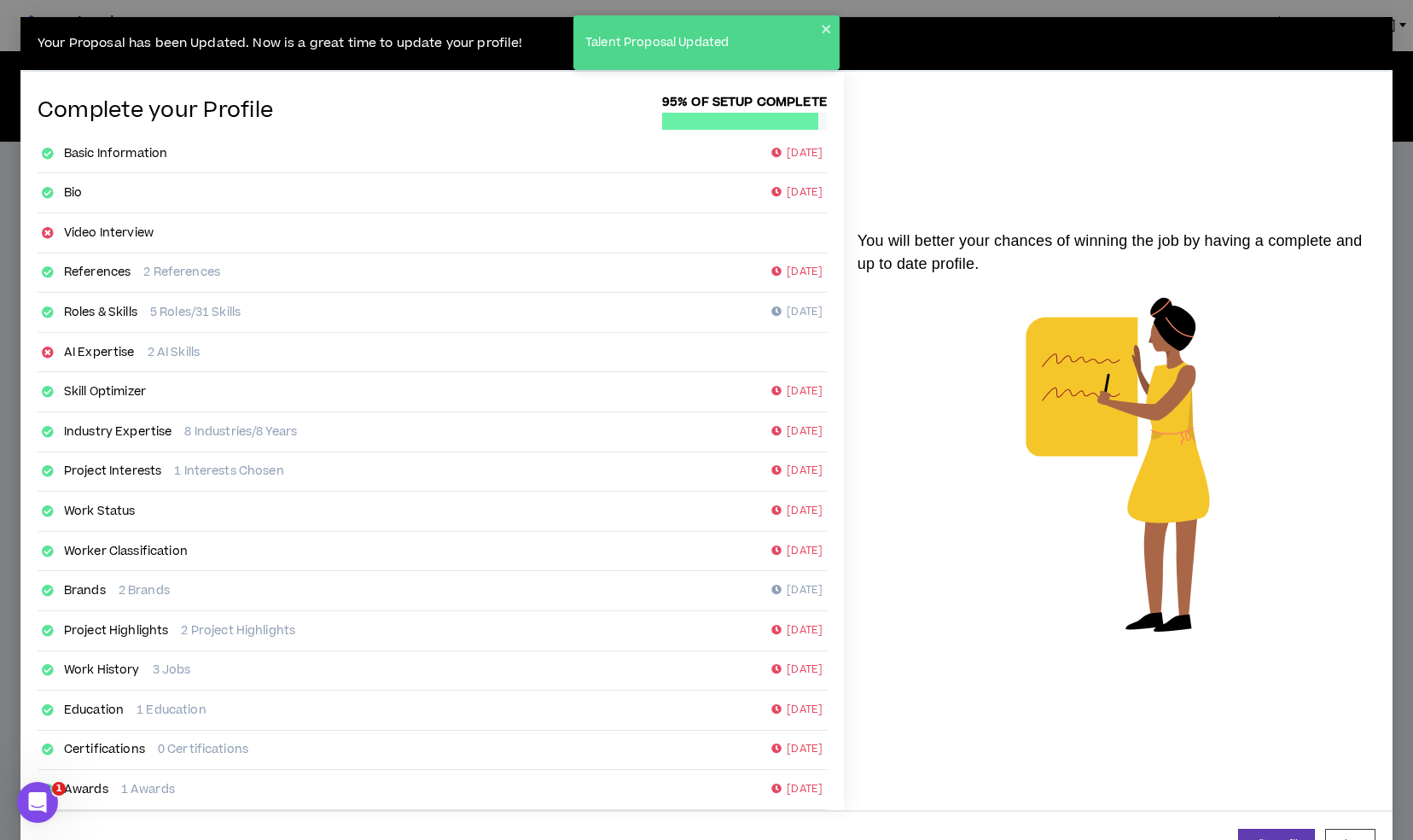
scroll to position [52, 0]
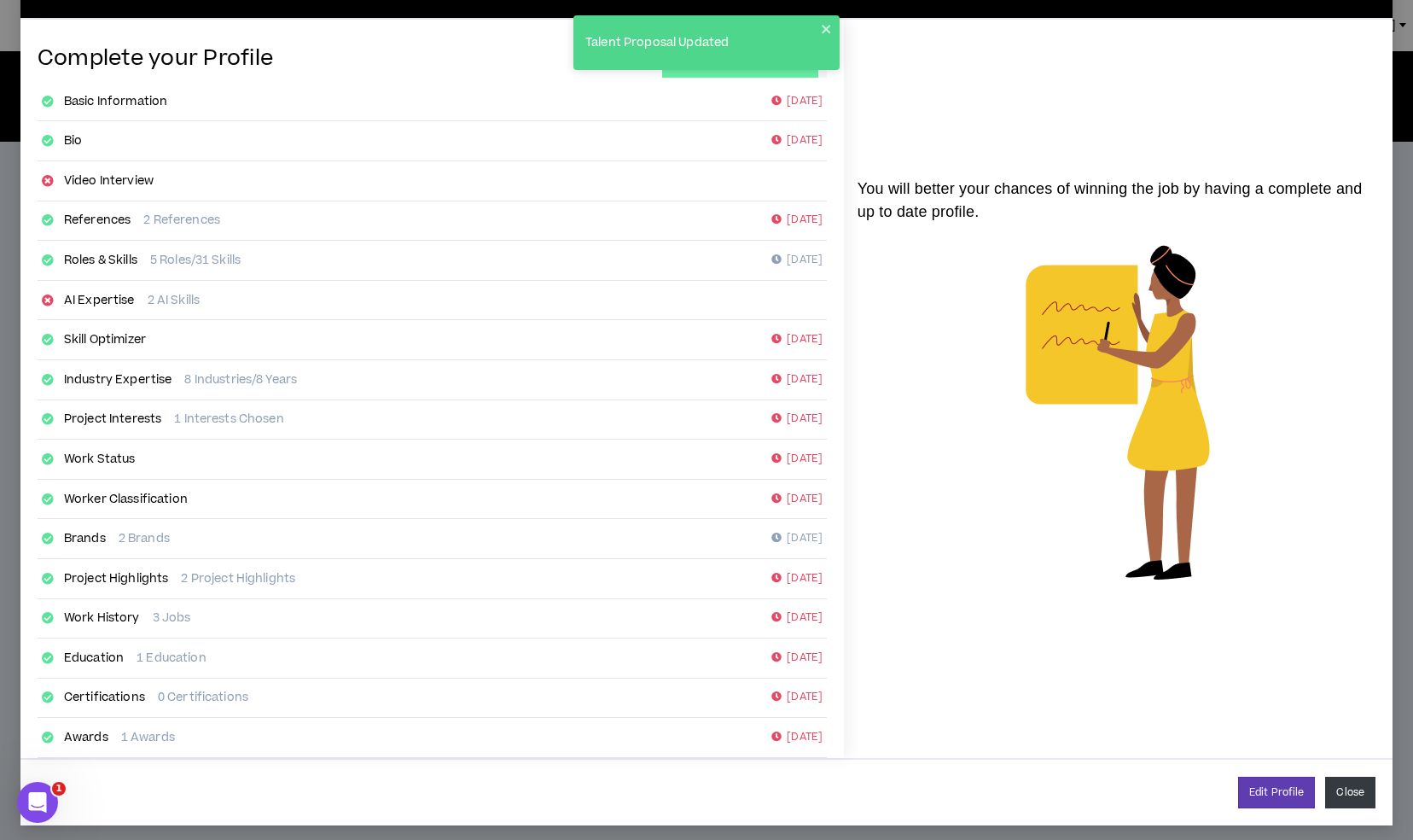
click at [1330, 795] on button "Close" at bounding box center [1350, 793] width 50 height 32
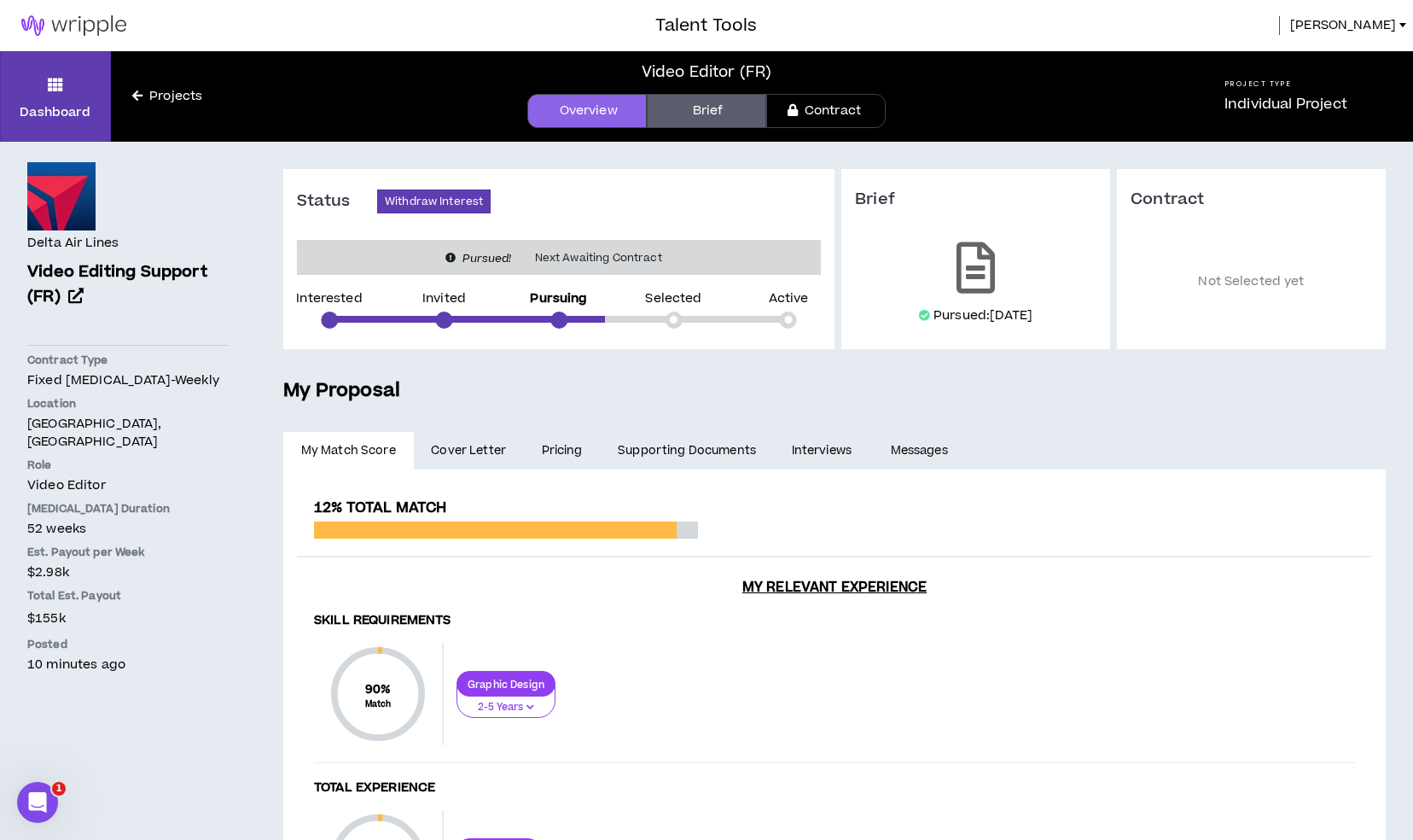
scroll to position [35, 0]
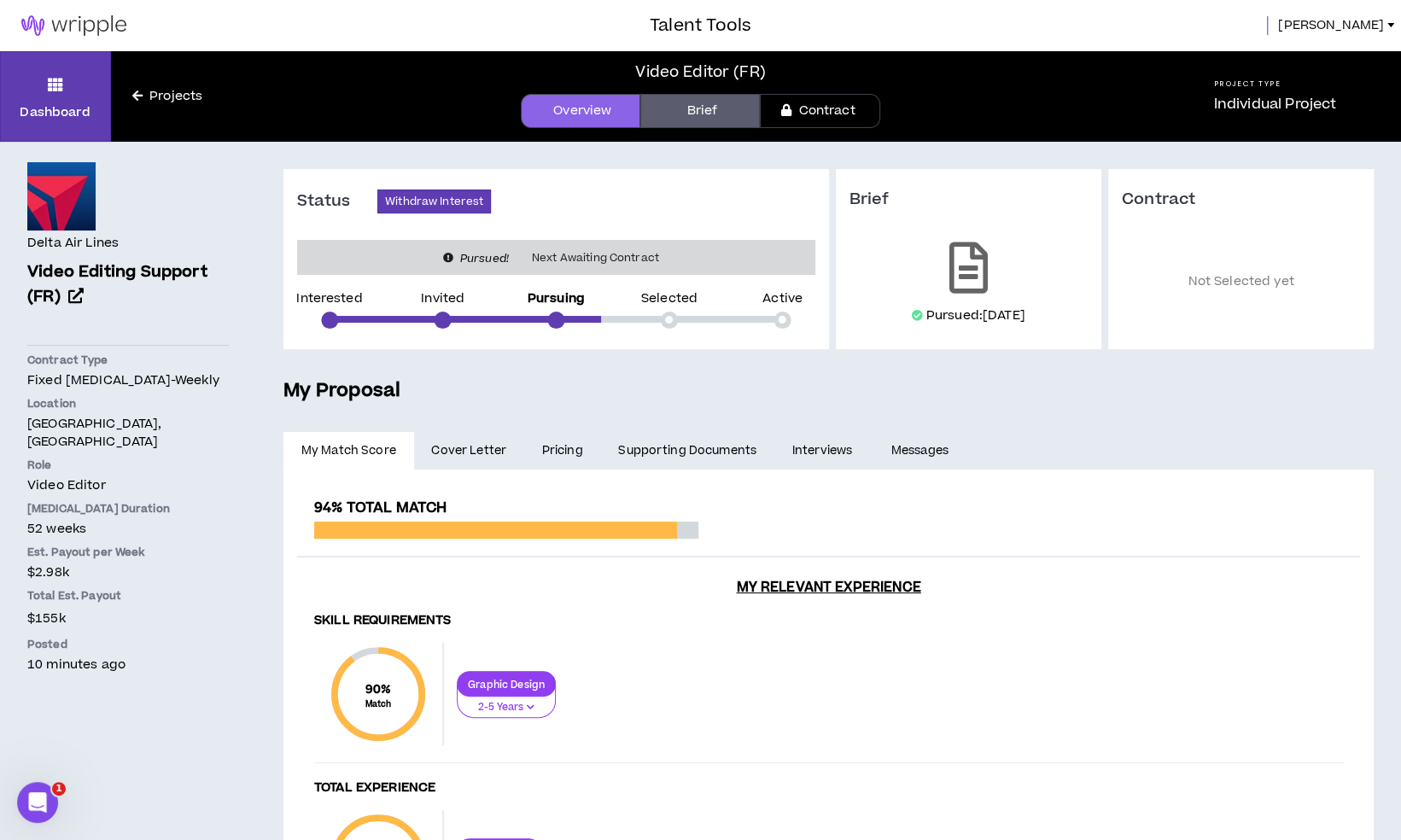
click at [1350, 27] on span "[PERSON_NAME]" at bounding box center [1331, 25] width 105 height 18
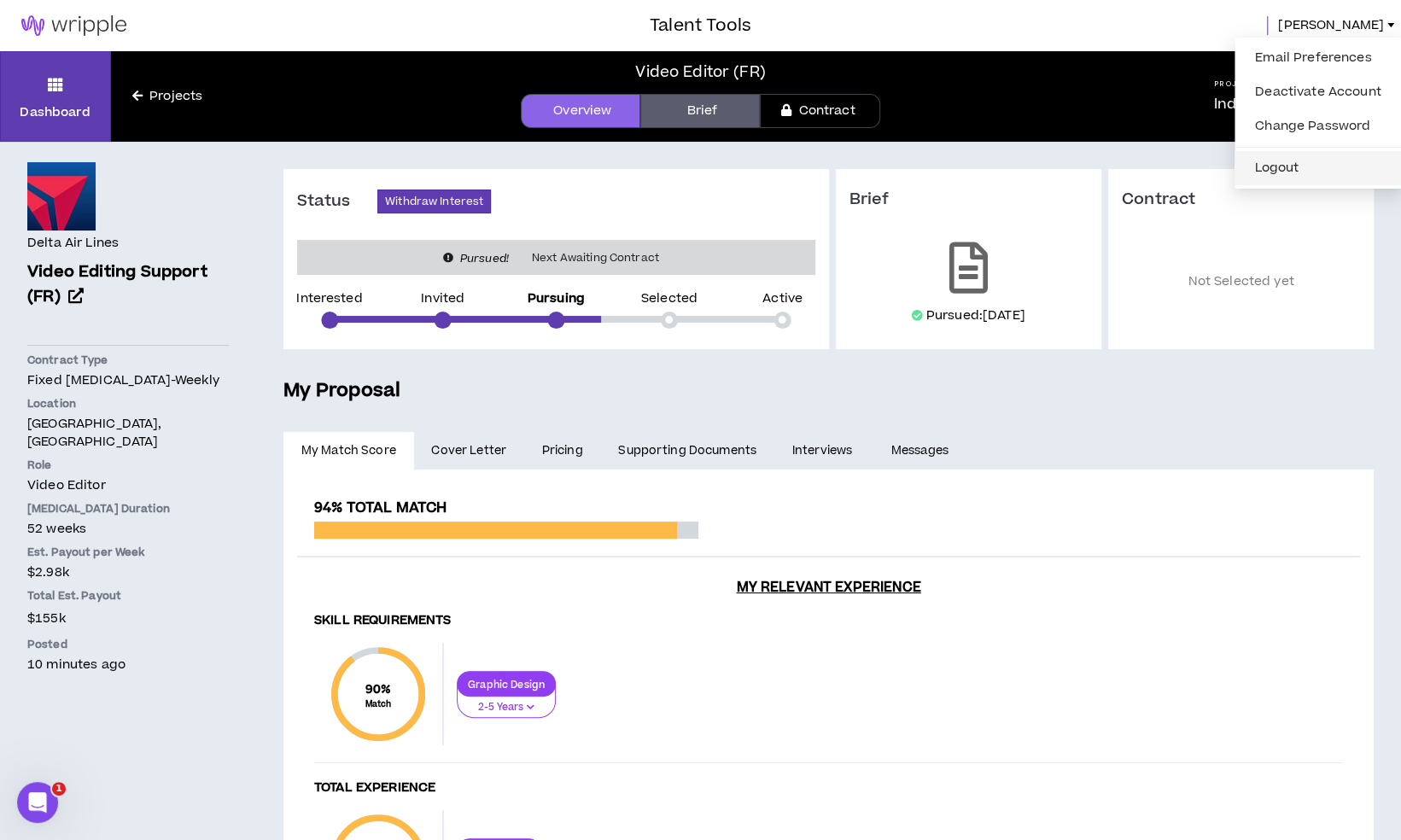
click at [1293, 175] on button "Logout" at bounding box center [1318, 168] width 147 height 25
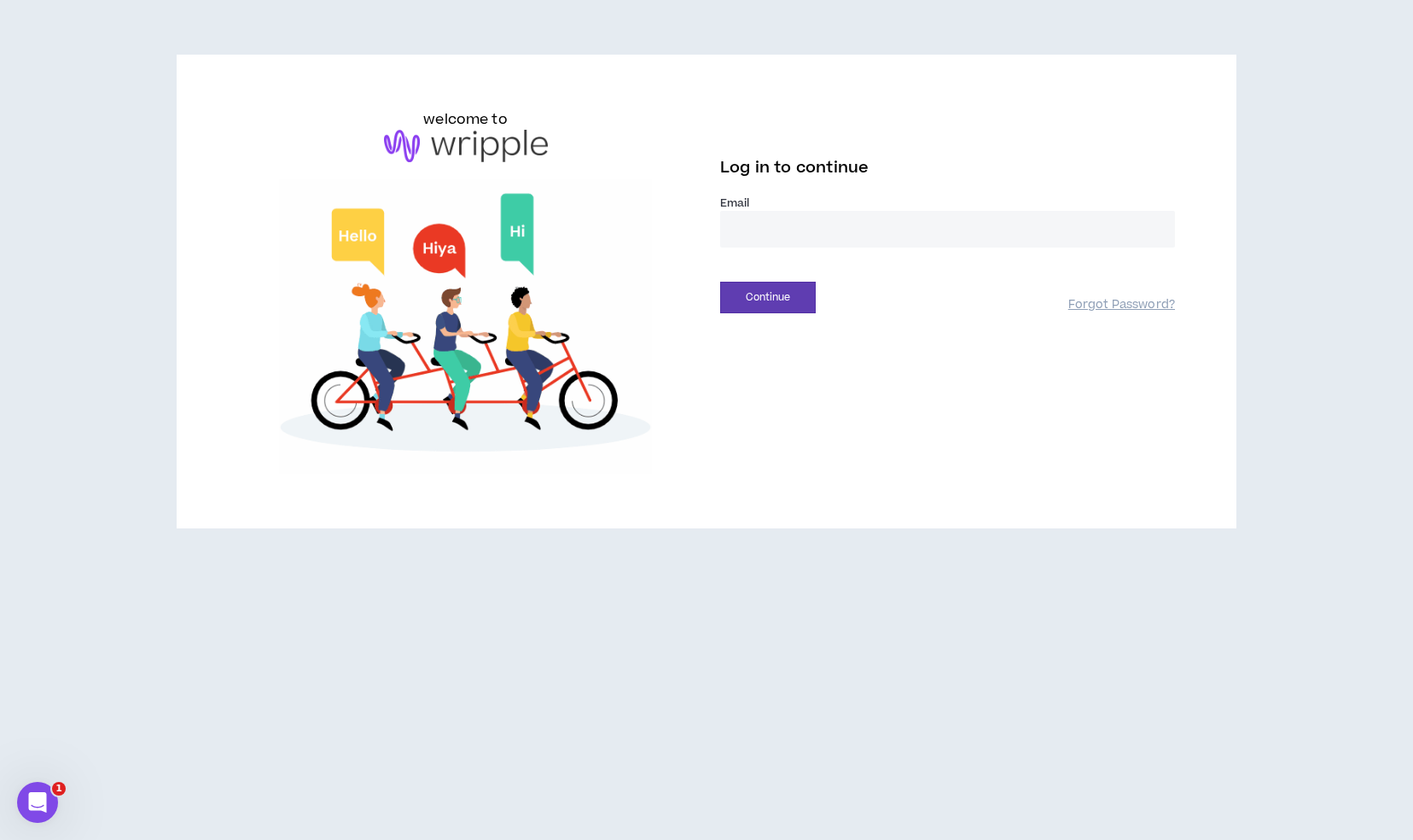
click at [789, 233] on input "email" at bounding box center [948, 229] width 455 height 37
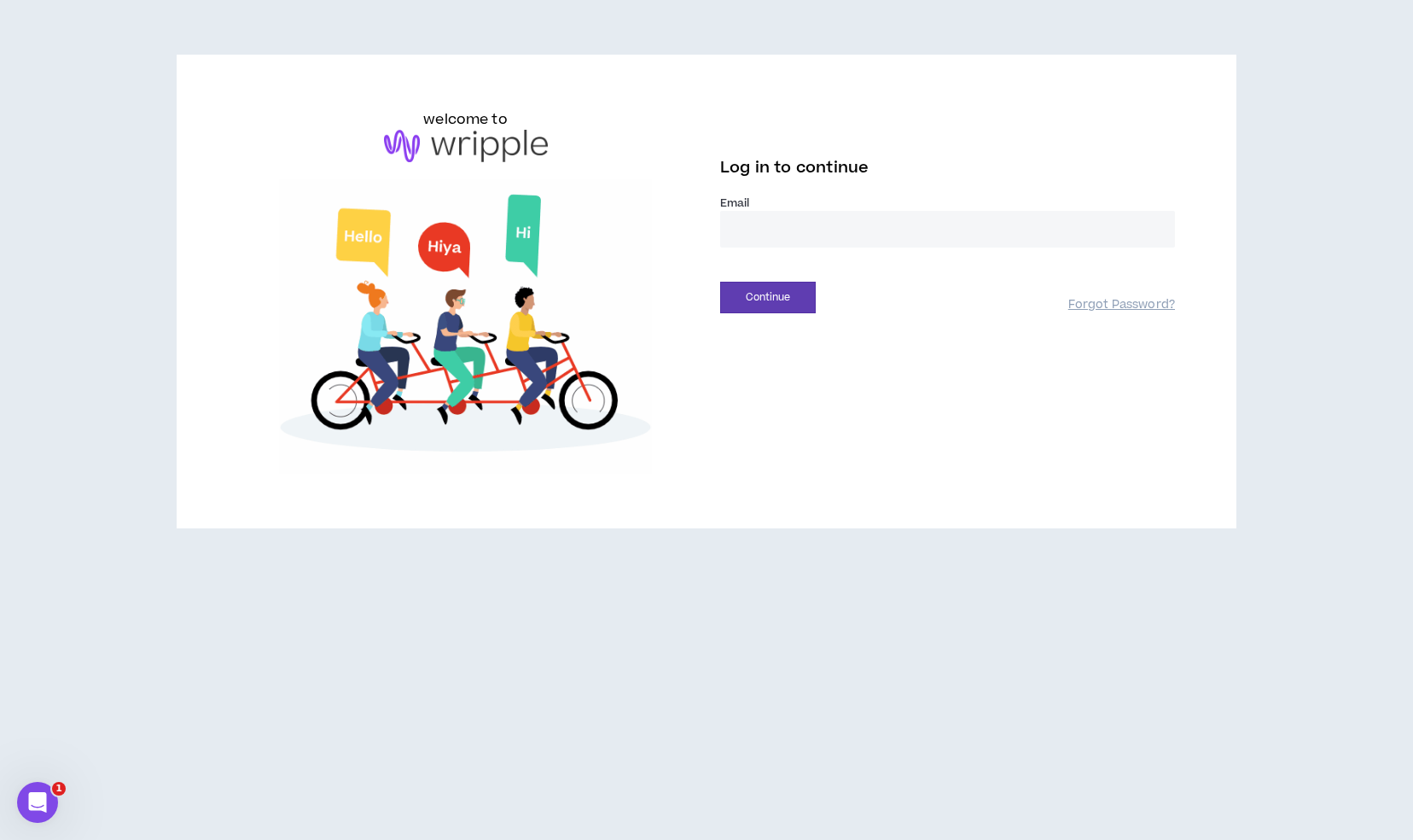
type input "**********"
click at [774, 305] on button "Continue" at bounding box center [768, 297] width 96 height 32
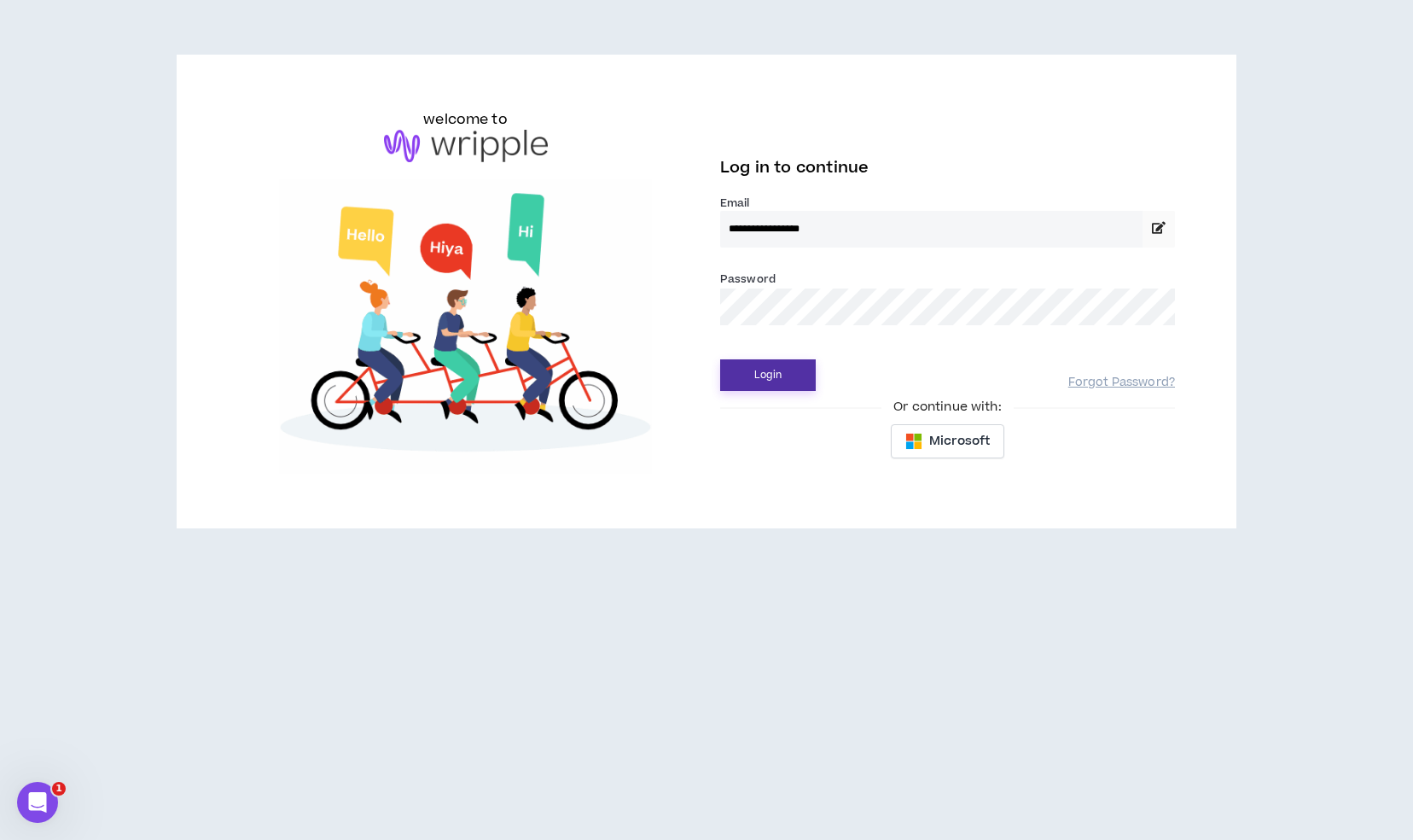
click at [796, 379] on button "Login" at bounding box center [768, 375] width 96 height 32
